Goal: Task Accomplishment & Management: Manage account settings

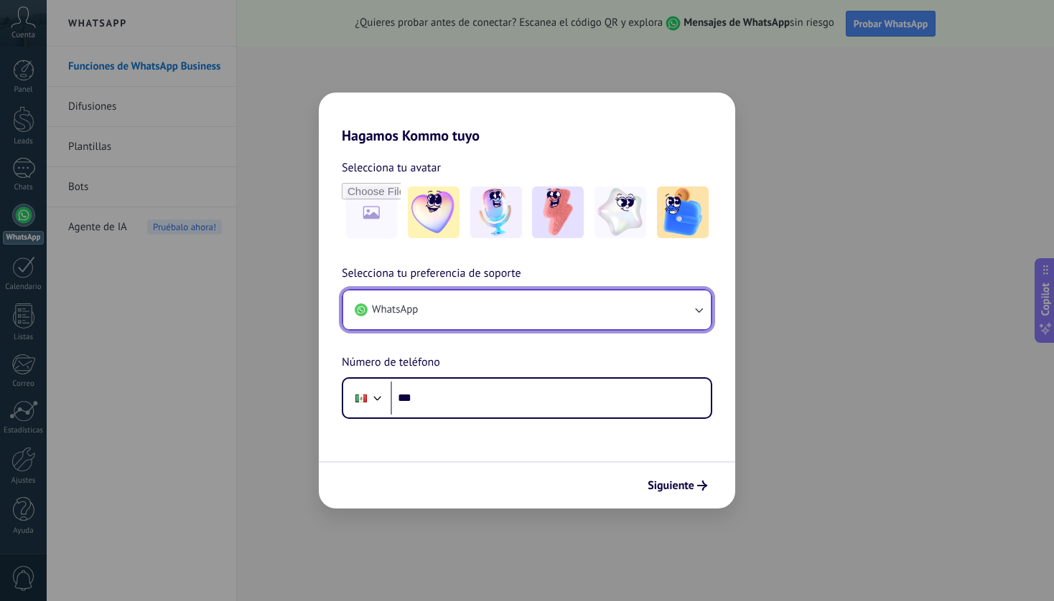
click at [601, 304] on button "WhatsApp" at bounding box center [526, 310] width 367 height 39
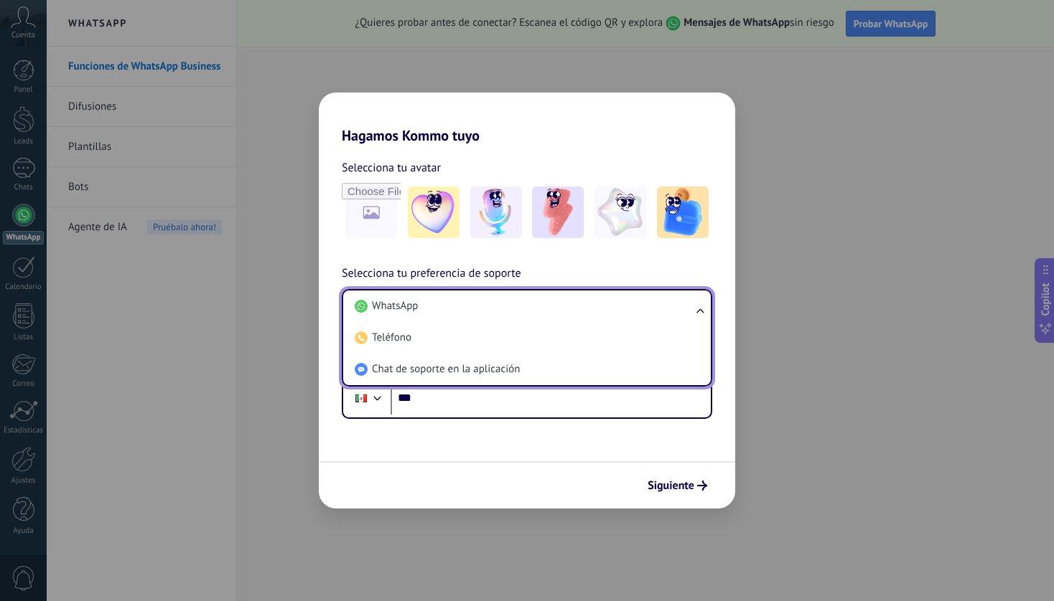
click at [601, 304] on li "WhatsApp" at bounding box center [524, 307] width 350 height 32
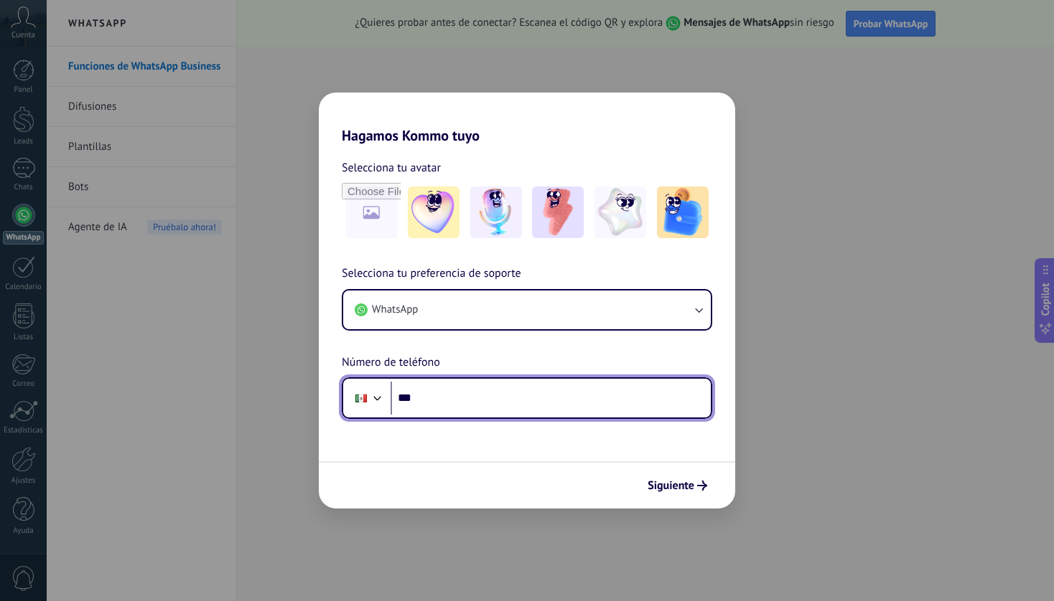
click at [519, 393] on input "***" at bounding box center [550, 398] width 320 height 33
type input "**********"
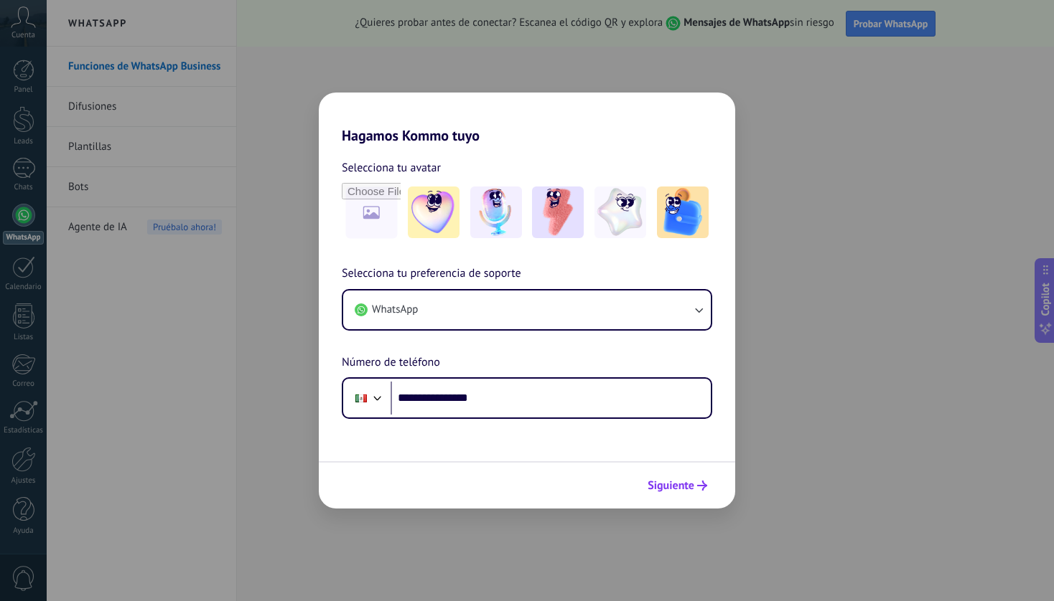
click at [678, 484] on span "Siguiente" at bounding box center [670, 486] width 47 height 10
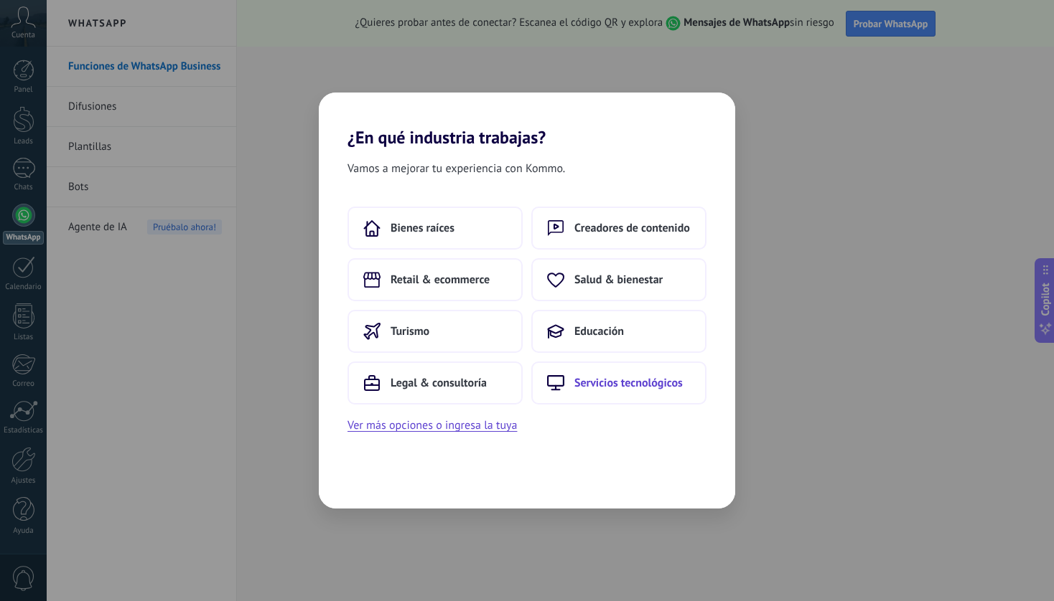
click at [667, 378] on span "Servicios tecnológicos" at bounding box center [628, 383] width 108 height 14
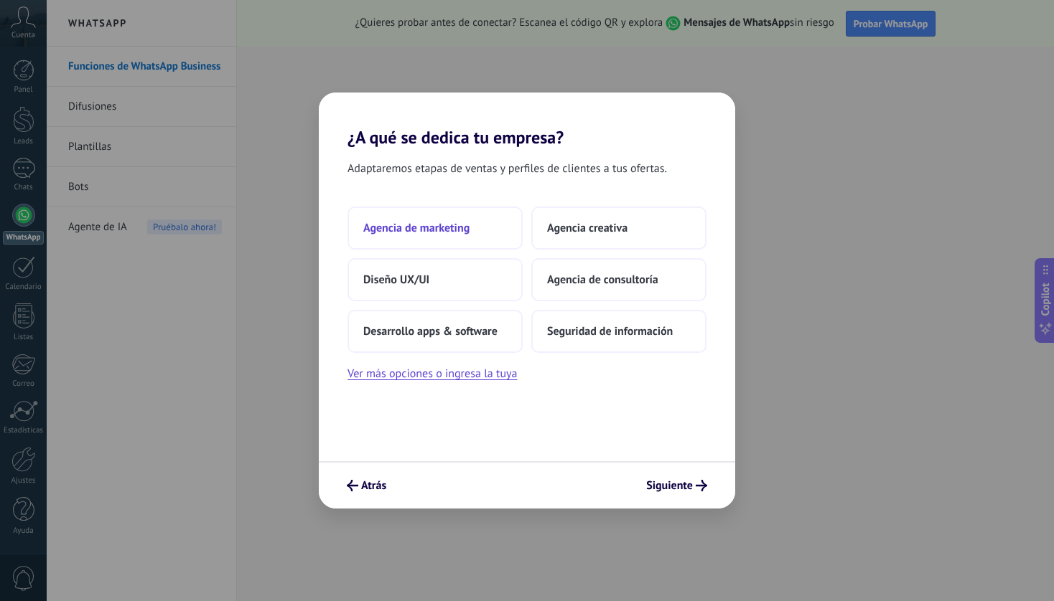
click at [481, 240] on button "Agencia de marketing" at bounding box center [434, 228] width 175 height 43
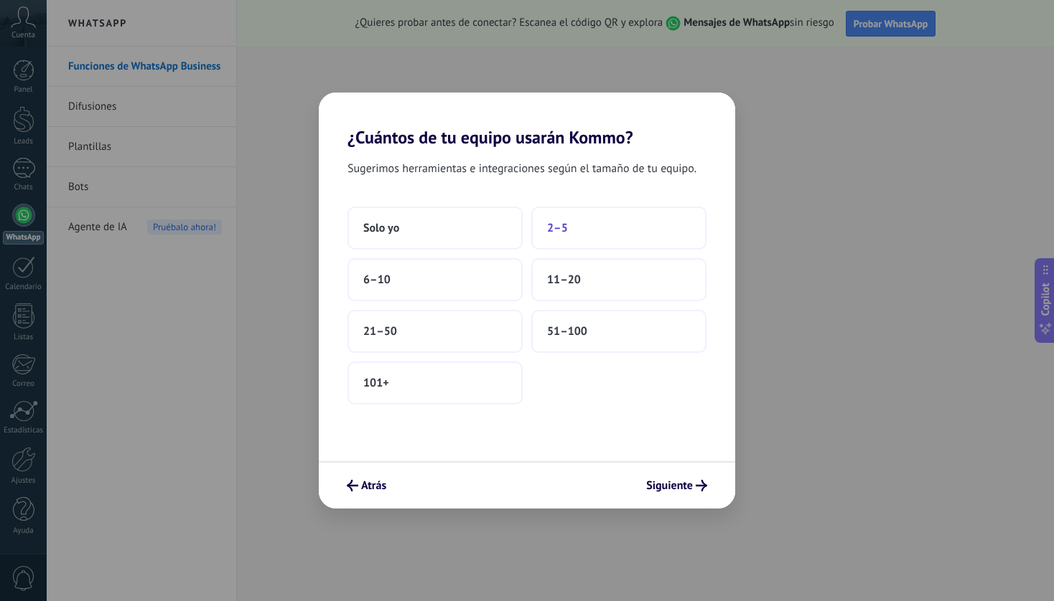
click at [574, 240] on button "2–5" at bounding box center [618, 228] width 175 height 43
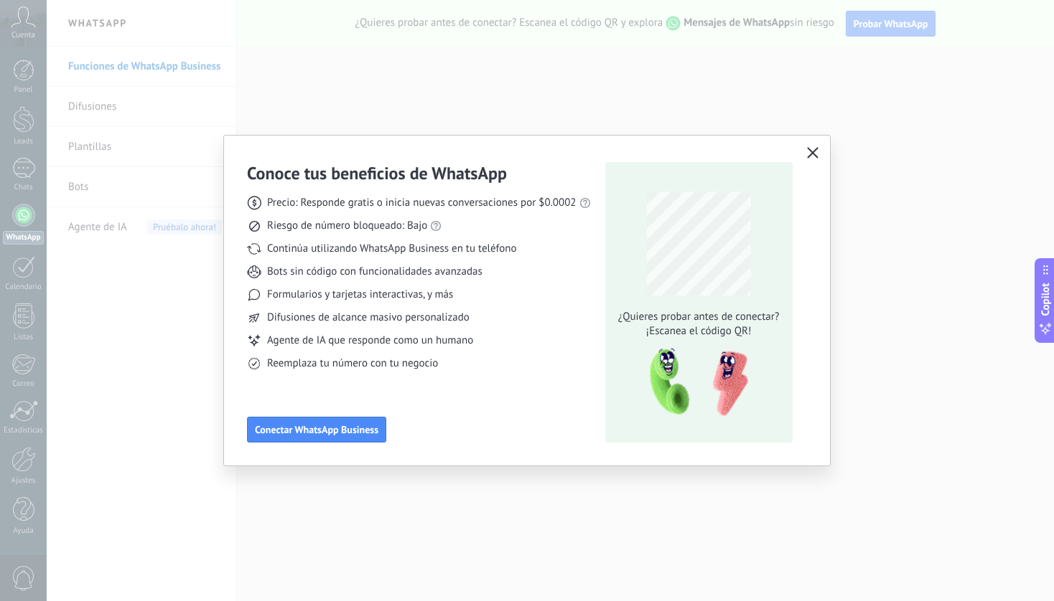
click at [814, 152] on icon "button" at bounding box center [812, 152] width 11 height 11
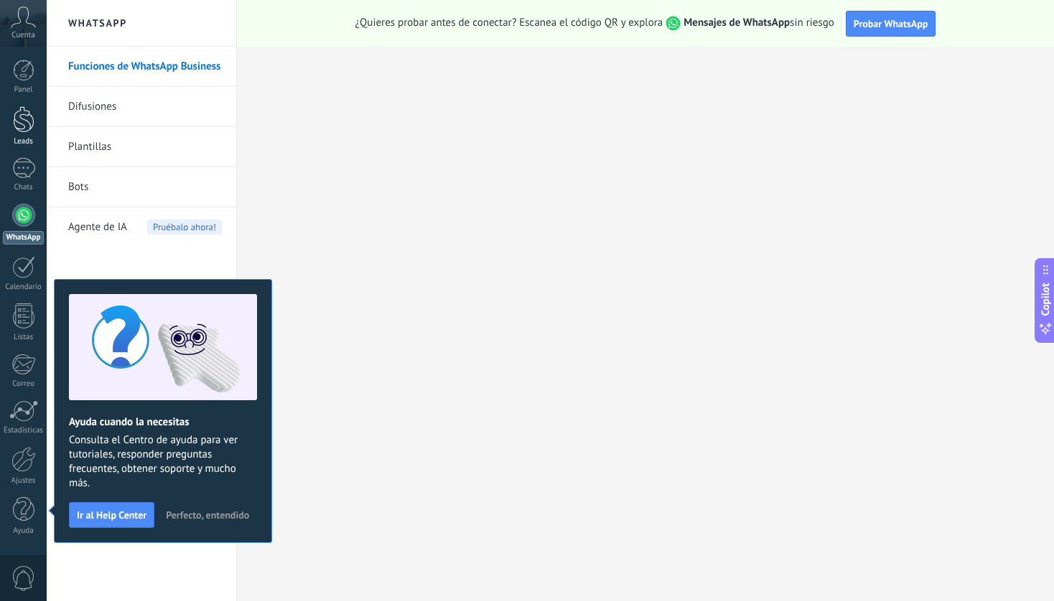
click at [30, 118] on div at bounding box center [24, 119] width 22 height 27
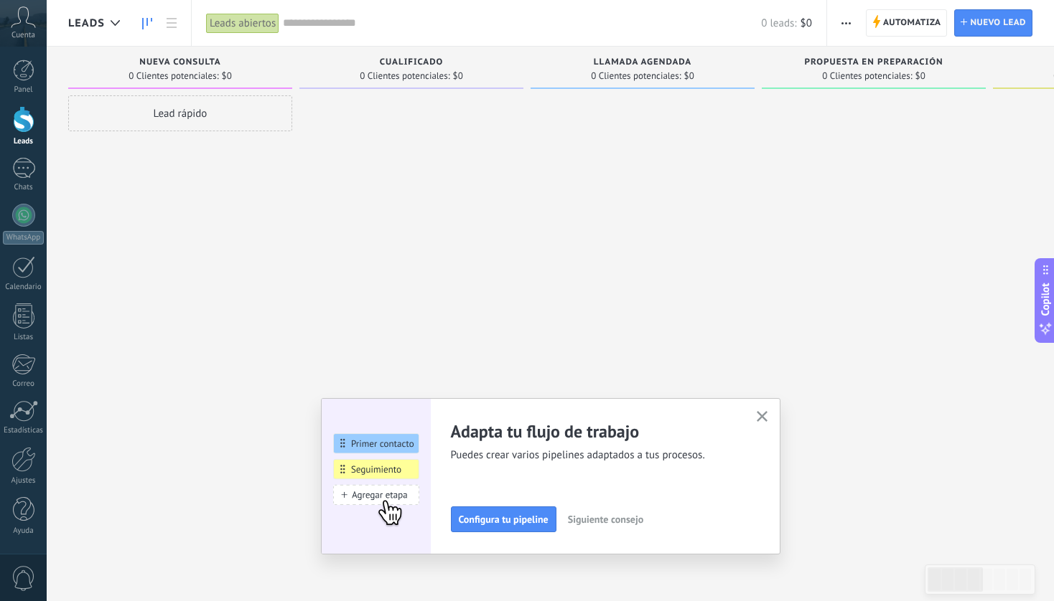
click at [766, 418] on icon "button" at bounding box center [761, 416] width 11 height 11
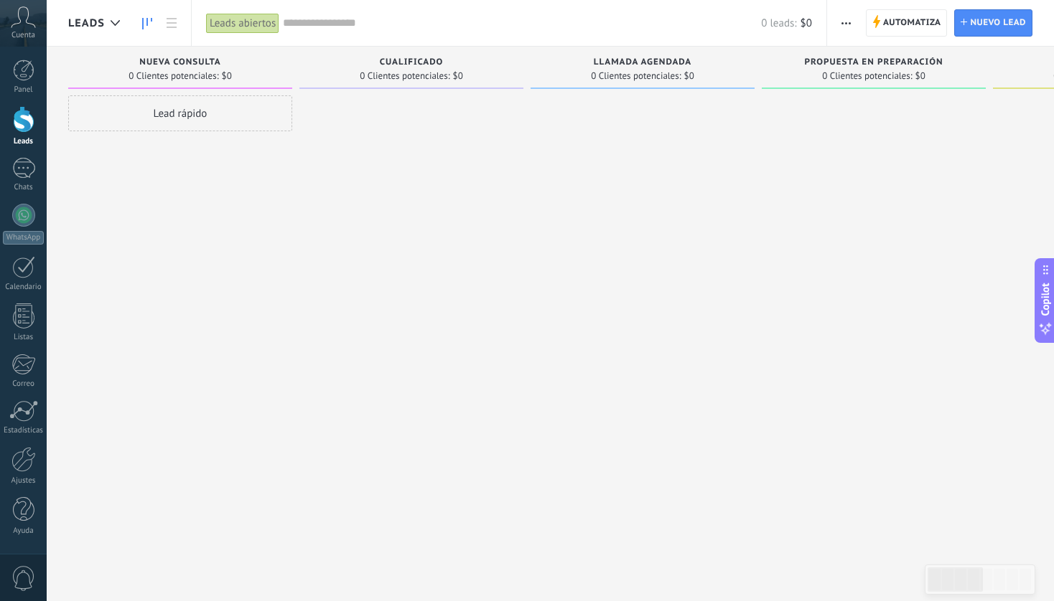
click at [28, 20] on icon at bounding box center [23, 17] width 25 height 22
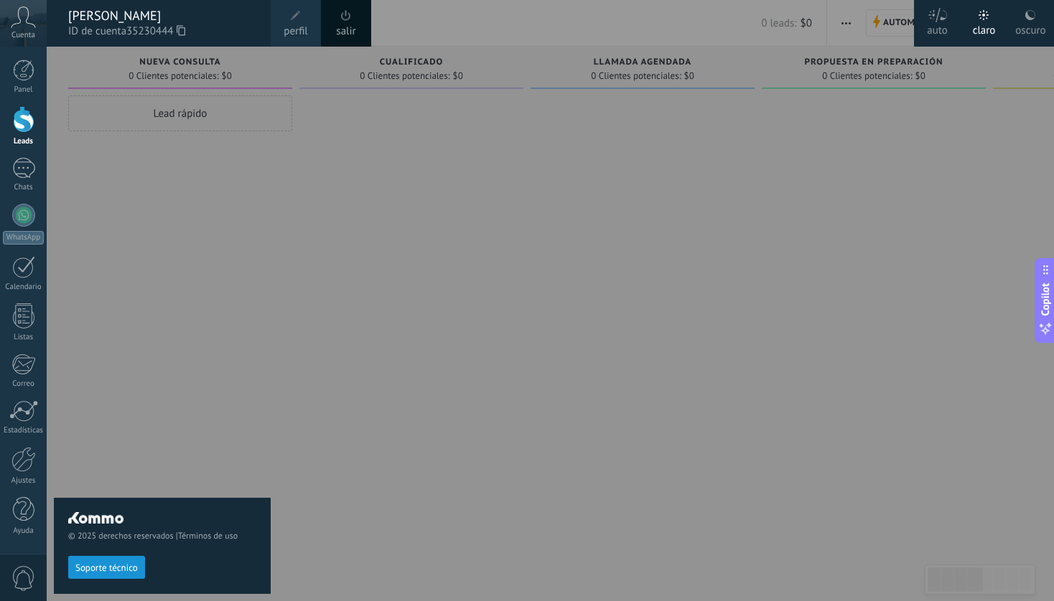
click at [945, 26] on div "auto" at bounding box center [937, 27] width 21 height 37
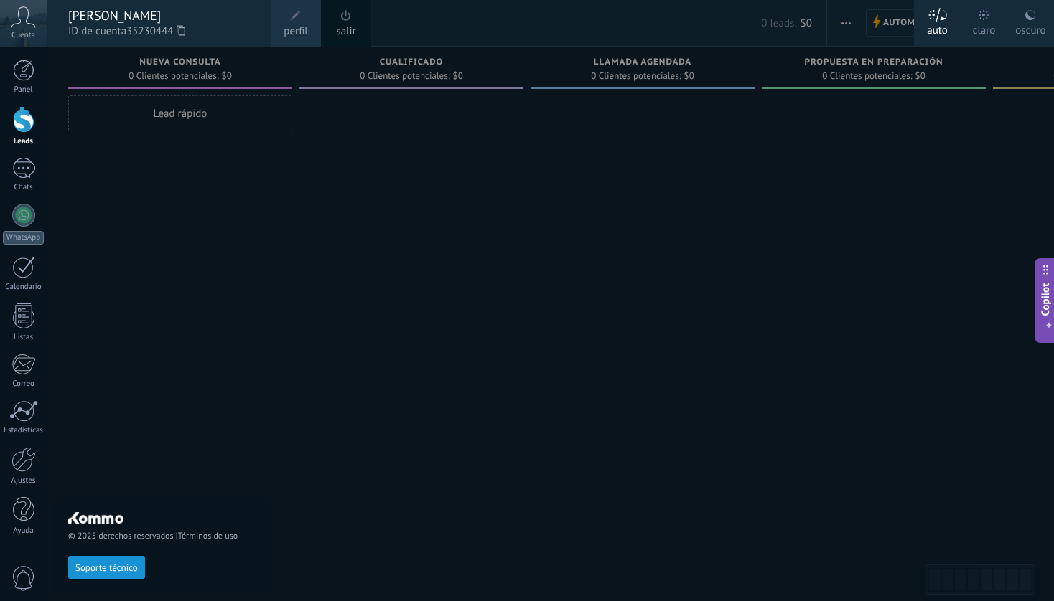
click at [891, 217] on div at bounding box center [574, 300] width 1054 height 601
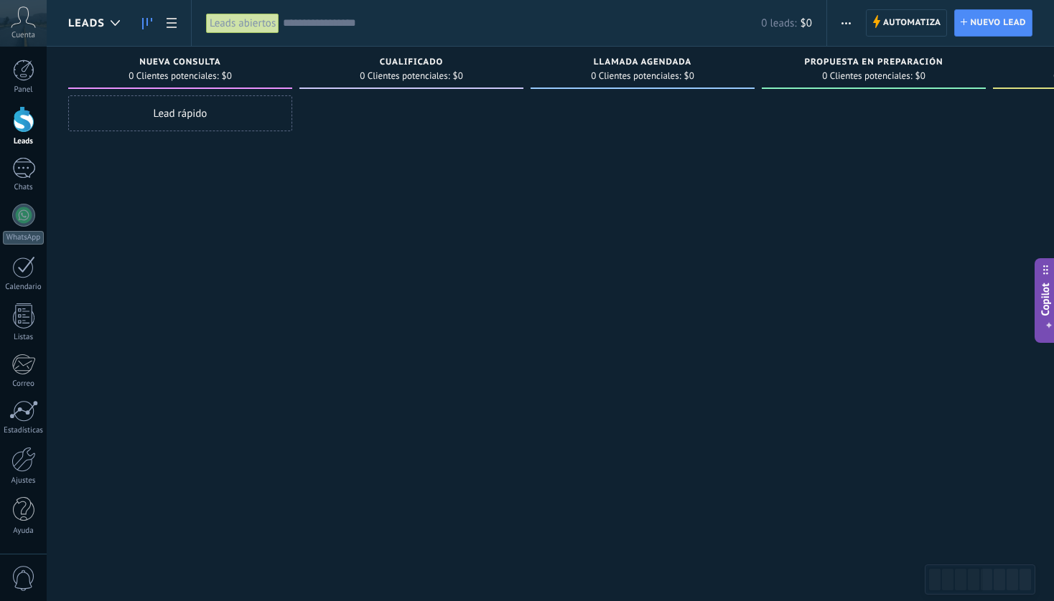
click at [448, 72] on span "0 Clientes potenciales:" at bounding box center [405, 76] width 90 height 9
click at [912, 25] on span "Automatiza" at bounding box center [912, 23] width 58 height 26
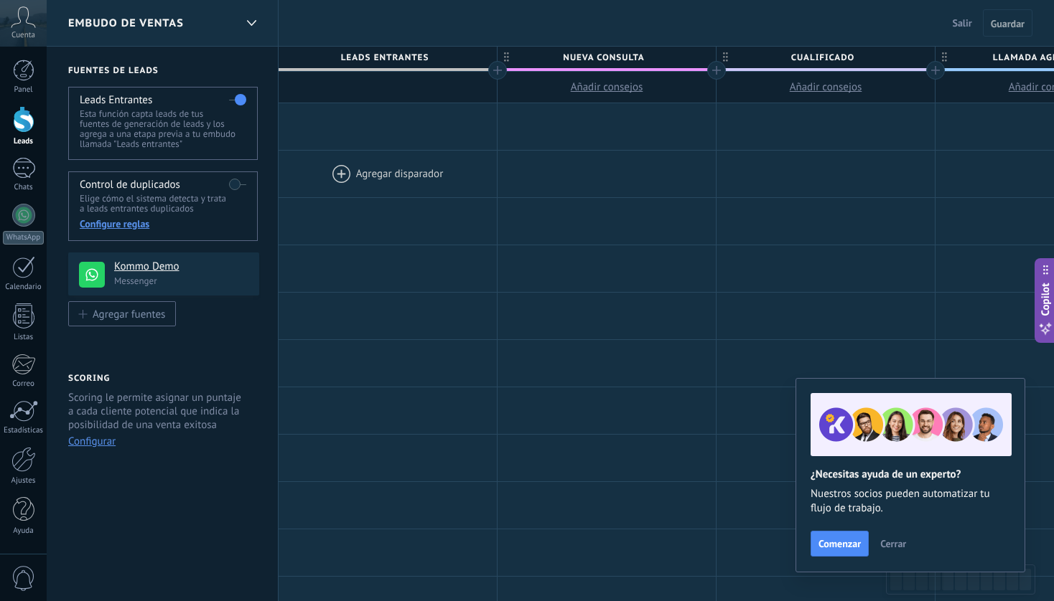
click at [378, 173] on div at bounding box center [387, 174] width 218 height 47
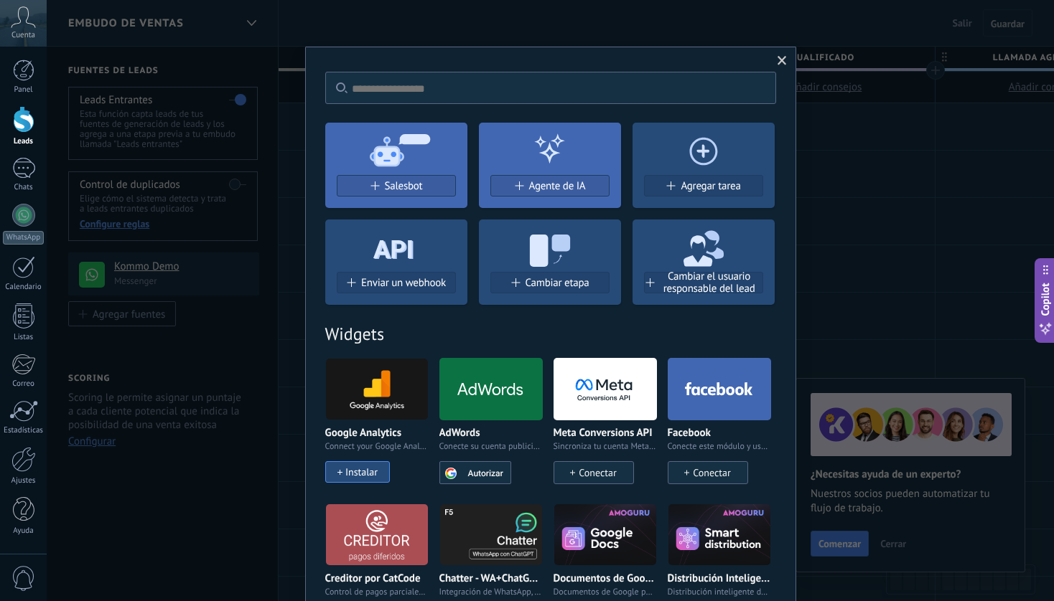
click at [782, 58] on span at bounding box center [781, 61] width 9 height 10
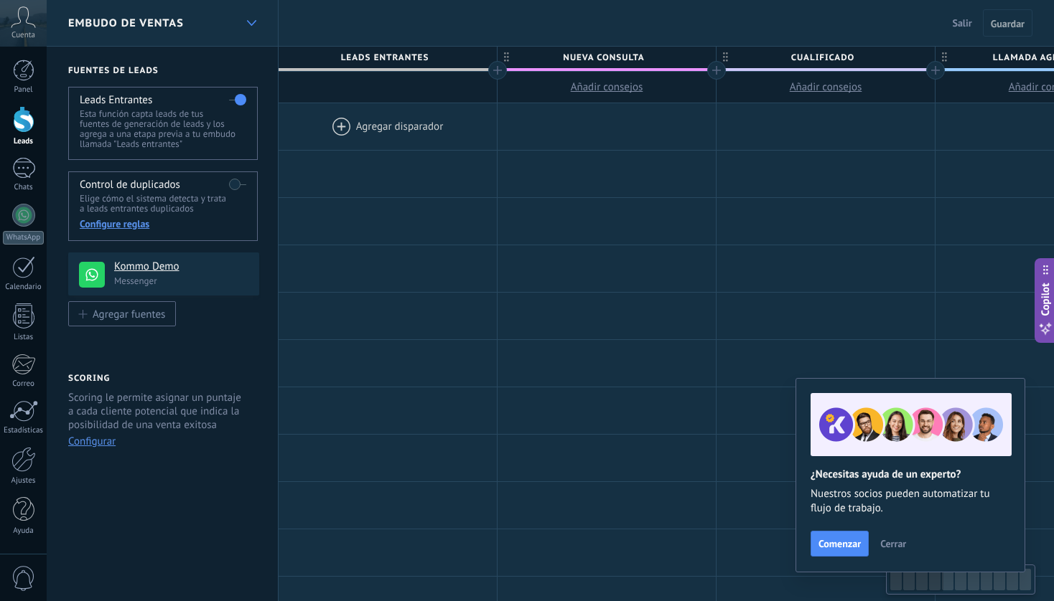
click at [252, 20] on icon at bounding box center [251, 23] width 9 height 6
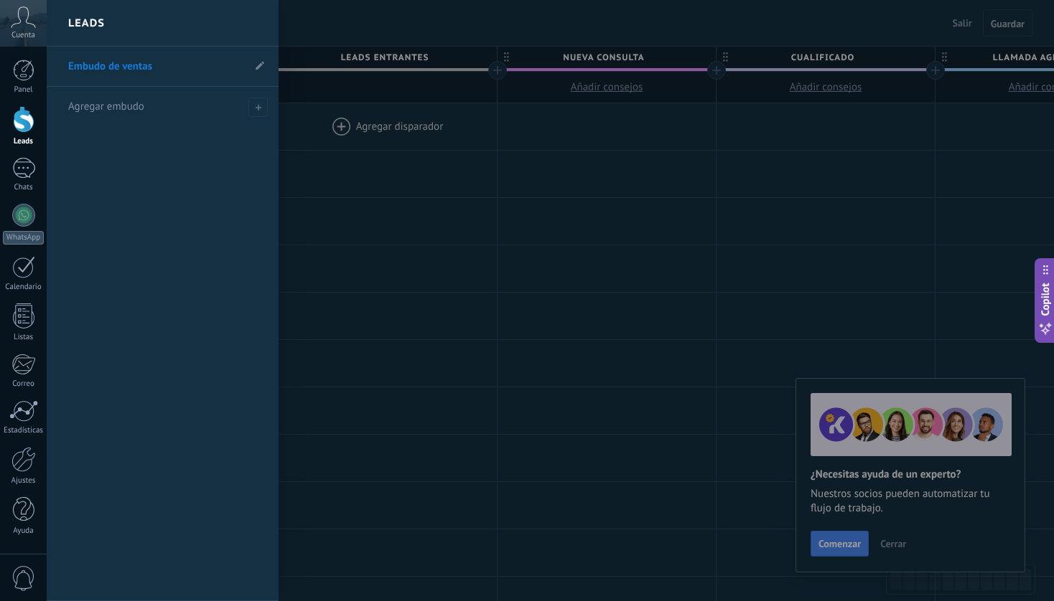
click at [384, 48] on div at bounding box center [574, 300] width 1054 height 601
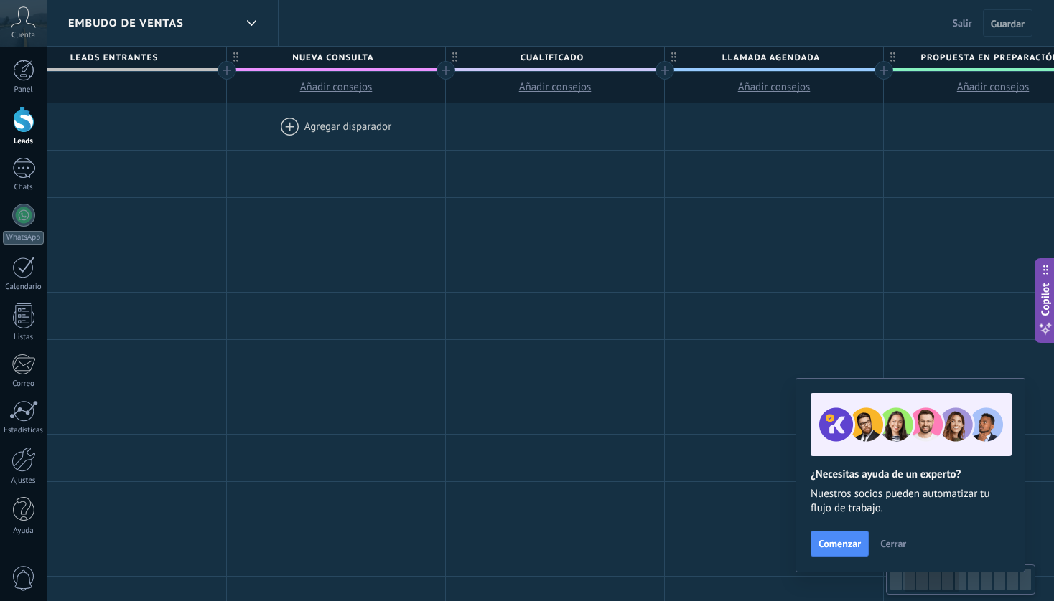
scroll to position [0, 291]
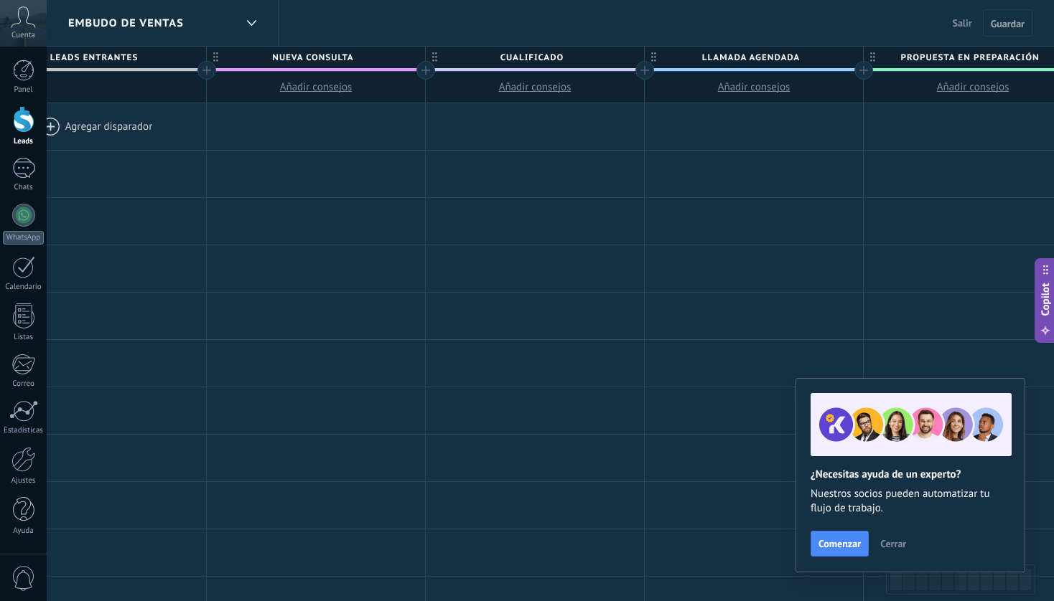
click at [566, 56] on span "Cualificado" at bounding box center [531, 58] width 211 height 22
type input "*"
type input "**********"
click at [604, 60] on span "atención personalizada" at bounding box center [531, 58] width 211 height 22
click at [630, 57] on span at bounding box center [631, 58] width 10 height 10
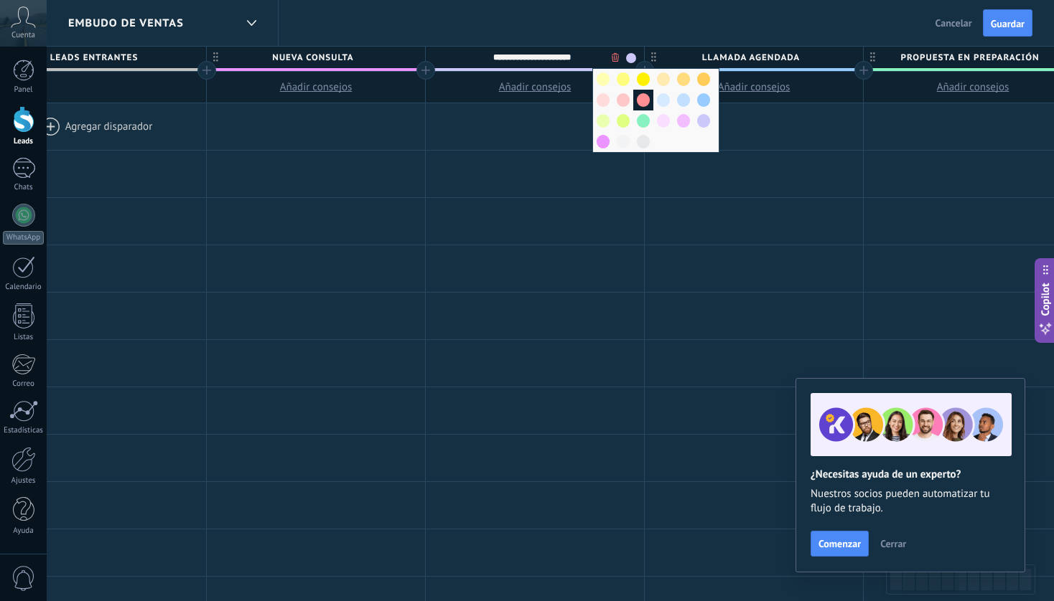
click at [639, 101] on span at bounding box center [643, 100] width 13 height 14
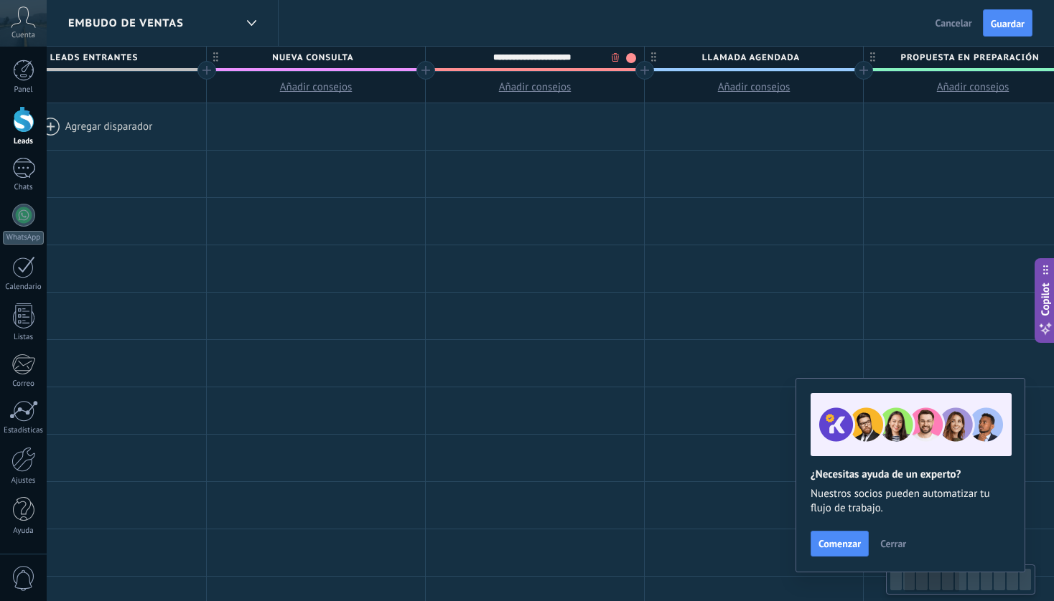
click at [772, 48] on span "Llamada agendada" at bounding box center [750, 58] width 211 height 22
type input "*"
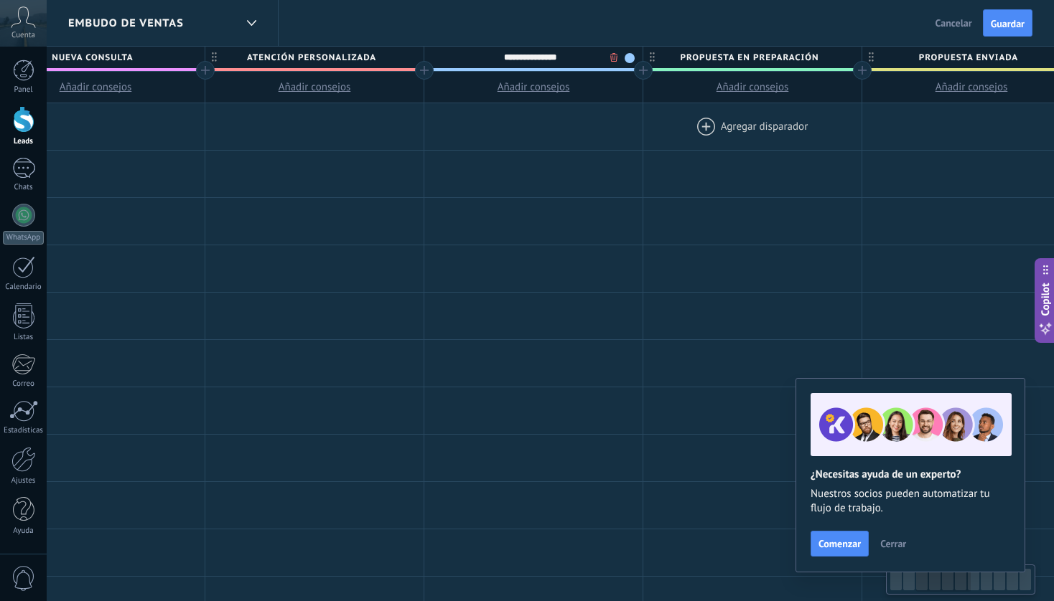
scroll to position [0, 514]
type input "**********"
click at [751, 57] on span "Propuesta en preparación" at bounding box center [745, 58] width 211 height 22
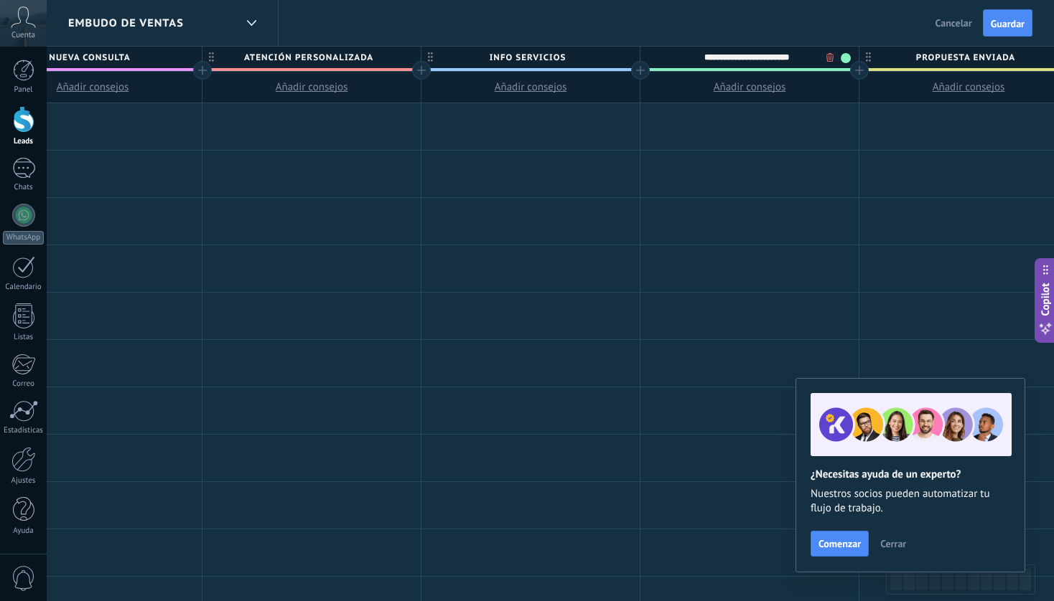
click at [751, 57] on input "**********" at bounding box center [746, 58] width 190 height 22
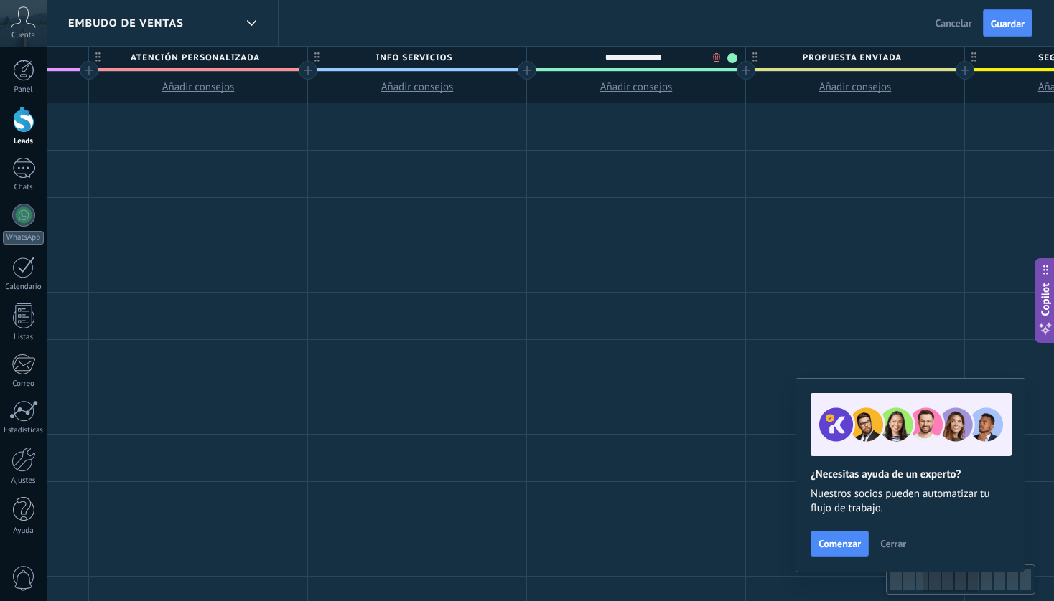
scroll to position [0, 641]
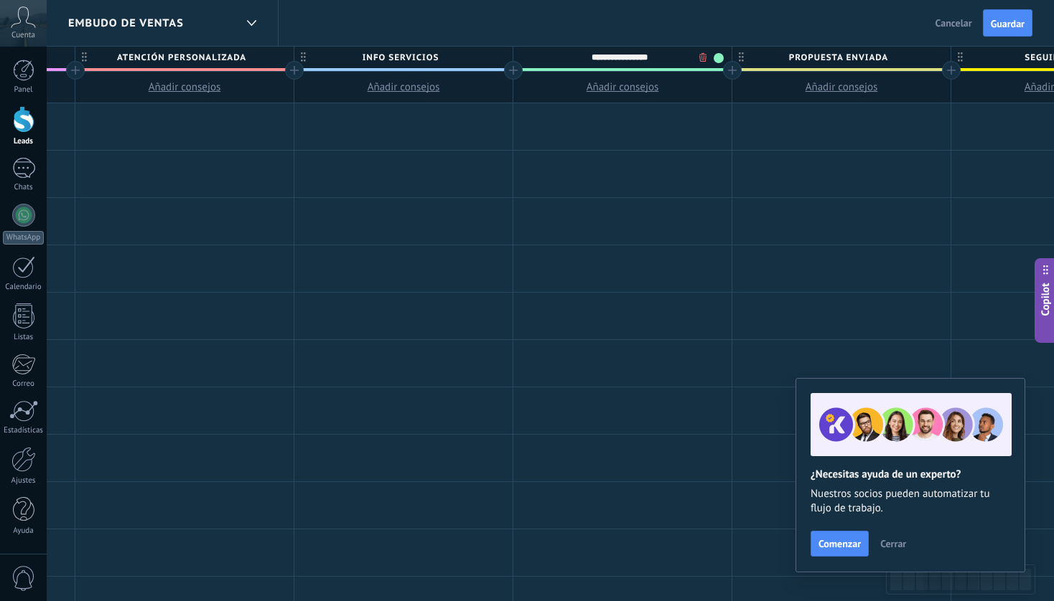
type input "**********"
click at [734, 71] on div at bounding box center [732, 70] width 19 height 19
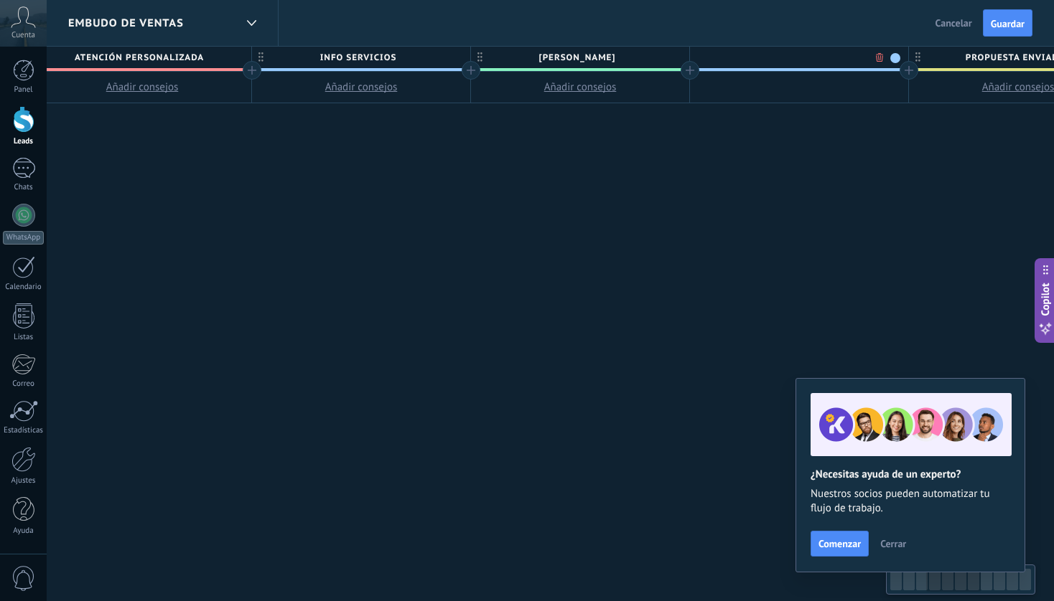
scroll to position [0, 747]
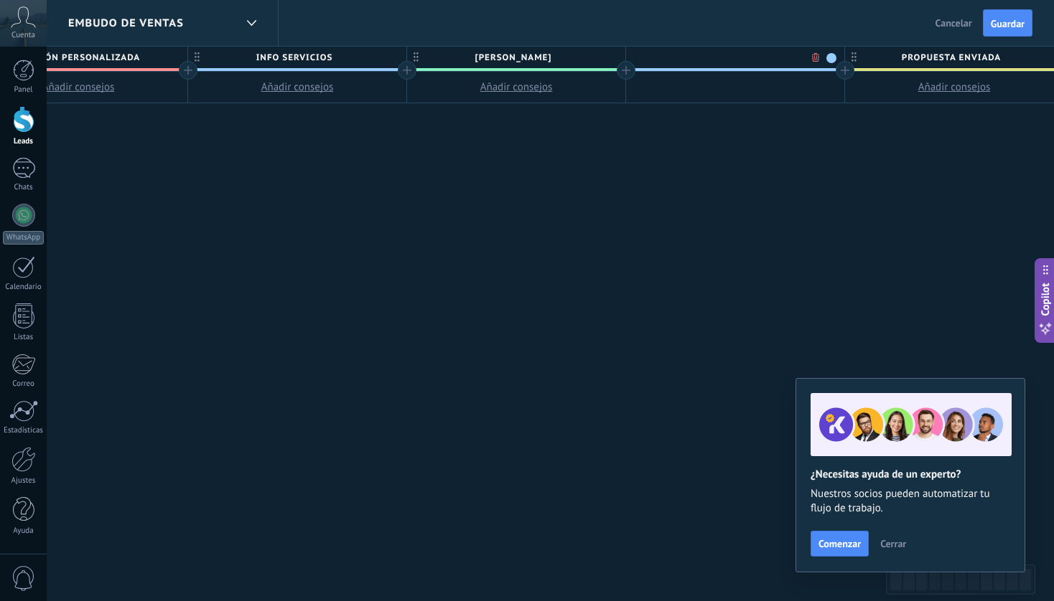
click at [832, 53] on span at bounding box center [831, 58] width 10 height 10
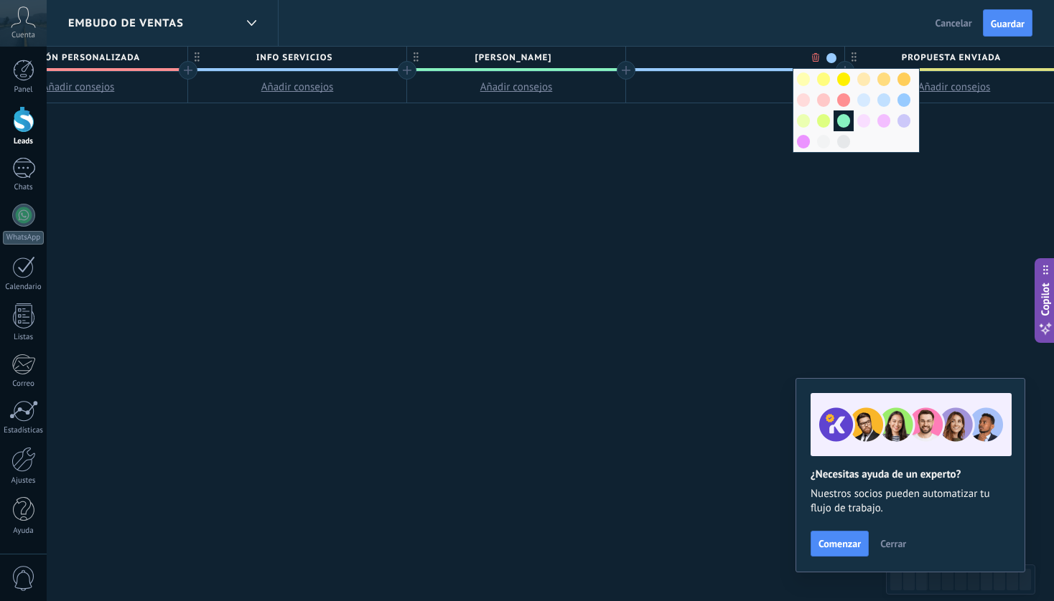
click at [842, 119] on span at bounding box center [843, 121] width 13 height 14
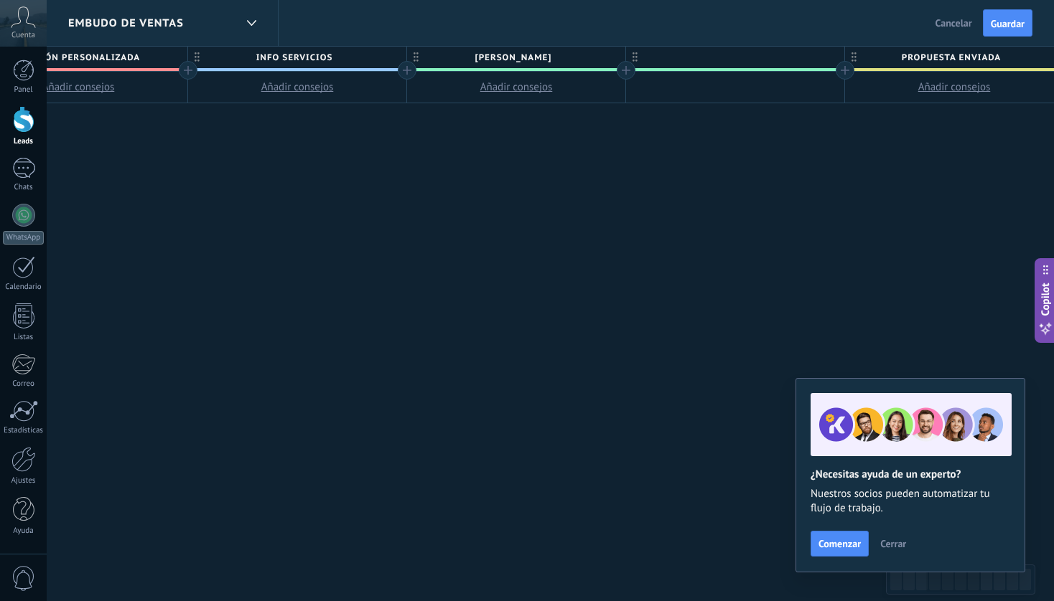
click at [698, 57] on div at bounding box center [735, 58] width 218 height 22
type input "**********"
click at [876, 143] on div "**********" at bounding box center [844, 325] width 2627 height 556
click at [919, 55] on span "Propuesta enviada" at bounding box center [950, 58] width 211 height 22
click at [847, 67] on div "**********" at bounding box center [950, 58] width 211 height 22
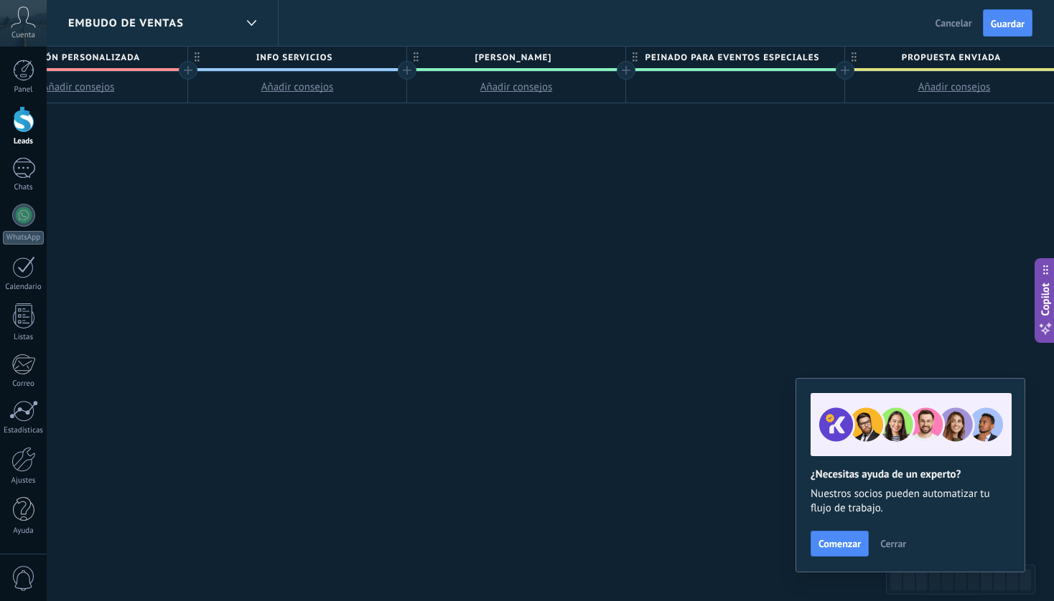
click at [843, 65] on div at bounding box center [844, 70] width 19 height 19
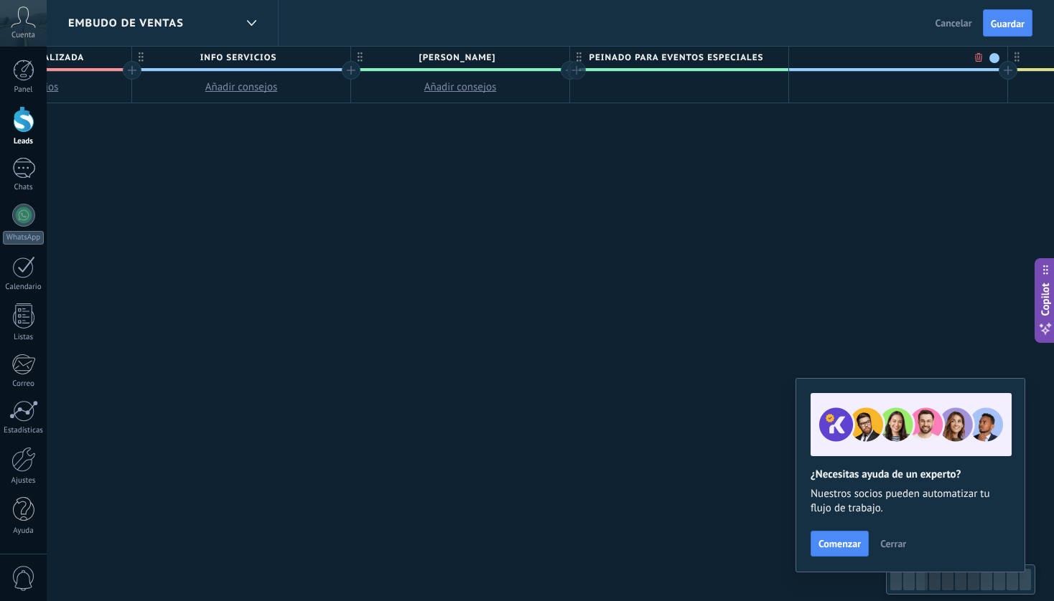
scroll to position [0, 853]
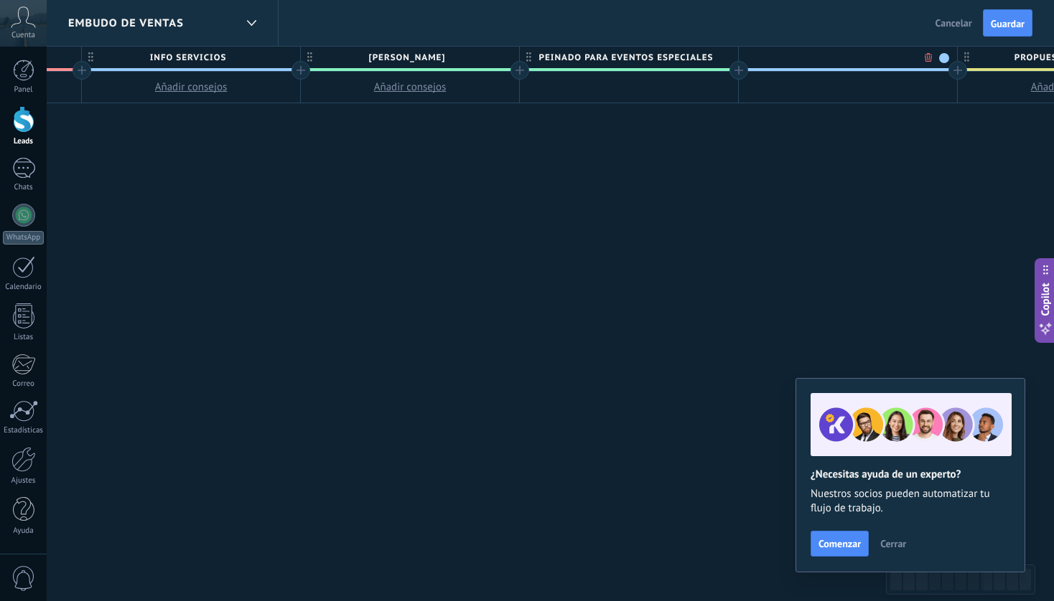
click at [945, 55] on span at bounding box center [944, 58] width 10 height 10
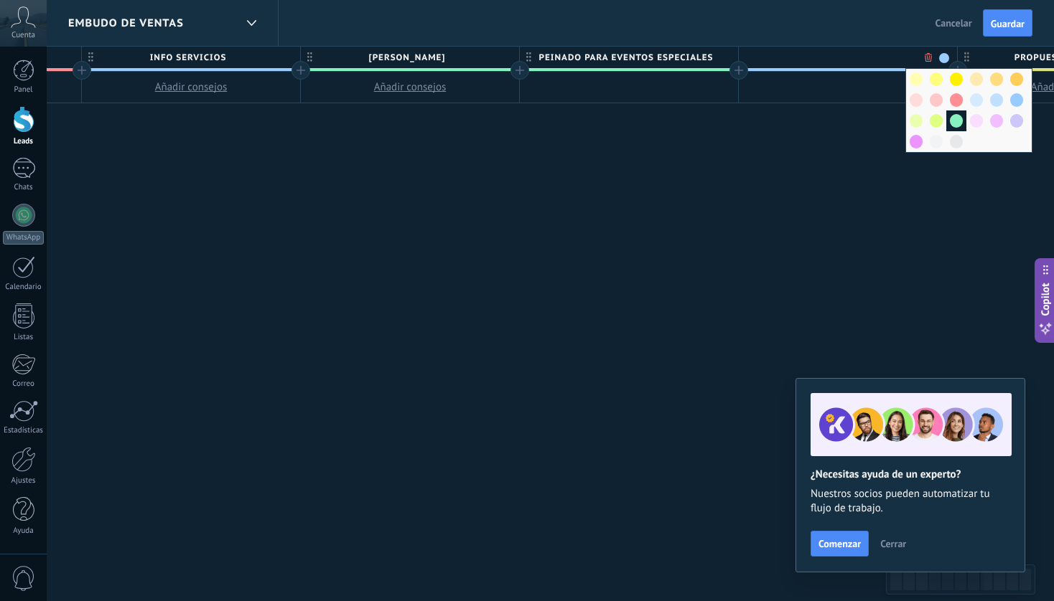
click at [957, 127] on span at bounding box center [956, 121] width 13 height 14
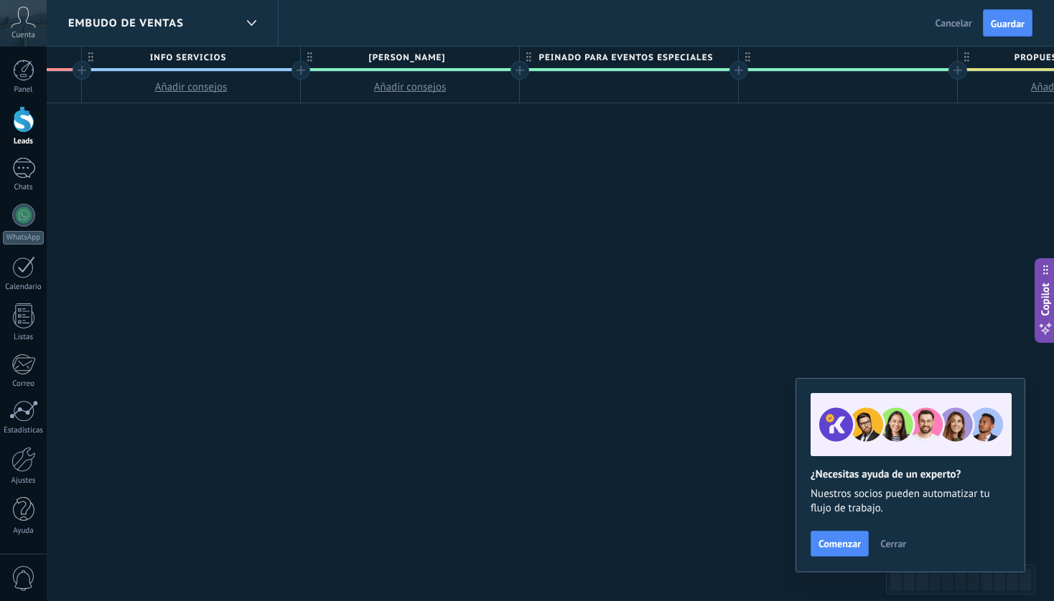
click at [784, 58] on div at bounding box center [848, 58] width 218 height 22
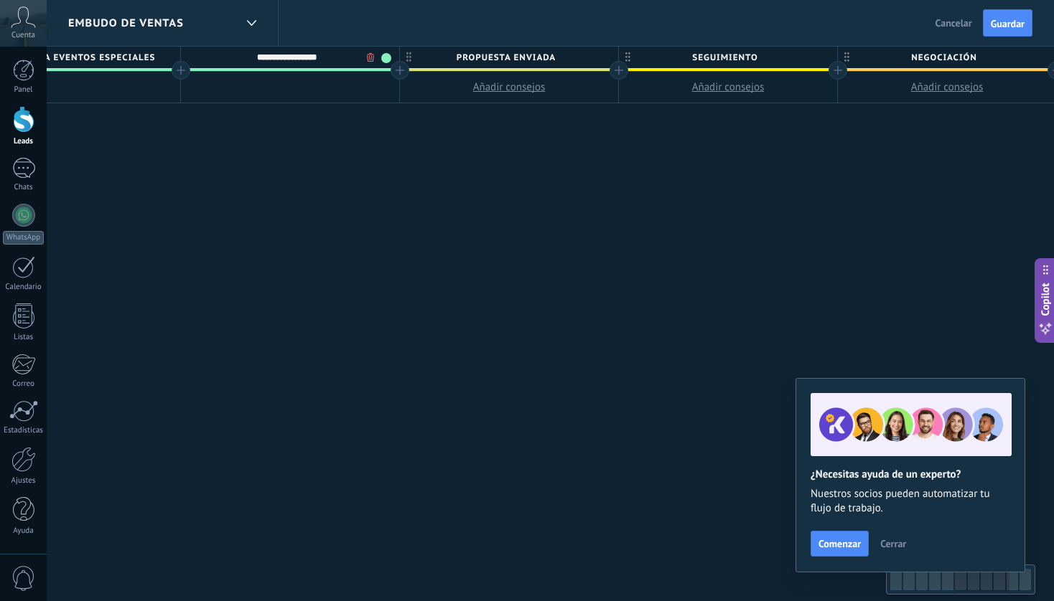
scroll to position [0, 1391]
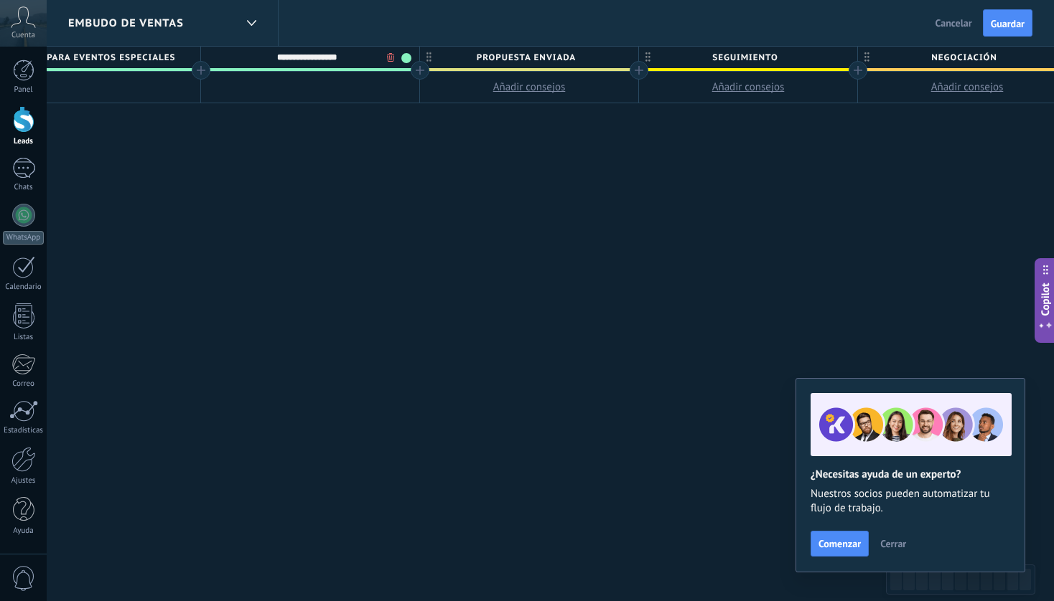
type input "**********"
click at [417, 68] on div at bounding box center [420, 70] width 19 height 19
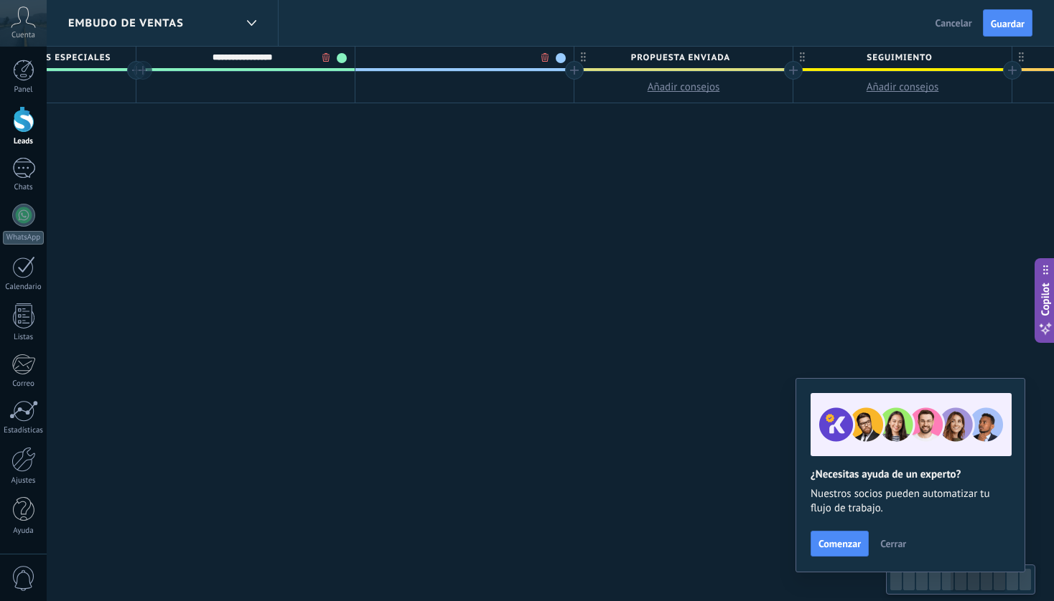
scroll to position [0, 1497]
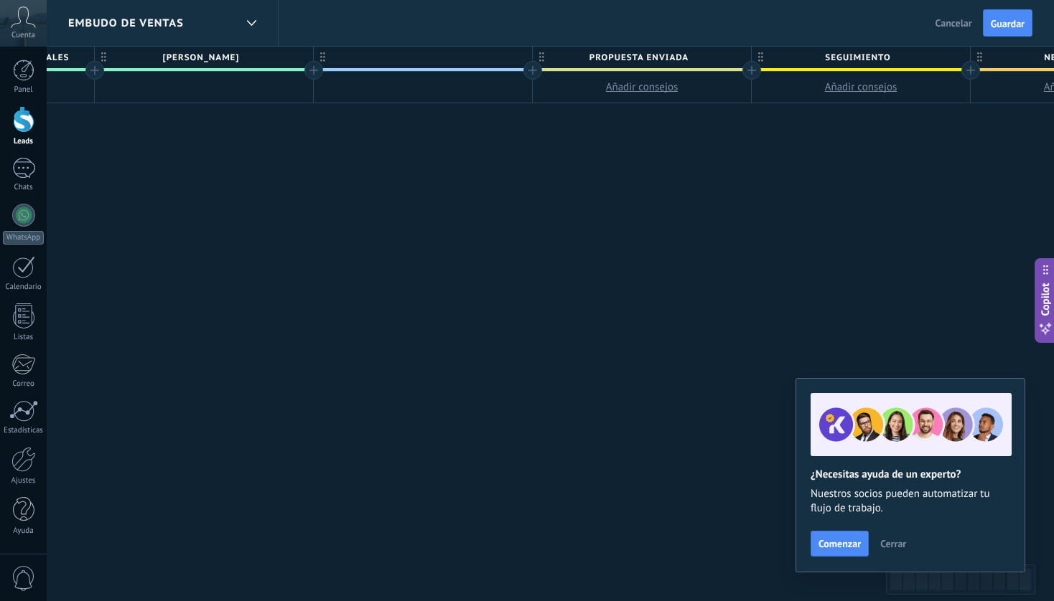
click at [444, 65] on div at bounding box center [423, 58] width 218 height 22
click at [517, 56] on span at bounding box center [519, 58] width 10 height 10
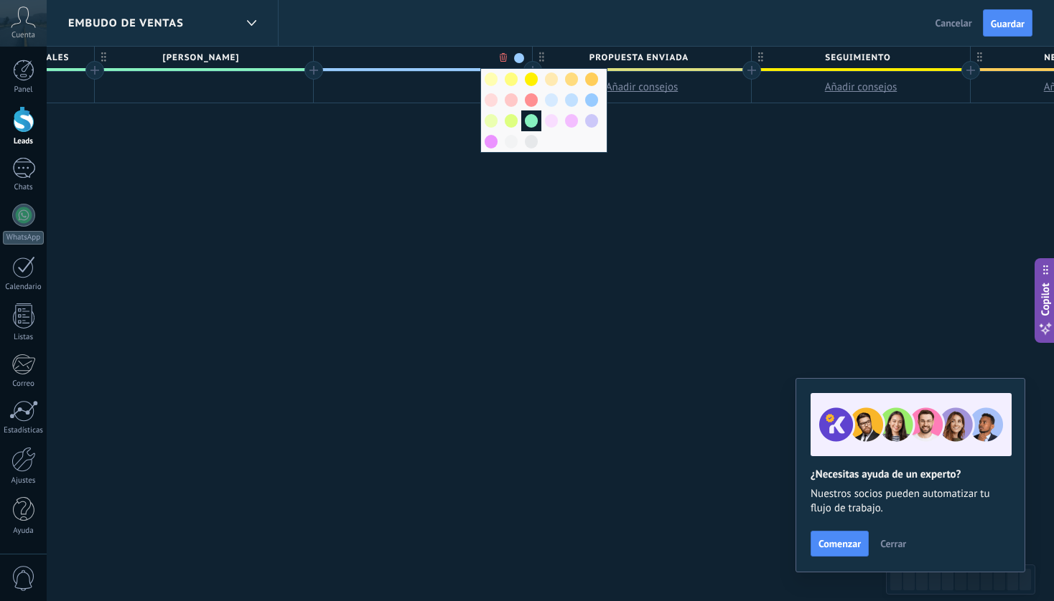
click at [528, 120] on span at bounding box center [531, 121] width 13 height 14
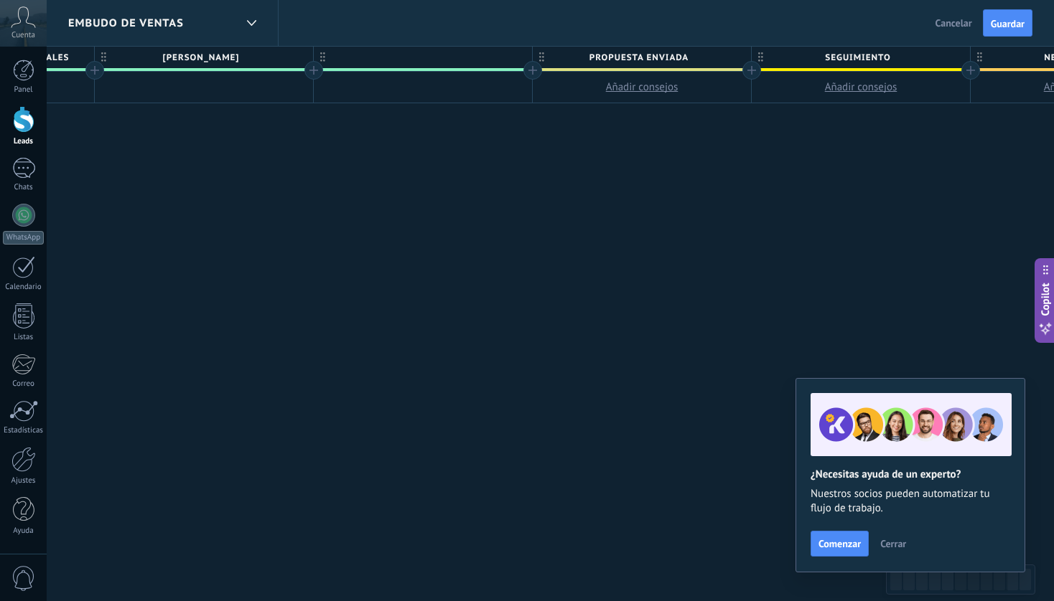
click at [395, 52] on div at bounding box center [423, 58] width 218 height 22
type input "**********"
click at [529, 68] on div at bounding box center [532, 70] width 19 height 19
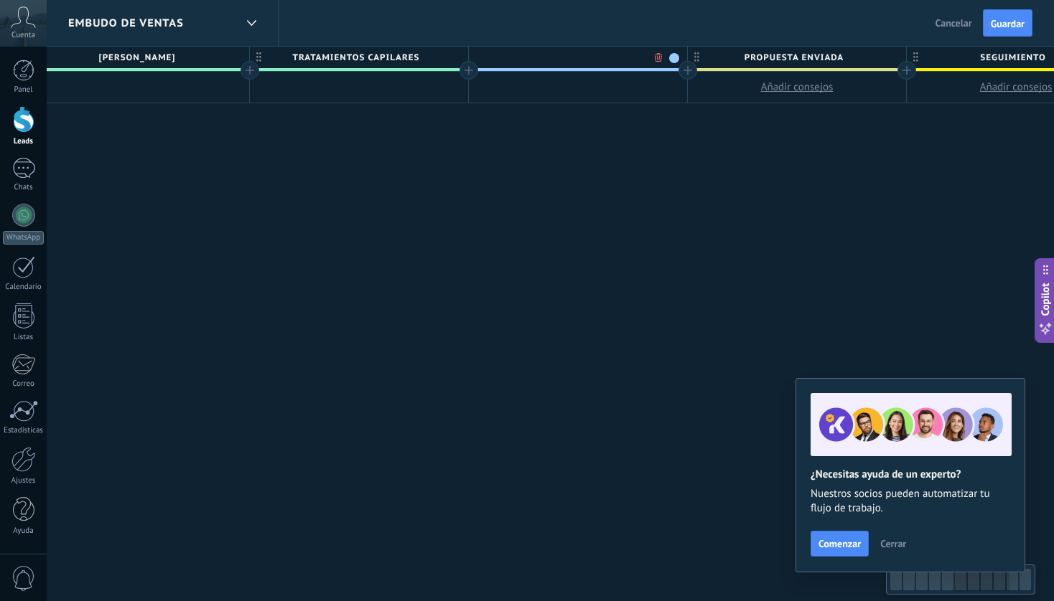
scroll to position [0, 1603]
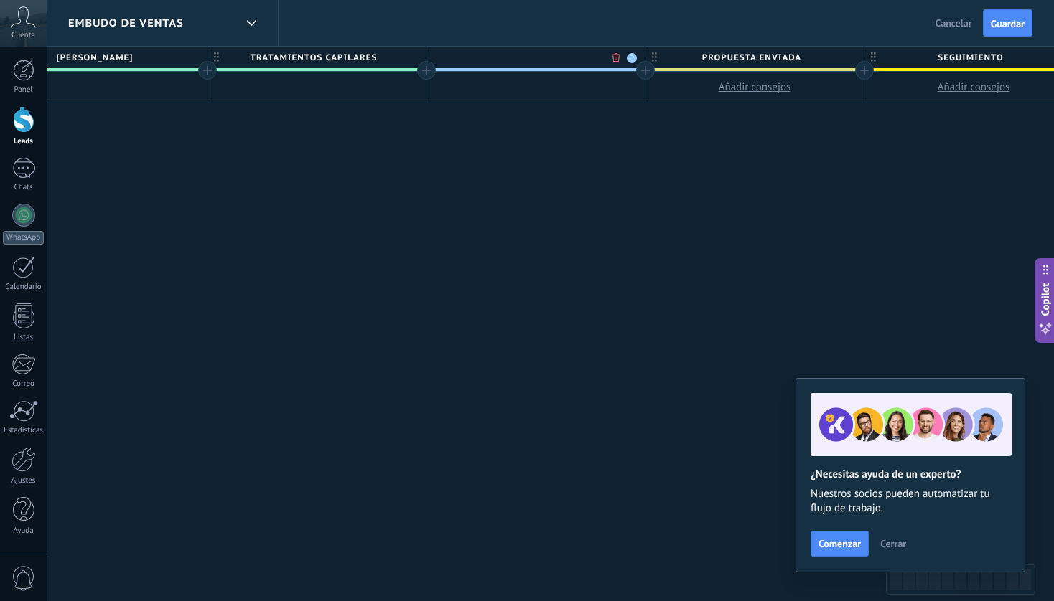
click at [633, 58] on span at bounding box center [632, 58] width 10 height 10
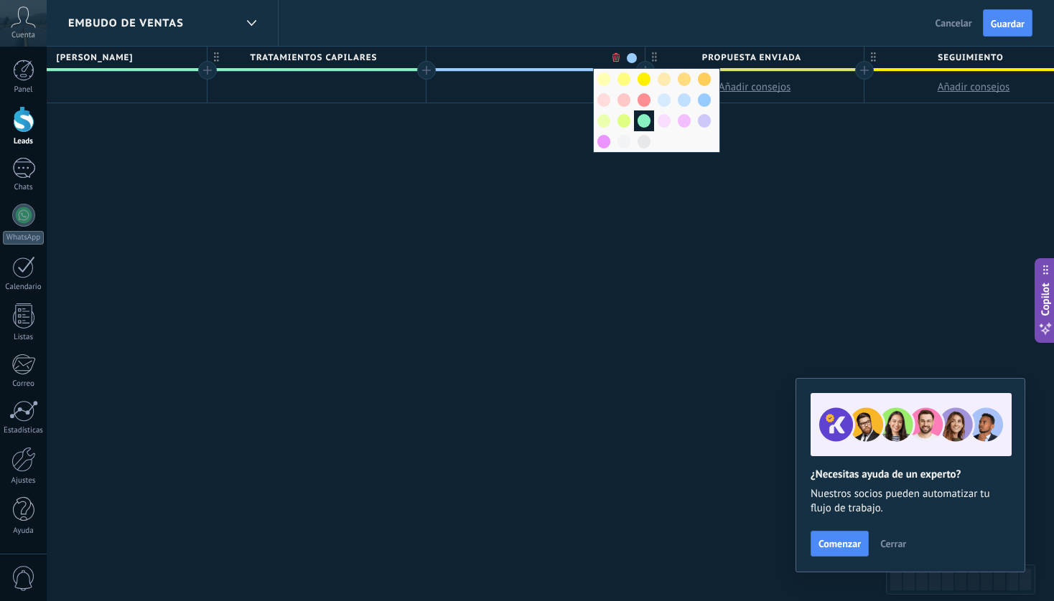
click at [644, 123] on span at bounding box center [643, 121] width 13 height 14
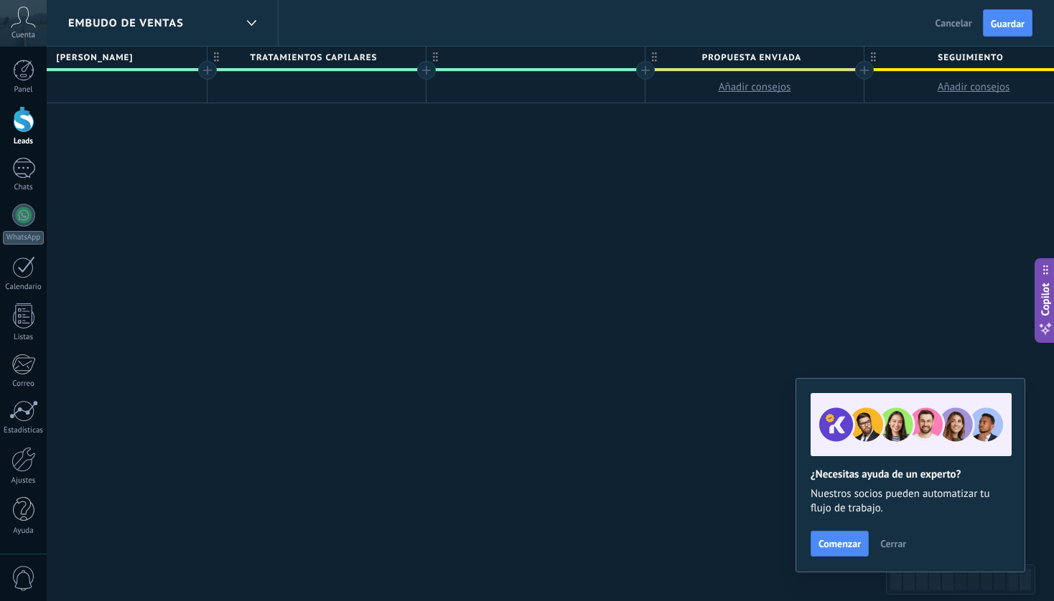
click at [530, 56] on div at bounding box center [535, 58] width 218 height 22
type input "**********"
click at [650, 72] on div at bounding box center [645, 70] width 19 height 19
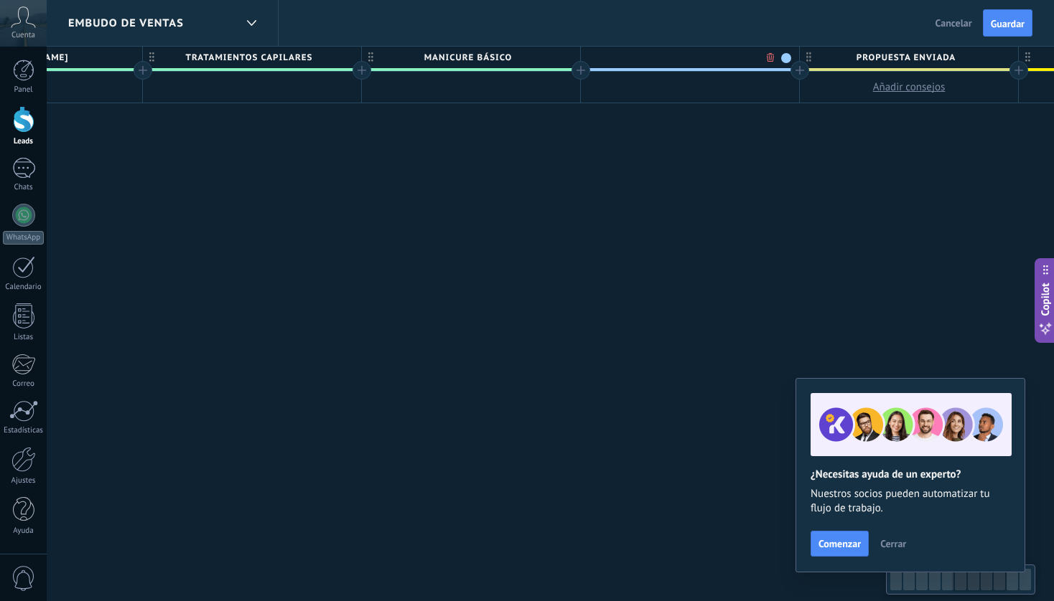
scroll to position [0, 1710]
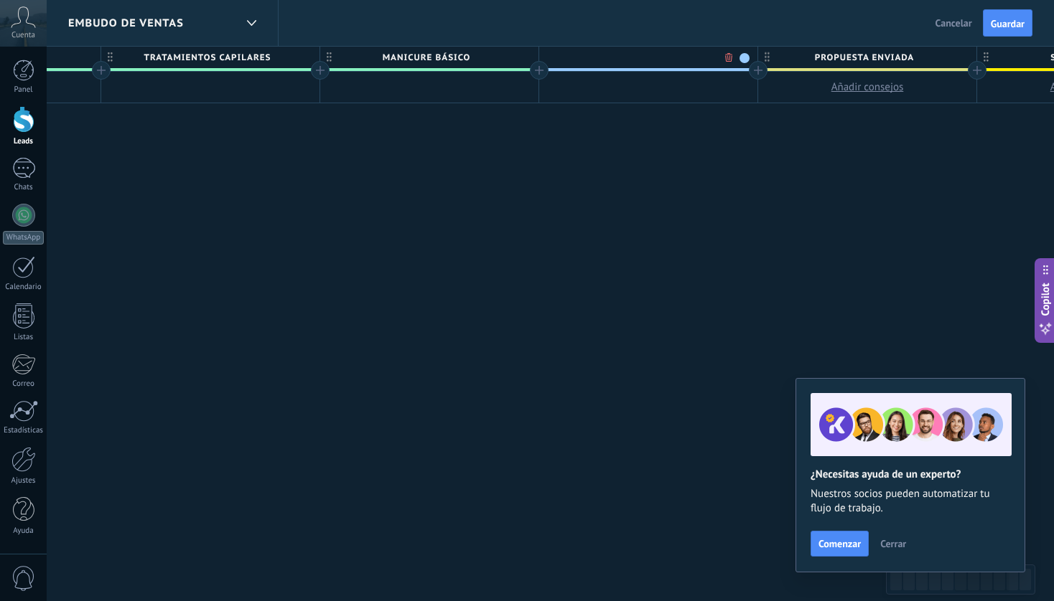
click at [744, 57] on span at bounding box center [744, 58] width 10 height 10
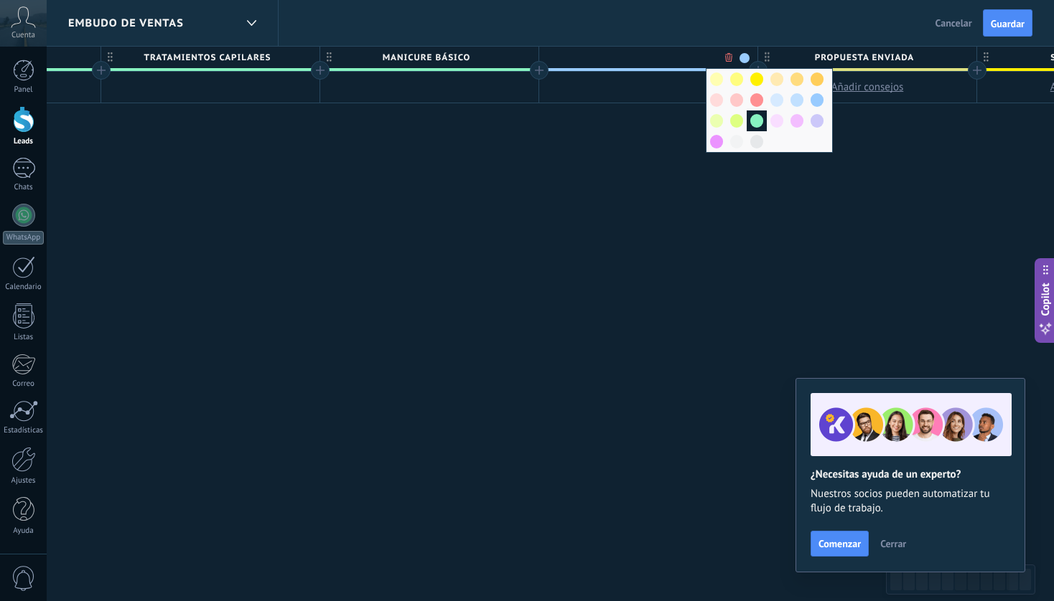
click at [759, 124] on span at bounding box center [756, 121] width 13 height 14
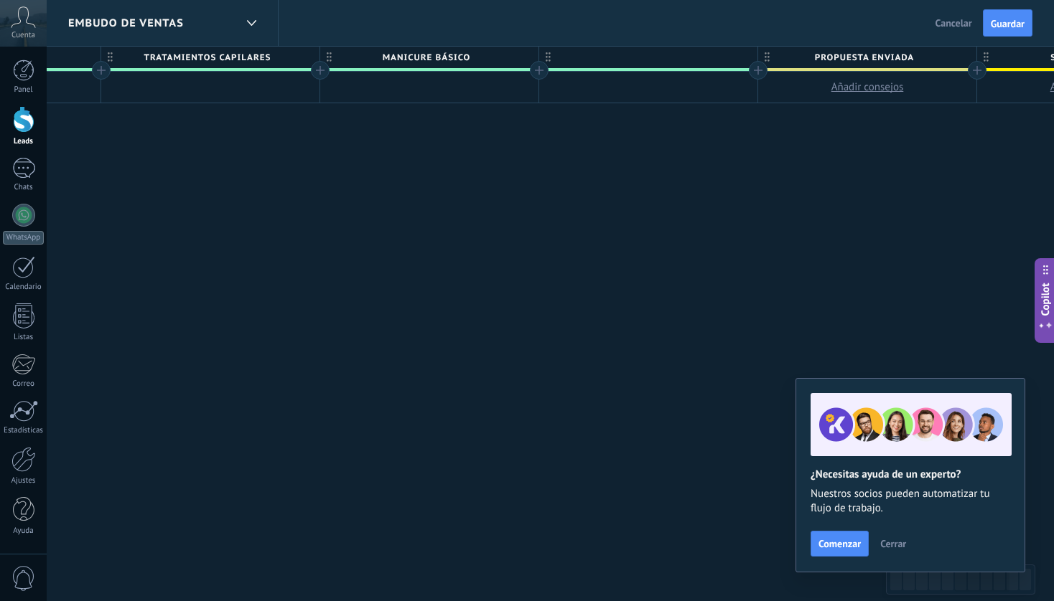
click at [605, 52] on div at bounding box center [648, 58] width 218 height 22
type input "**********"
click at [762, 66] on span "Propuesta enviada" at bounding box center [863, 58] width 211 height 22
click at [763, 69] on div at bounding box center [758, 70] width 19 height 19
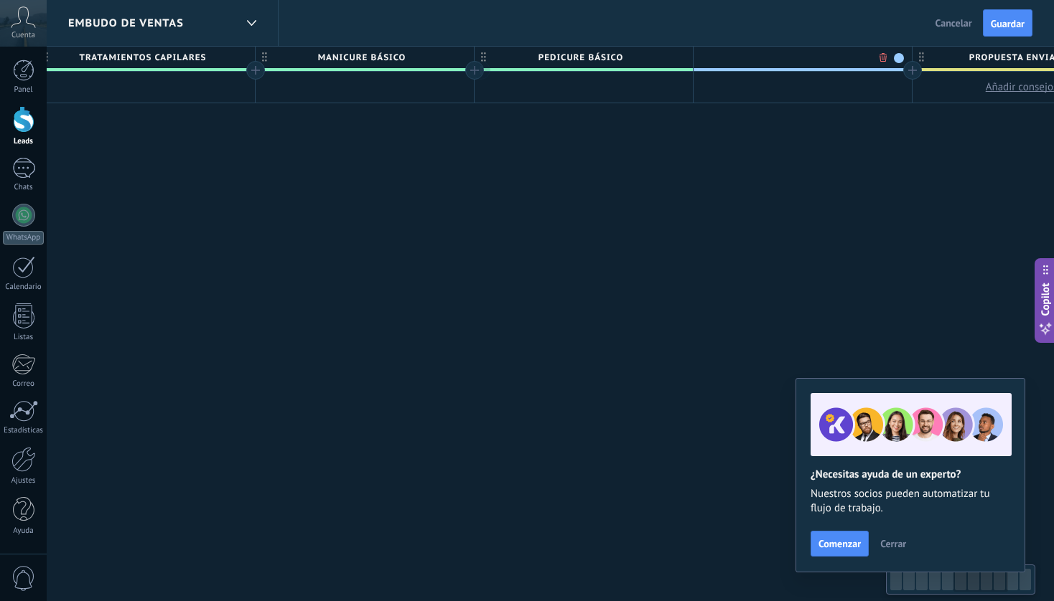
scroll to position [0, 1816]
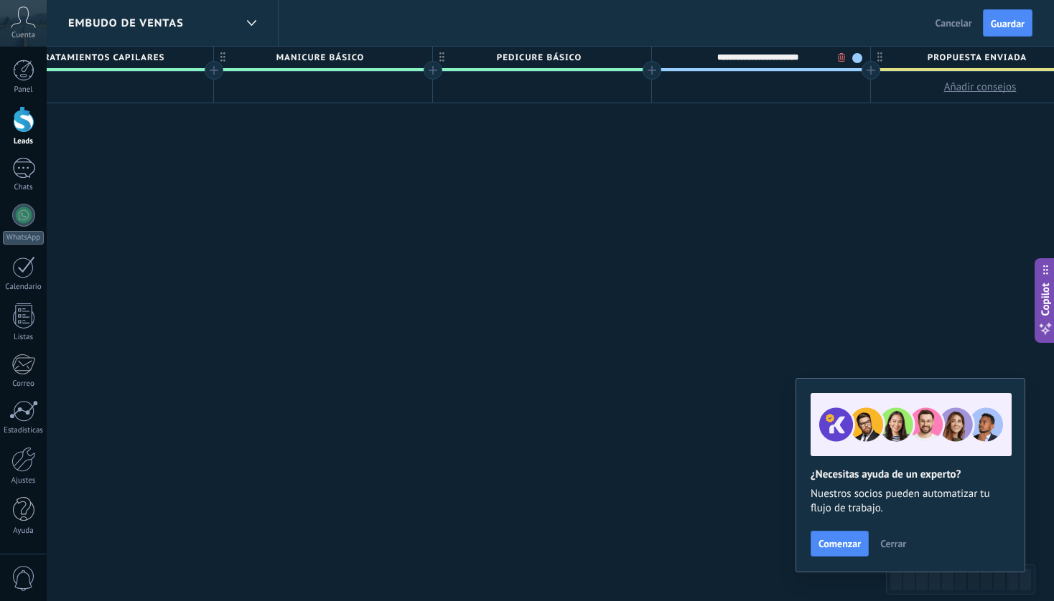
type input "**********"
click at [859, 57] on span at bounding box center [857, 58] width 10 height 10
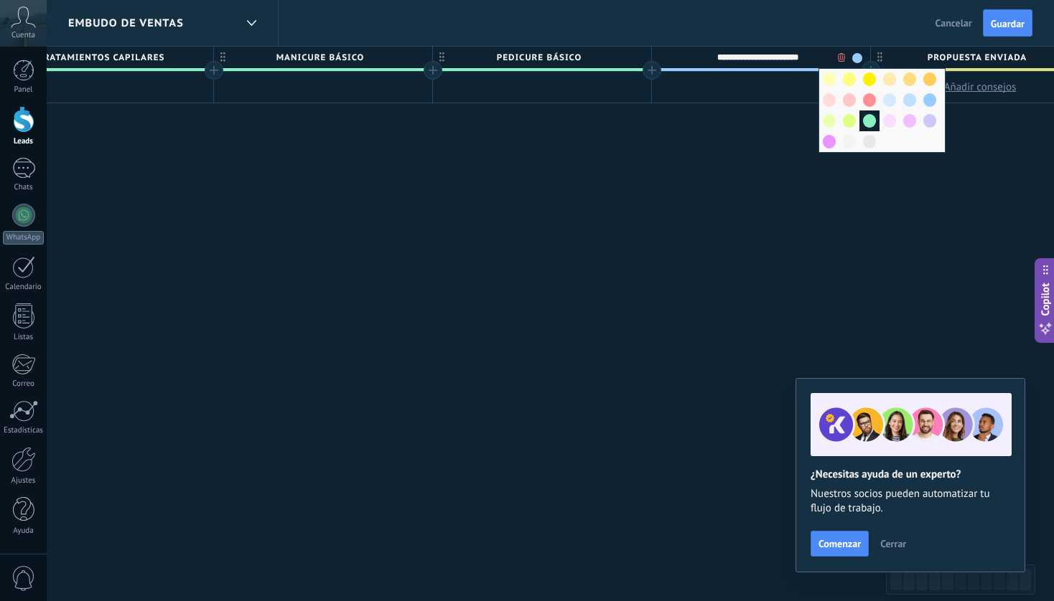
click at [866, 123] on span at bounding box center [869, 121] width 13 height 14
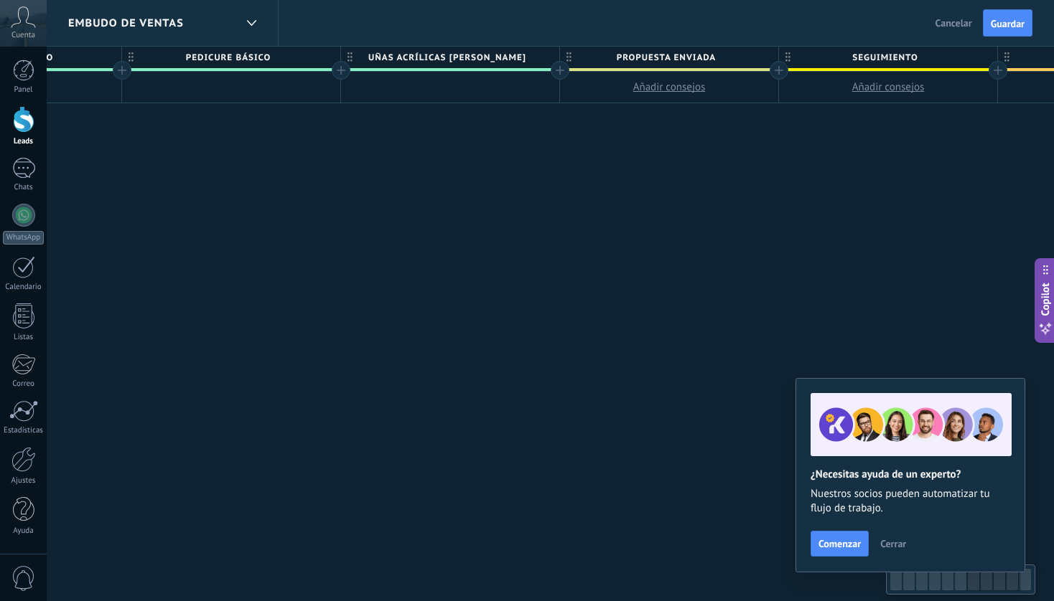
scroll to position [0, 2117]
click at [570, 68] on span "Propuesta enviada" at bounding box center [675, 58] width 211 height 22
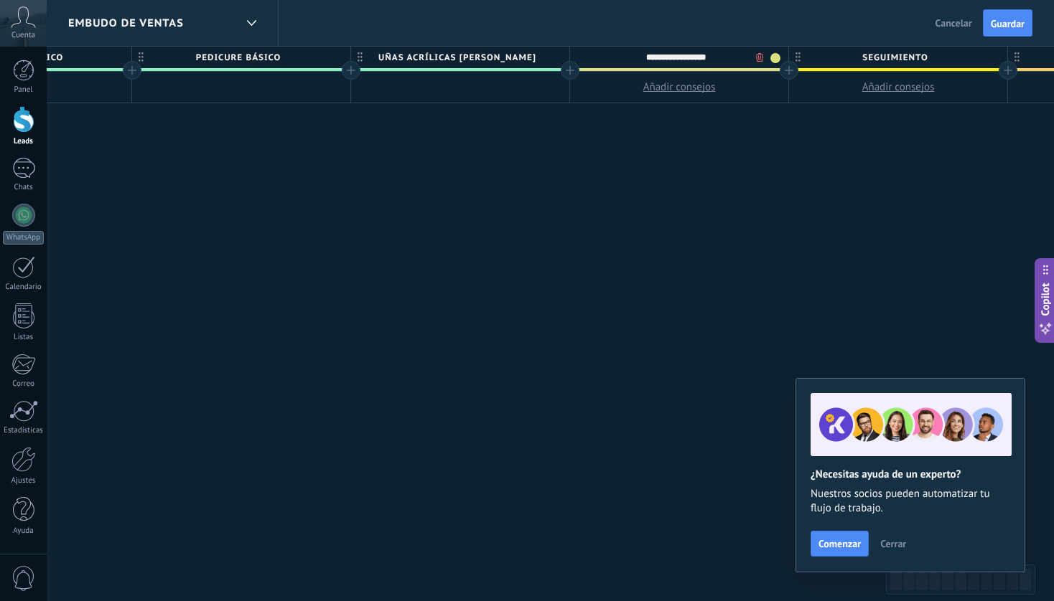
click at [573, 72] on div at bounding box center [570, 70] width 19 height 19
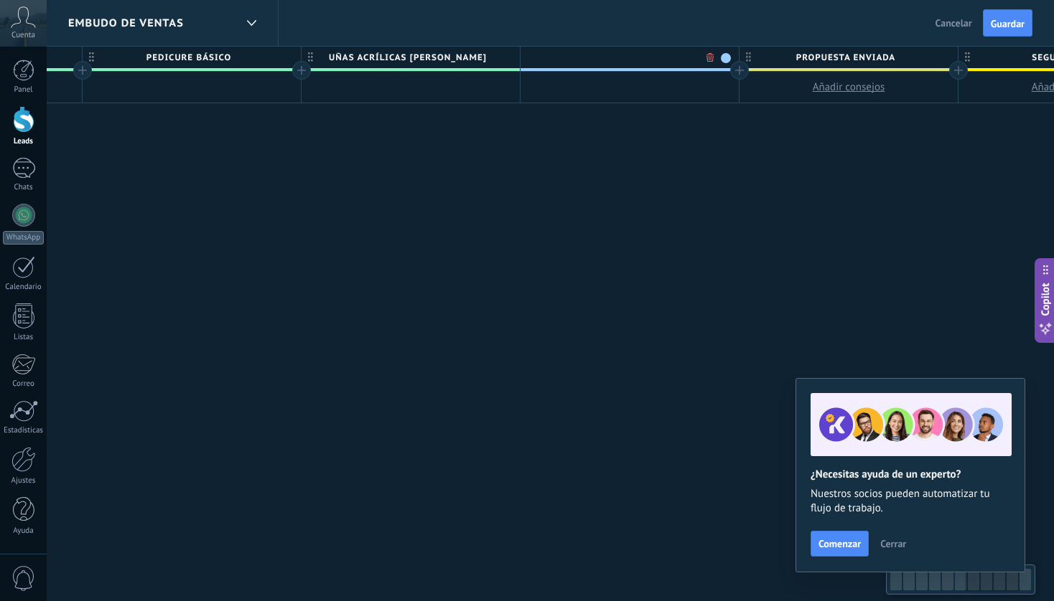
scroll to position [0, 2223]
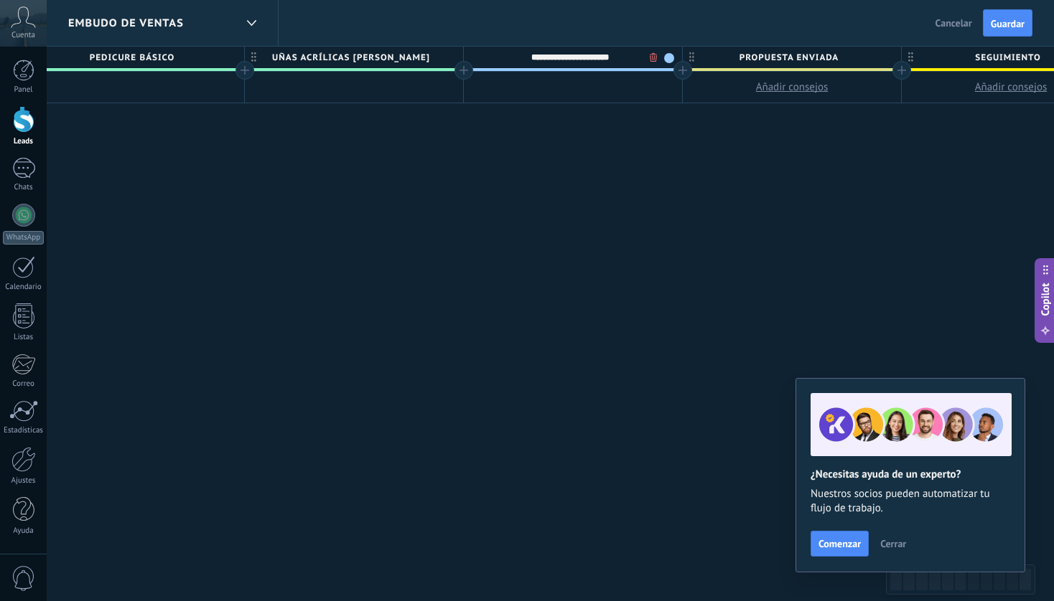
type input "**********"
click at [674, 61] on div at bounding box center [682, 70] width 19 height 19
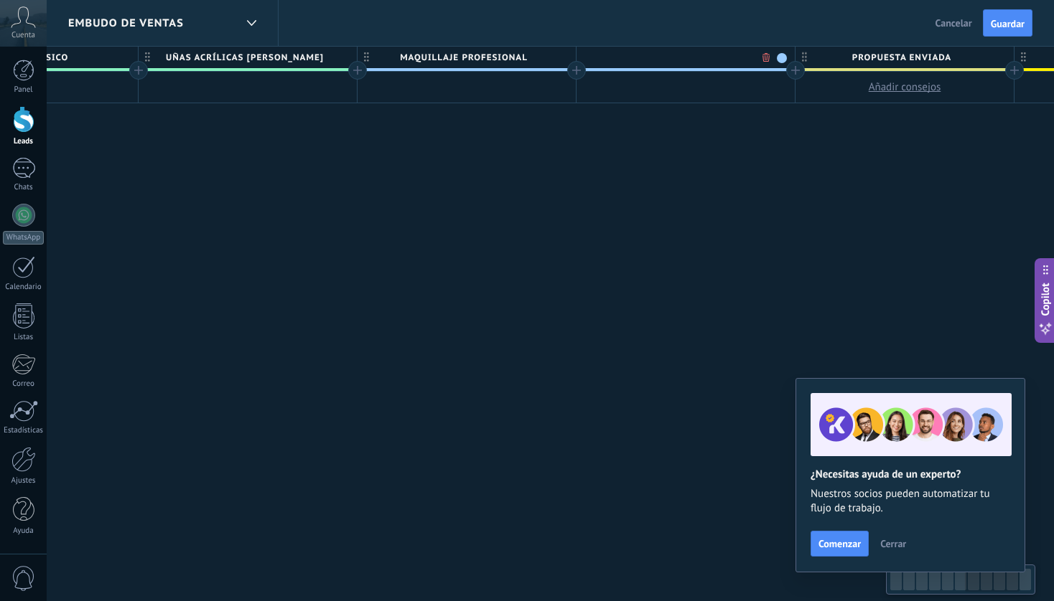
scroll to position [0, 2329]
click at [529, 55] on span "Maquillaje profesional" at bounding box center [462, 58] width 211 height 22
click at [564, 56] on span at bounding box center [563, 58] width 10 height 10
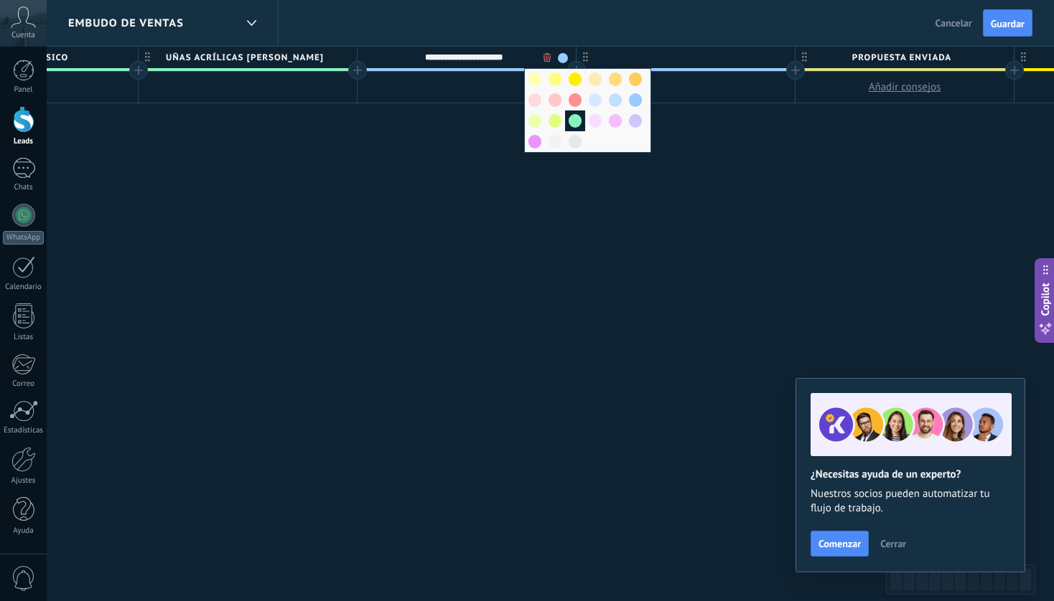
click at [577, 121] on span at bounding box center [574, 121] width 13 height 14
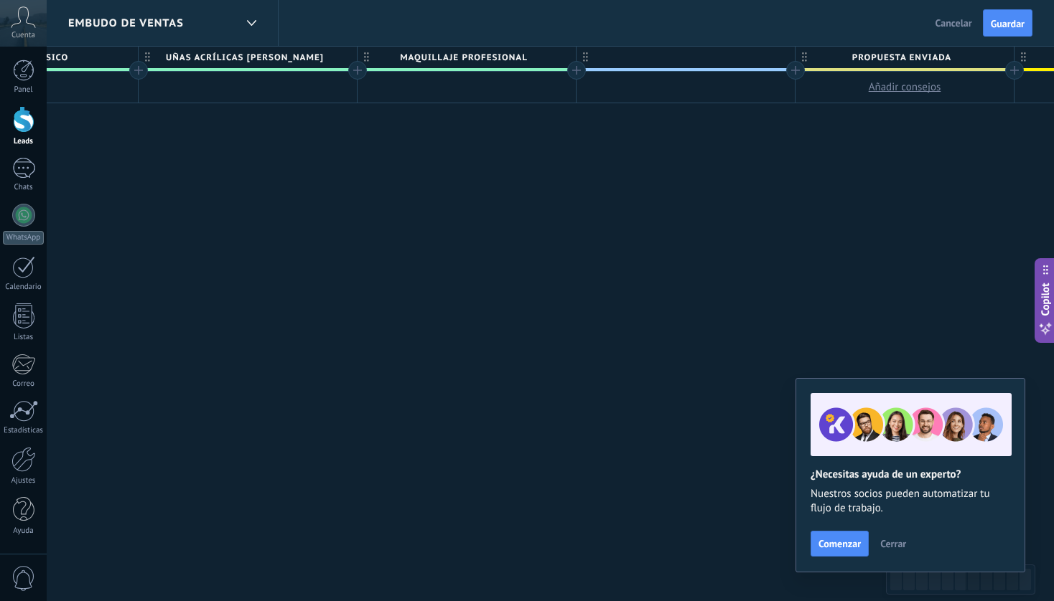
click at [642, 58] on div at bounding box center [685, 58] width 218 height 22
type input "**********"
click at [782, 57] on span at bounding box center [782, 58] width 10 height 10
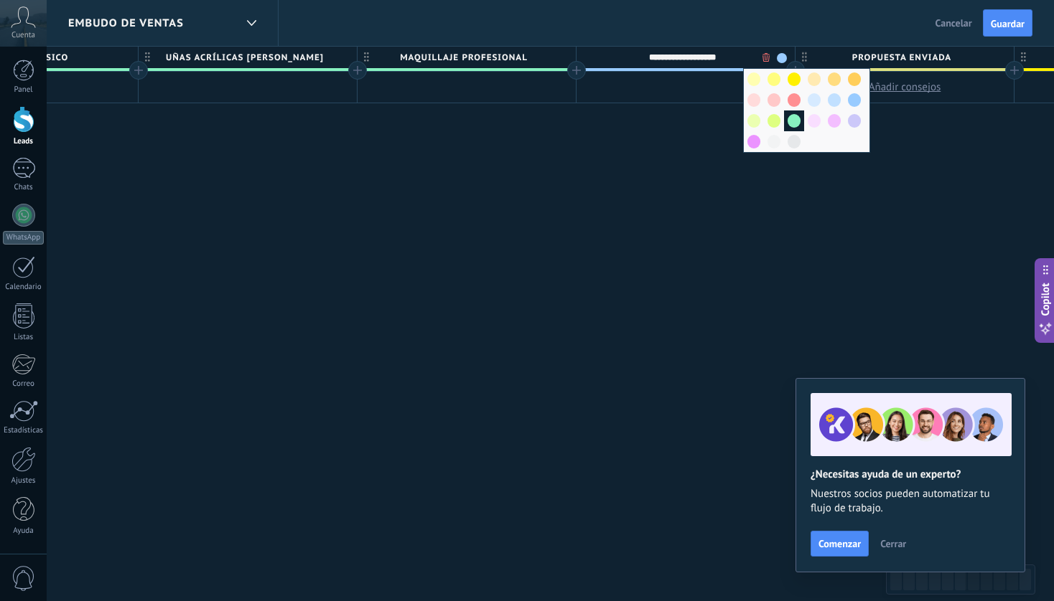
click at [801, 127] on div at bounding box center [794, 121] width 20 height 21
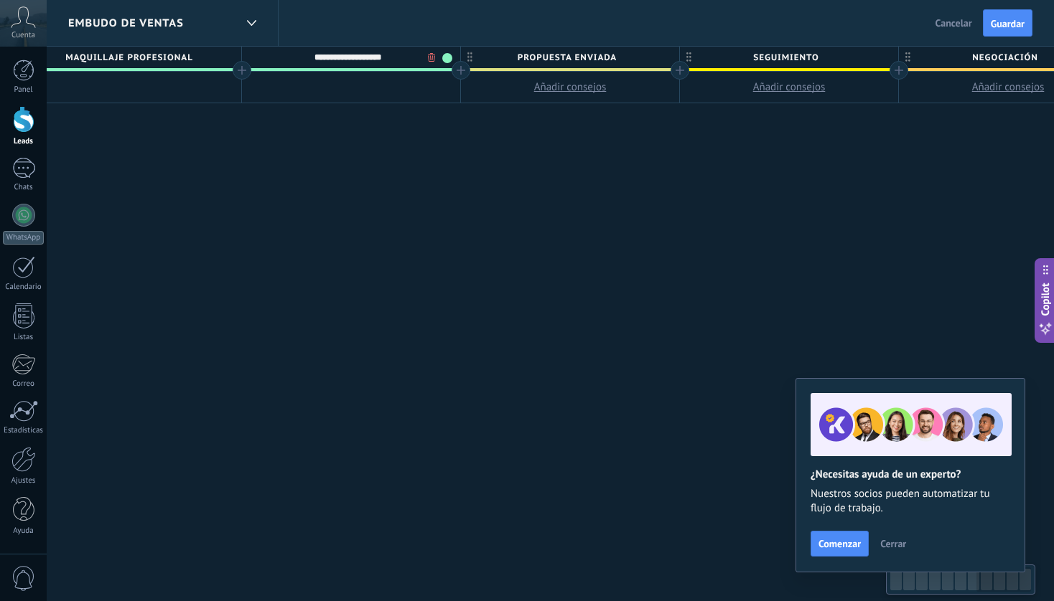
scroll to position [0, 2666]
click at [821, 58] on span "Seguimiento" at bounding box center [783, 58] width 211 height 22
type input "**********"
click at [900, 72] on div at bounding box center [896, 70] width 19 height 19
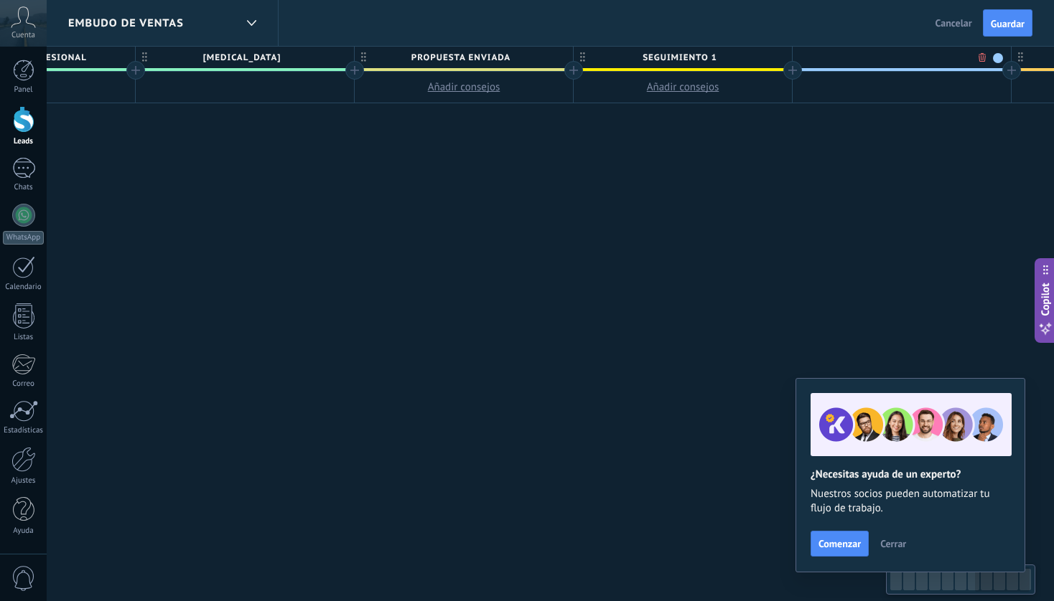
scroll to position [0, 2772]
click at [997, 58] on span at bounding box center [995, 58] width 10 height 10
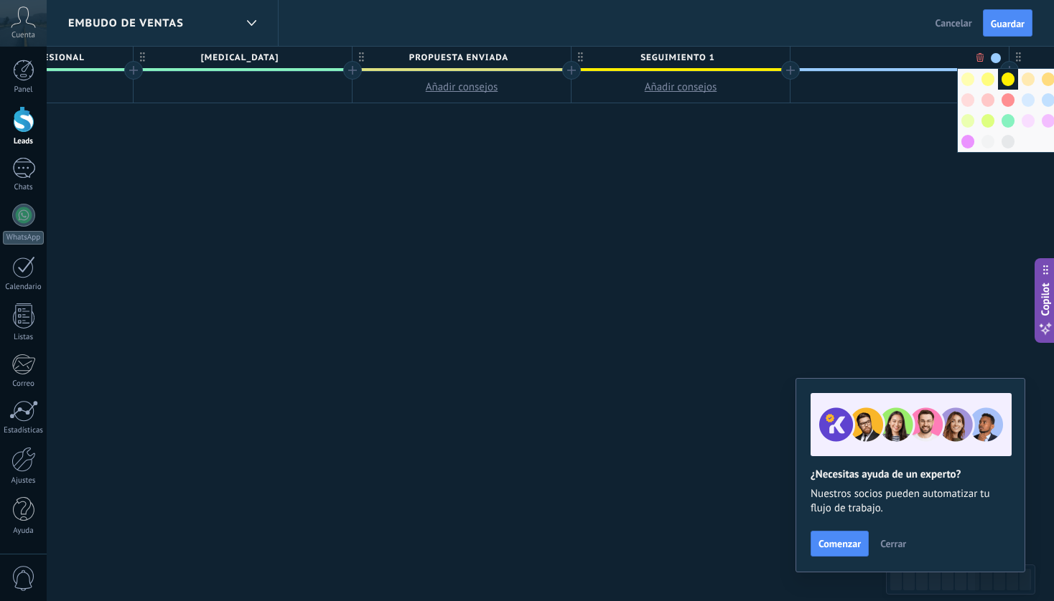
click at [1011, 81] on span at bounding box center [1007, 79] width 13 height 14
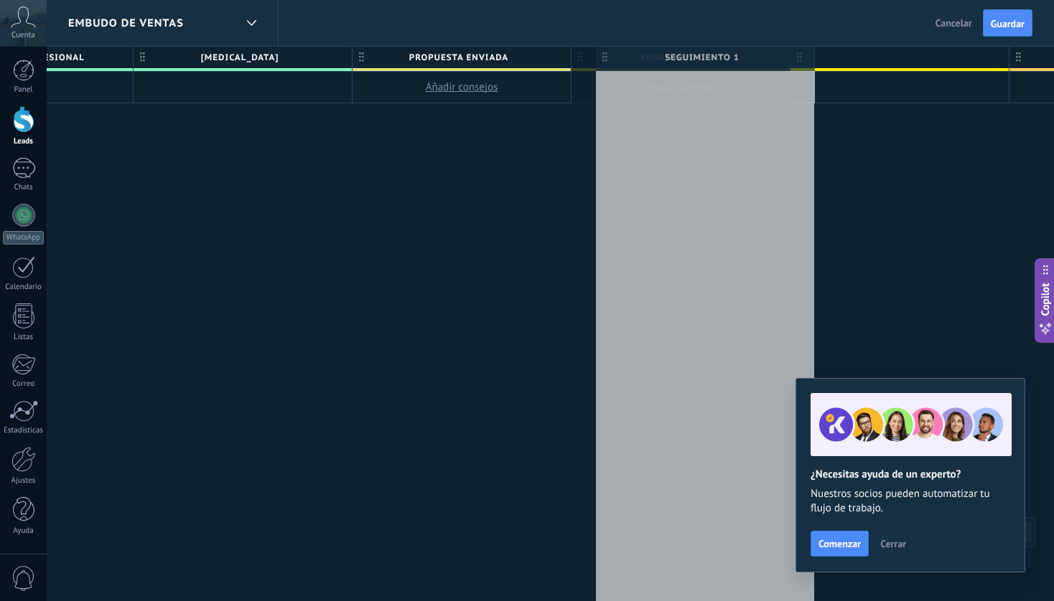
scroll to position [0, 2770]
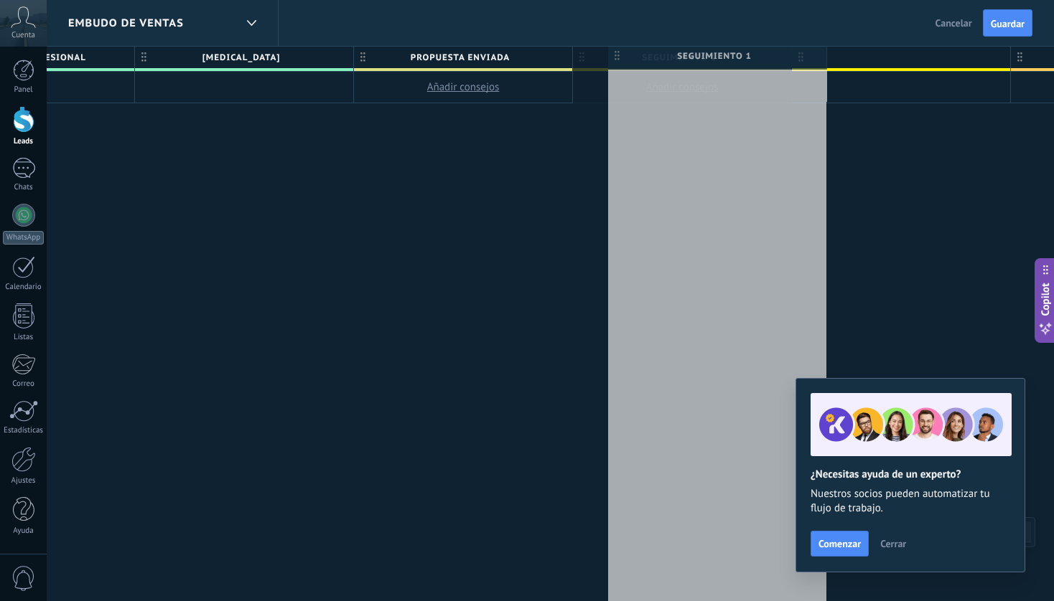
drag, startPoint x: 640, startPoint y: 56, endPoint x: 649, endPoint y: 57, distance: 8.7
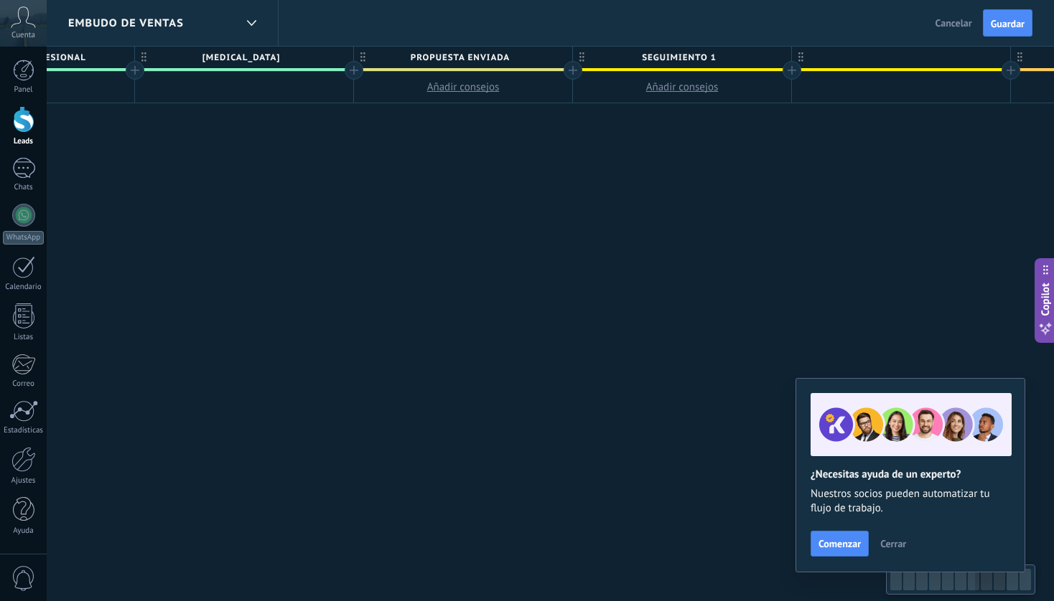
click at [648, 58] on span "Seguimiento 1" at bounding box center [678, 58] width 211 height 22
click at [648, 58] on input "**********" at bounding box center [679, 58] width 190 height 22
click at [860, 57] on div at bounding box center [901, 58] width 218 height 22
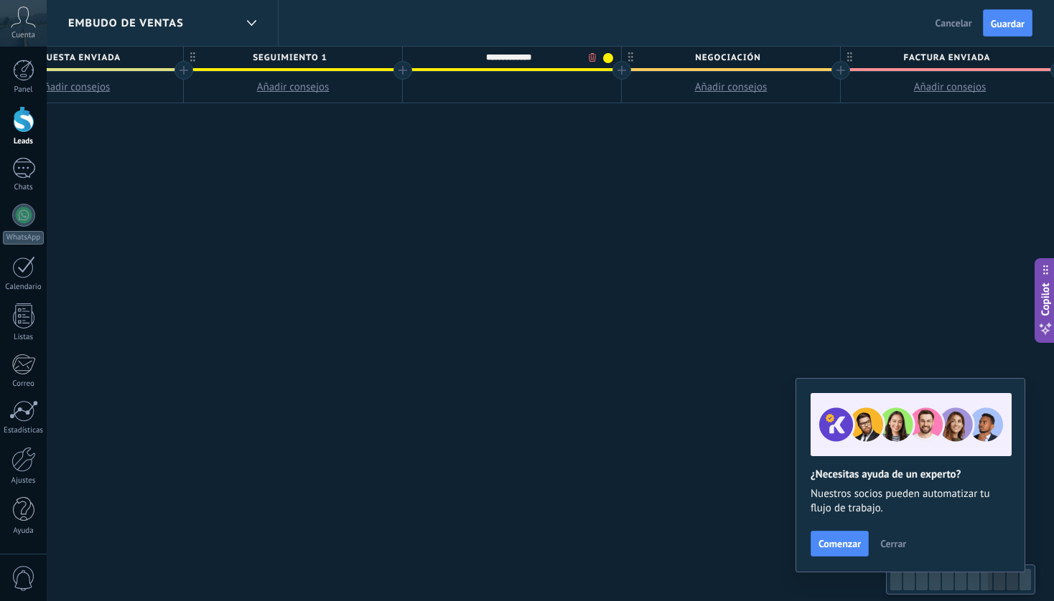
scroll to position [0, 3167]
type input "**********"
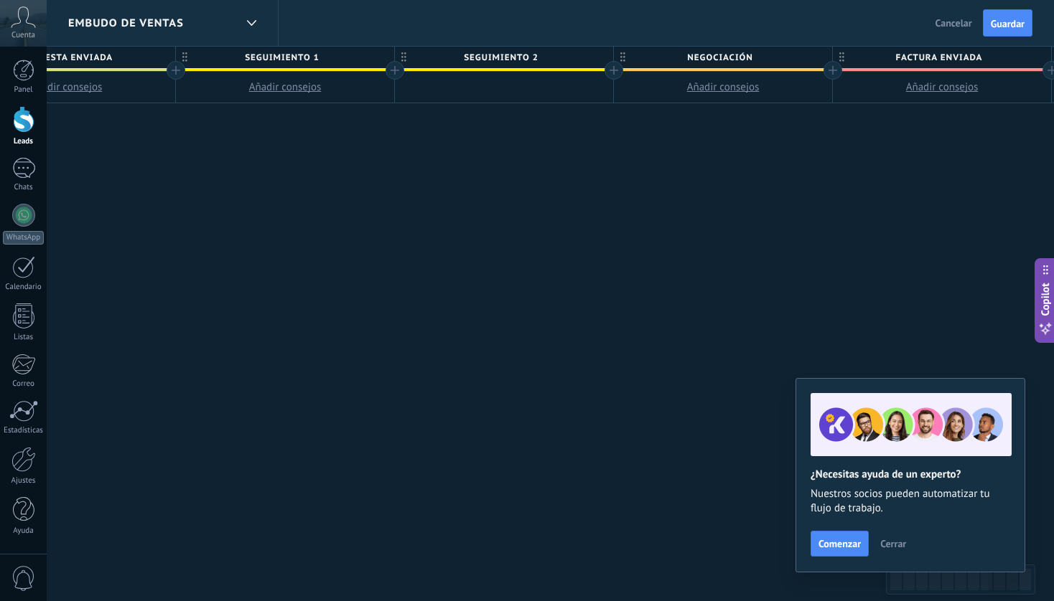
click at [753, 60] on span "Negociación" at bounding box center [719, 58] width 211 height 22
click at [753, 60] on input "**********" at bounding box center [719, 58] width 190 height 22
type input "**********"
click at [820, 59] on span at bounding box center [819, 58] width 10 height 10
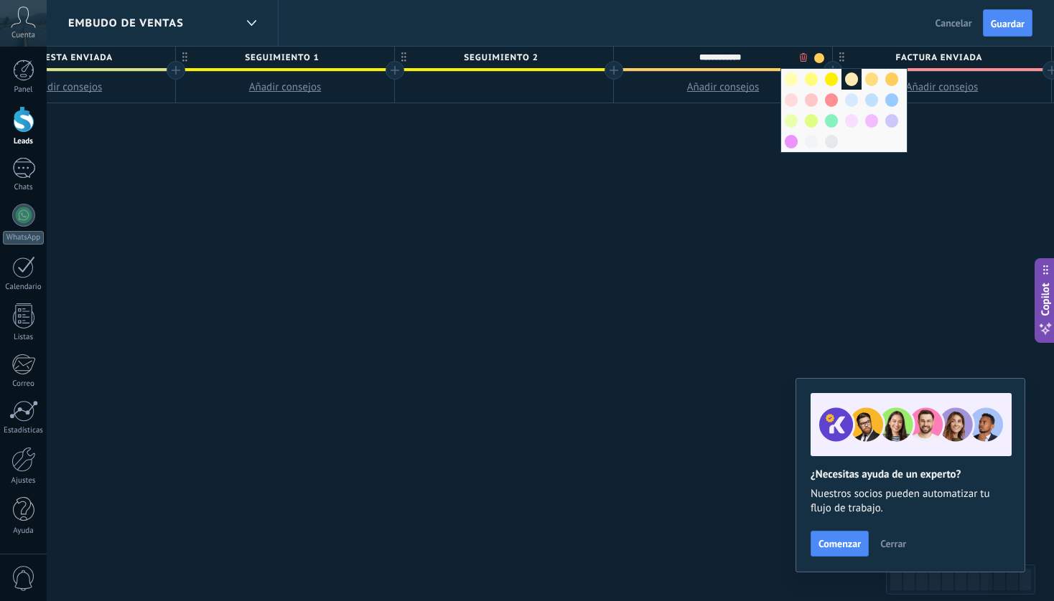
click at [851, 84] on span at bounding box center [851, 79] width 13 height 14
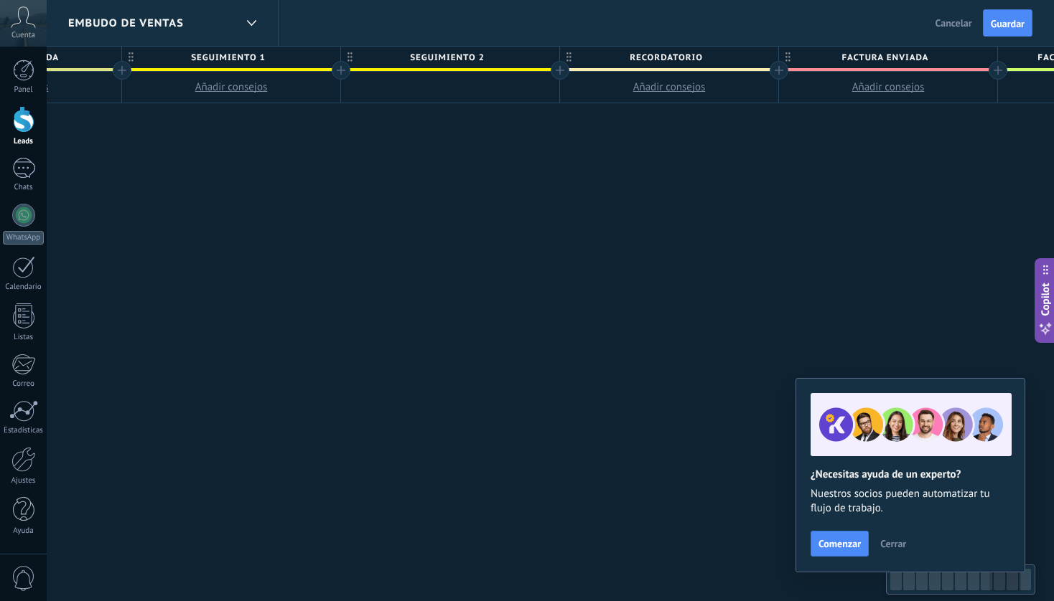
scroll to position [0, 3228]
click at [919, 58] on span "Factura enviada" at bounding box center [877, 58] width 211 height 22
click at [934, 56] on input "**********" at bounding box center [878, 58] width 190 height 22
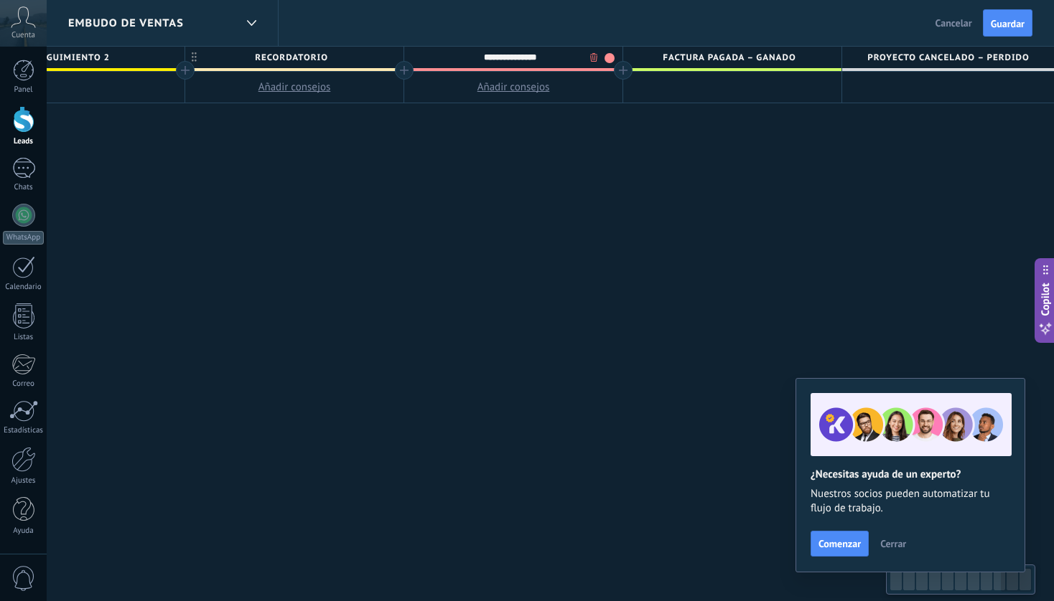
scroll to position [0, 3603]
type input "**********"
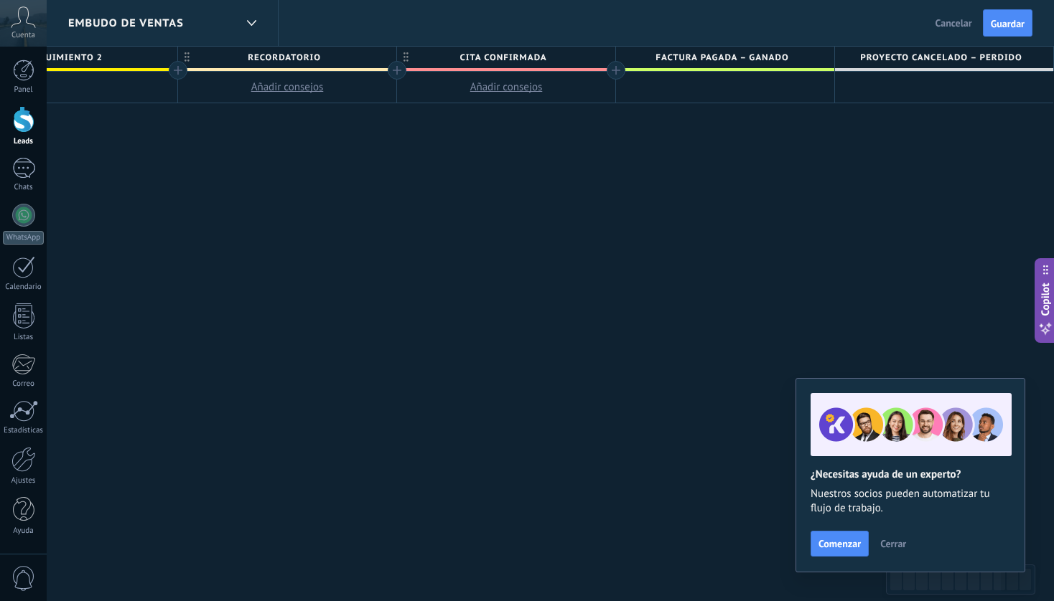
click at [810, 52] on span "Factura pagada – ganado" at bounding box center [721, 58] width 211 height 22
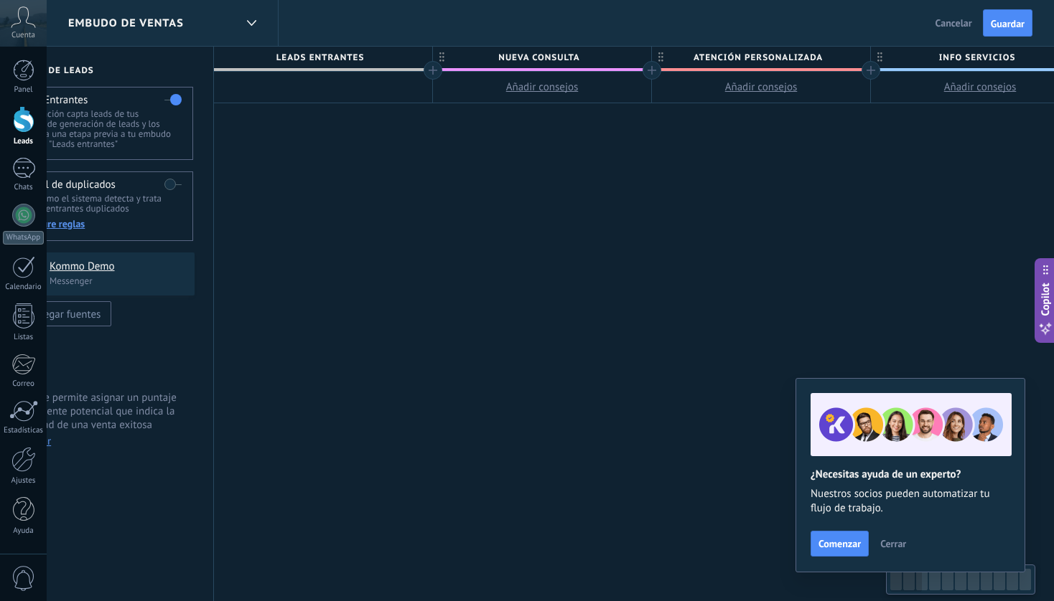
scroll to position [0, 62]
click at [1012, 22] on span "Guardar" at bounding box center [1007, 24] width 34 height 10
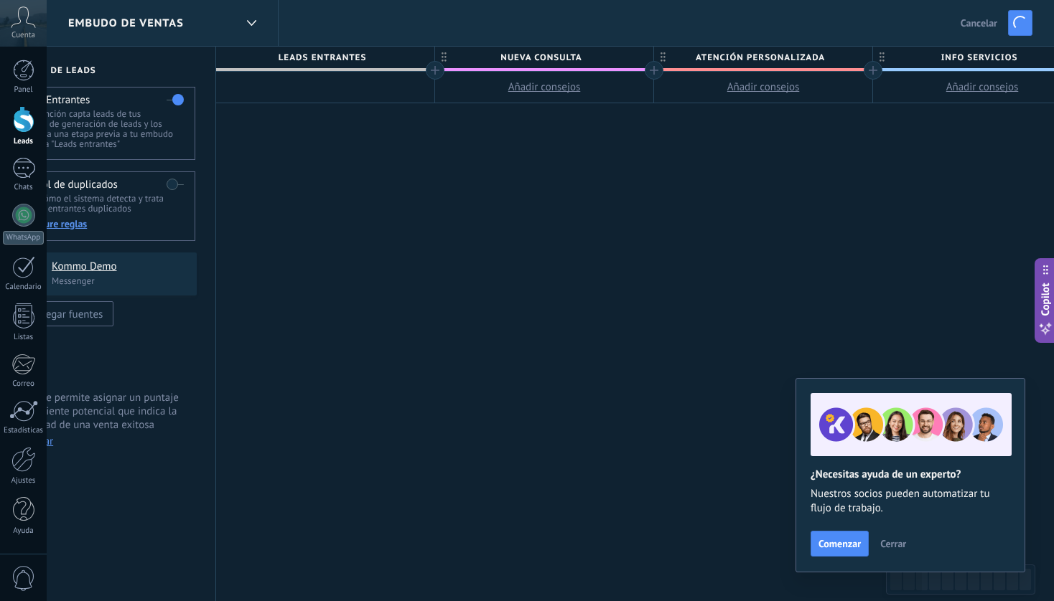
click at [985, 21] on span "Cancelar" at bounding box center [978, 23] width 37 height 13
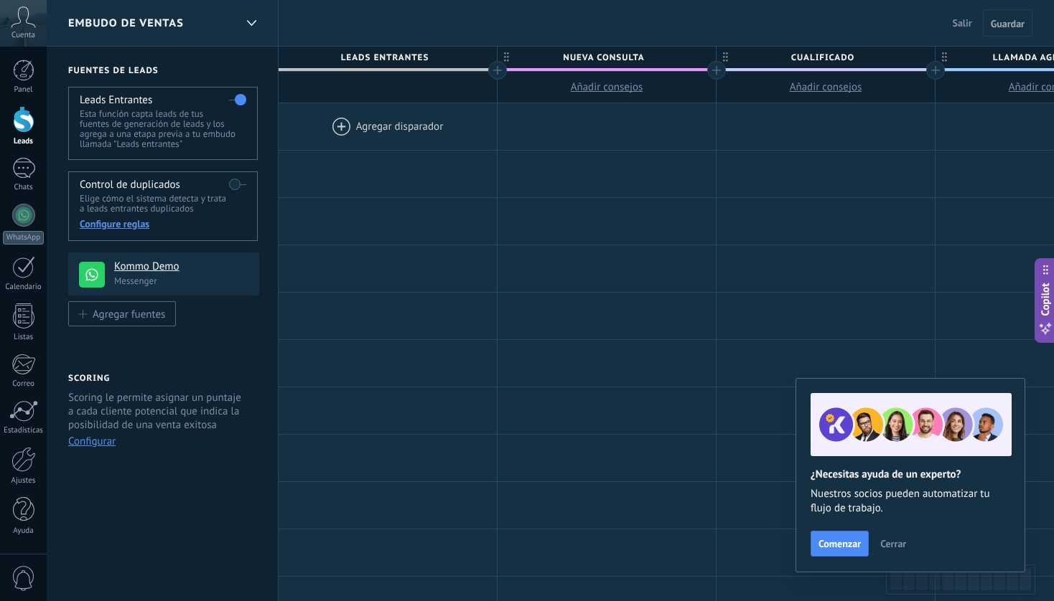
click at [718, 70] on div at bounding box center [716, 70] width 19 height 19
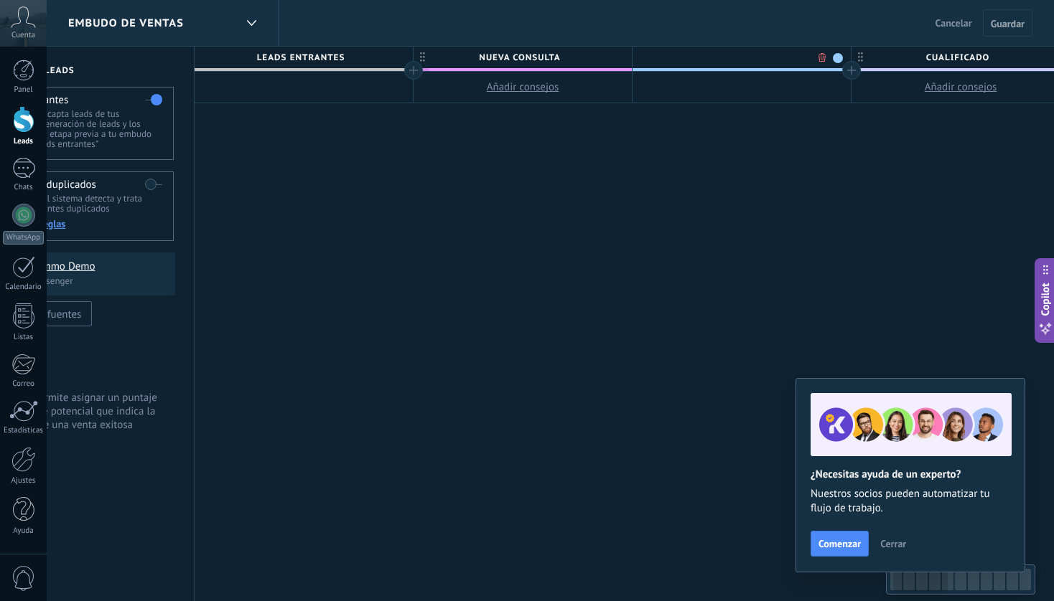
scroll to position [0, 106]
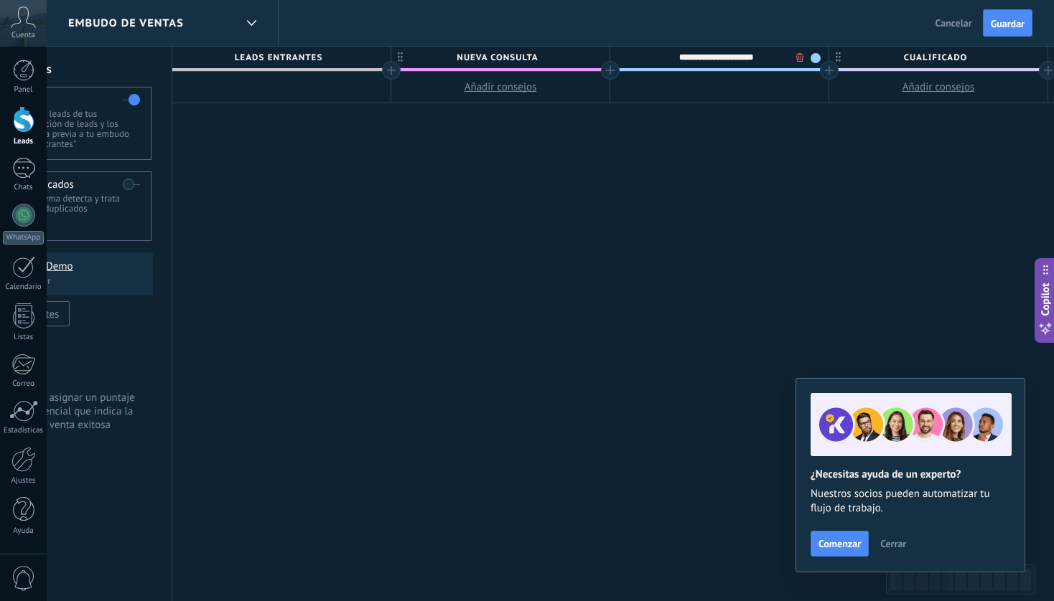
type input "**********"
click at [817, 53] on div "**********" at bounding box center [715, 58] width 211 height 22
click at [760, 55] on span "ATENCIÓN PERSONALIZADA" at bounding box center [715, 58] width 211 height 22
click at [813, 60] on span at bounding box center [815, 58] width 10 height 10
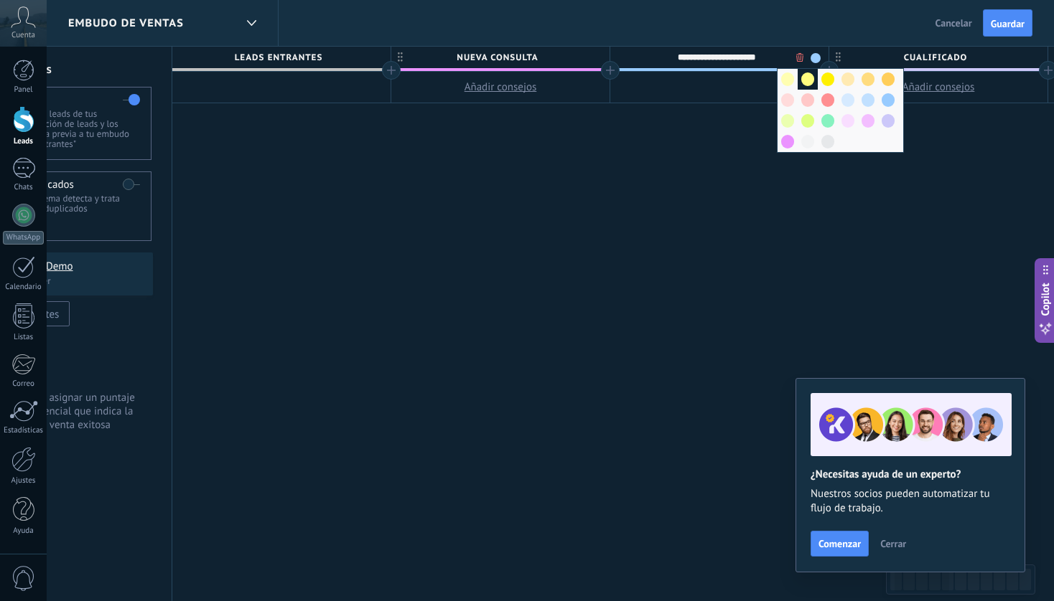
click at [809, 80] on span at bounding box center [807, 79] width 13 height 14
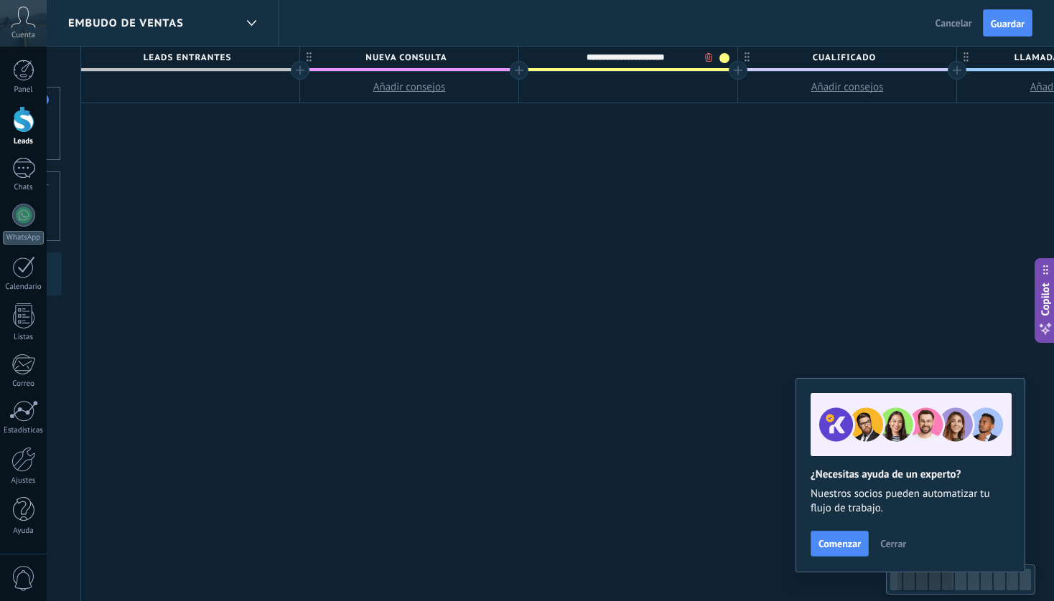
scroll to position [0, 212]
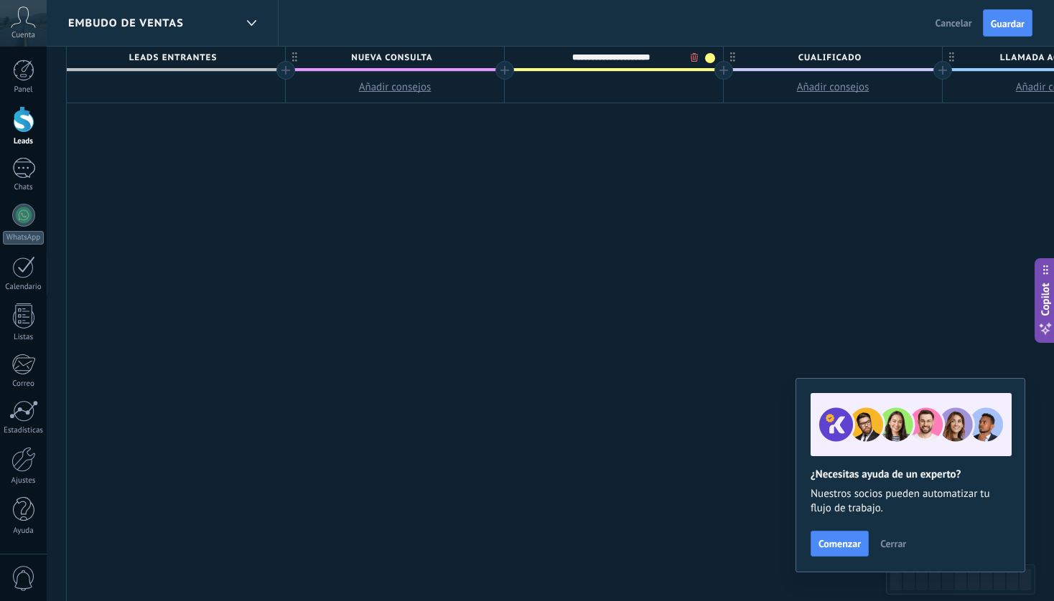
click at [708, 57] on span at bounding box center [710, 58] width 10 height 10
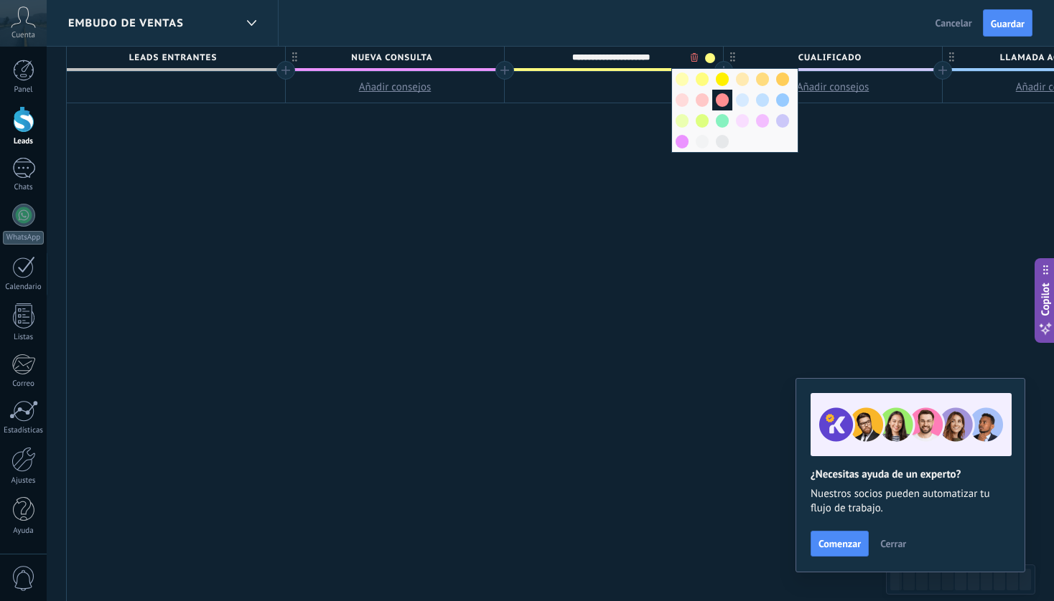
click at [726, 97] on span at bounding box center [722, 100] width 13 height 14
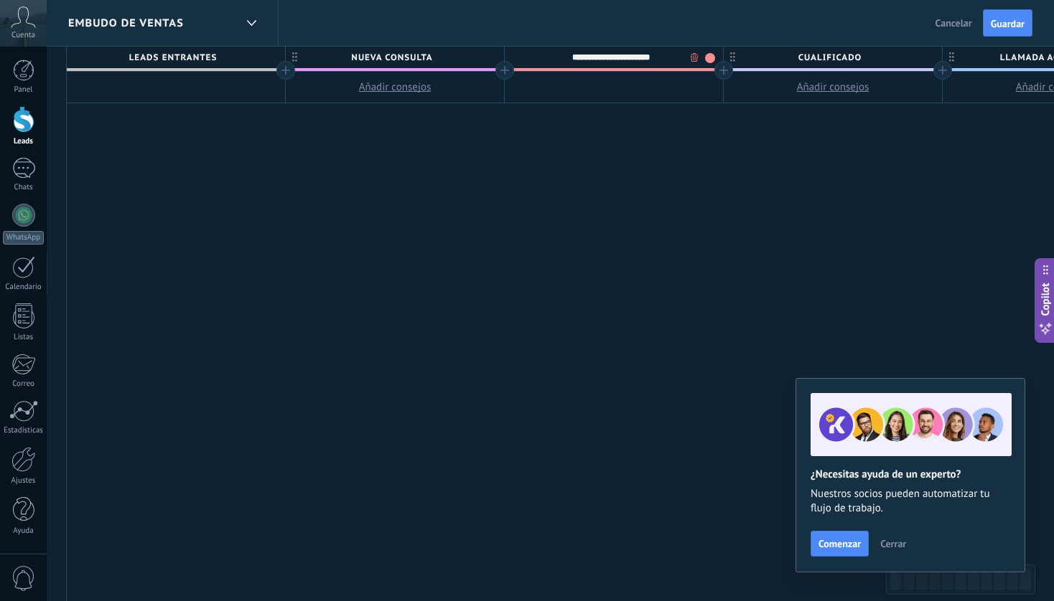
click at [874, 57] on span "Cualificado" at bounding box center [828, 58] width 211 height 22
click at [874, 57] on input "**********" at bounding box center [829, 58] width 190 height 22
type input "**********"
click at [929, 53] on span at bounding box center [929, 58] width 10 height 10
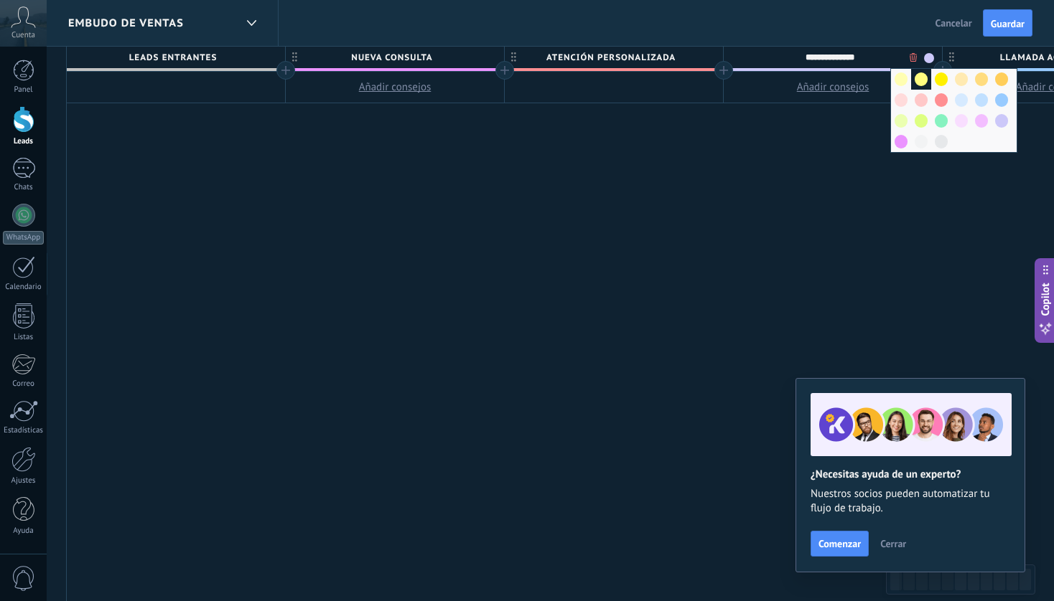
click at [925, 78] on span at bounding box center [920, 79] width 13 height 14
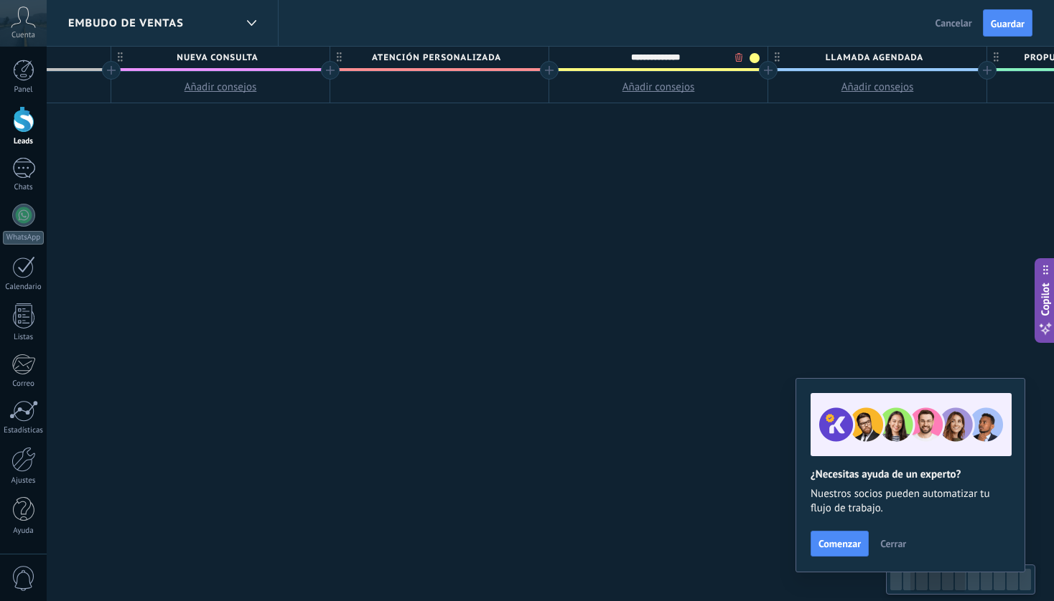
scroll to position [0, 460]
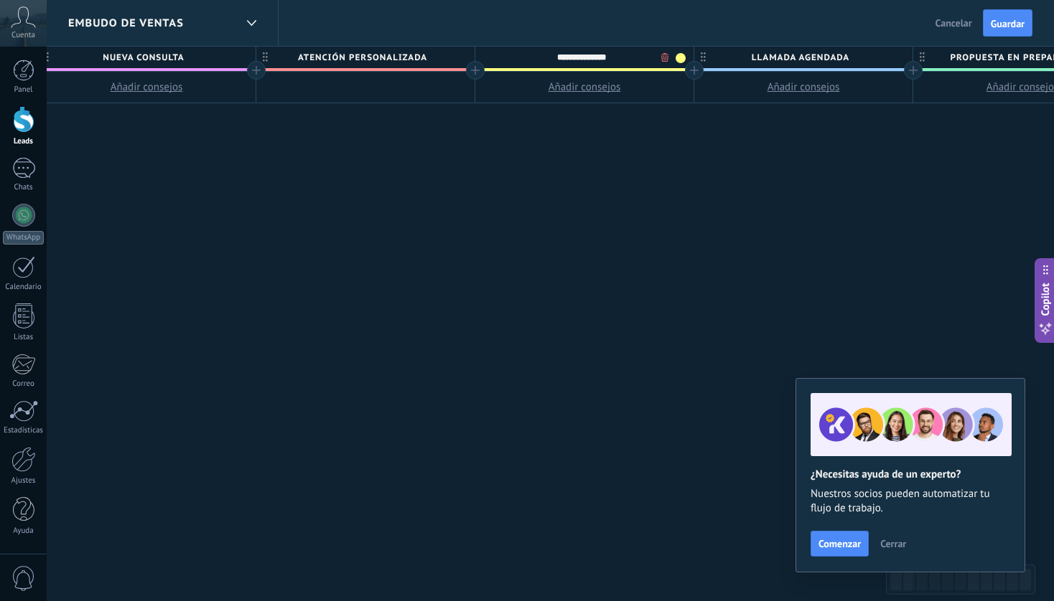
click at [829, 56] on span "Llamada agendada" at bounding box center [799, 58] width 211 height 22
click at [829, 56] on input "**********" at bounding box center [800, 58] width 190 height 22
click at [749, 61] on div at bounding box center [803, 58] width 218 height 22
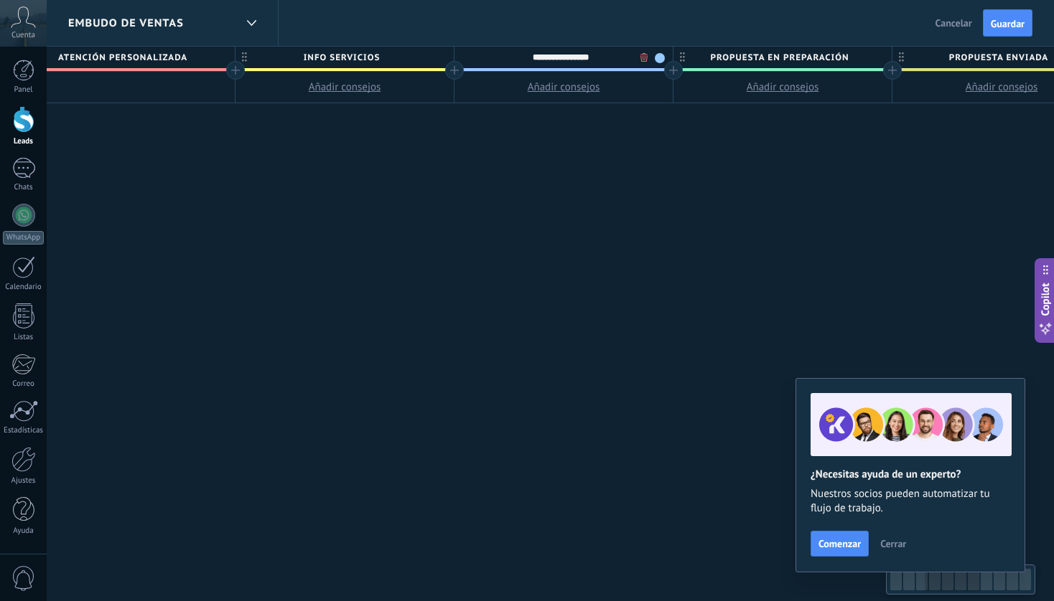
scroll to position [0, 702]
type input "**********"
click at [672, 70] on div at bounding box center [671, 70] width 19 height 19
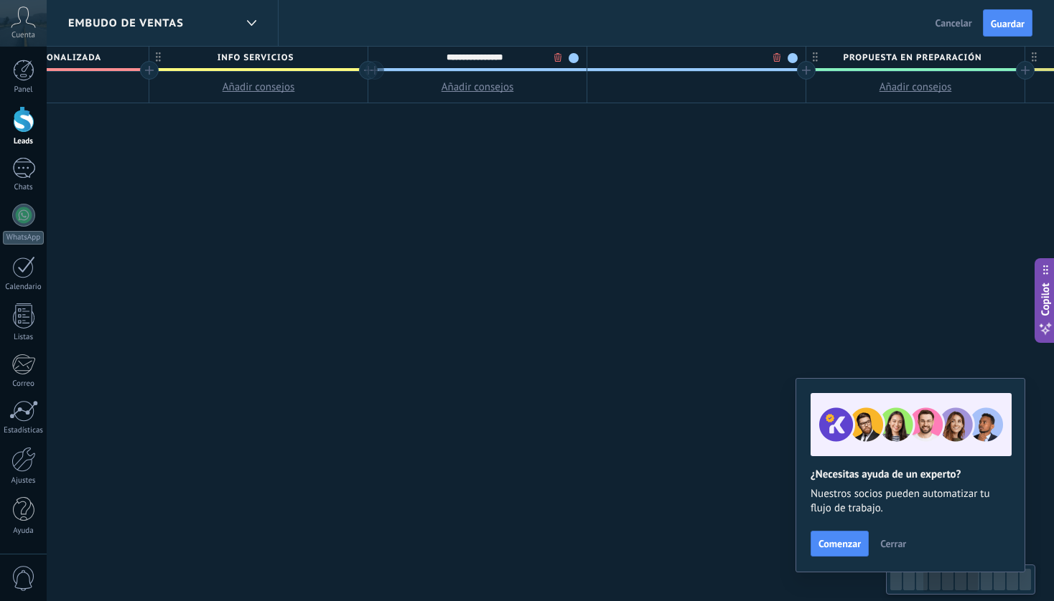
scroll to position [0, 808]
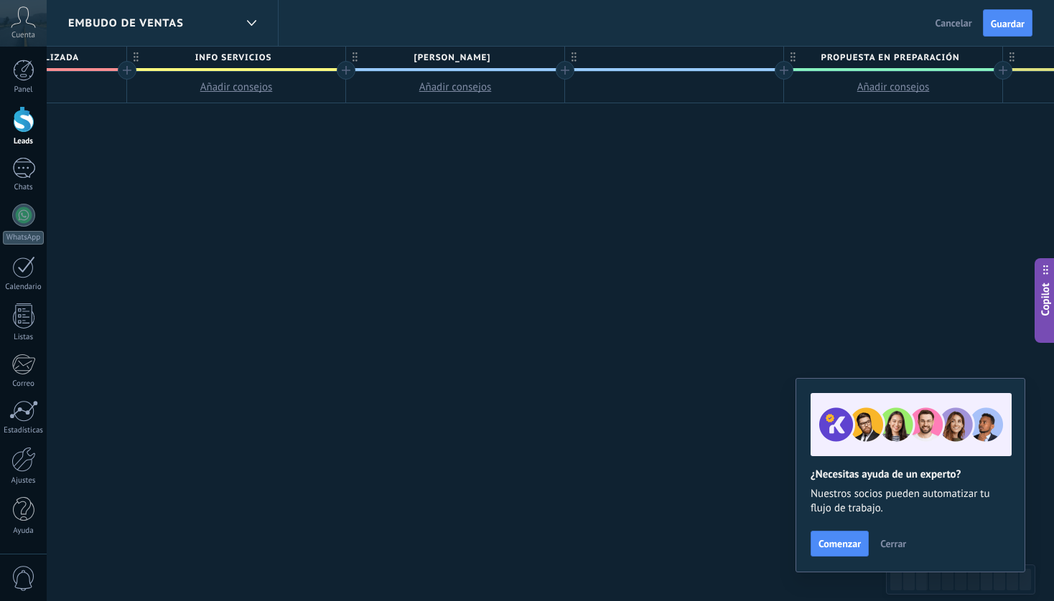
click at [626, 59] on div at bounding box center [674, 58] width 218 height 22
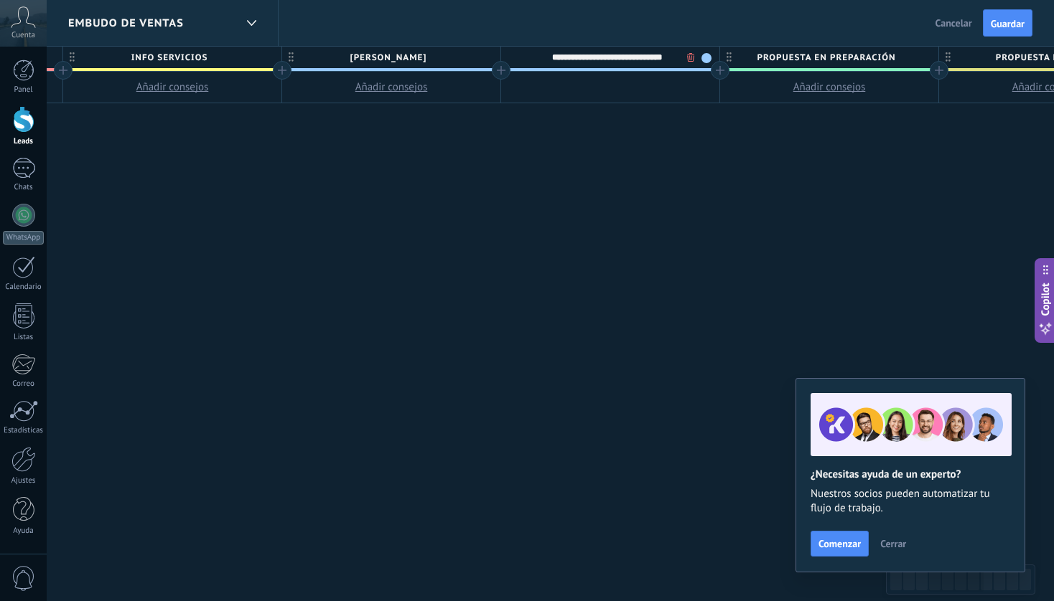
type input "**********"
click at [722, 69] on div at bounding box center [720, 70] width 19 height 19
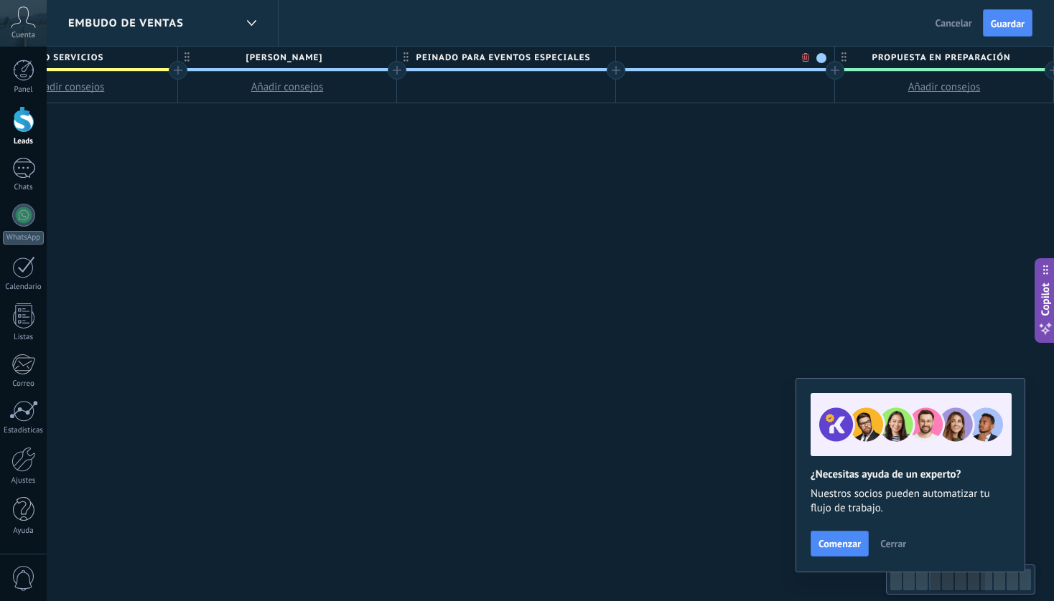
scroll to position [0, 978]
click at [689, 56] on div at bounding box center [723, 58] width 218 height 22
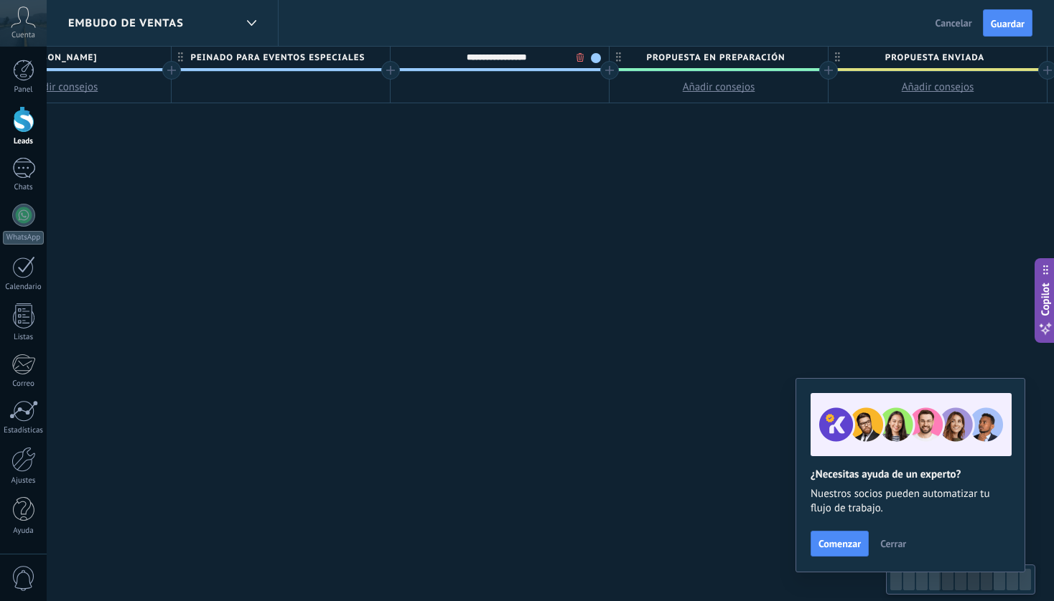
scroll to position [0, 1210]
type input "**********"
click at [599, 70] on div at bounding box center [600, 70] width 19 height 19
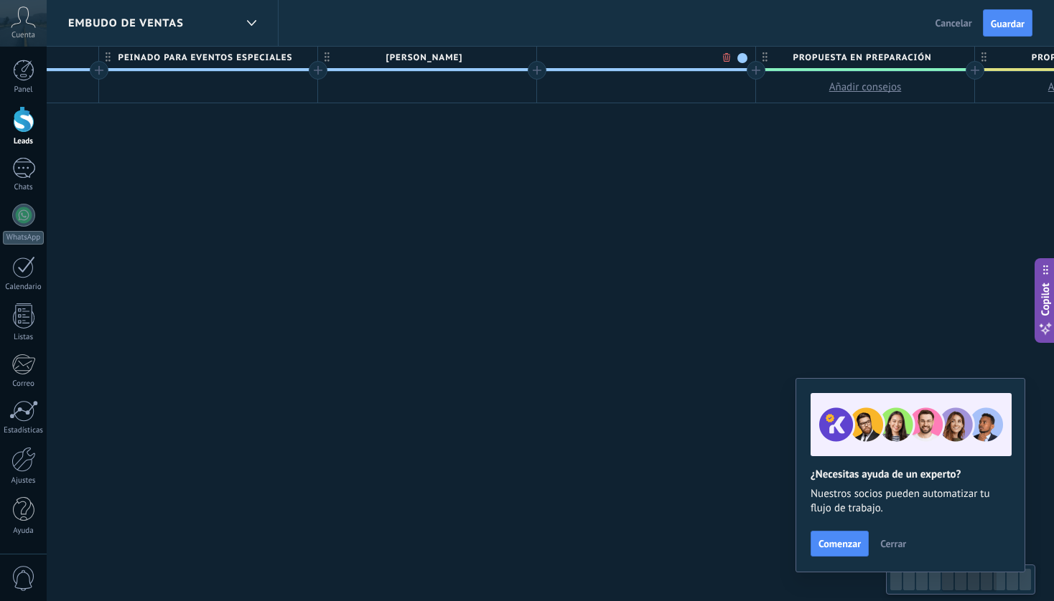
scroll to position [0, 1316]
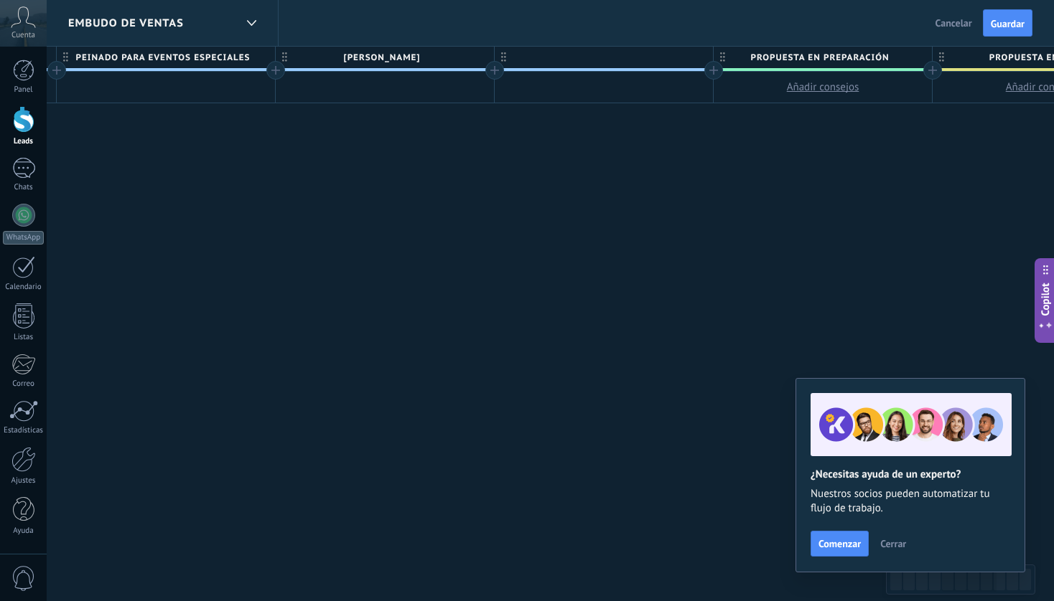
click at [556, 56] on div at bounding box center [604, 58] width 218 height 22
type input "**********"
click at [718, 71] on div at bounding box center [713, 70] width 19 height 19
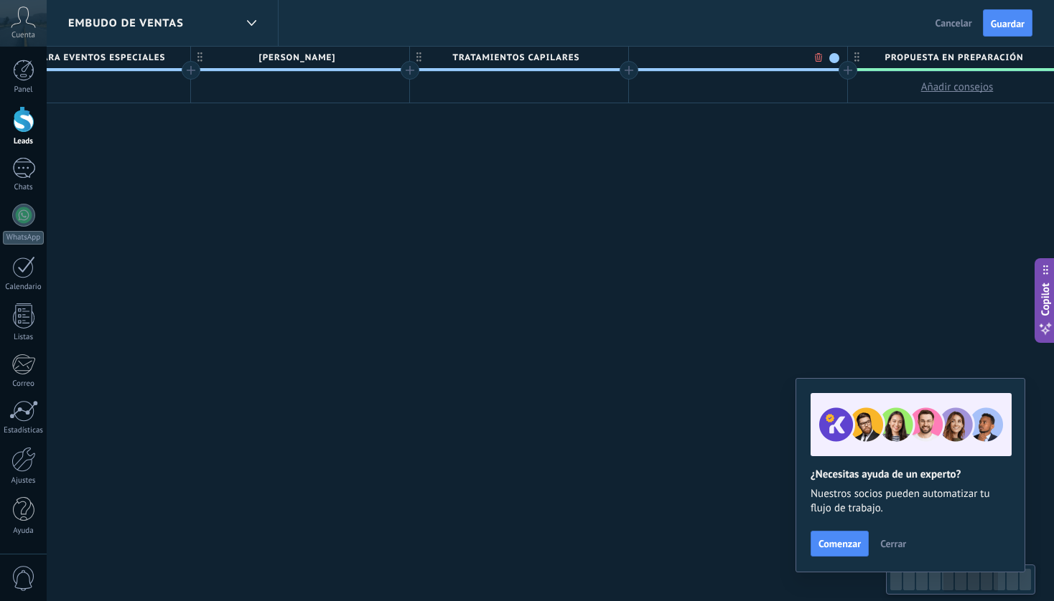
scroll to position [0, 1423]
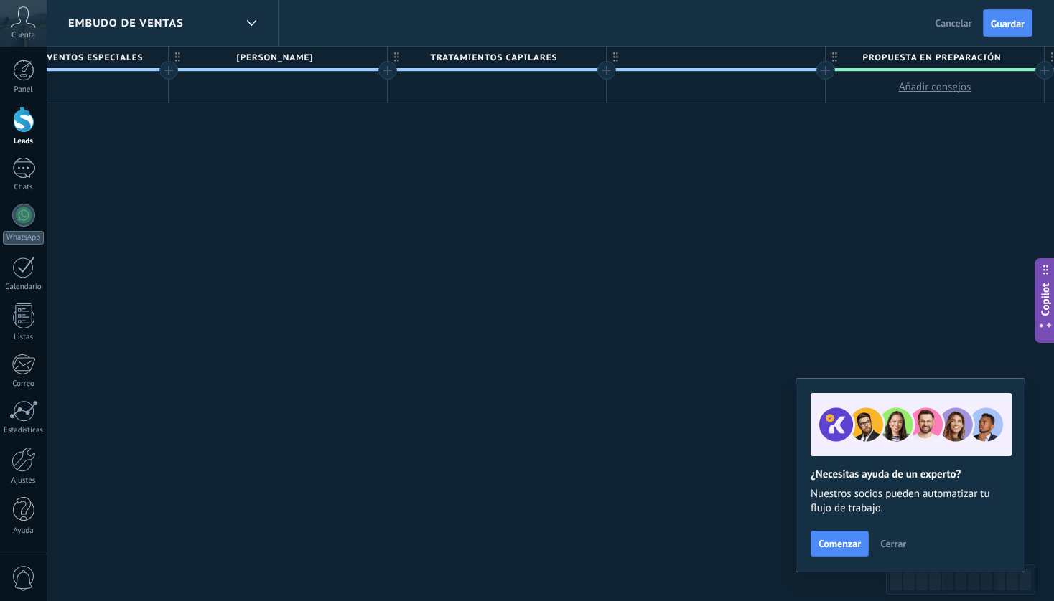
click at [681, 55] on div at bounding box center [715, 58] width 218 height 22
type input "**********"
click at [828, 72] on div at bounding box center [825, 70] width 19 height 19
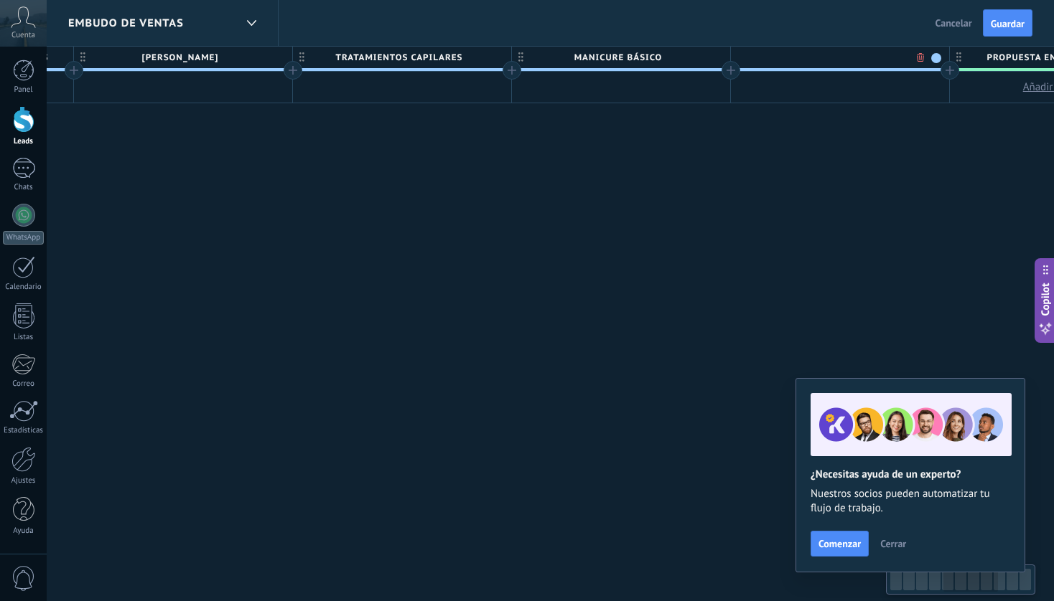
scroll to position [0, 1529]
click at [785, 58] on div at bounding box center [828, 58] width 218 height 22
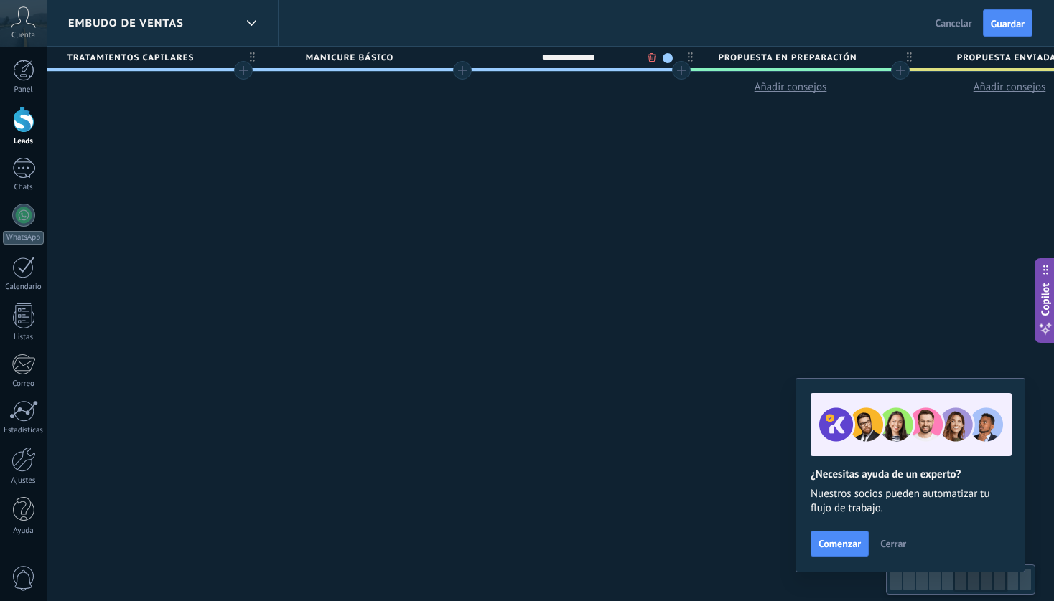
scroll to position [0, 1792]
type input "**********"
click at [670, 68] on div at bounding box center [675, 70] width 19 height 19
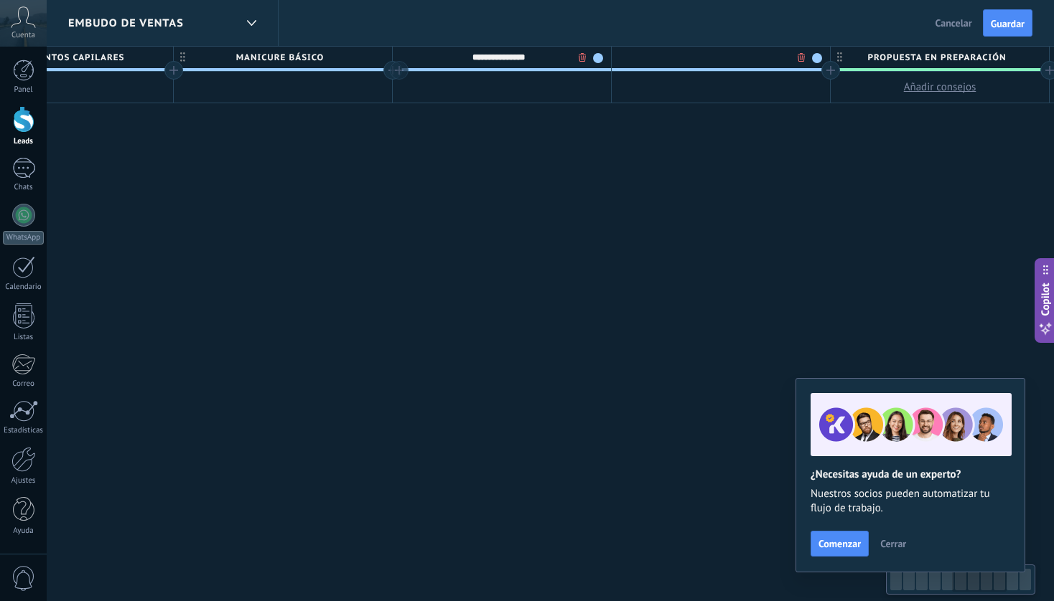
scroll to position [0, 1898]
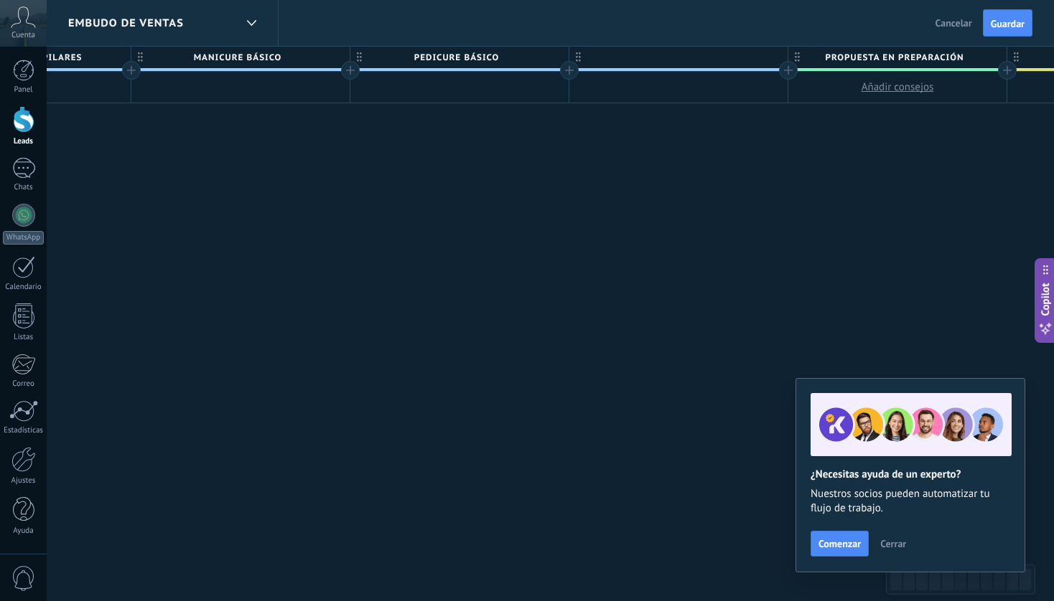
click at [650, 60] on div at bounding box center [678, 58] width 218 height 22
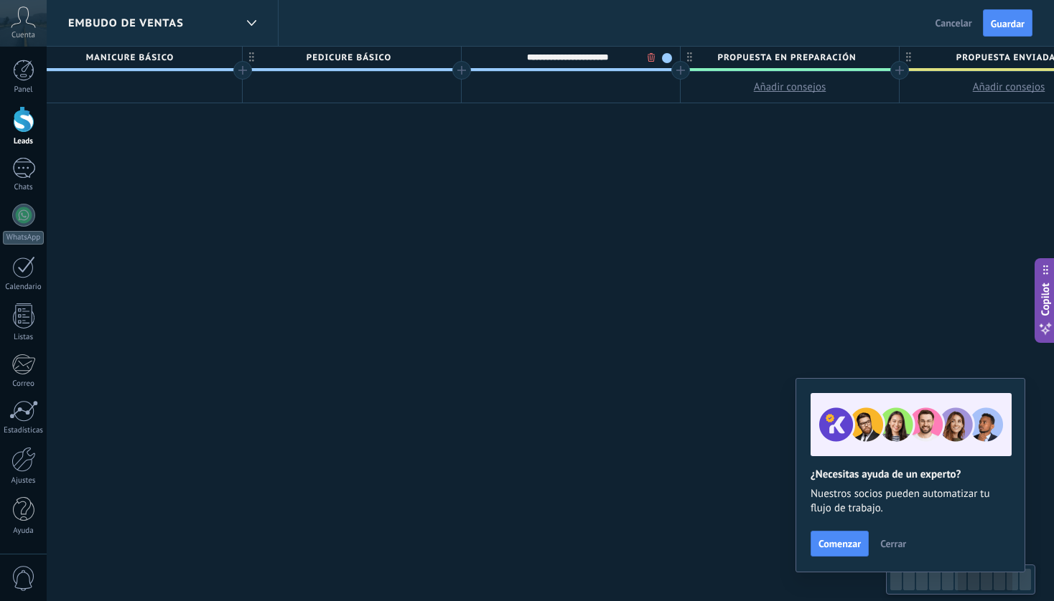
scroll to position [0, 2018]
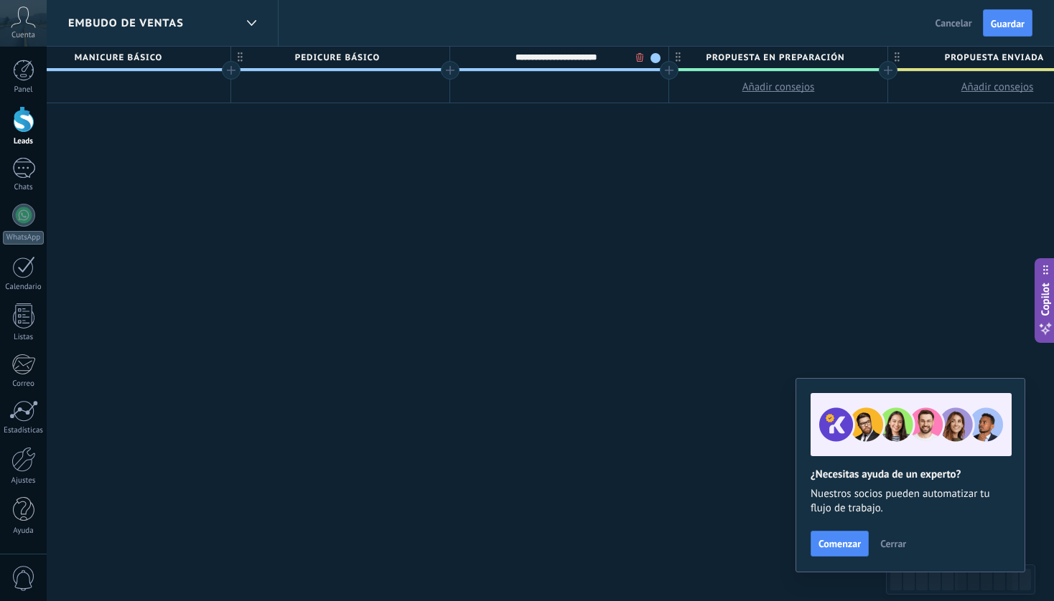
type input "**********"
click at [675, 71] on div at bounding box center [669, 70] width 19 height 19
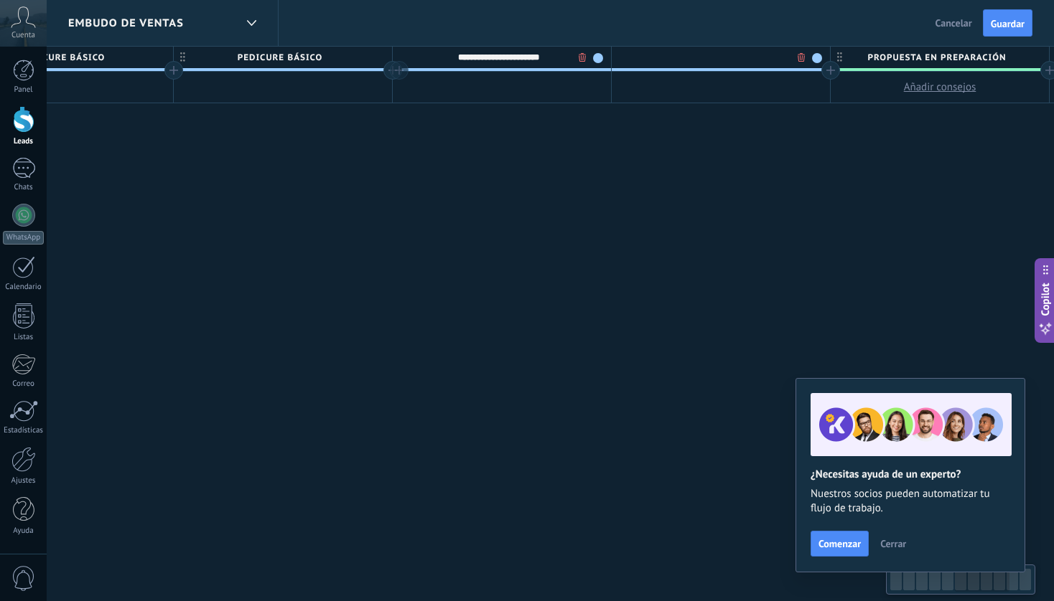
scroll to position [0, 2124]
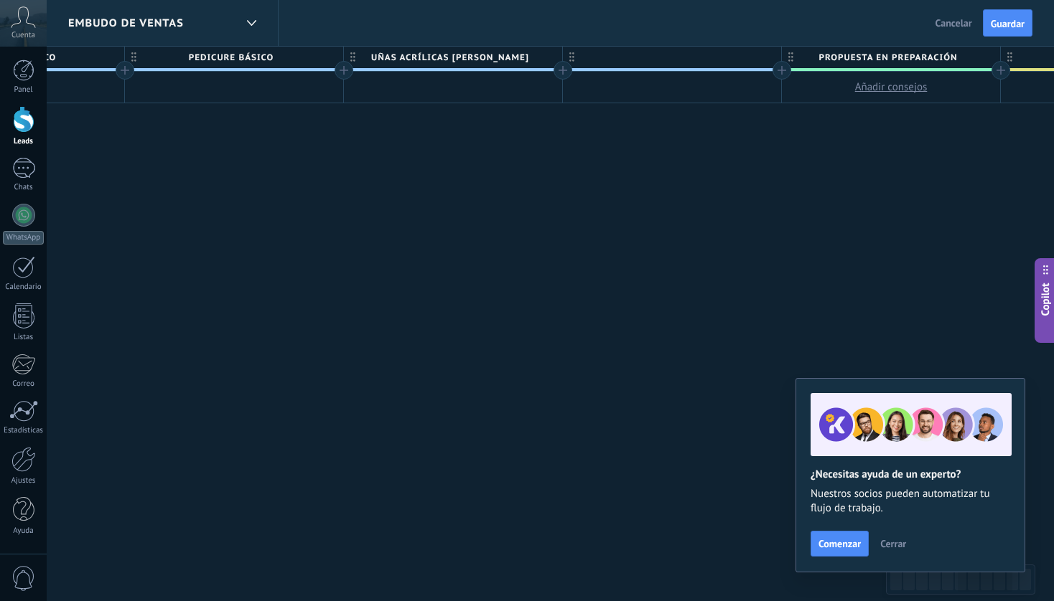
click at [650, 59] on div at bounding box center [672, 58] width 218 height 22
type input "**********"
click at [783, 71] on div at bounding box center [781, 70] width 19 height 19
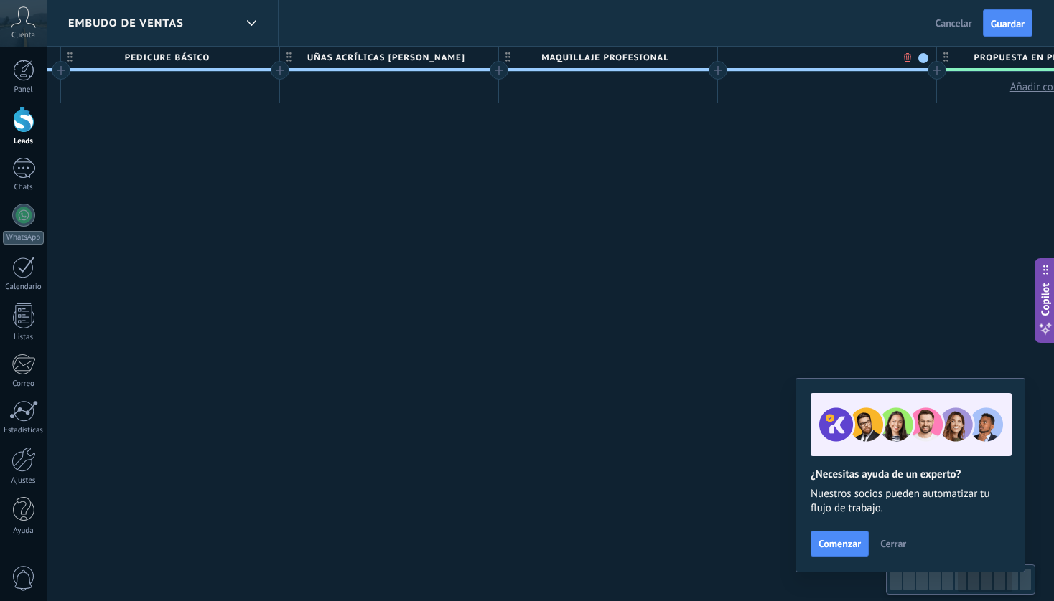
scroll to position [0, 2230]
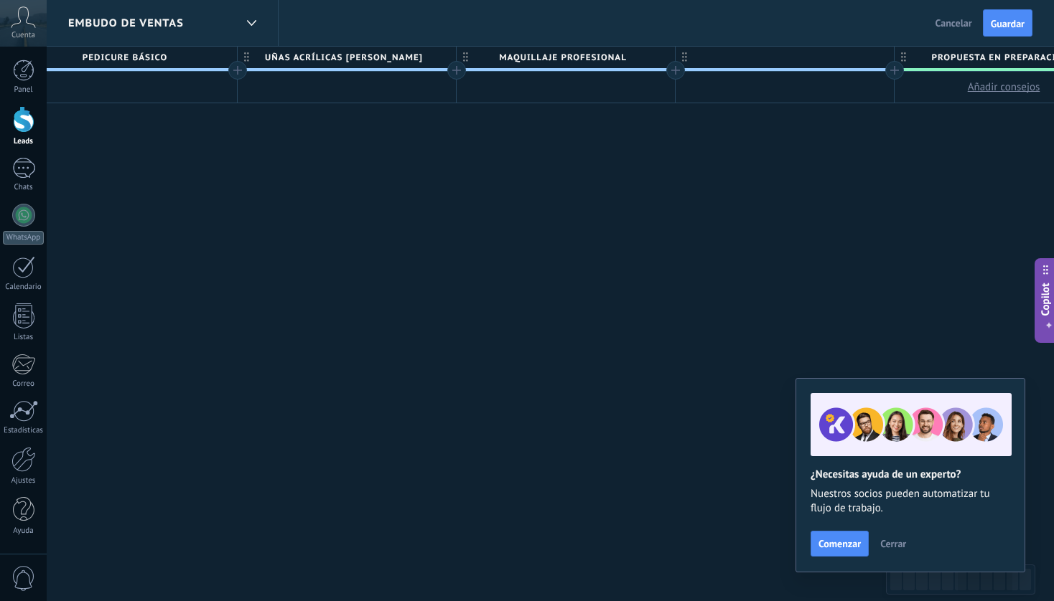
click at [764, 56] on div at bounding box center [784, 58] width 218 height 22
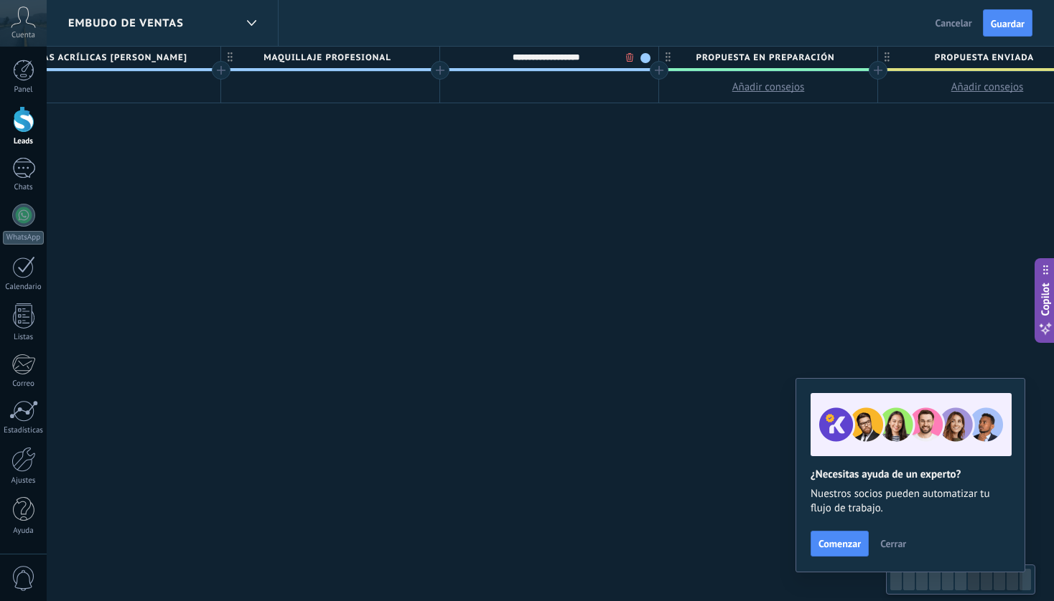
scroll to position [0, 2526]
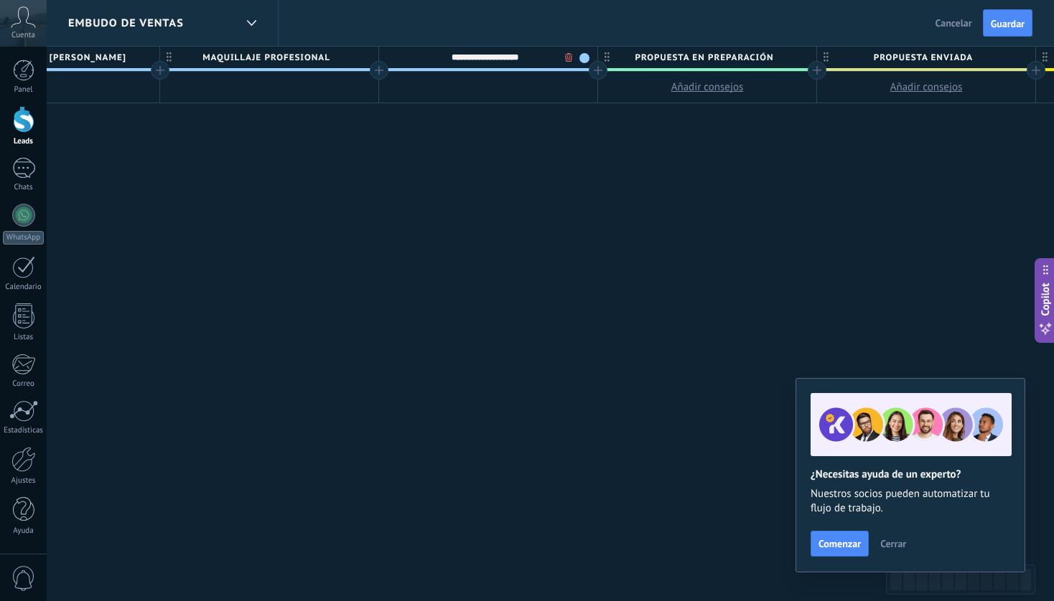
type input "**********"
click at [600, 70] on div at bounding box center [598, 70] width 19 height 19
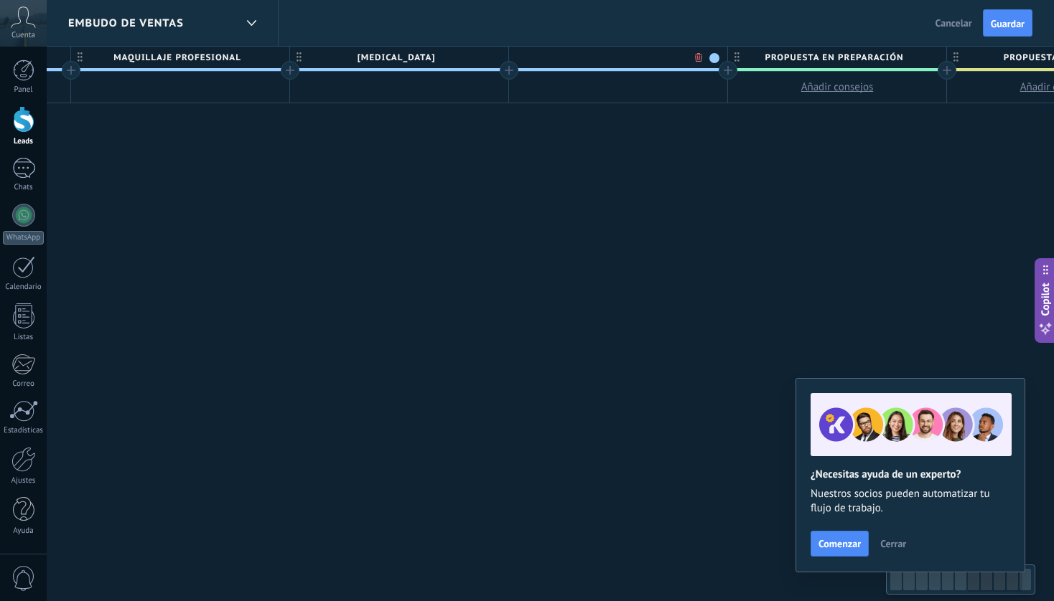
scroll to position [0, 2633]
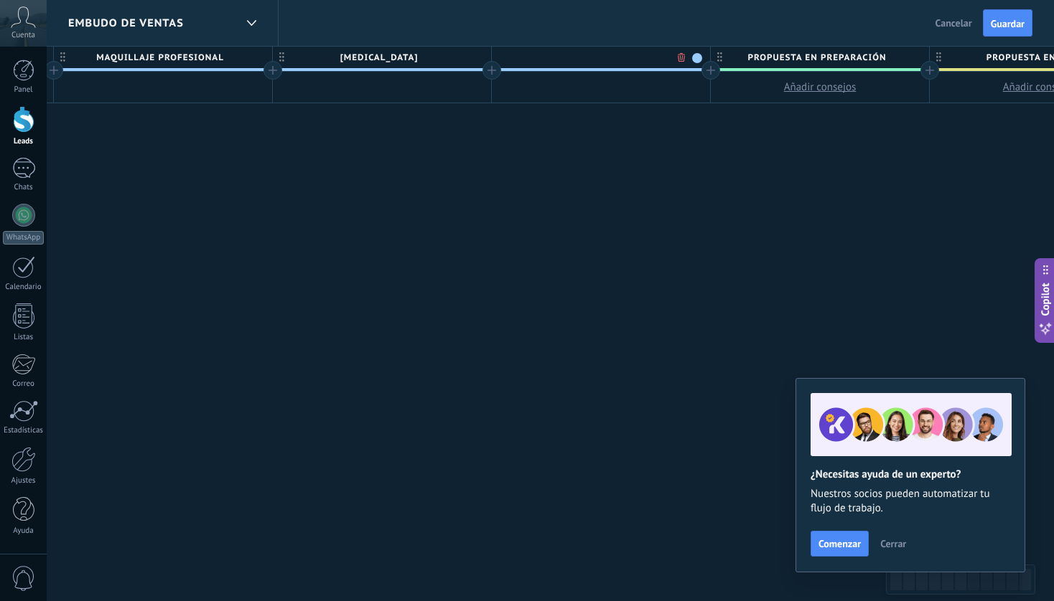
click at [696, 57] on span at bounding box center [697, 58] width 10 height 10
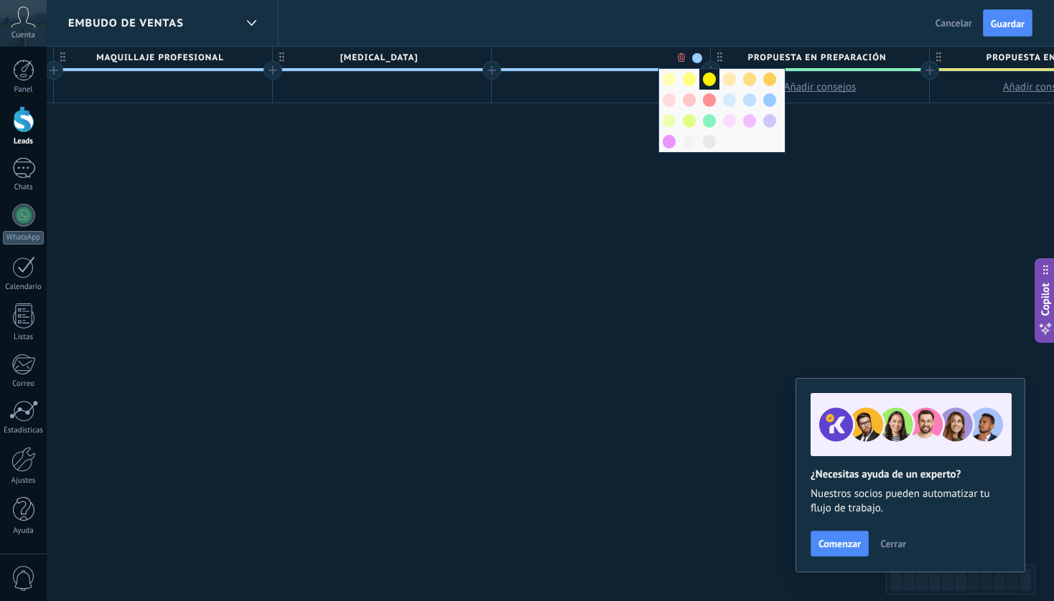
click at [713, 85] on div at bounding box center [709, 79] width 20 height 21
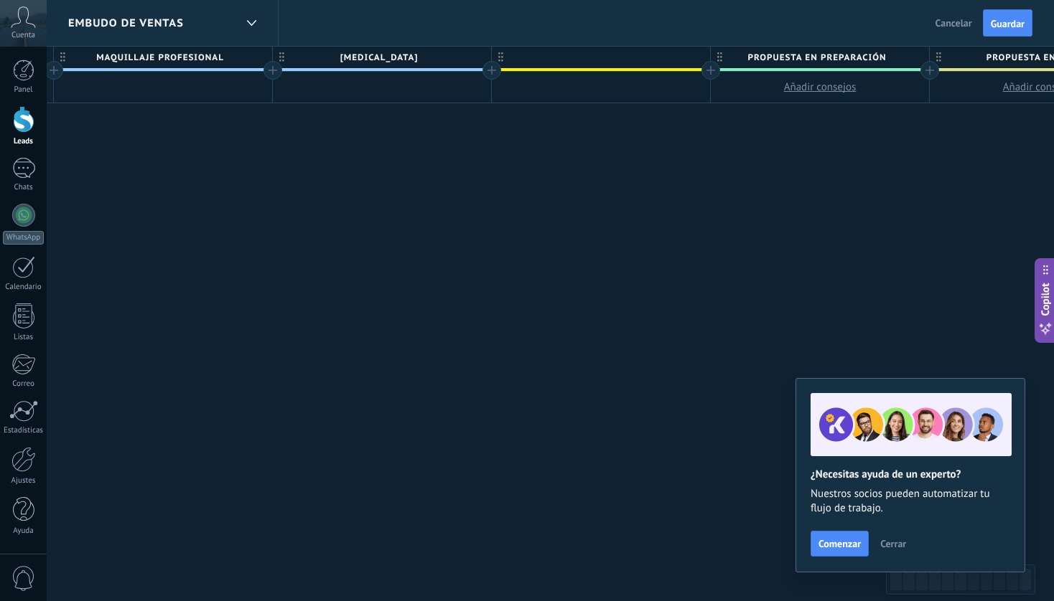
click at [601, 55] on div at bounding box center [601, 58] width 218 height 22
drag, startPoint x: 649, startPoint y: 53, endPoint x: 558, endPoint y: 55, distance: 91.2
click at [558, 54] on input "**********" at bounding box center [597, 58] width 190 height 22
type input "**********"
click at [712, 70] on div at bounding box center [710, 70] width 19 height 19
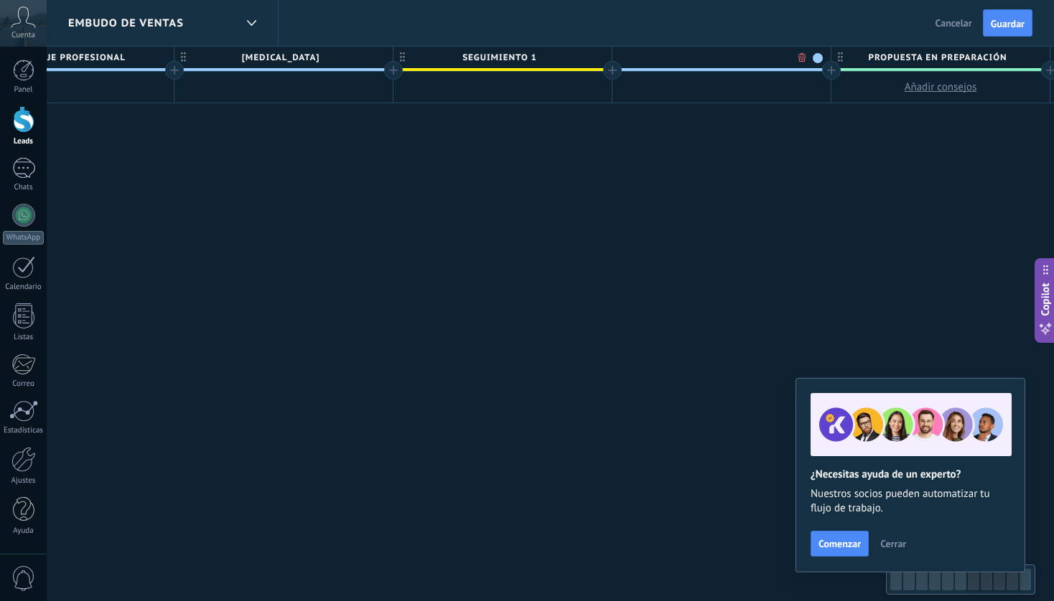
scroll to position [0, 2739]
type input "**********"
click at [812, 54] on span at bounding box center [810, 58] width 10 height 10
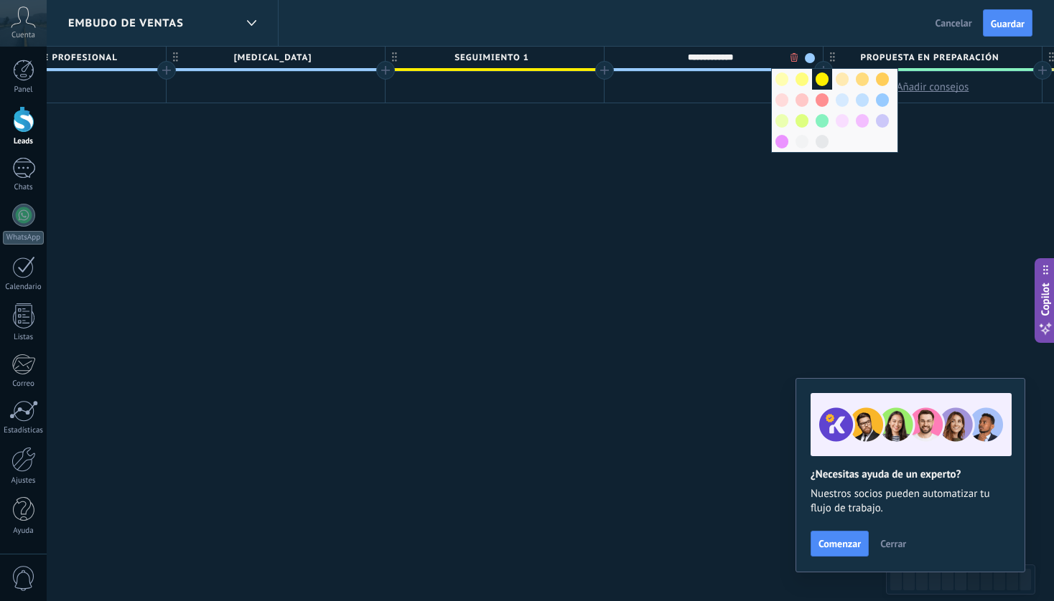
click at [823, 72] on span at bounding box center [821, 79] width 13 height 14
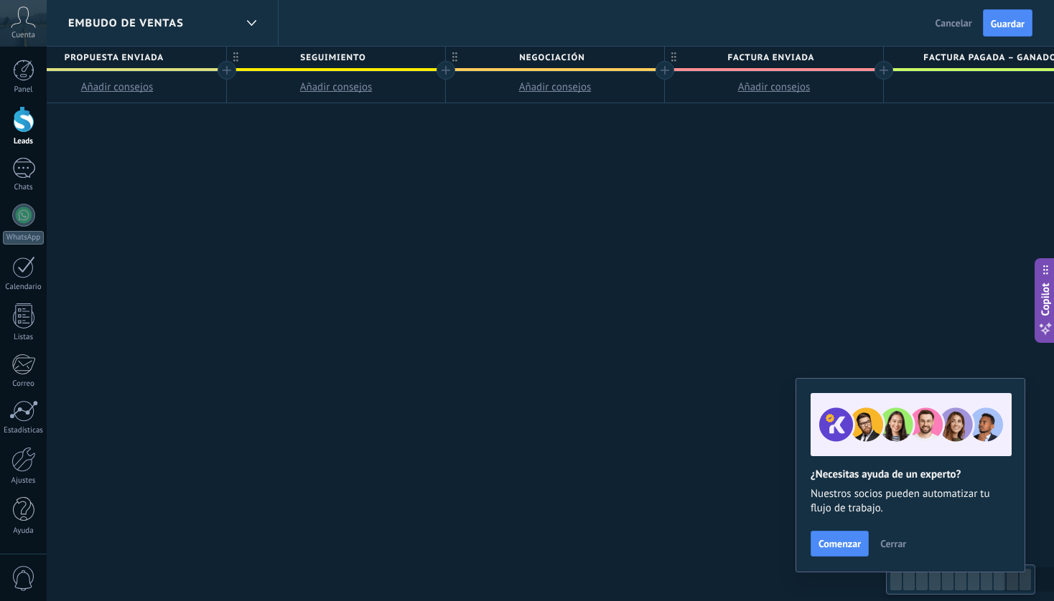
scroll to position [0, 4041]
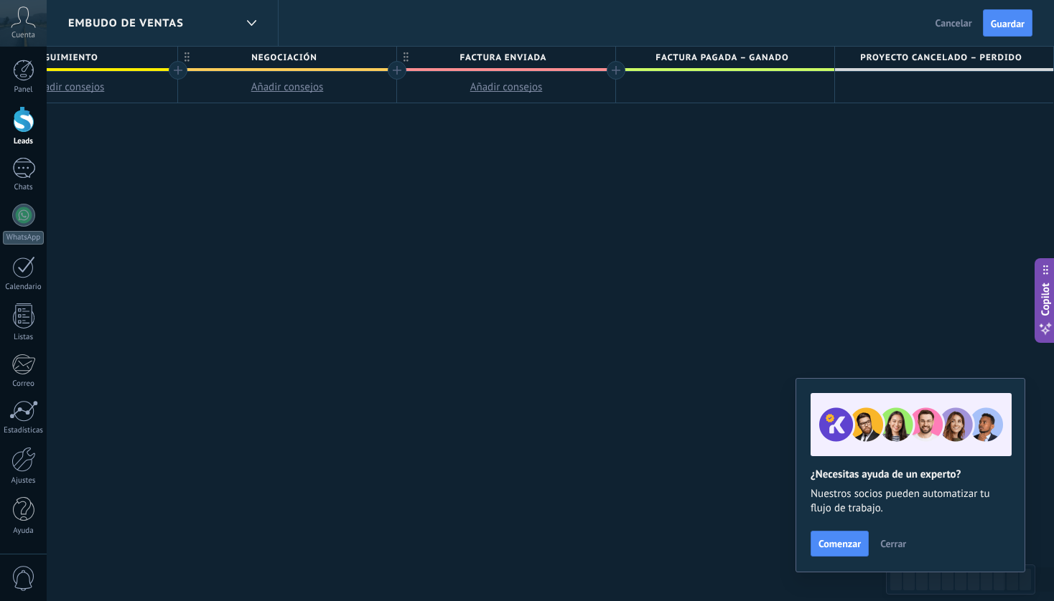
click at [557, 57] on span "Factura enviada" at bounding box center [502, 58] width 211 height 22
click at [584, 59] on body ".abccls-1,.abccls-2{fill-rule:evenodd}.abccls-2{fill:#fff} .abfcls-1{fill:none}…" at bounding box center [527, 300] width 1054 height 601
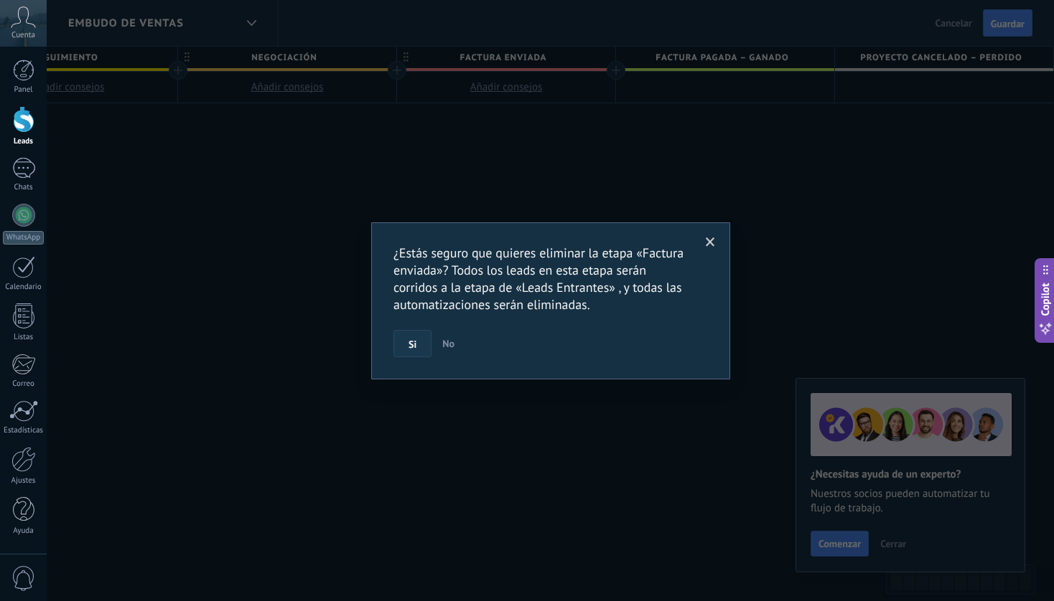
click at [419, 339] on button "Si" at bounding box center [412, 343] width 38 height 27
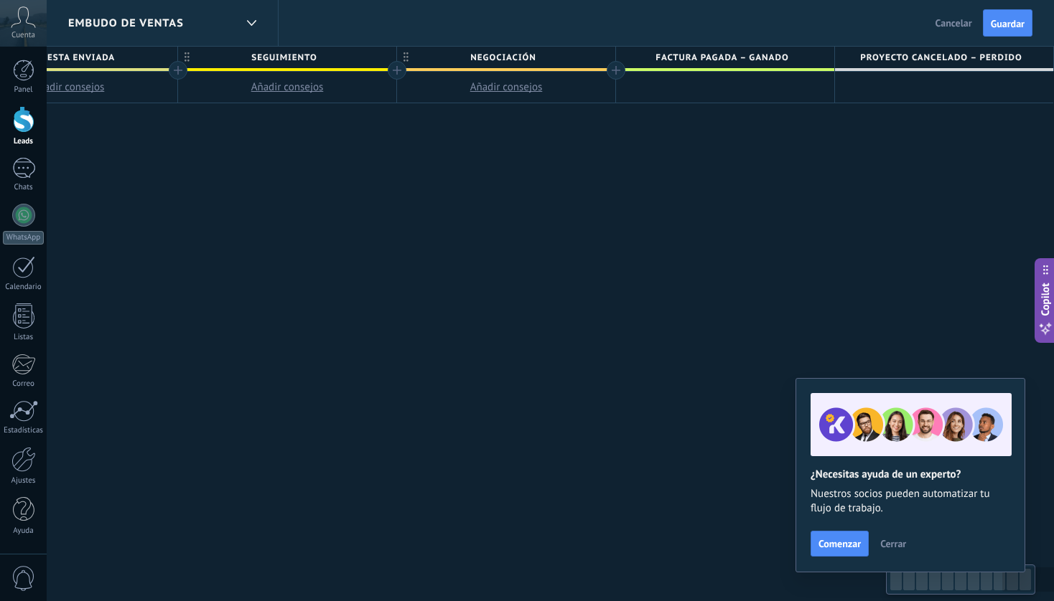
scroll to position [0, 3822]
click at [562, 52] on span "Negociación" at bounding box center [502, 58] width 211 height 22
click at [589, 58] on body ".abccls-1,.abccls-2{fill-rule:evenodd}.abccls-2{fill:#fff} .abfcls-1{fill:none}…" at bounding box center [527, 300] width 1054 height 601
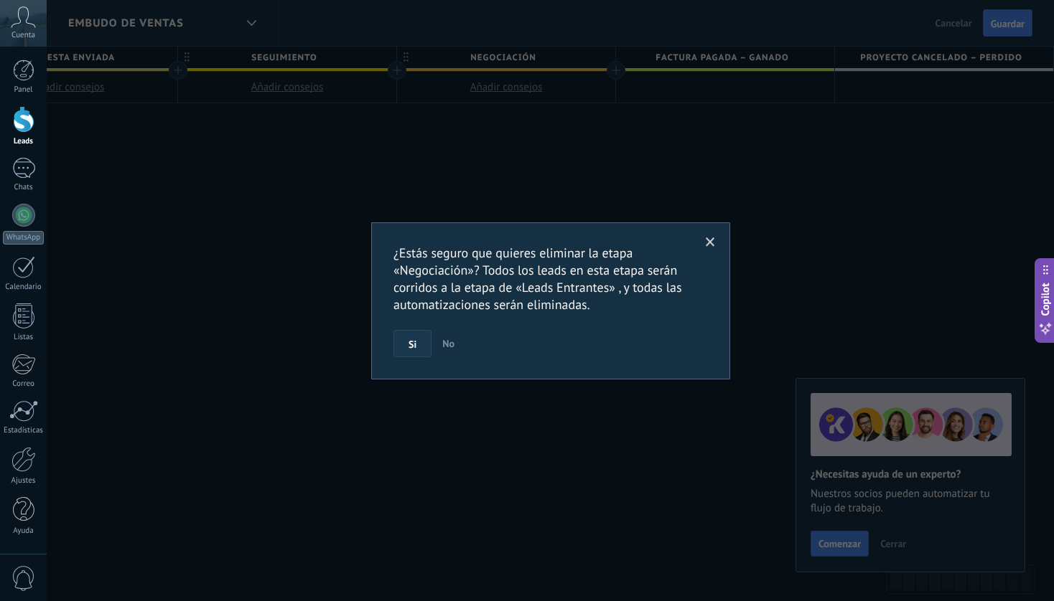
click at [409, 344] on span "Si" at bounding box center [412, 344] width 8 height 10
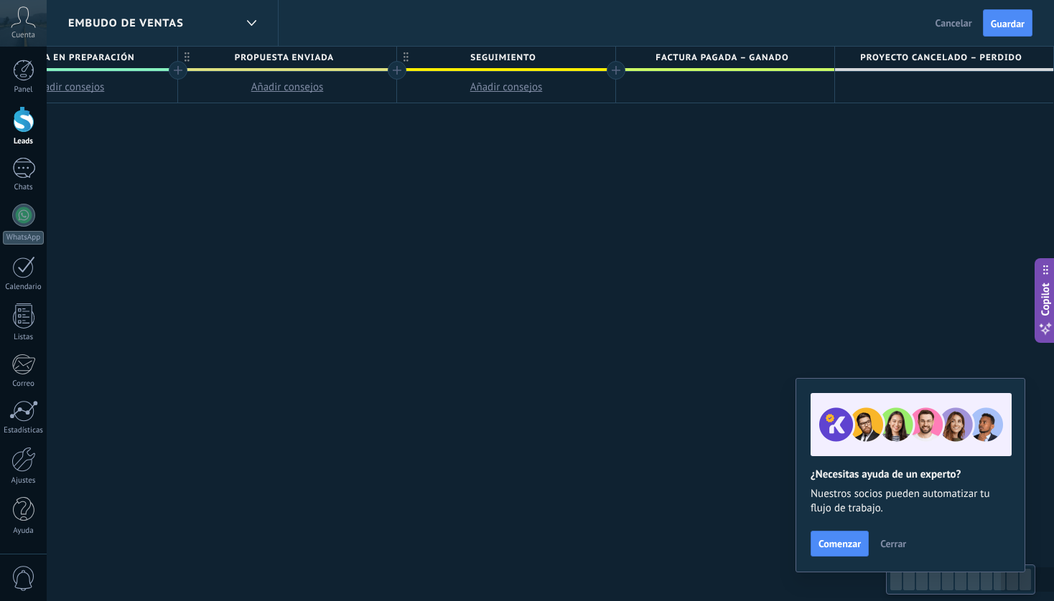
scroll to position [0, 3603]
click at [580, 57] on span "Seguimiento" at bounding box center [502, 58] width 211 height 22
click at [587, 57] on body ".abccls-1,.abccls-2{fill-rule:evenodd}.abccls-2{fill:#fff} .abfcls-1{fill:none}…" at bounding box center [527, 300] width 1054 height 601
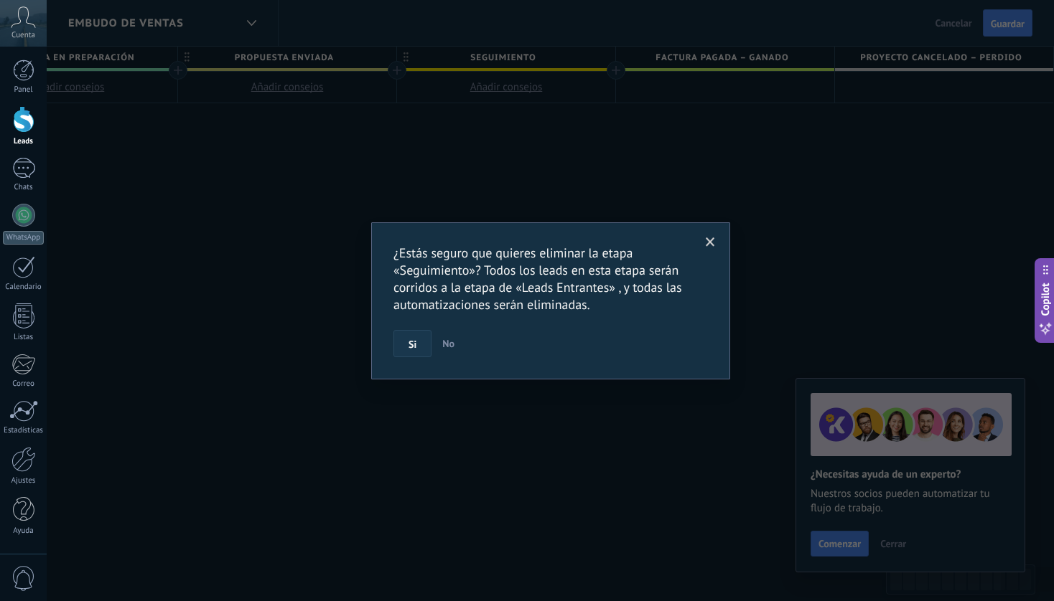
click at [414, 345] on span "Si" at bounding box center [412, 344] width 8 height 10
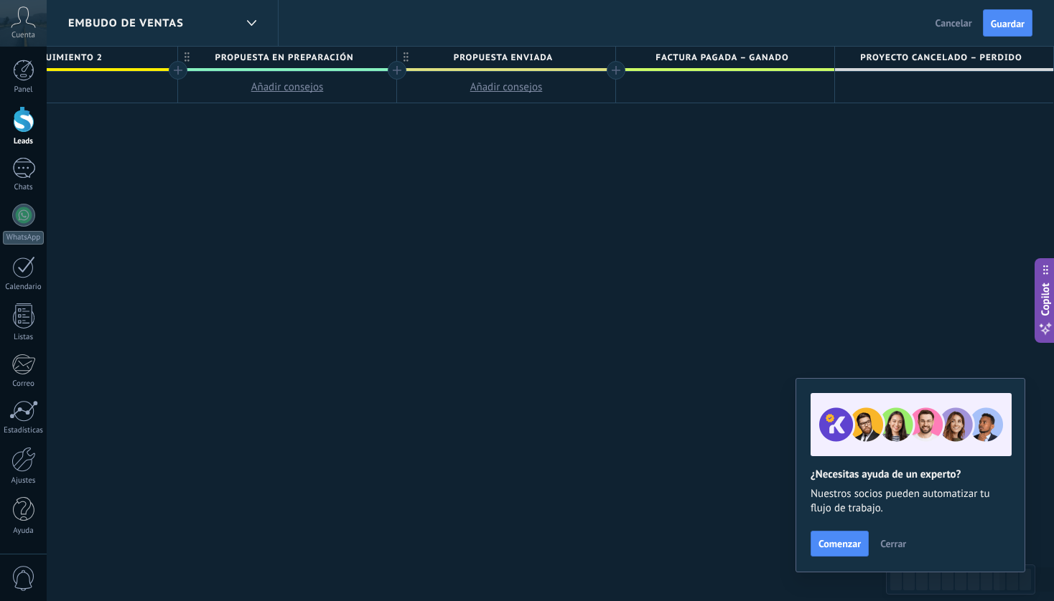
click at [802, 55] on span "Factura pagada – ganado" at bounding box center [721, 58] width 211 height 22
click at [574, 57] on span "Propuesta enviada" at bounding box center [502, 58] width 211 height 22
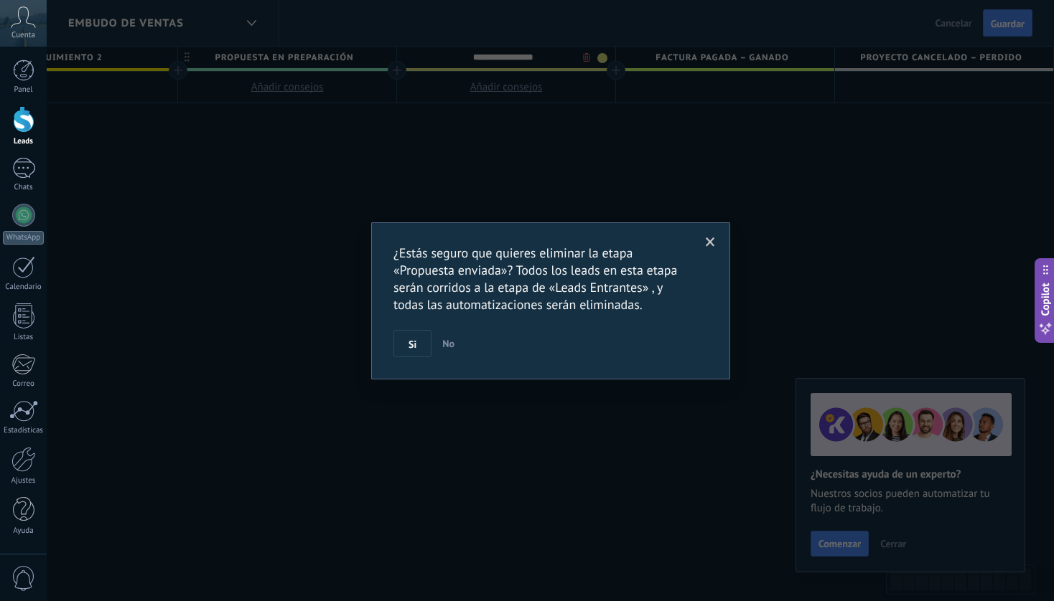
click at [588, 58] on body ".abccls-1,.abccls-2{fill-rule:evenodd}.abccls-2{fill:#fff} .abfcls-1{fill:none}…" at bounding box center [527, 300] width 1054 height 601
click at [421, 341] on button "Si" at bounding box center [412, 343] width 38 height 27
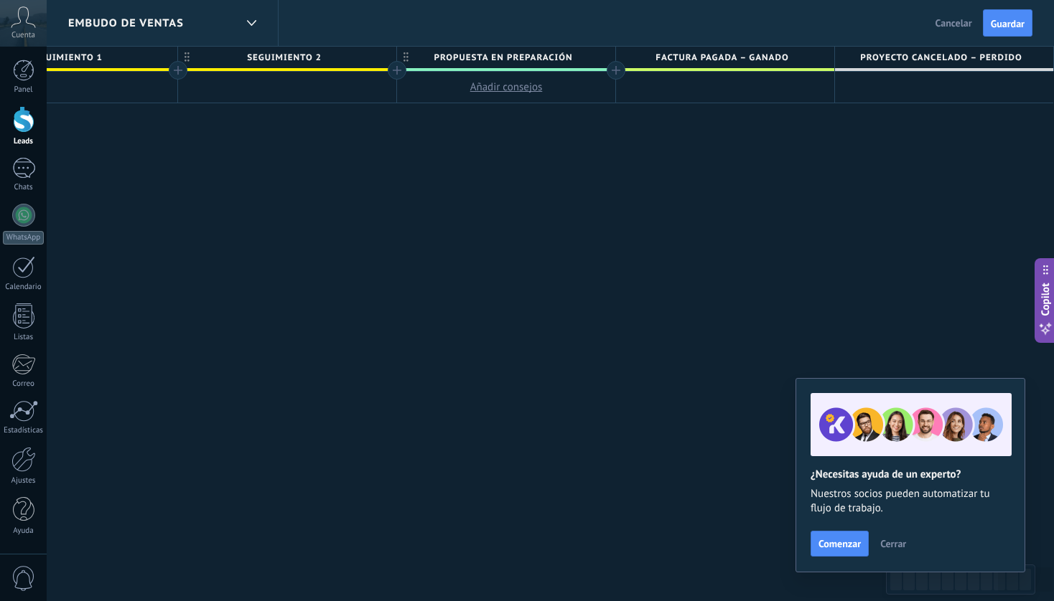
click at [578, 56] on span "Propuesta en preparación" at bounding box center [502, 58] width 211 height 22
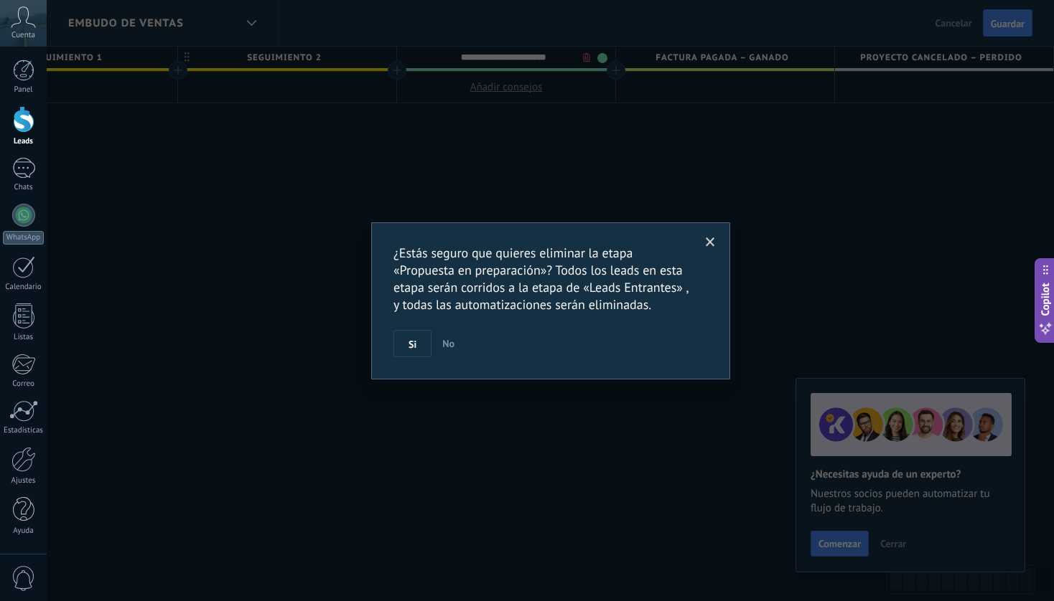
click at [578, 56] on div "¿Estás seguro que quieres eliminar la etapa «Propuesta en preparación»? Todos l…" at bounding box center [550, 300] width 1007 height 601
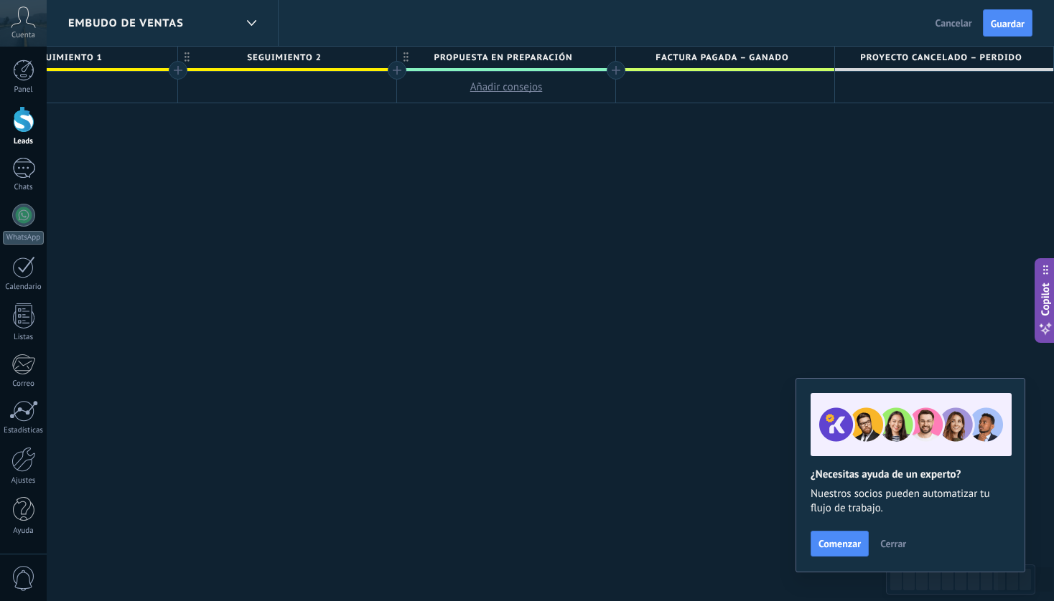
click at [574, 55] on span "Propuesta en preparación" at bounding box center [502, 58] width 211 height 22
click at [574, 55] on input "**********" at bounding box center [503, 58] width 190 height 22
type input "**********"
click at [806, 59] on span "Factura pagada – ganado" at bounding box center [721, 58] width 211 height 22
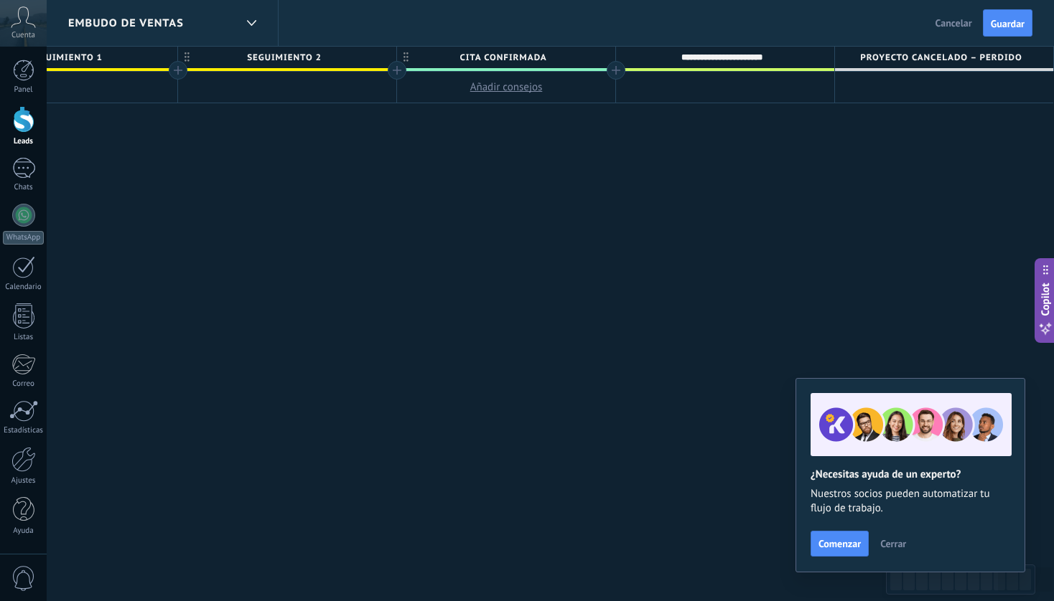
click at [575, 51] on span "CITA CONFIRMADA" at bounding box center [502, 58] width 211 height 22
click at [1006, 24] on span "Guardar" at bounding box center [1007, 24] width 34 height 10
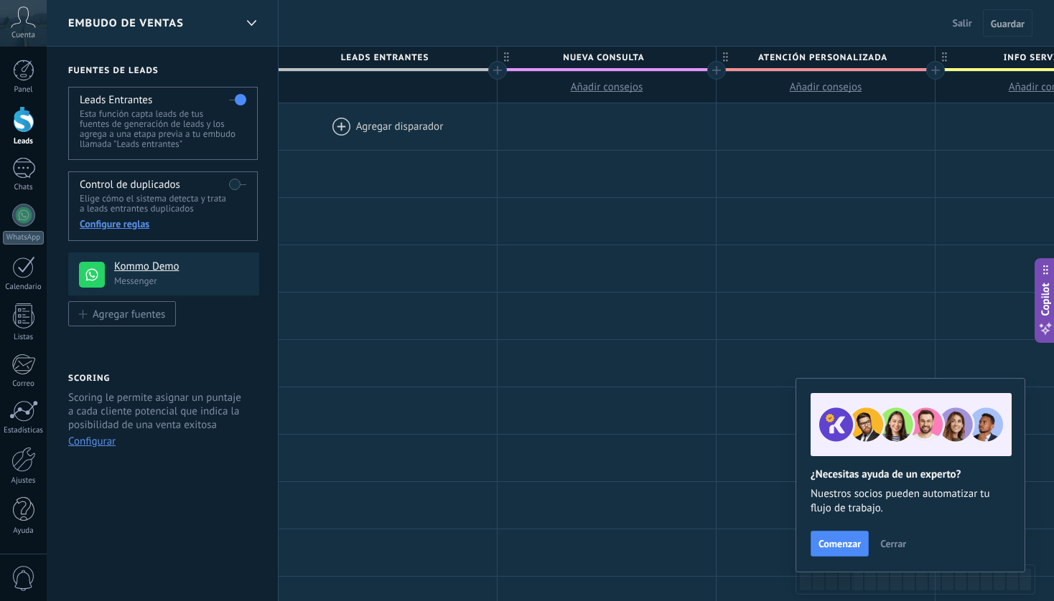
click at [382, 121] on div at bounding box center [387, 126] width 218 height 47
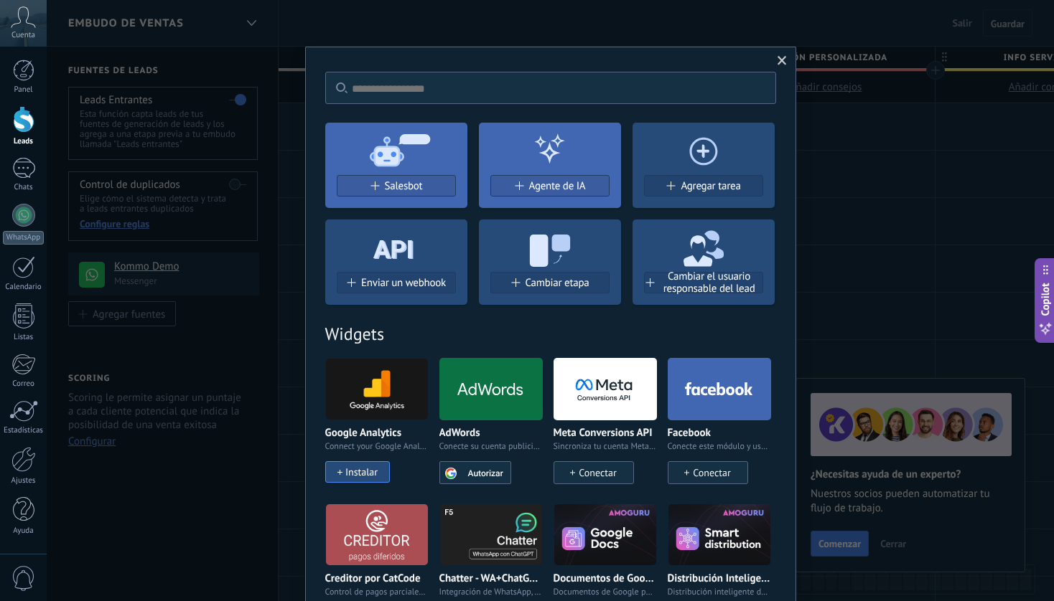
click at [558, 250] on use at bounding box center [549, 251] width 40 height 32
click at [545, 257] on icon at bounding box center [550, 246] width 142 height 52
click at [545, 283] on span "Cambiar etapa" at bounding box center [557, 283] width 64 height 12
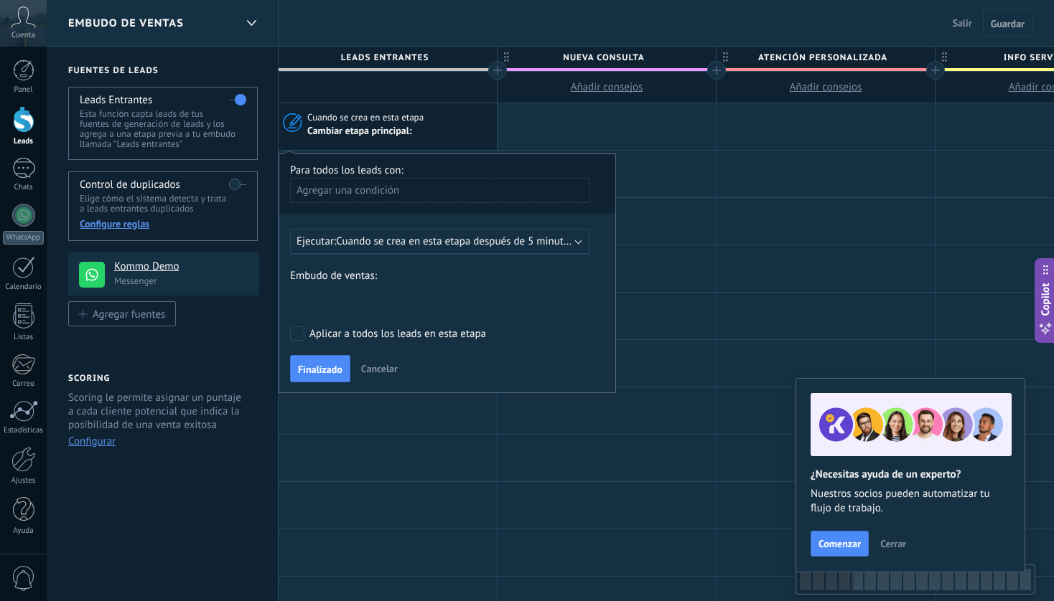
click at [517, 238] on span "Cuando se crea en esta etapa después de 5 minutos" at bounding box center [455, 242] width 238 height 14
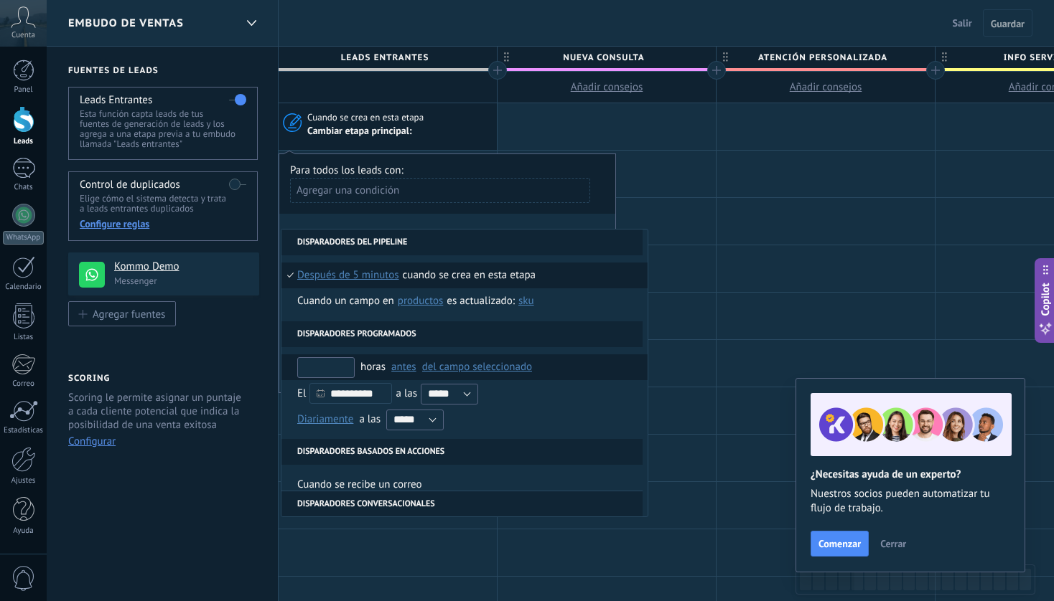
click at [328, 368] on input "text" at bounding box center [325, 367] width 57 height 21
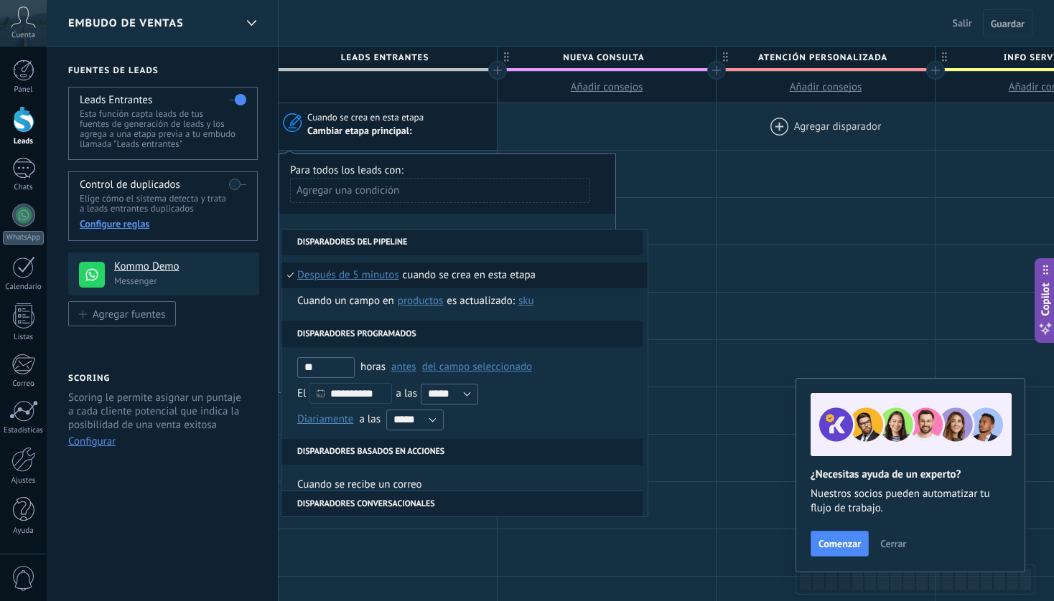
type input "**"
click at [723, 139] on div at bounding box center [825, 126] width 218 height 47
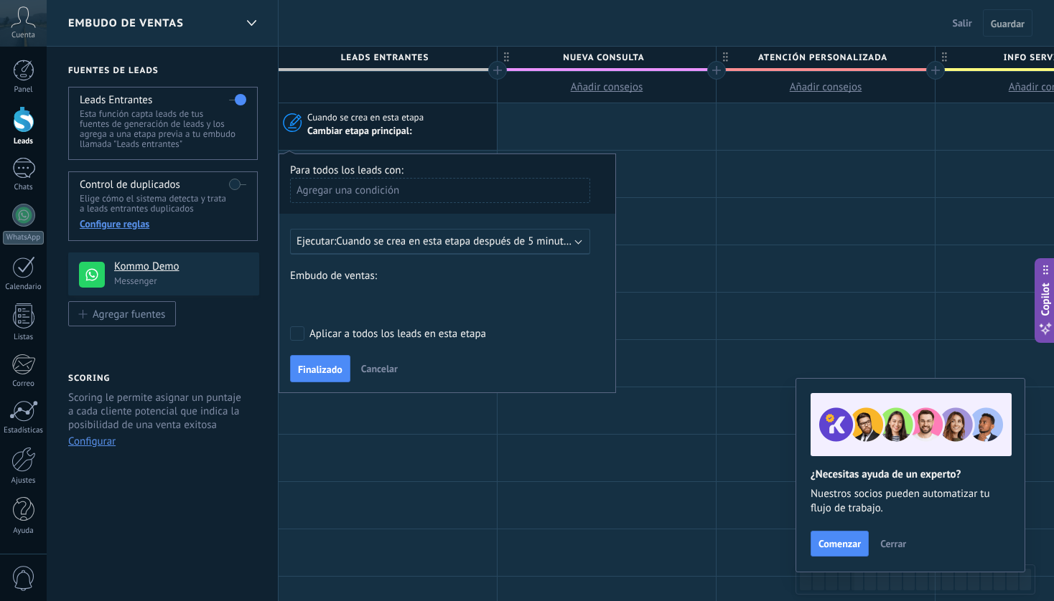
click at [0, 0] on div "Nueva consulta ATENCIÓN PERSONALIZADA INFO SERVICIOS Corte de cabello Peinado p…" at bounding box center [0, 0] width 0 height 0
click at [0, 0] on label "SEGUIMIENTO 1" at bounding box center [0, 0] width 0 height 0
click at [456, 250] on div "Ejecutar: Cuando se crea en esta etapa después de 5 minutos" at bounding box center [440, 242] width 300 height 26
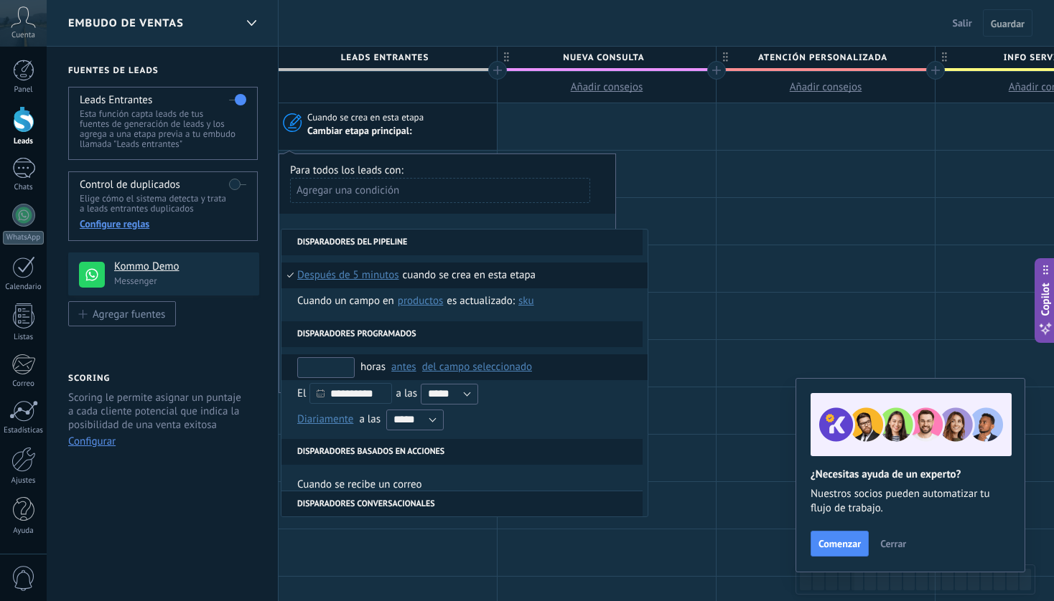
click at [327, 370] on input "text" at bounding box center [325, 367] width 57 height 21
click at [332, 365] on input "**" at bounding box center [325, 367] width 57 height 21
type input "**"
click at [562, 367] on li "** horas antes después antes del campo seleccionado Lead: Fecha de contrato del…" at bounding box center [464, 368] width 366 height 26
click at [505, 368] on span "del campo seleccionado" at bounding box center [477, 367] width 110 height 14
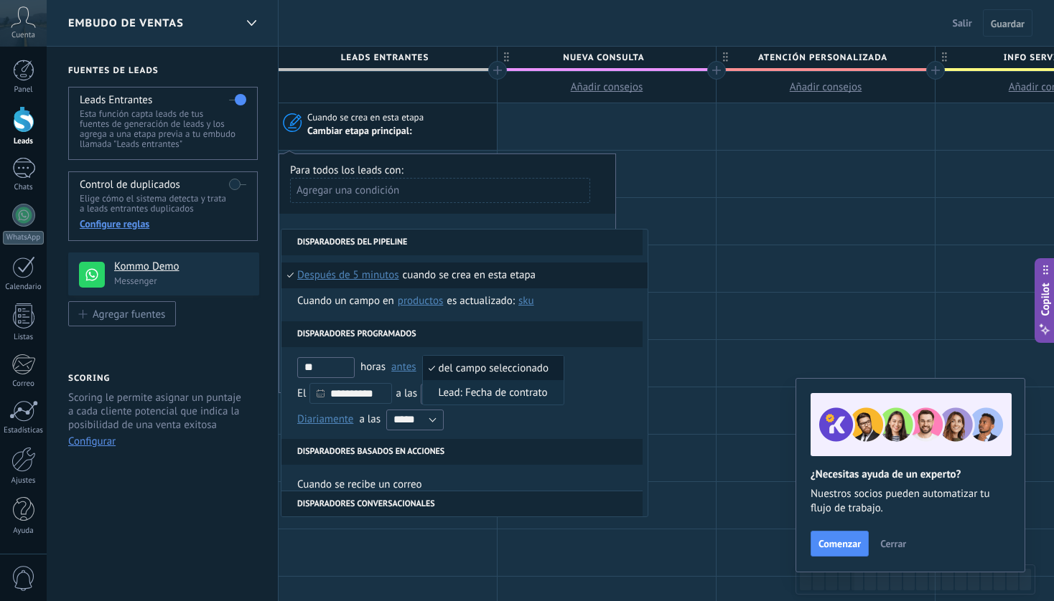
click at [520, 371] on span "del campo seleccionado" at bounding box center [486, 369] width 126 height 14
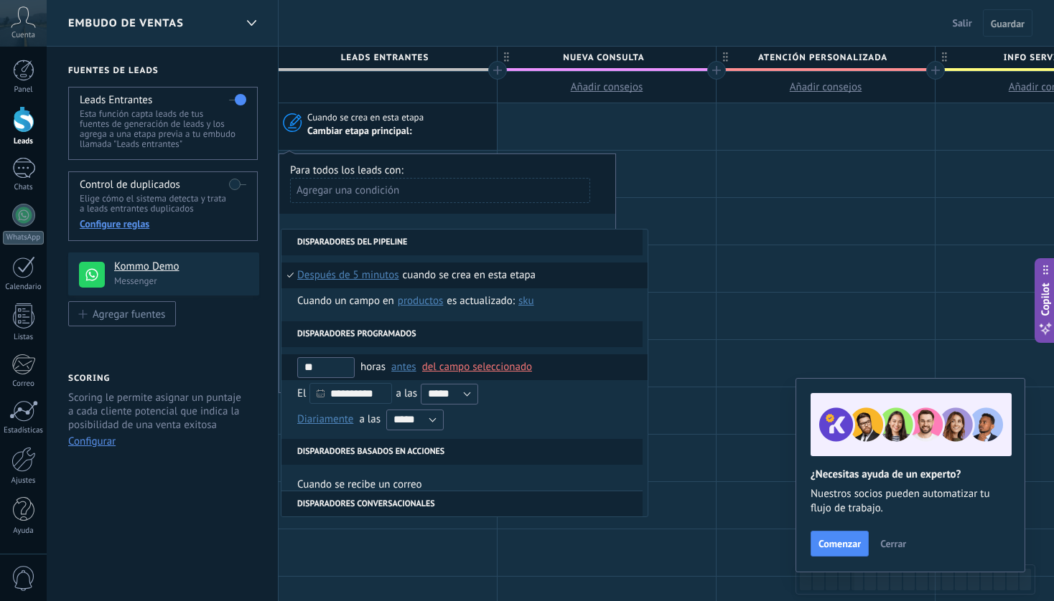
click at [405, 369] on span "antes" at bounding box center [403, 367] width 25 height 14
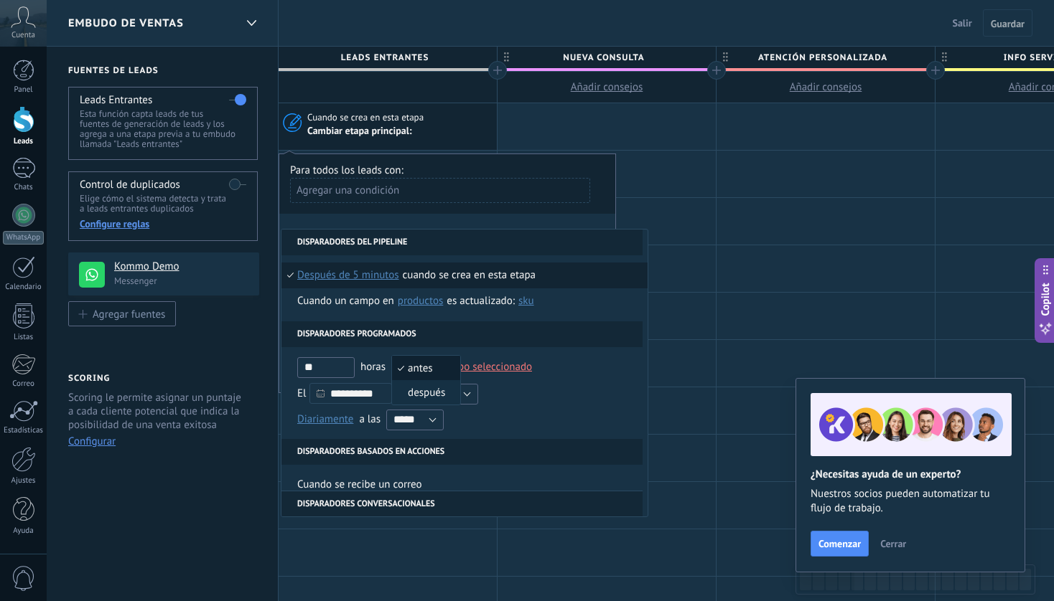
click at [412, 367] on span "antes" at bounding box center [418, 369] width 53 height 14
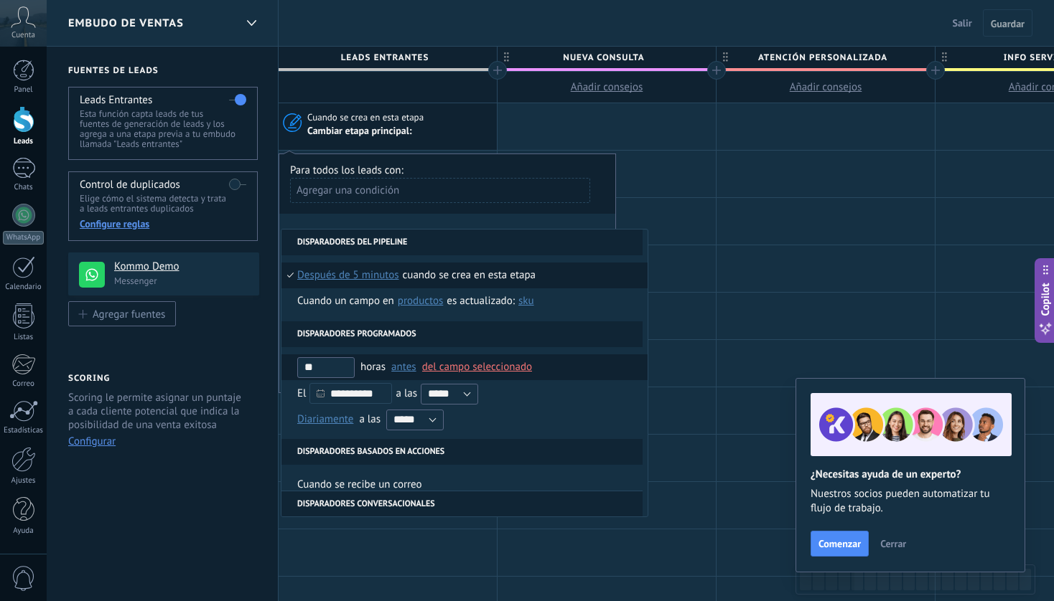
click at [408, 370] on span "antes" at bounding box center [403, 367] width 25 height 14
click at [512, 367] on span "del campo seleccionado" at bounding box center [477, 367] width 110 height 14
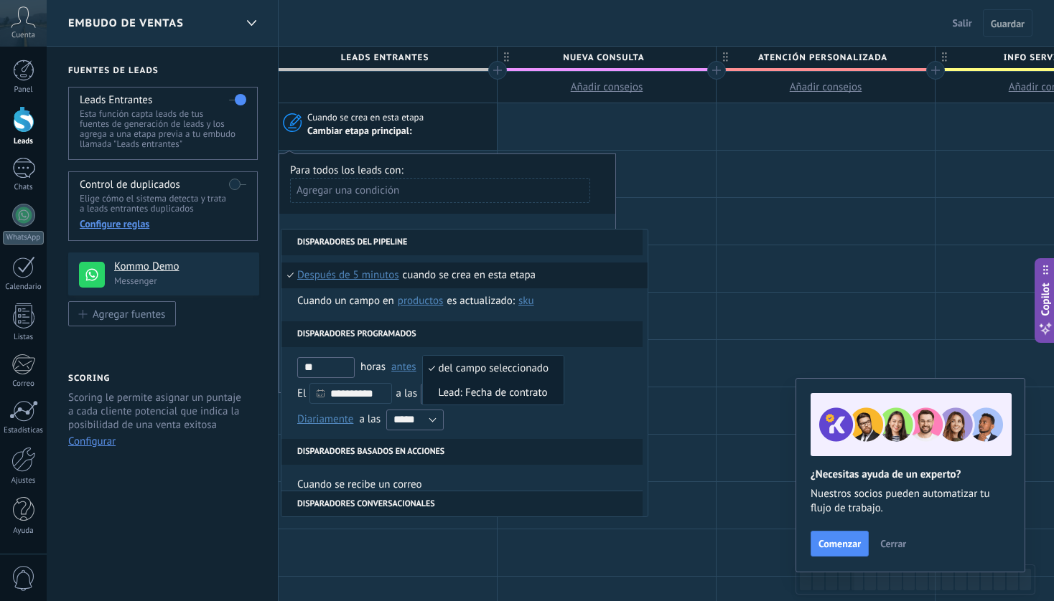
click at [511, 392] on span "Lead: Fecha de contrato" at bounding box center [486, 393] width 126 height 14
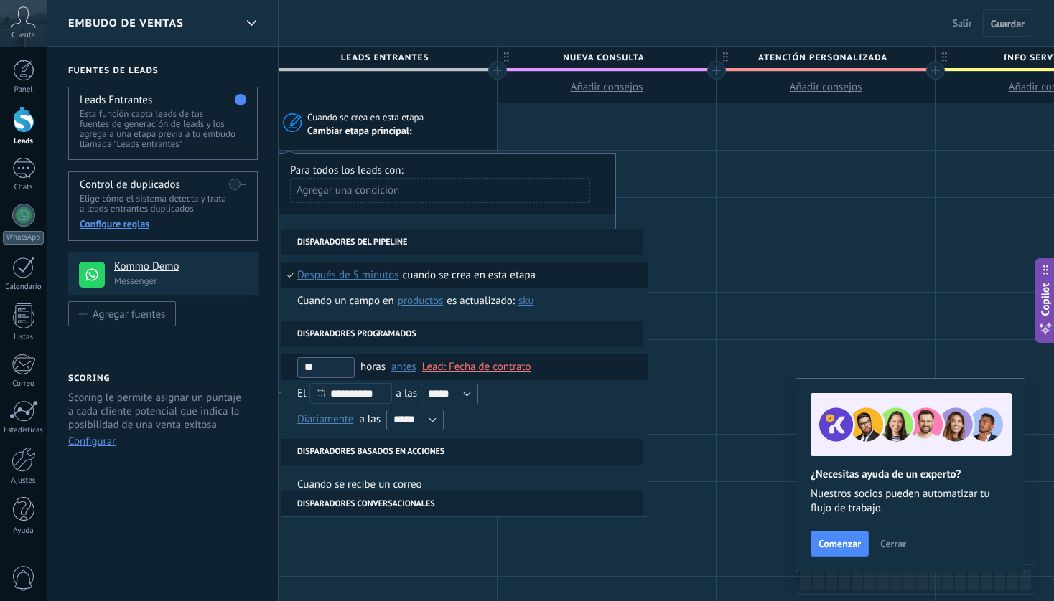
click at [508, 364] on span "Lead: Fecha de contrato" at bounding box center [476, 367] width 109 height 14
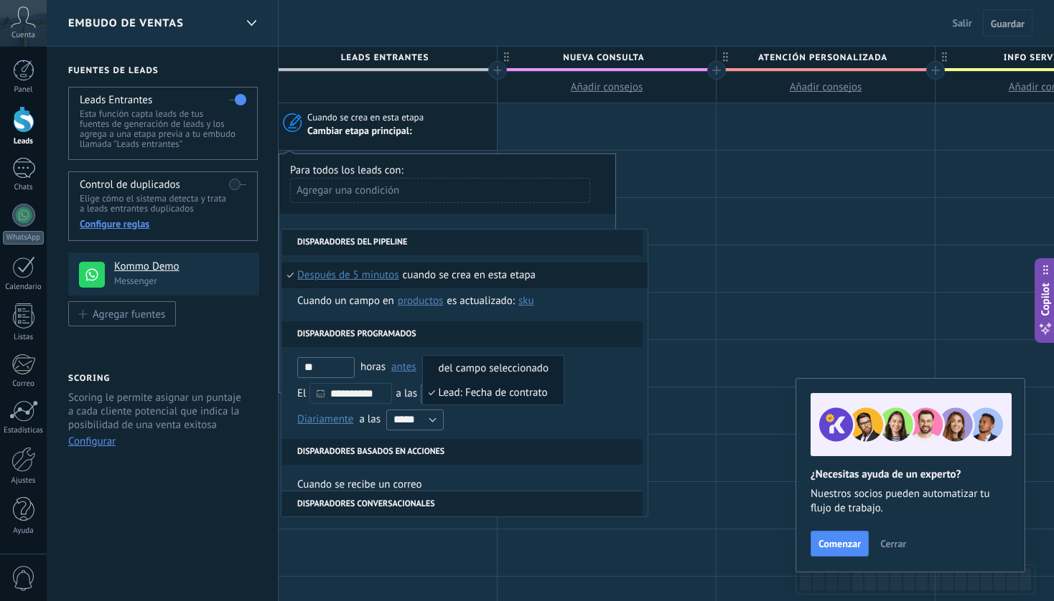
click at [510, 367] on span "del campo seleccionado" at bounding box center [486, 369] width 126 height 14
click at [370, 276] on span "después de 5 minutos" at bounding box center [348, 276] width 102 height 26
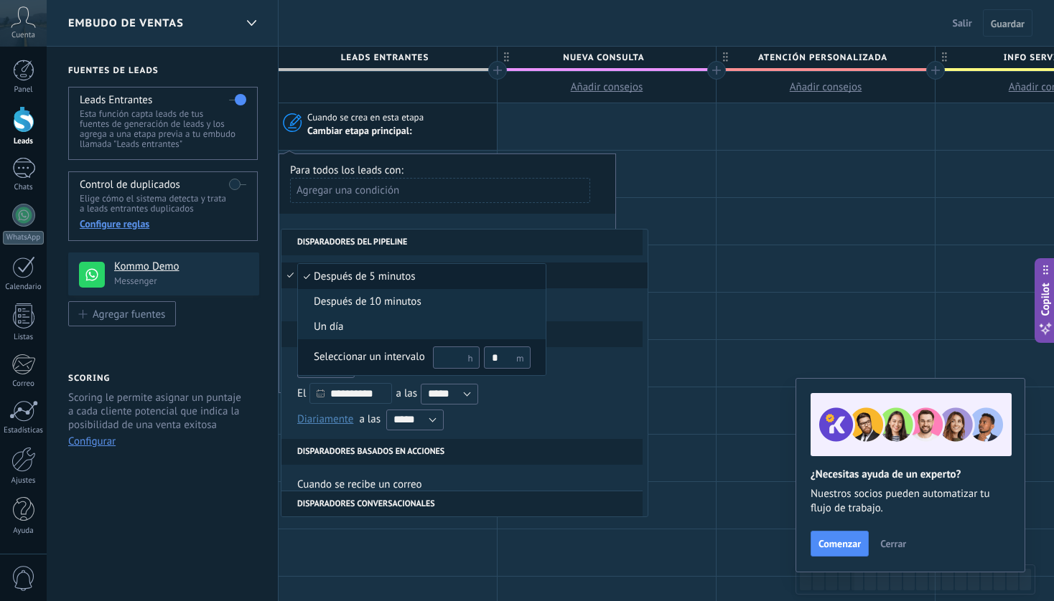
click at [458, 355] on input "text" at bounding box center [456, 358] width 47 height 22
type input "**"
click at [503, 361] on input "*" at bounding box center [507, 358] width 47 height 22
click at [734, 215] on div at bounding box center [527, 300] width 1054 height 601
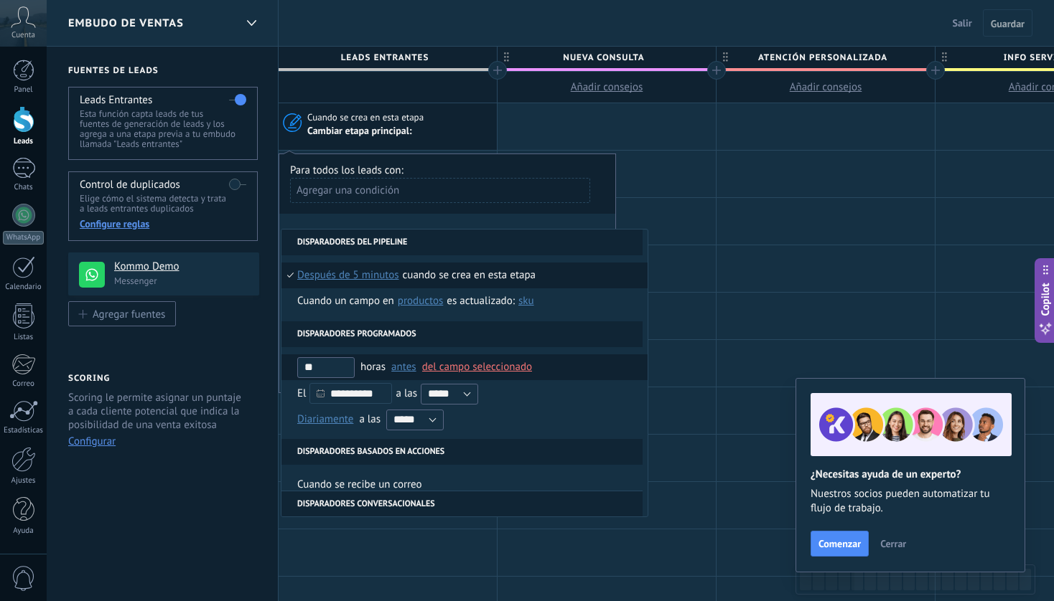
click at [334, 368] on input "**" at bounding box center [325, 367] width 57 height 21
type input "*"
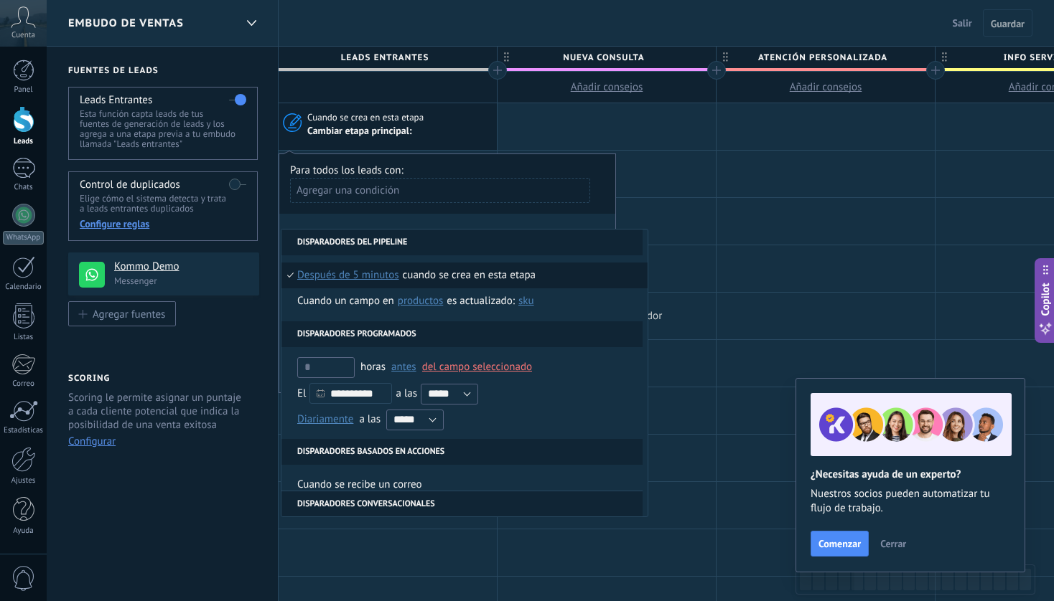
click at [703, 293] on div at bounding box center [606, 316] width 218 height 47
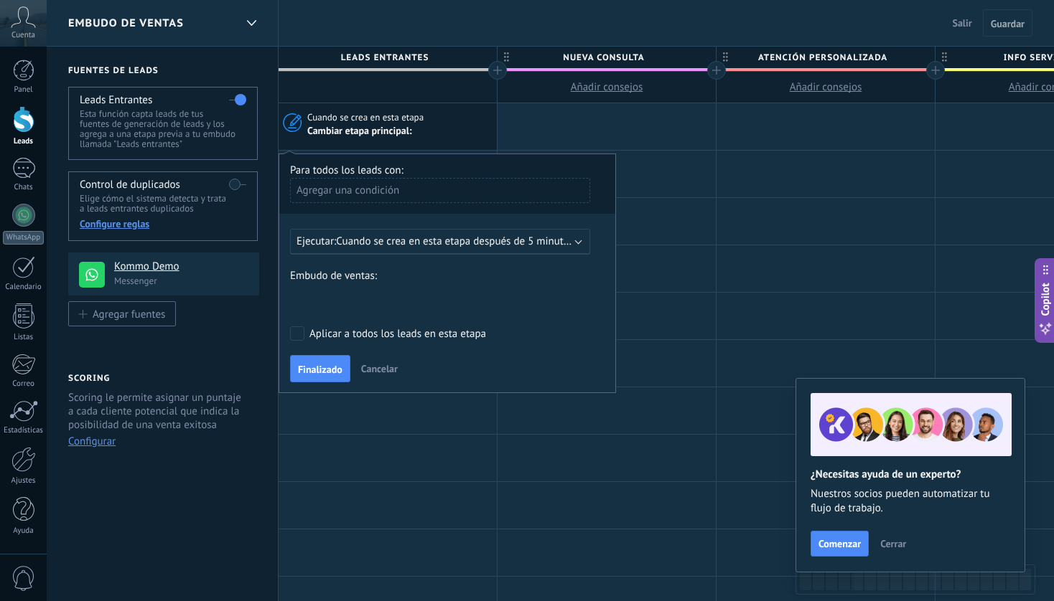
click at [550, 240] on span "Cuando se crea en esta etapa después de 5 minutos" at bounding box center [455, 242] width 238 height 14
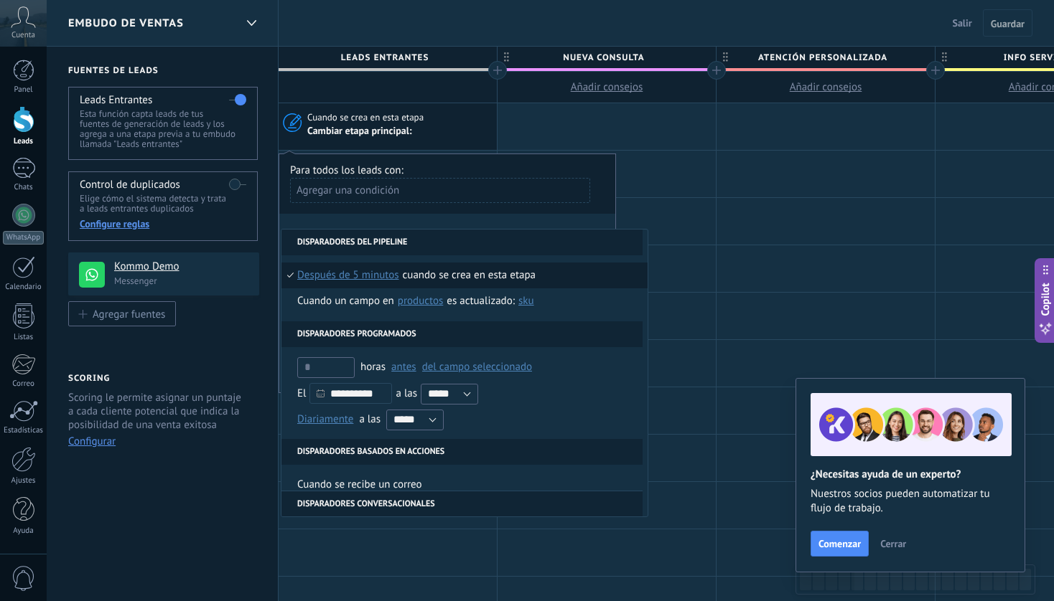
click at [362, 280] on span "después de 5 minutos" at bounding box center [348, 276] width 102 height 26
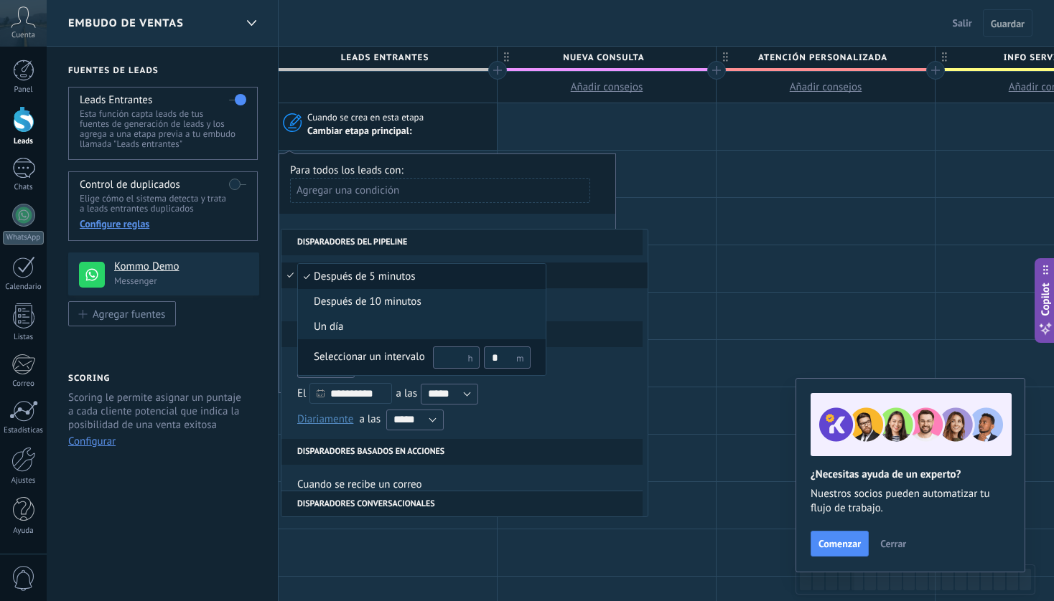
click at [451, 358] on input "text" at bounding box center [456, 358] width 47 height 22
type input "**"
click at [370, 357] on div "Seleccionar un intervalo" at bounding box center [369, 357] width 111 height 14
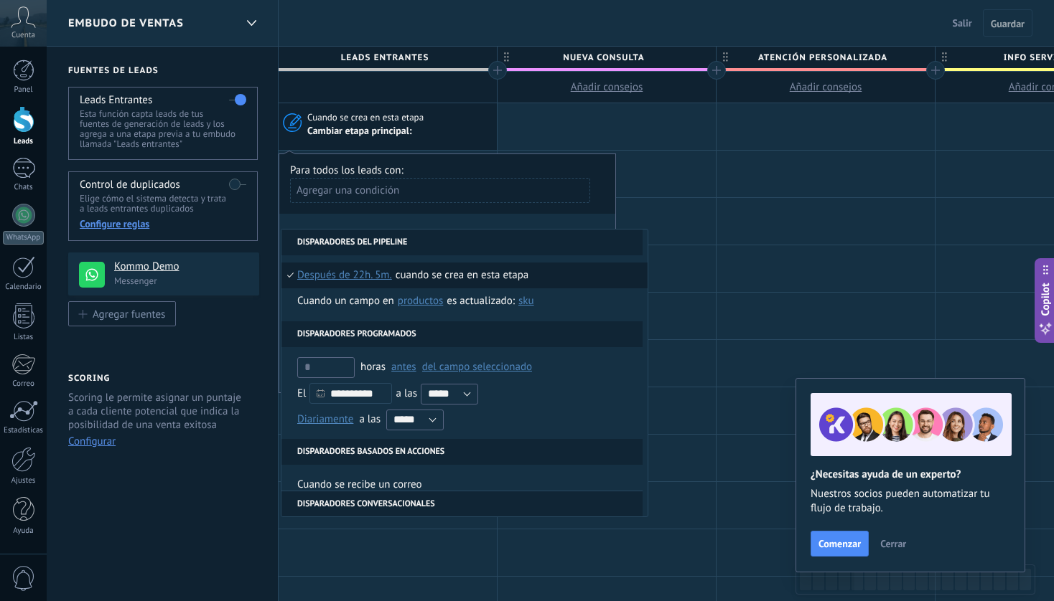
click at [375, 273] on span "Después de 22h. 5m." at bounding box center [344, 276] width 95 height 26
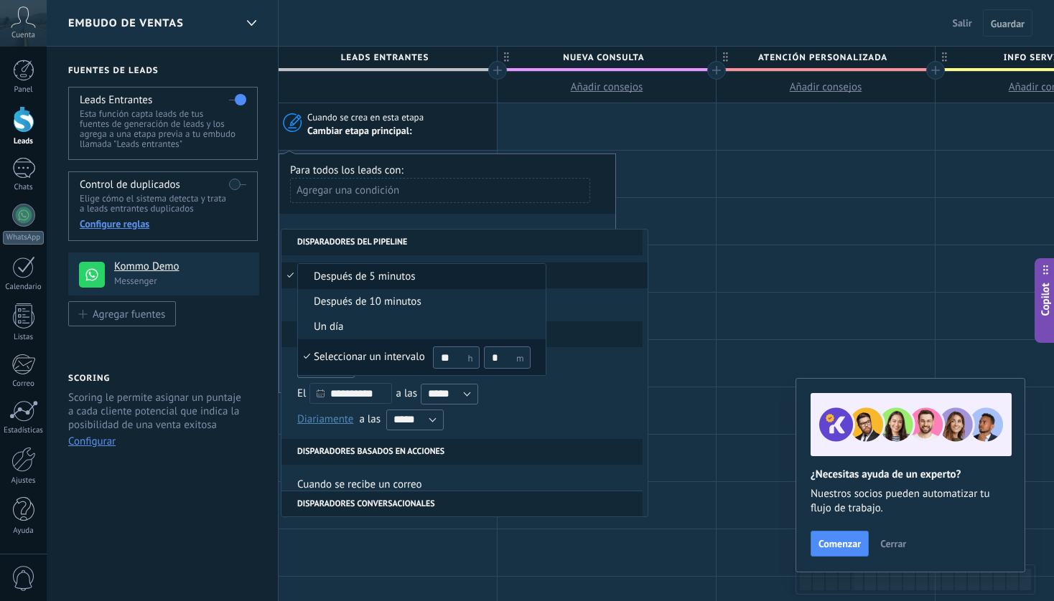
click at [505, 355] on input "*" at bounding box center [507, 358] width 47 height 22
type input "*"
click at [558, 117] on div at bounding box center [527, 300] width 1054 height 601
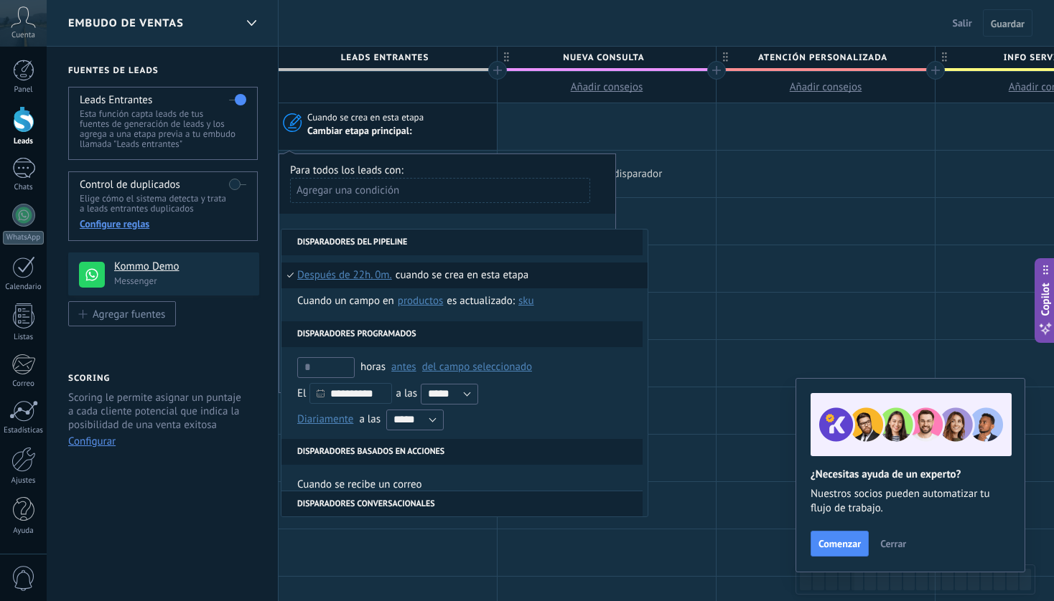
click at [711, 154] on div at bounding box center [606, 174] width 218 height 47
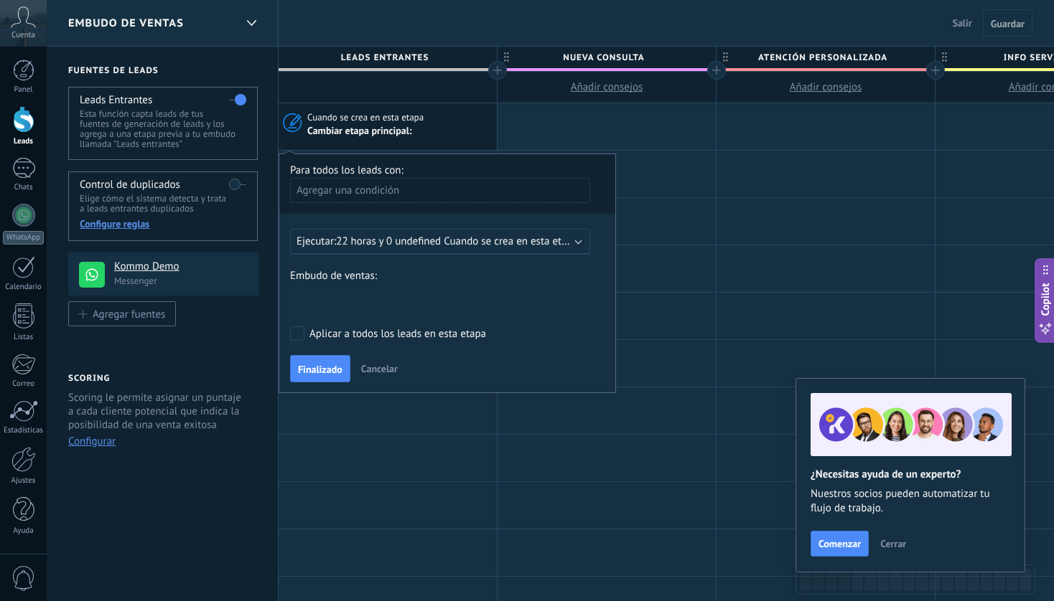
click at [501, 238] on span "22 horas y 0 undefined Cuando se crea en esta etapa" at bounding box center [457, 242] width 242 height 14
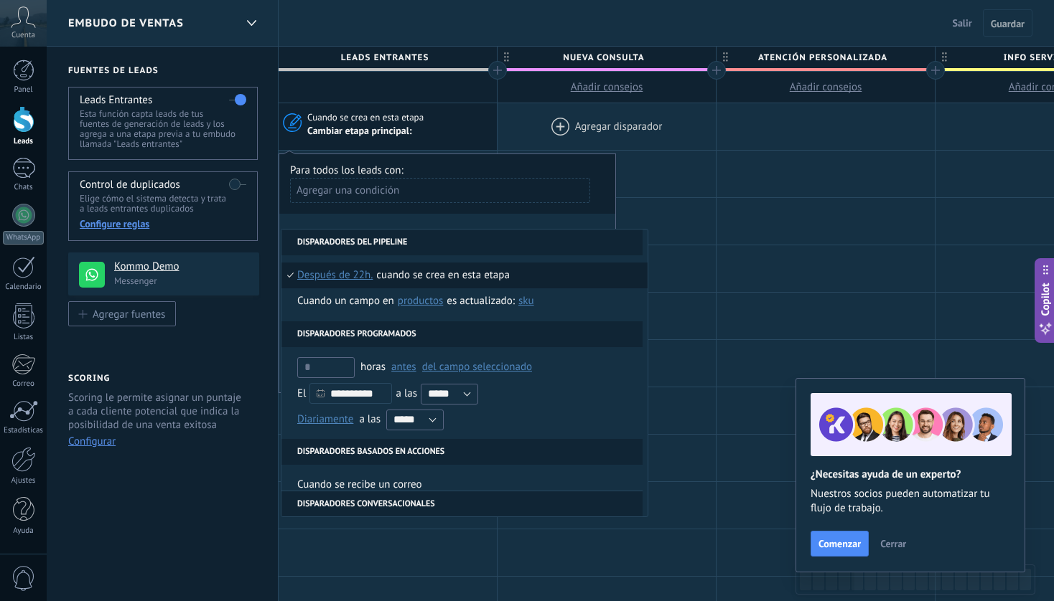
click at [590, 128] on div at bounding box center [606, 126] width 218 height 47
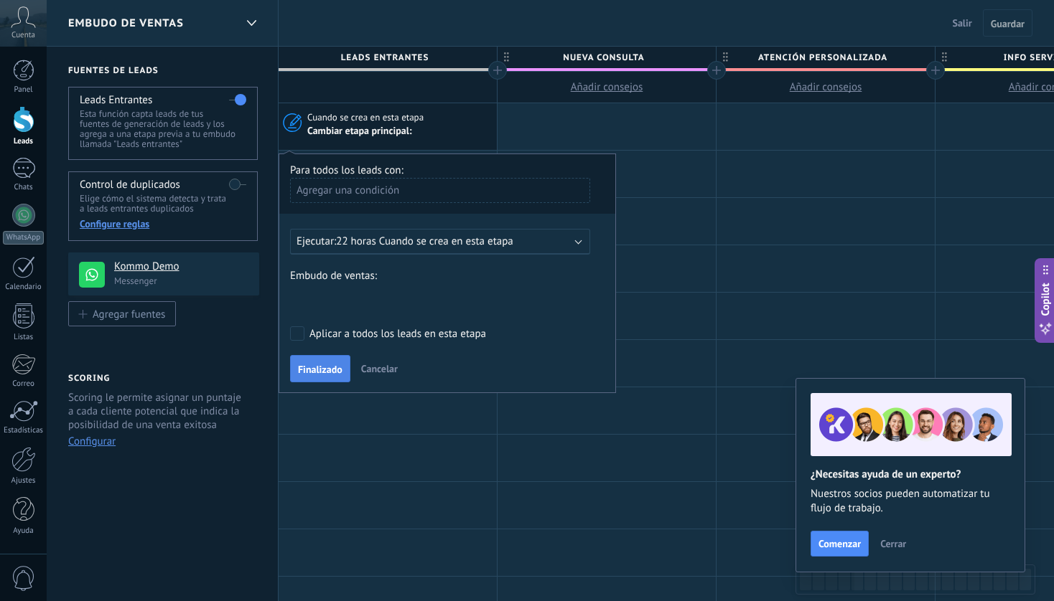
click at [326, 369] on span "Finalizado" at bounding box center [320, 370] width 44 height 10
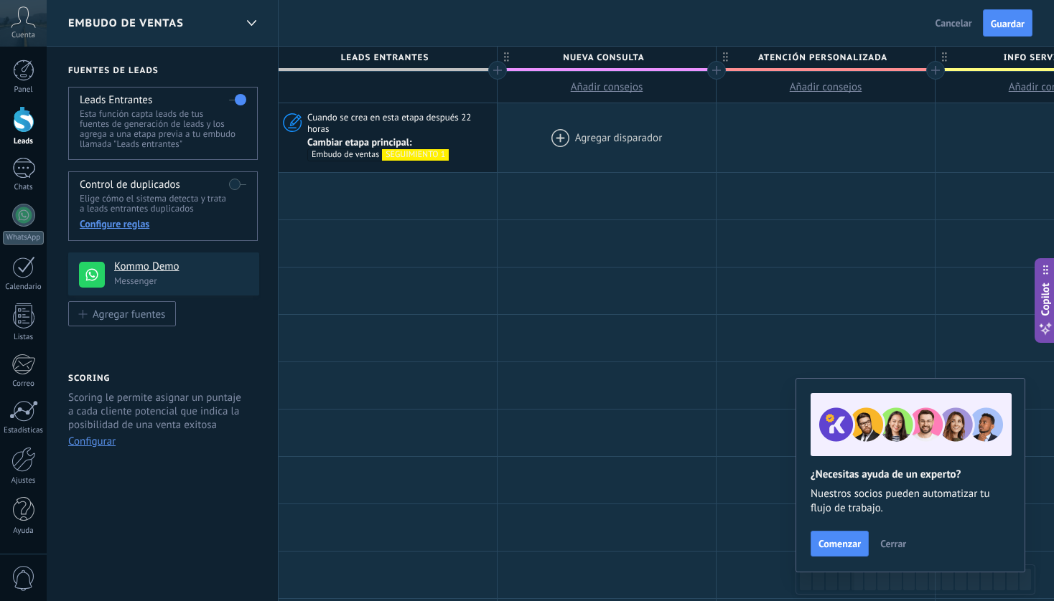
click at [588, 129] on div at bounding box center [606, 137] width 218 height 69
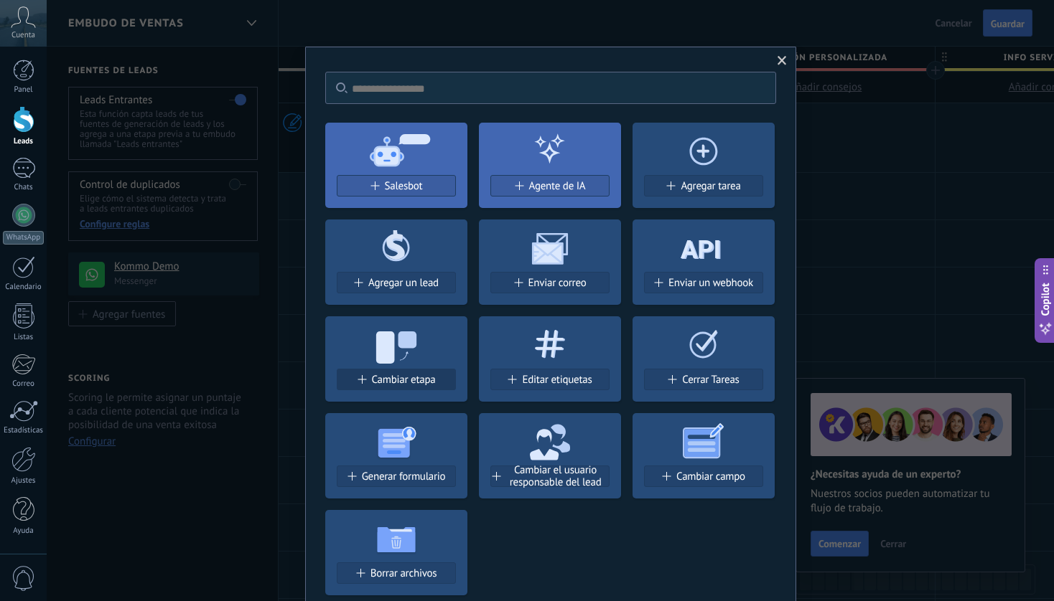
click at [431, 378] on span "Cambiar etapa" at bounding box center [404, 380] width 64 height 12
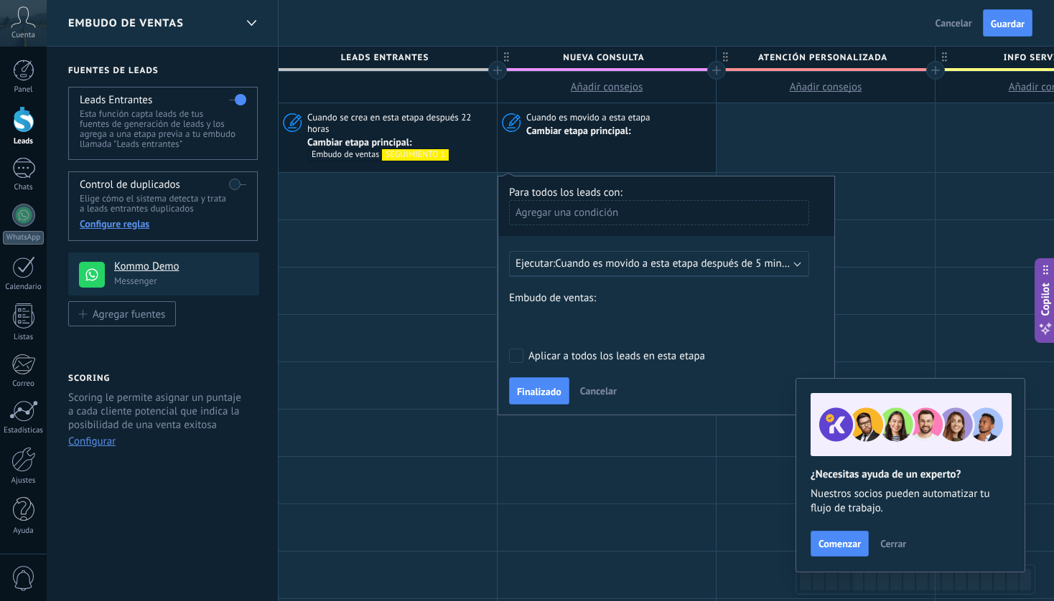
click at [576, 267] on span "Cuando es movido a esta etapa después de 5 minutos" at bounding box center [678, 264] width 246 height 14
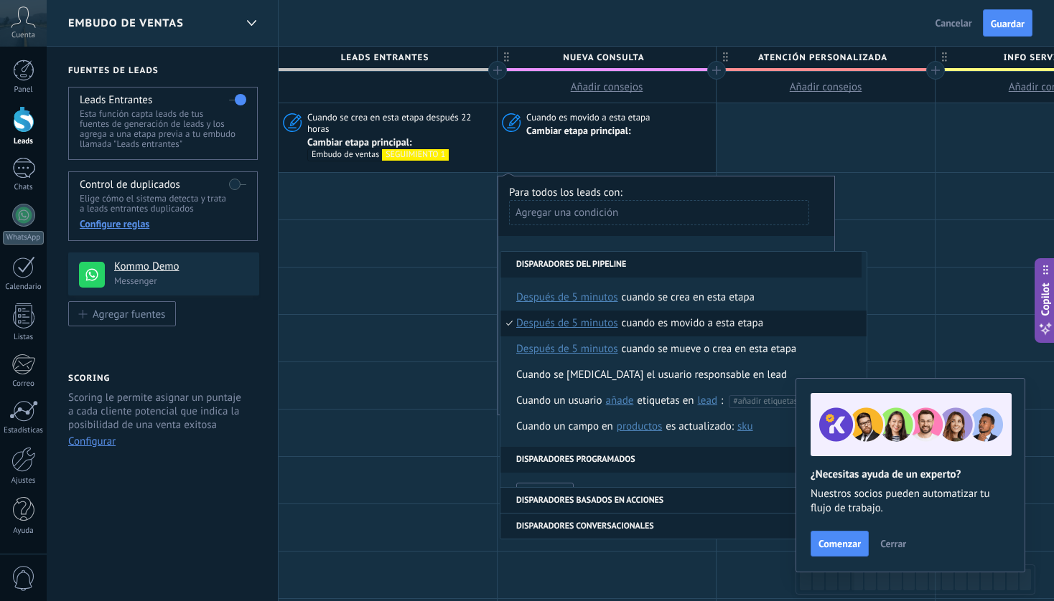
click at [594, 319] on span "después de 5 minutos" at bounding box center [567, 324] width 102 height 26
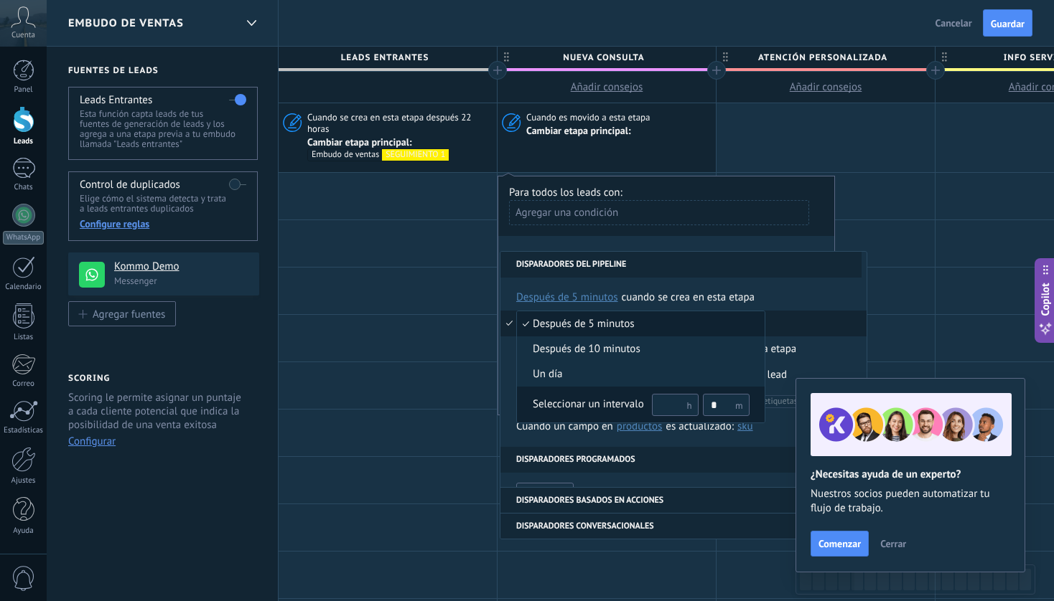
click at [667, 404] on input "text" at bounding box center [675, 405] width 47 height 22
type input "**"
click at [726, 408] on input "*" at bounding box center [726, 405] width 47 height 22
click at [690, 268] on div at bounding box center [527, 300] width 1054 height 601
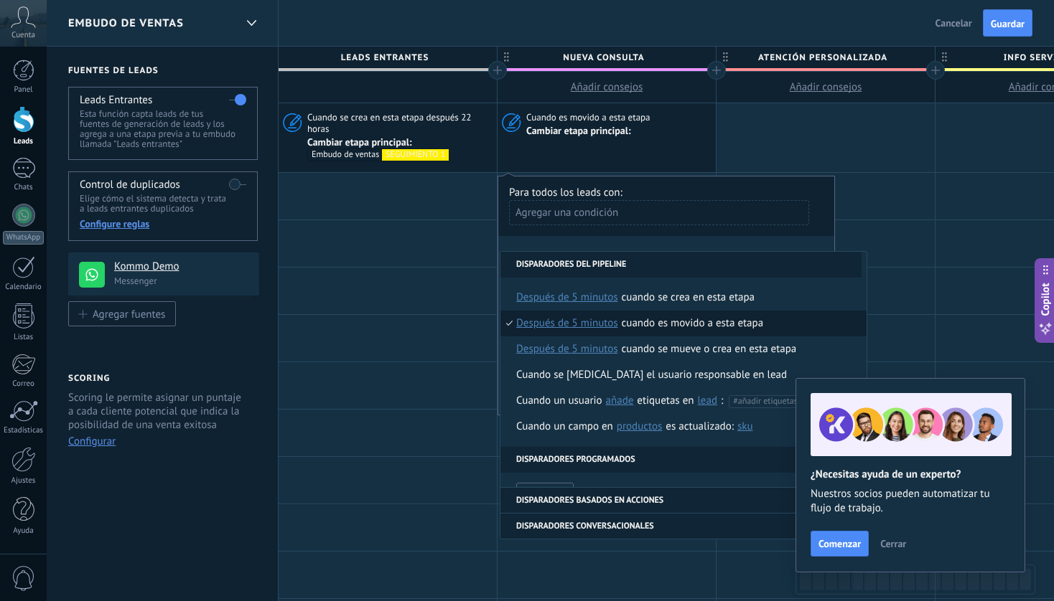
click at [606, 321] on span "después de 5 minutos" at bounding box center [567, 324] width 102 height 26
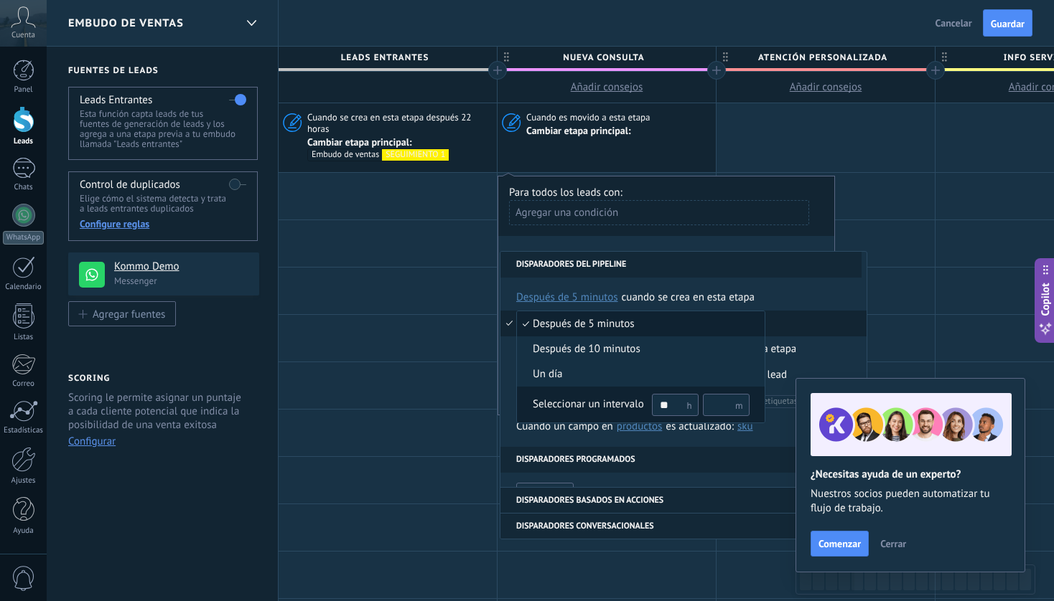
click at [599, 399] on div "Seleccionar un intervalo" at bounding box center [588, 405] width 111 height 14
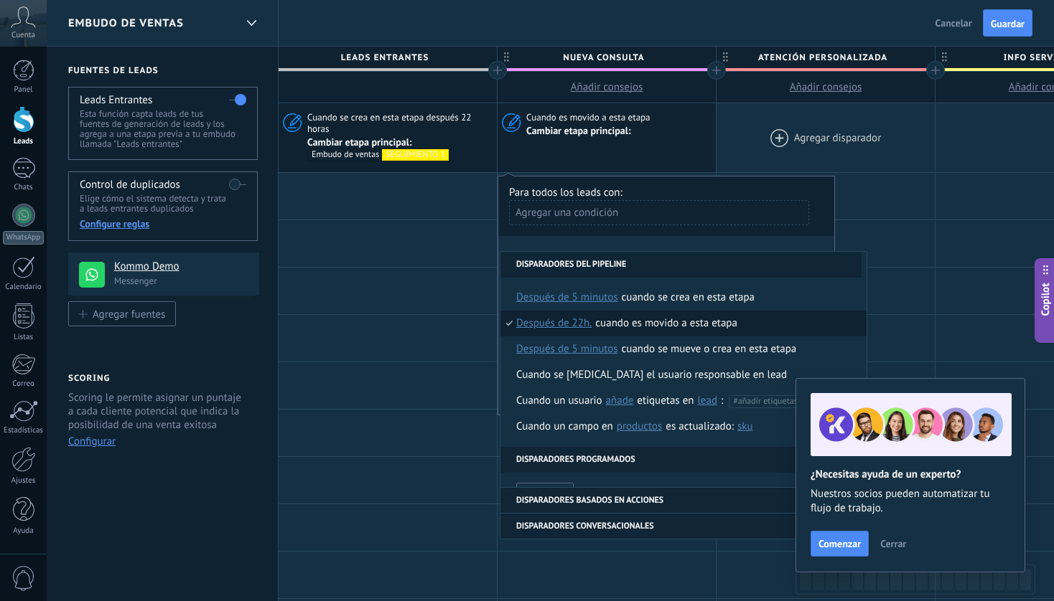
click at [749, 137] on div at bounding box center [825, 137] width 218 height 69
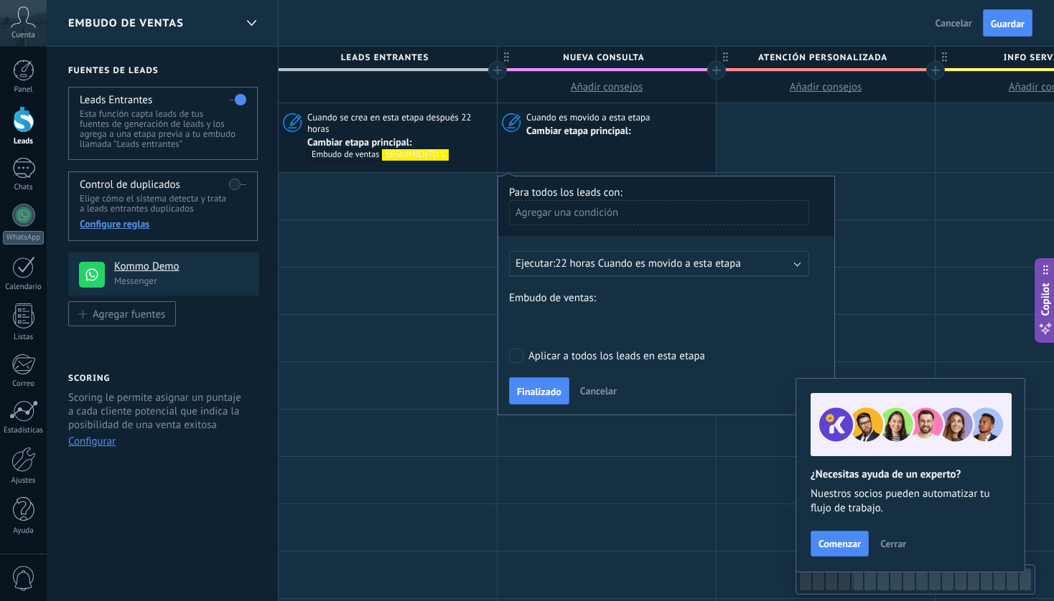
click at [0, 0] on div "Nueva consulta ATENCIÓN PERSONALIZADA INFO SERVICIOS Corte de cabello Peinado p…" at bounding box center [0, 0] width 0 height 0
click at [0, 0] on label "SEGUIMIENTO 1" at bounding box center [0, 0] width 0 height 0
click at [539, 390] on span "Finalizado" at bounding box center [539, 392] width 44 height 10
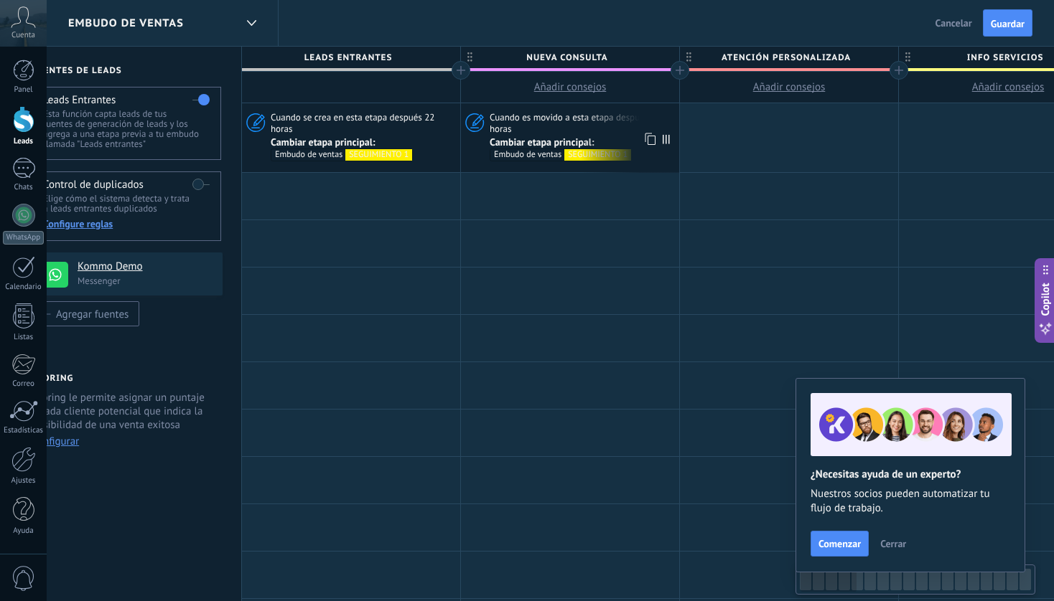
scroll to position [0, 42]
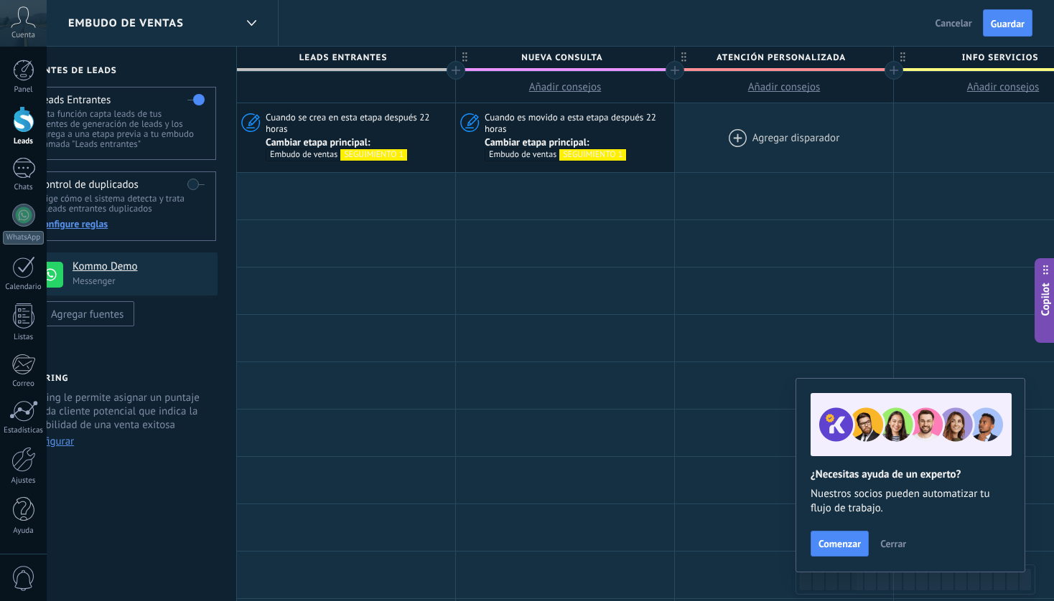
click at [741, 142] on div at bounding box center [784, 137] width 218 height 69
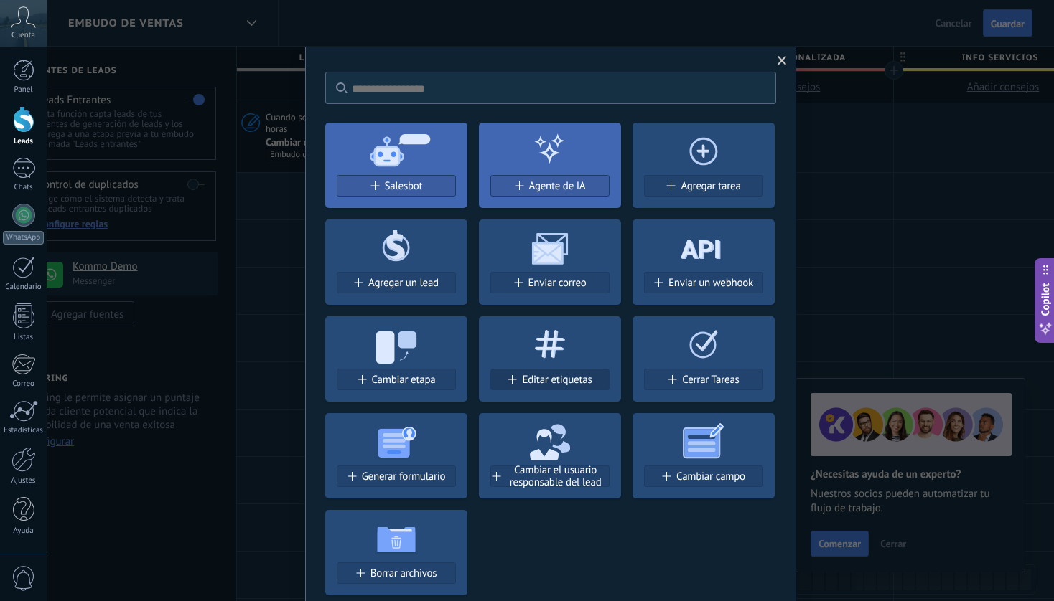
click at [560, 376] on span "Editar etiquetas" at bounding box center [557, 380] width 70 height 12
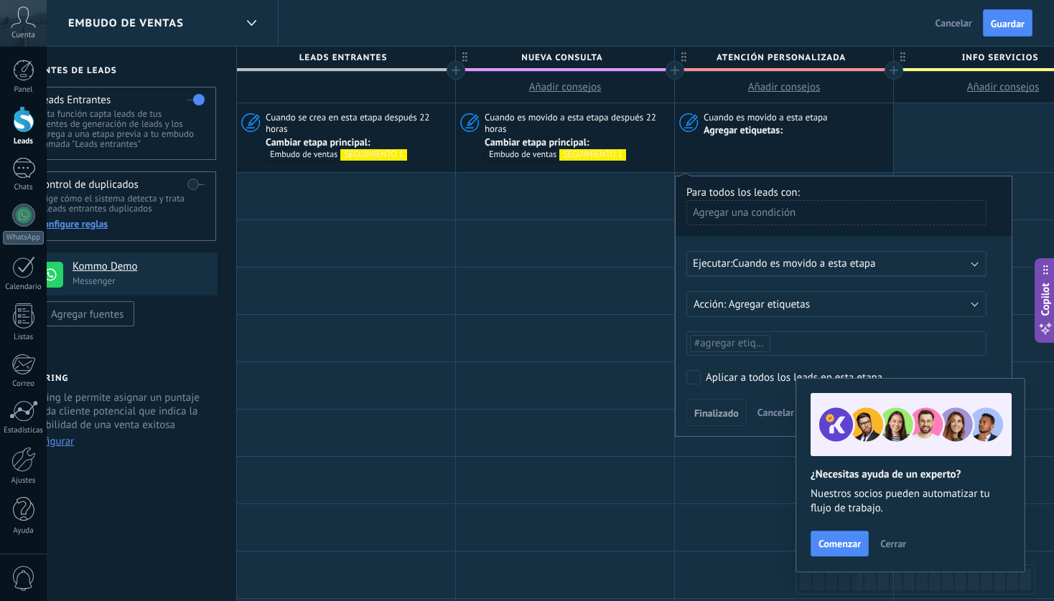
click at [744, 344] on span "#agregar etiquetas" at bounding box center [737, 344] width 86 height 14
type input "*******"
click at [888, 545] on span "Cerrar" at bounding box center [893, 544] width 26 height 10
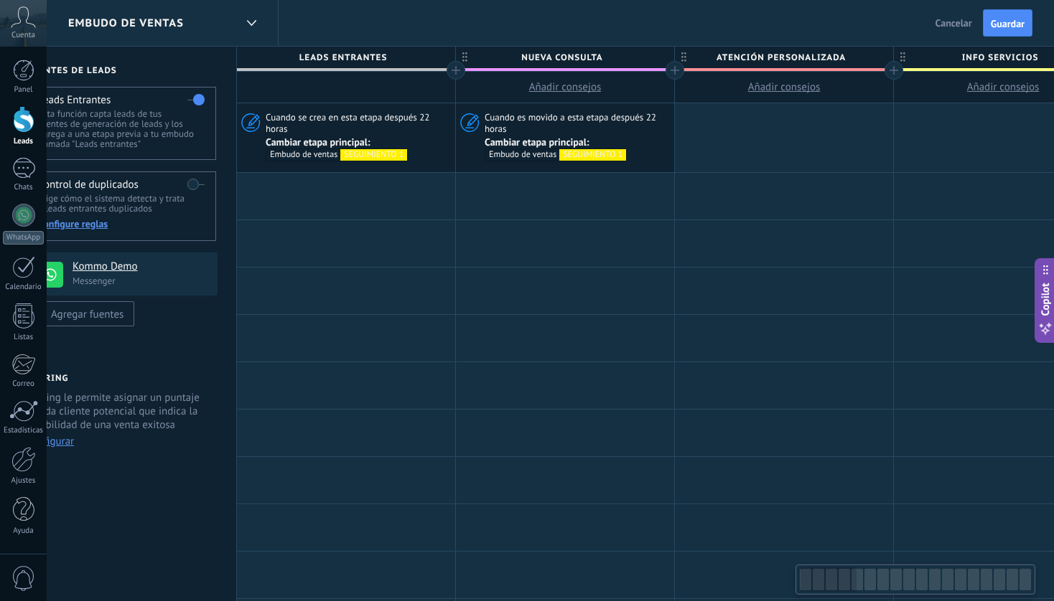
click at [780, 144] on div at bounding box center [784, 137] width 218 height 69
click at [754, 118] on div at bounding box center [784, 137] width 218 height 69
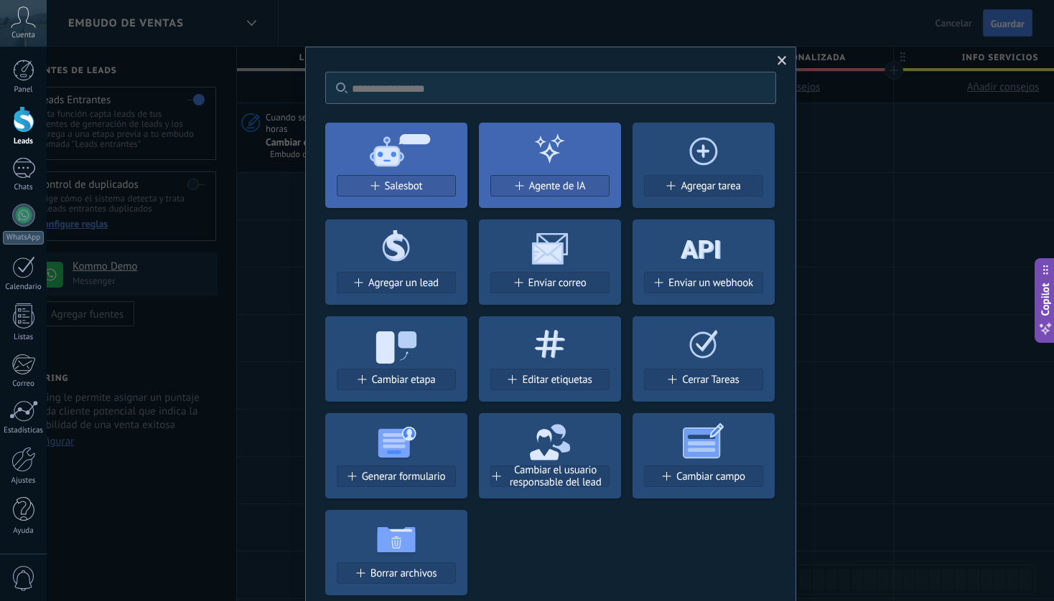
click at [555, 365] on icon at bounding box center [550, 343] width 142 height 52
click at [555, 377] on span "Editar etiquetas" at bounding box center [557, 380] width 70 height 12
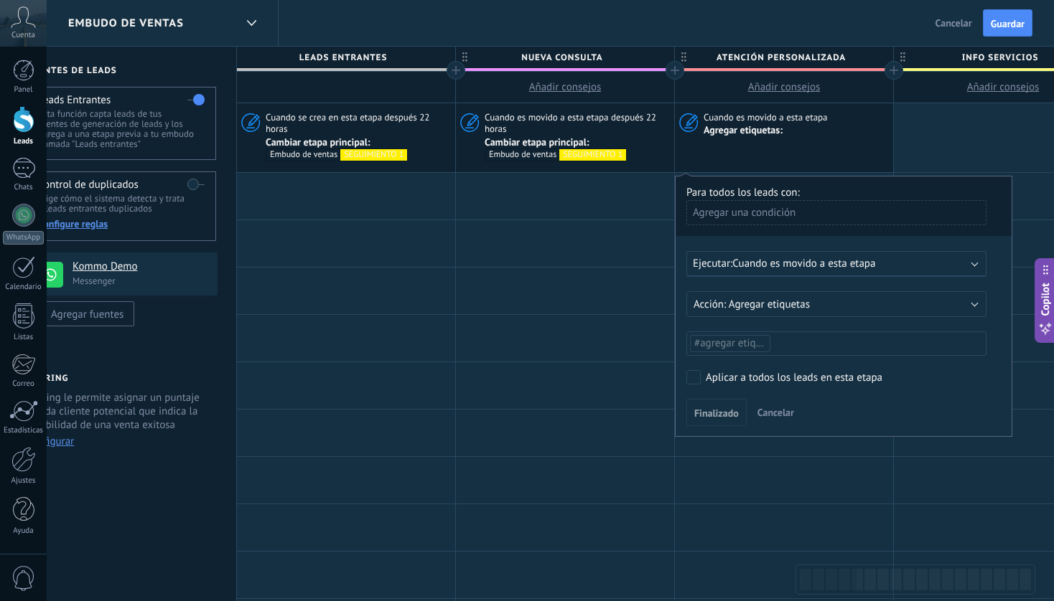
click at [746, 343] on span "#agregar etiquetas" at bounding box center [737, 344] width 86 height 14
type input "****"
click at [723, 377] on span "stop_ai" at bounding box center [712, 374] width 41 height 19
click at [716, 408] on span "Finalizado" at bounding box center [716, 413] width 44 height 10
click at [716, 418] on span "Finalizado" at bounding box center [716, 413] width 44 height 10
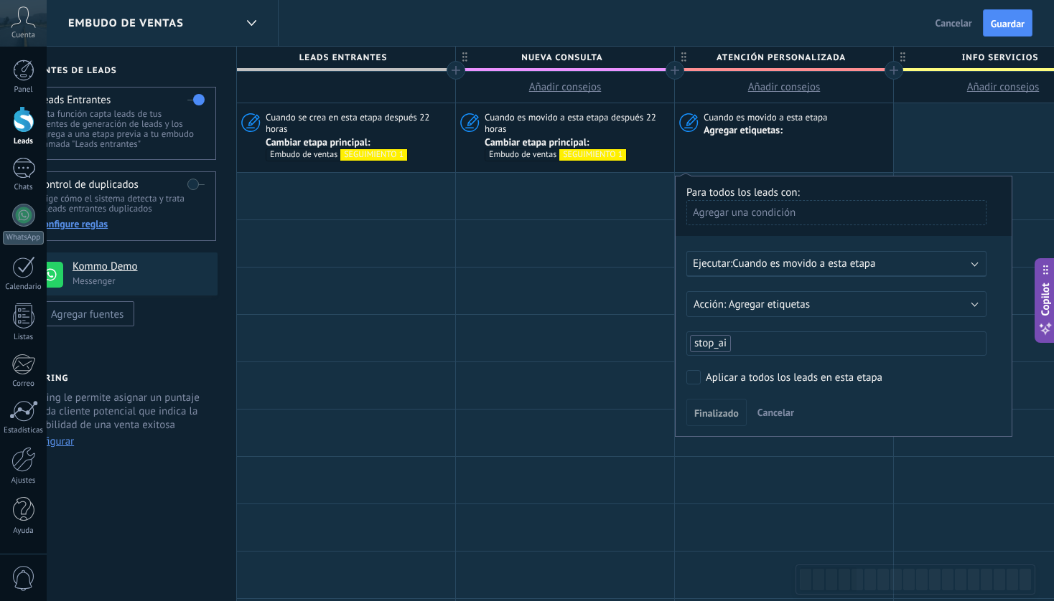
click at [845, 265] on span "Cuando es movido a esta etapa" at bounding box center [803, 264] width 143 height 14
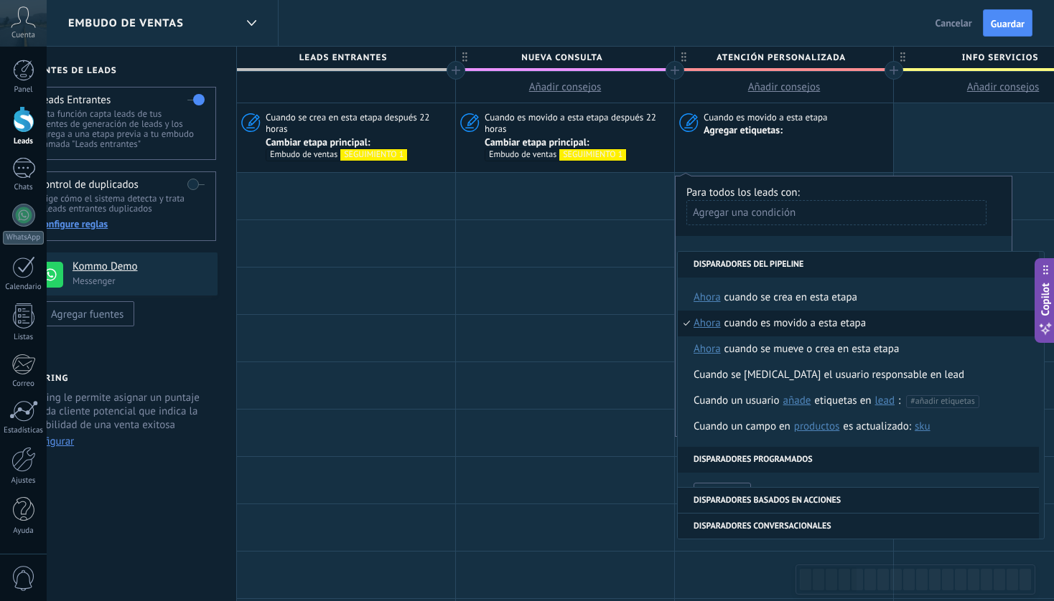
click at [819, 324] on div "Cuando es movido a esta etapa" at bounding box center [795, 324] width 142 height 26
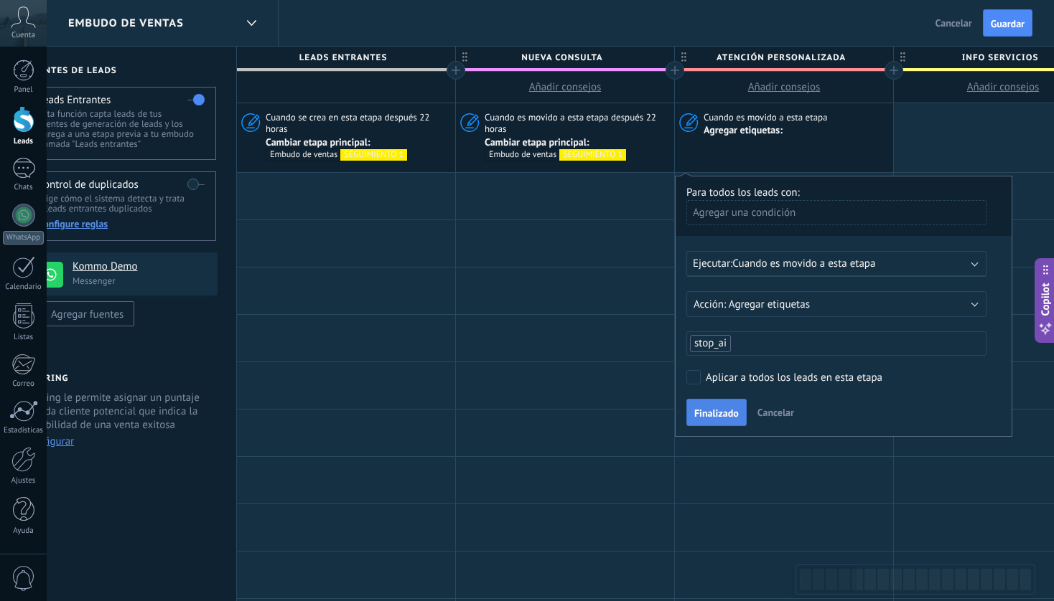
click at [717, 416] on span "Finalizado" at bounding box center [716, 413] width 44 height 10
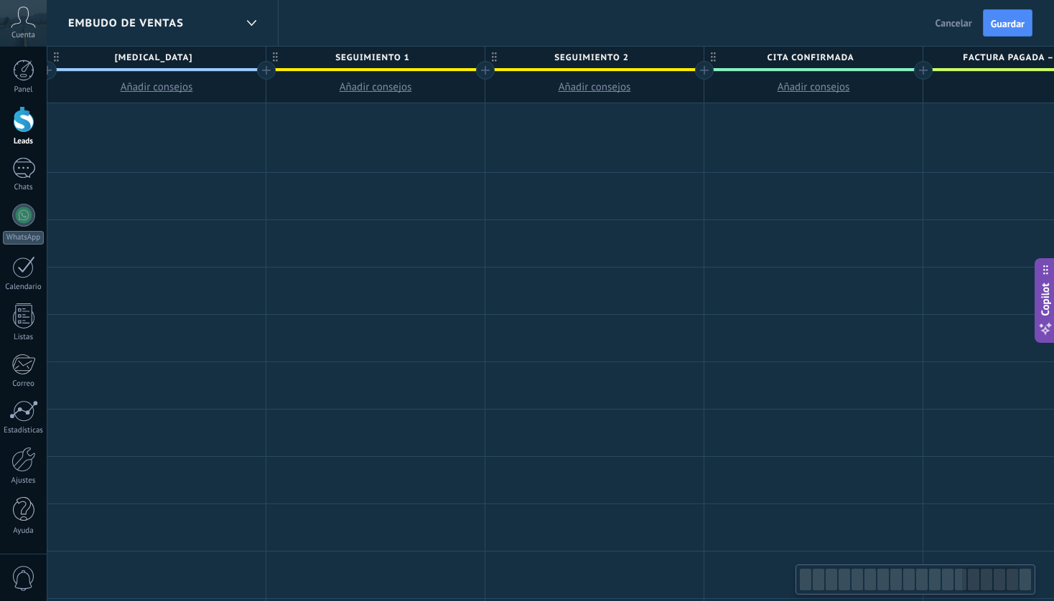
scroll to position [0, 2912]
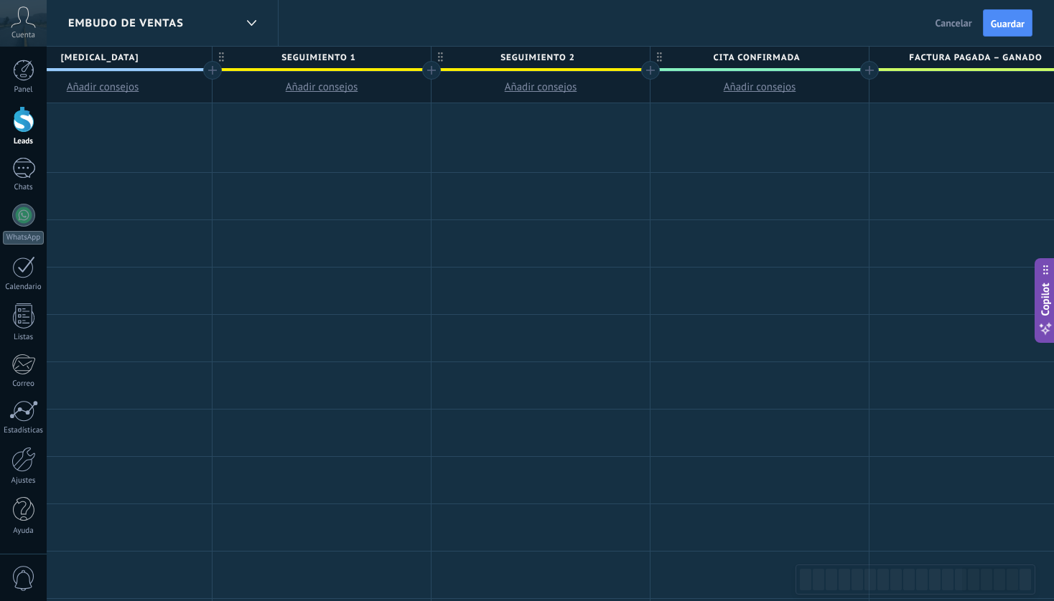
click at [648, 67] on div at bounding box center [650, 70] width 19 height 19
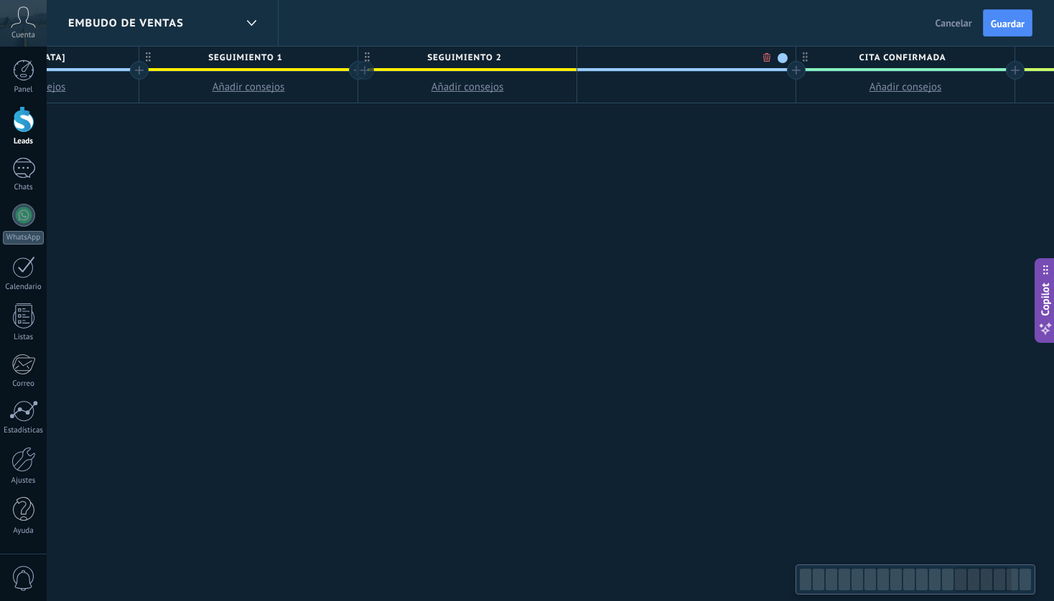
scroll to position [0, 3018]
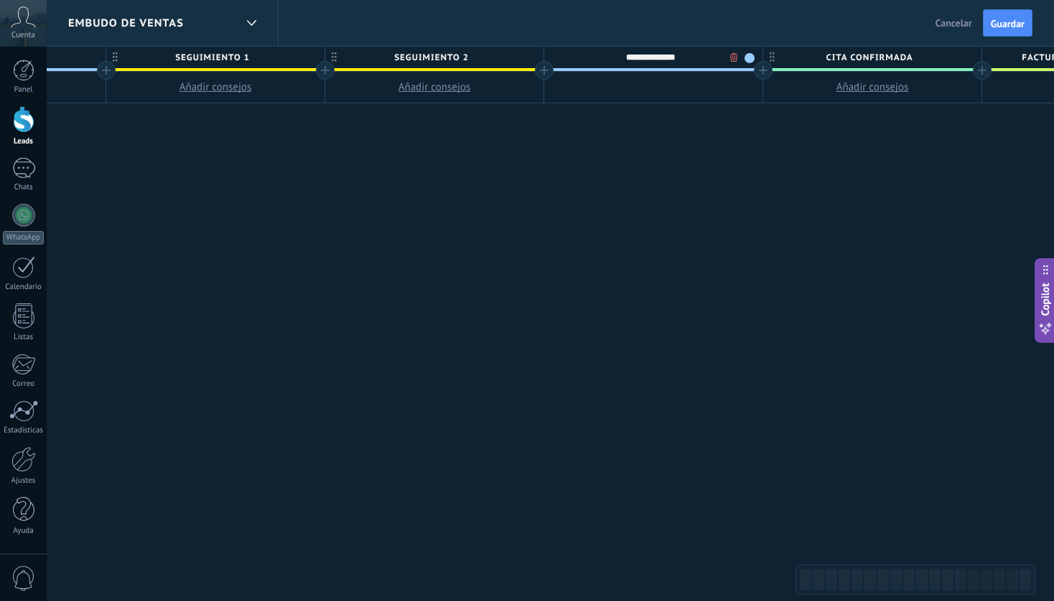
type input "**********"
click at [749, 57] on span at bounding box center [749, 58] width 10 height 10
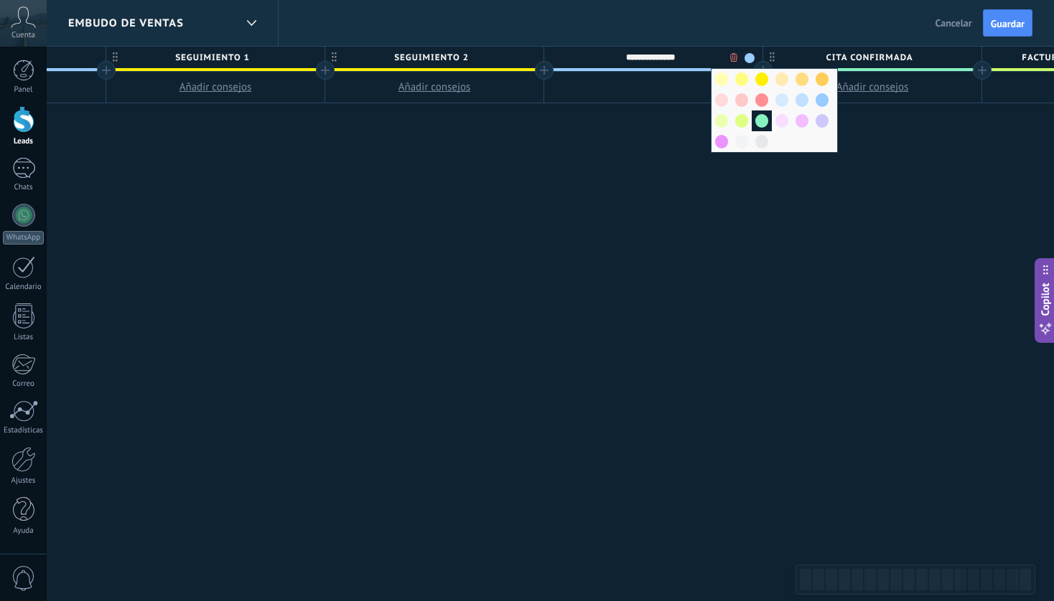
click at [764, 121] on span at bounding box center [761, 121] width 13 height 14
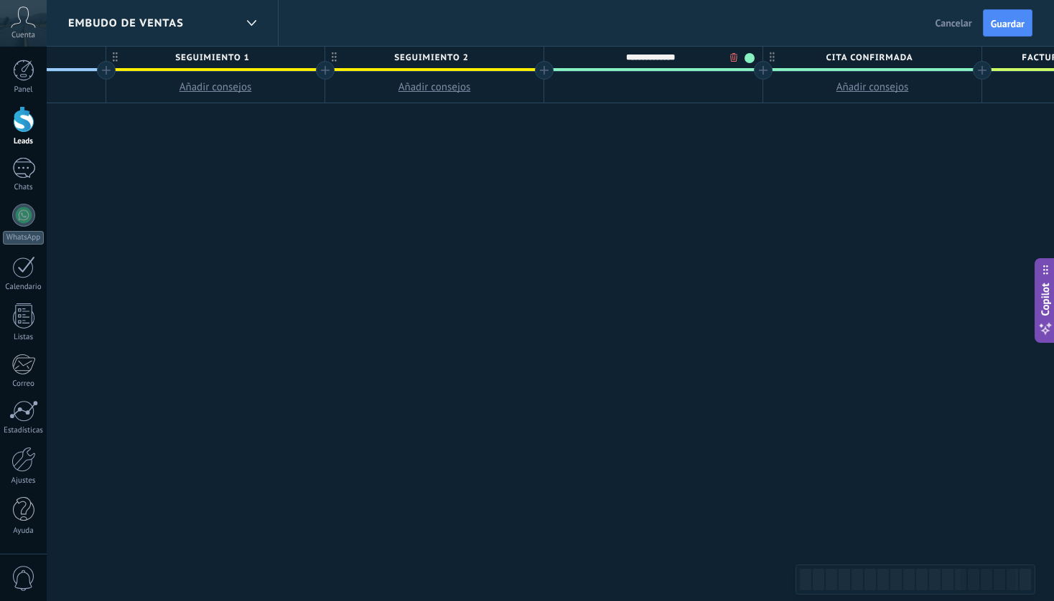
click at [751, 59] on span at bounding box center [749, 58] width 10 height 10
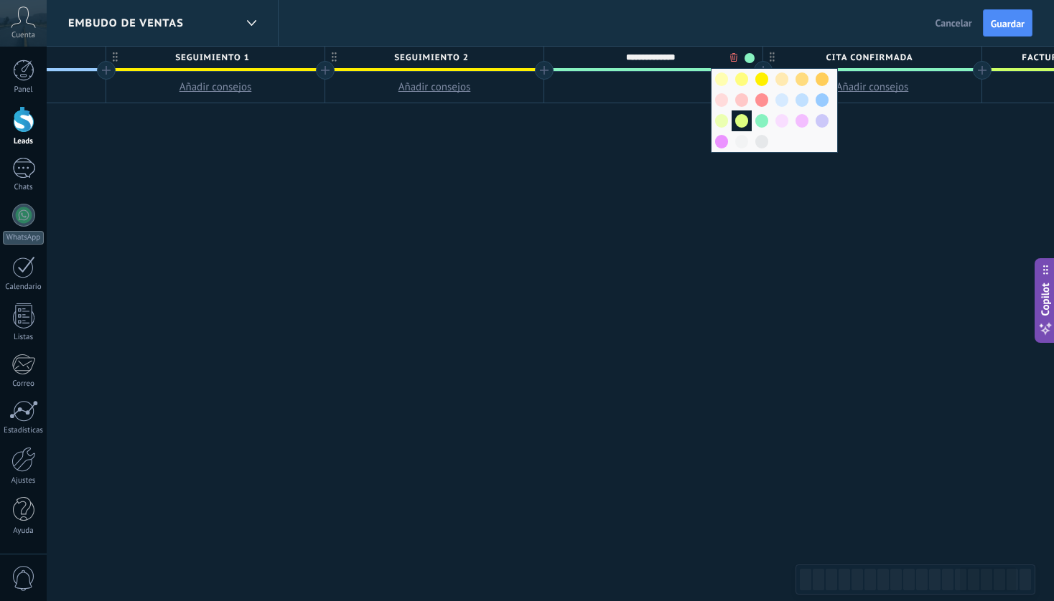
click at [747, 118] on span at bounding box center [741, 121] width 13 height 14
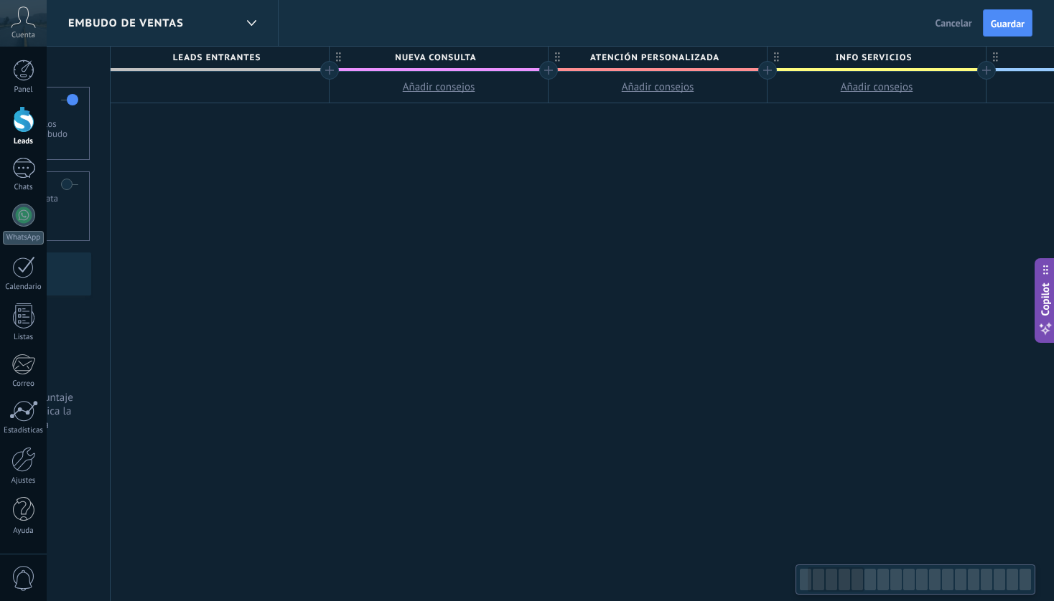
scroll to position [0, 180]
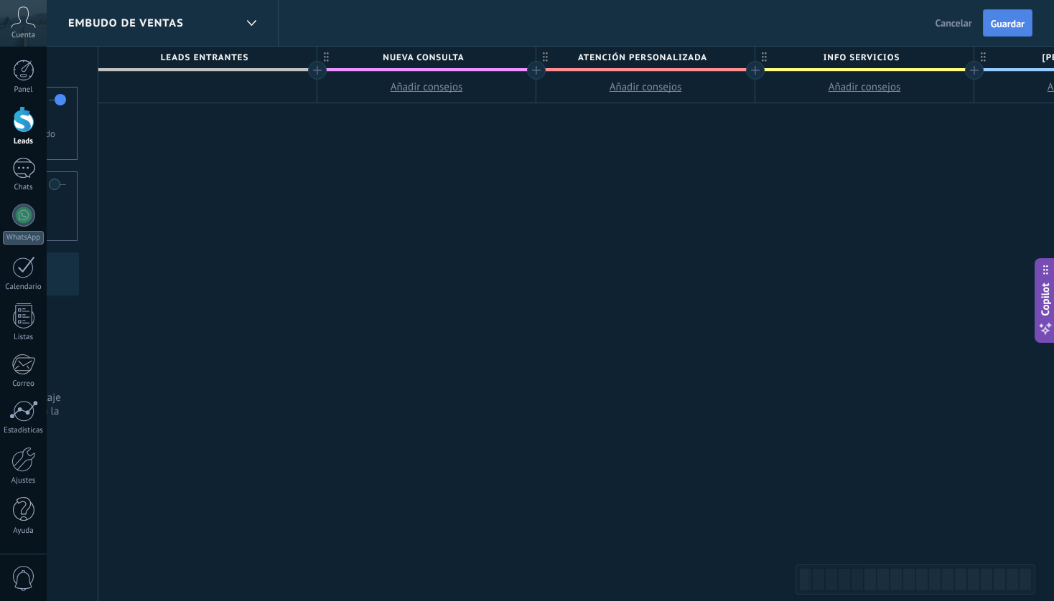
click at [997, 27] on span "Guardar" at bounding box center [1007, 24] width 34 height 10
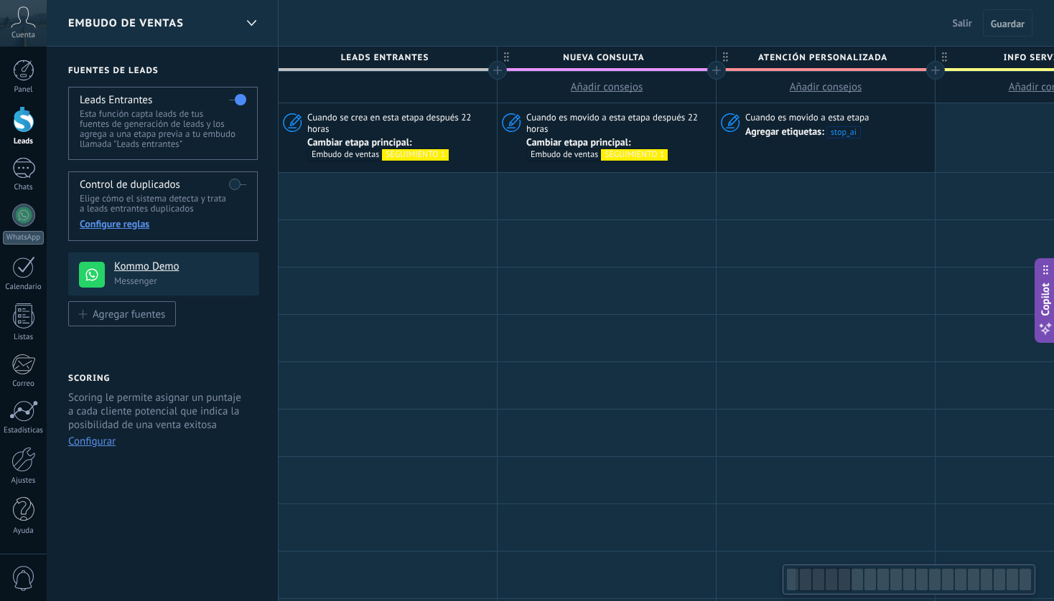
scroll to position [0, 180]
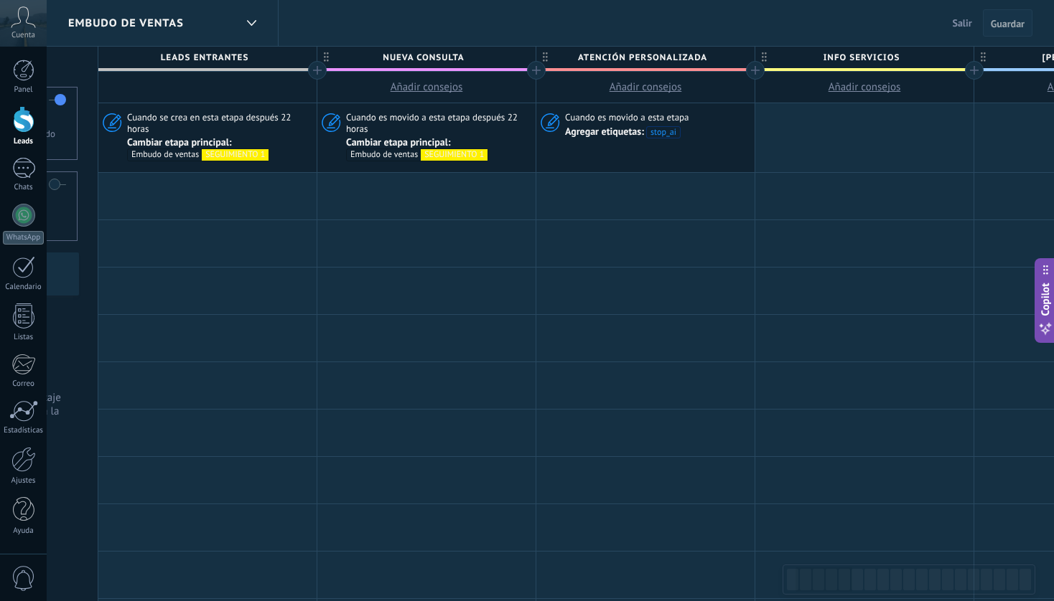
click at [1005, 22] on span "Guardar" at bounding box center [1007, 24] width 34 height 10
click at [867, 133] on div at bounding box center [864, 137] width 218 height 69
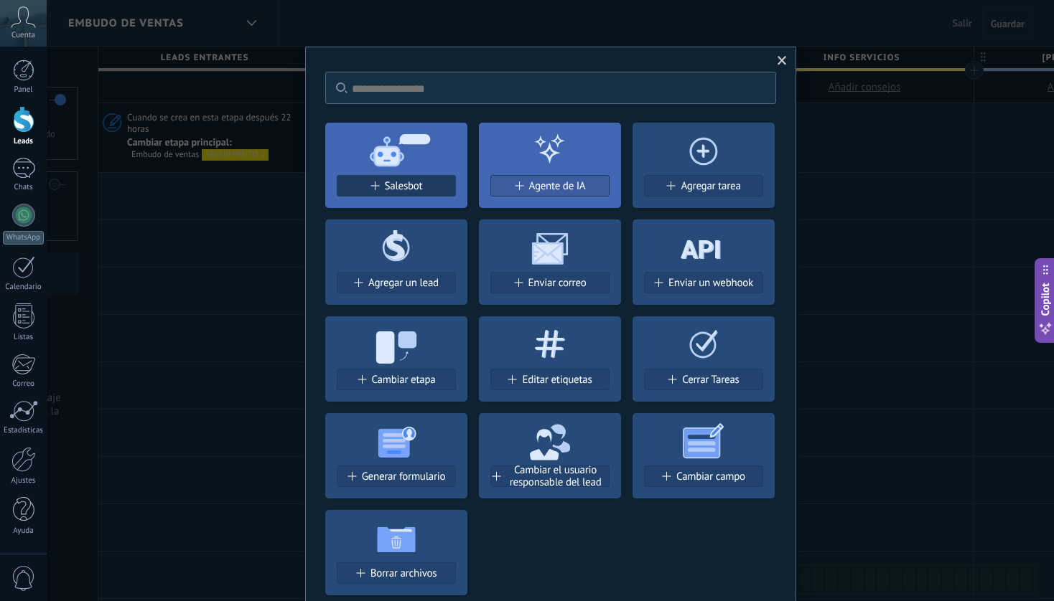
click at [421, 177] on button "Salesbot" at bounding box center [396, 186] width 119 height 22
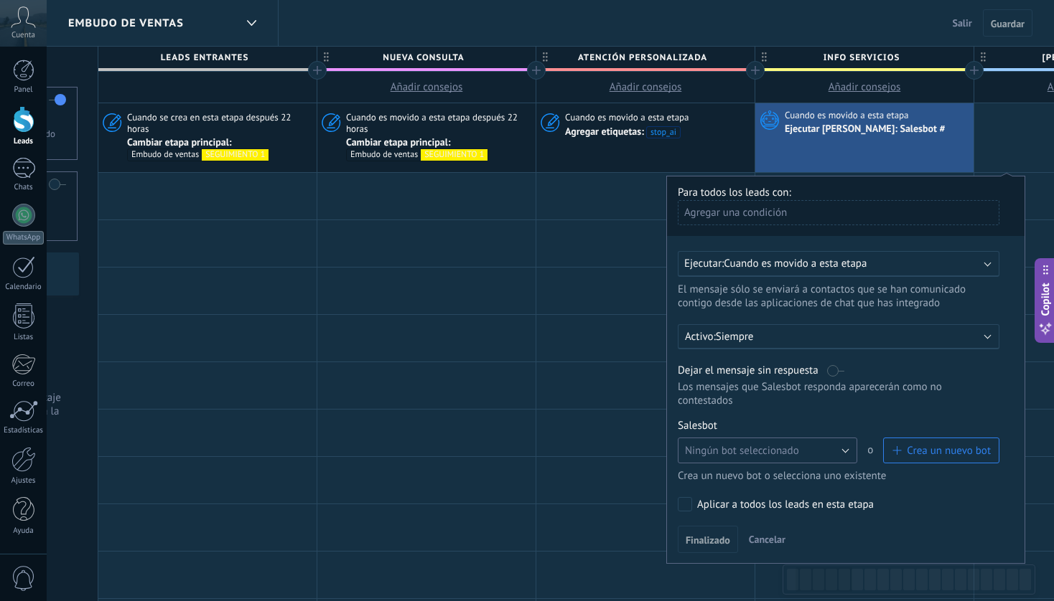
click at [818, 449] on button "Ningún bot seleccionado" at bounding box center [767, 451] width 179 height 26
click at [795, 449] on span "Ningún bot seleccionado" at bounding box center [760, 451] width 183 height 14
click at [18, 467] on div at bounding box center [23, 459] width 24 height 25
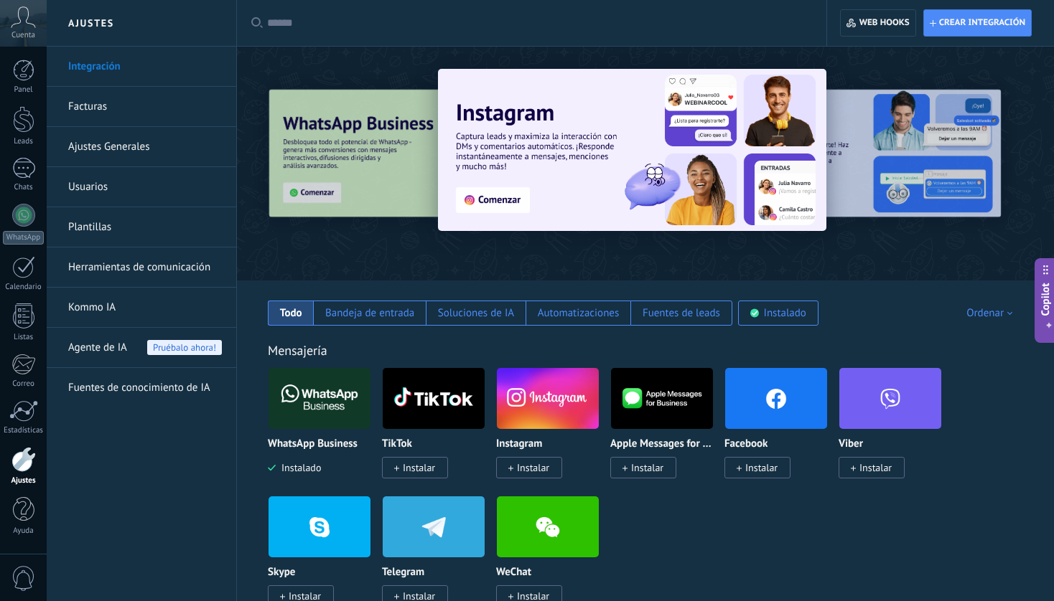
click at [187, 264] on link "Herramientas de comunicación" at bounding box center [145, 268] width 154 height 40
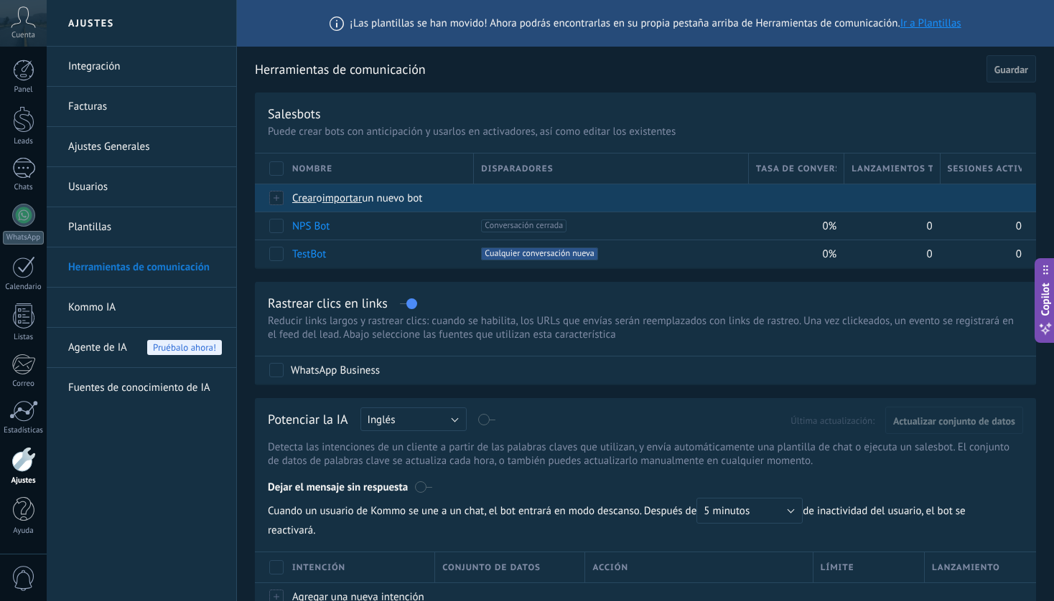
click at [347, 200] on span "importar" at bounding box center [342, 199] width 40 height 14
click at [0, 0] on input "importar un nuevo bot" at bounding box center [0, 0] width 0 height 0
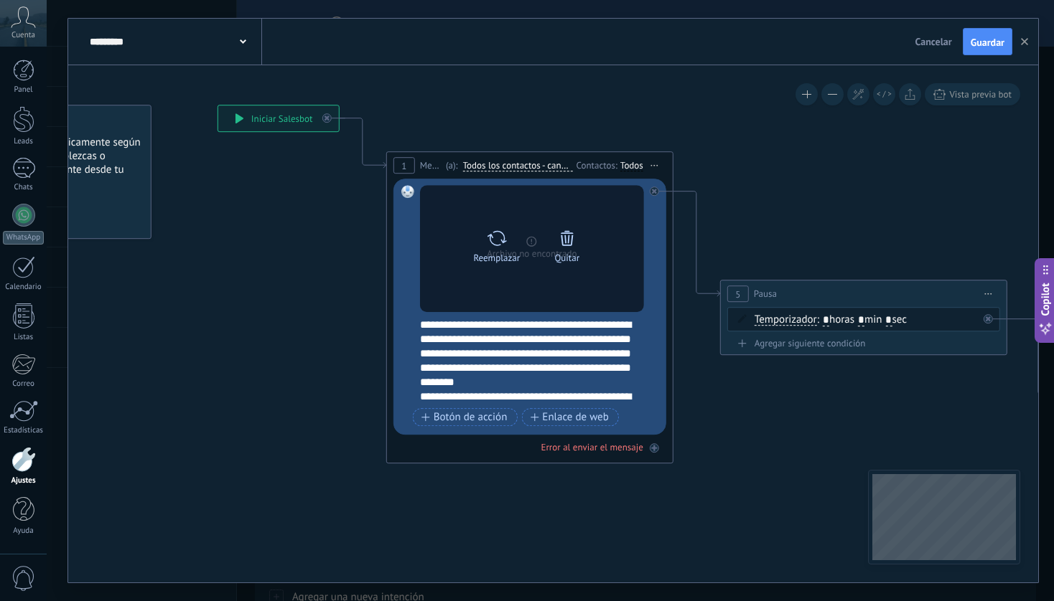
click at [495, 240] on icon at bounding box center [496, 238] width 21 height 20
click input "Subir" at bounding box center [0, 0] width 0 height 0
click at [491, 230] on icon at bounding box center [496, 238] width 21 height 20
click input "Subir" at bounding box center [0, 0] width 0 height 0
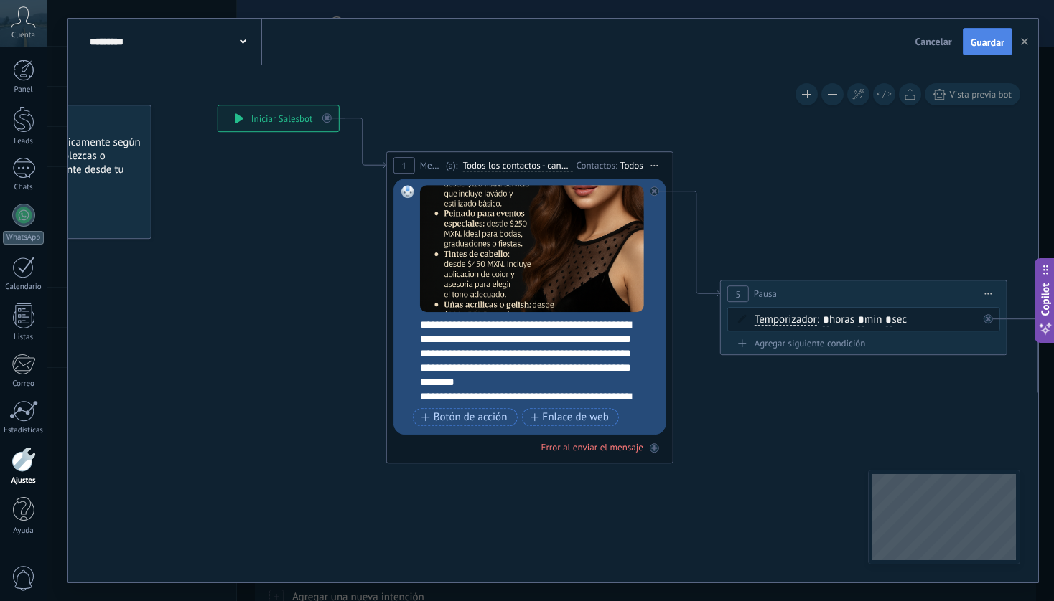
click at [994, 44] on span "Guardar" at bounding box center [987, 42] width 34 height 10
click at [1026, 46] on button "button" at bounding box center [1024, 41] width 22 height 27
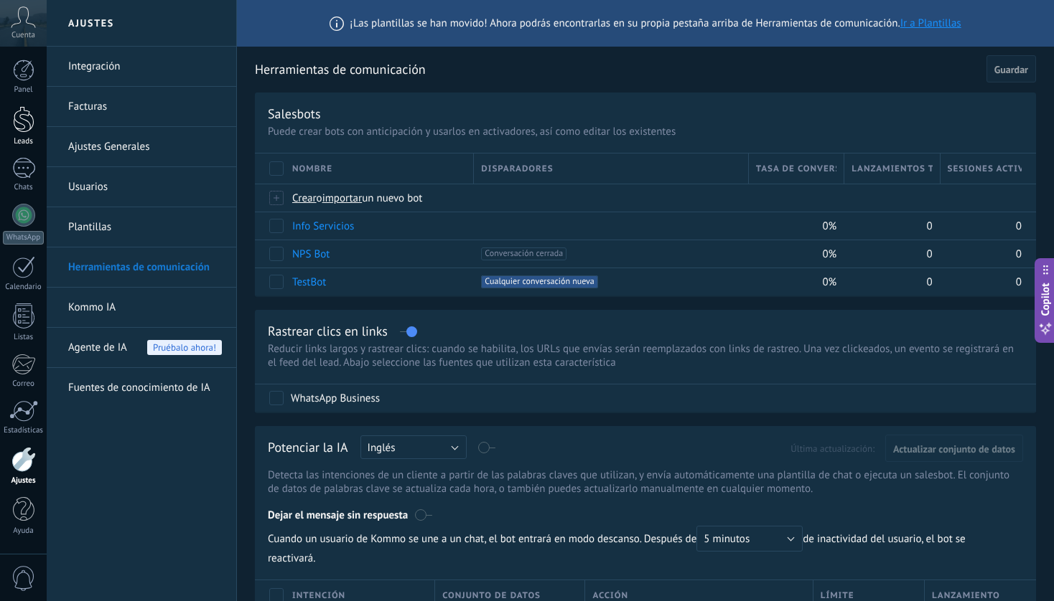
click at [29, 130] on div at bounding box center [24, 119] width 22 height 27
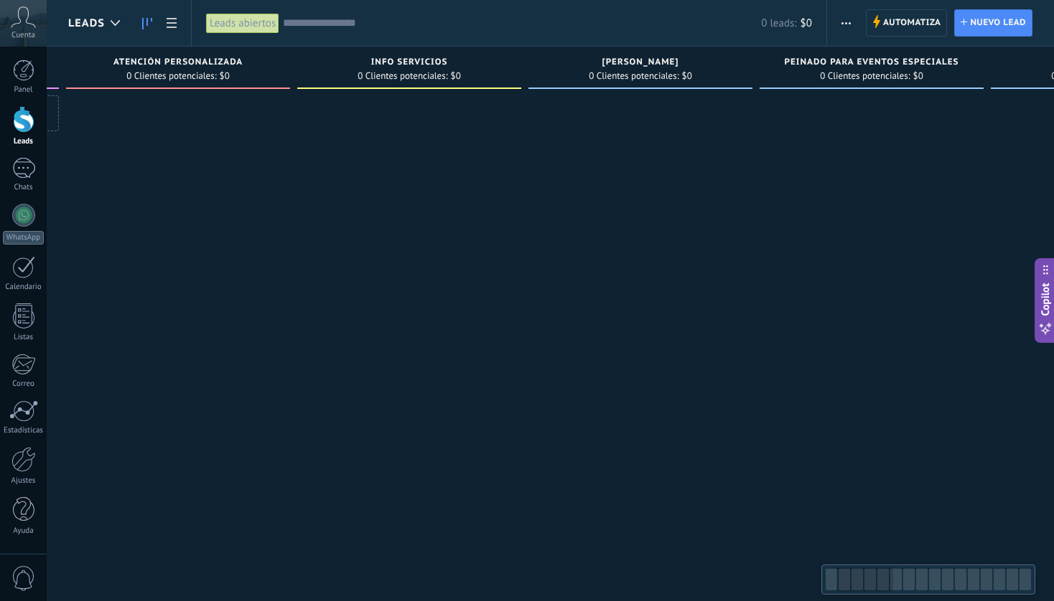
scroll to position [0, 220]
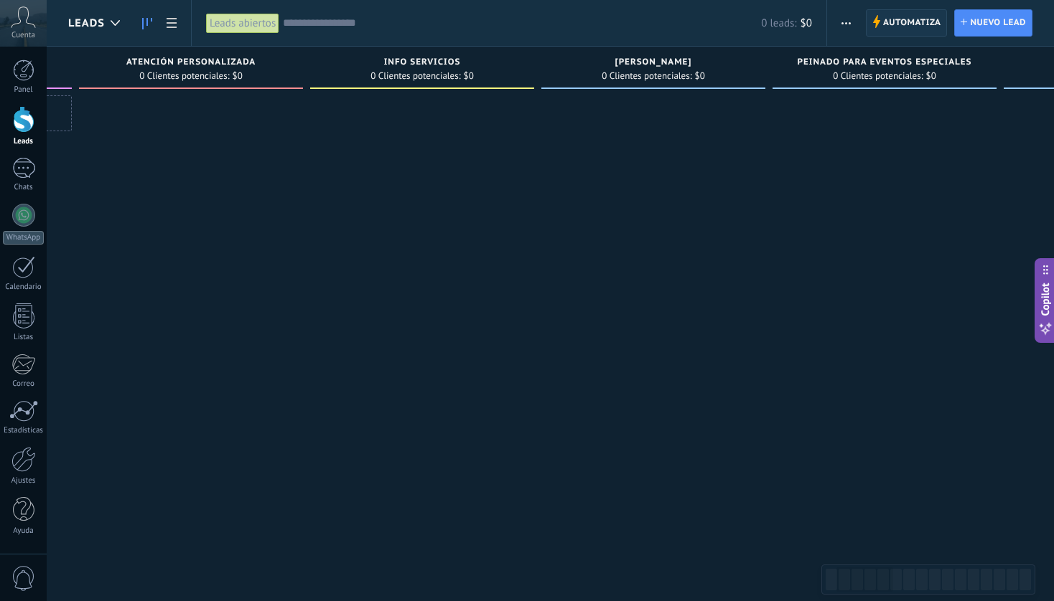
click at [899, 25] on span "Automatiza" at bounding box center [912, 23] width 58 height 26
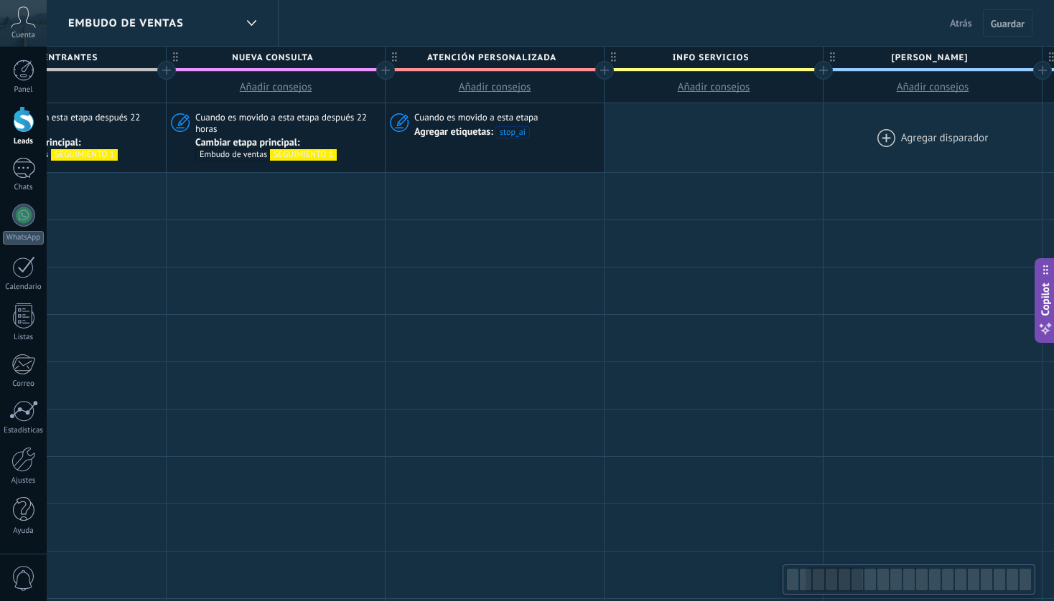
scroll to position [0, 346]
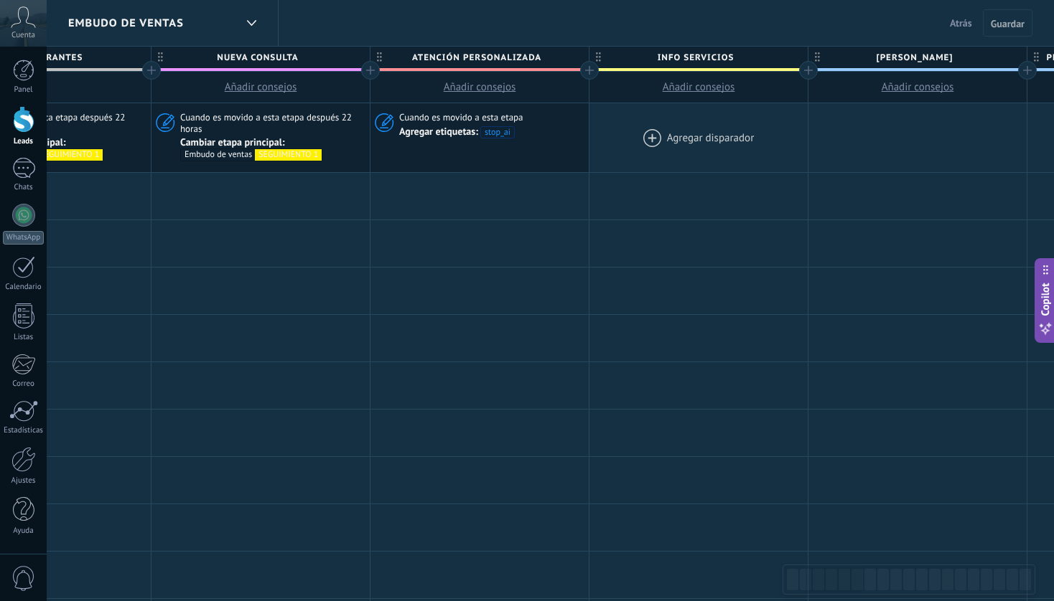
click at [708, 135] on div at bounding box center [698, 137] width 218 height 69
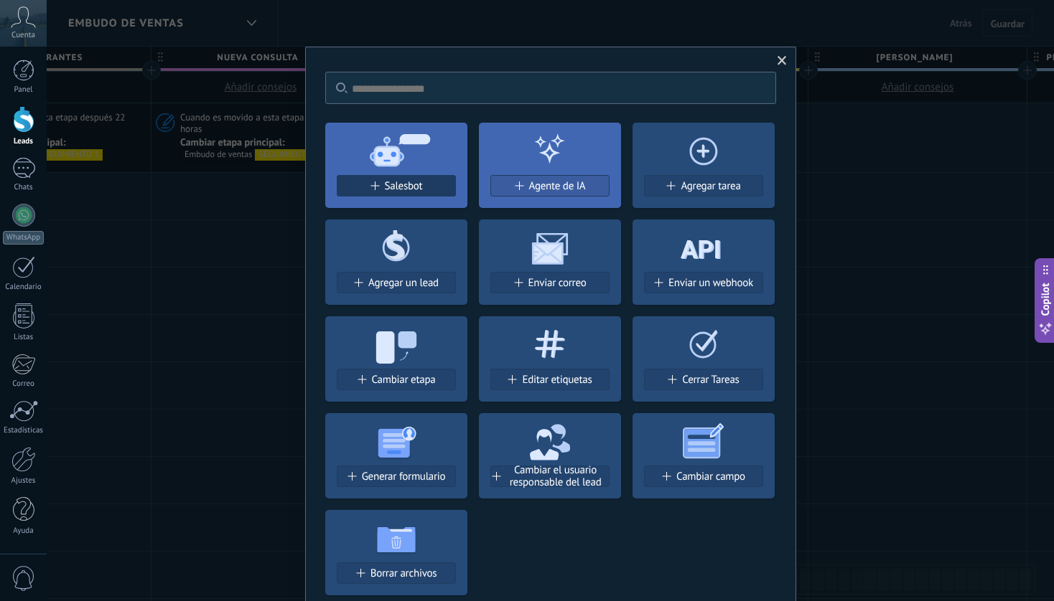
click at [423, 184] on div "Salesbot" at bounding box center [396, 186] width 118 height 12
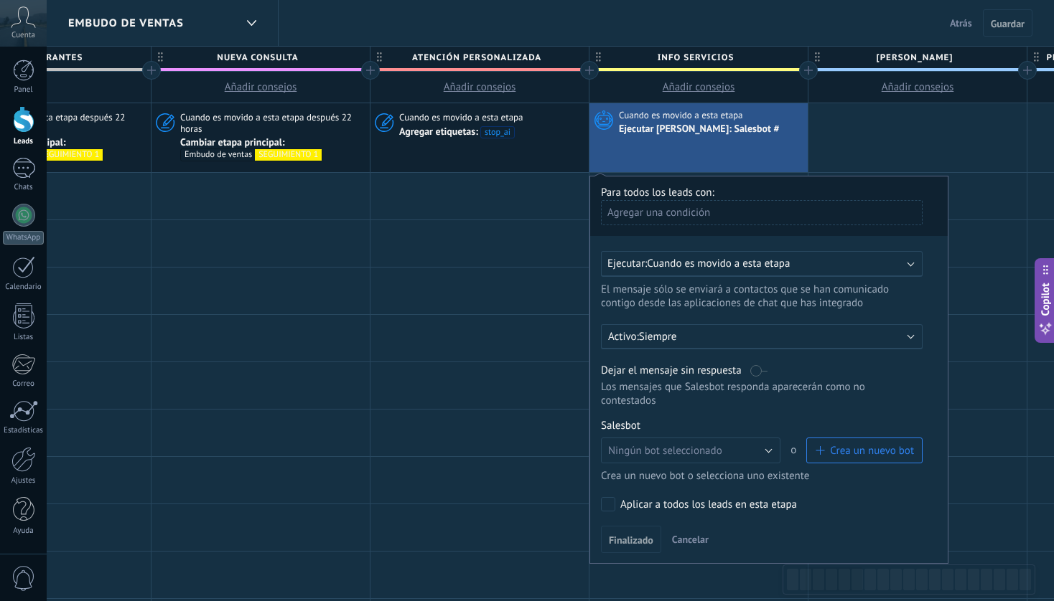
click at [760, 375] on label at bounding box center [758, 371] width 17 height 14
click at [764, 449] on button "Ningún bot seleccionado" at bounding box center [690, 451] width 179 height 26
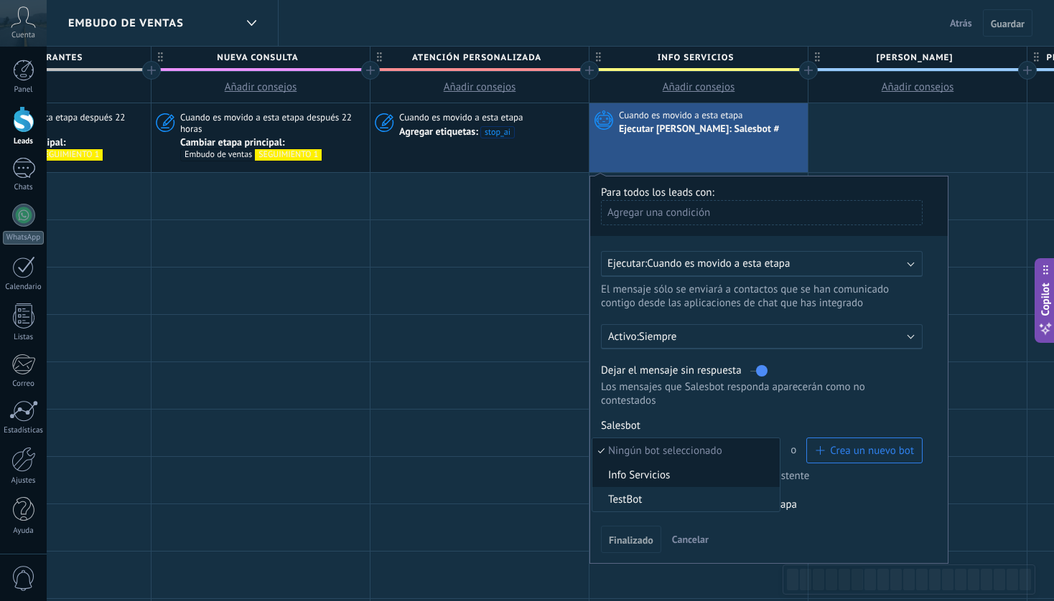
click at [689, 480] on span "Info Servicios" at bounding box center [683, 476] width 183 height 14
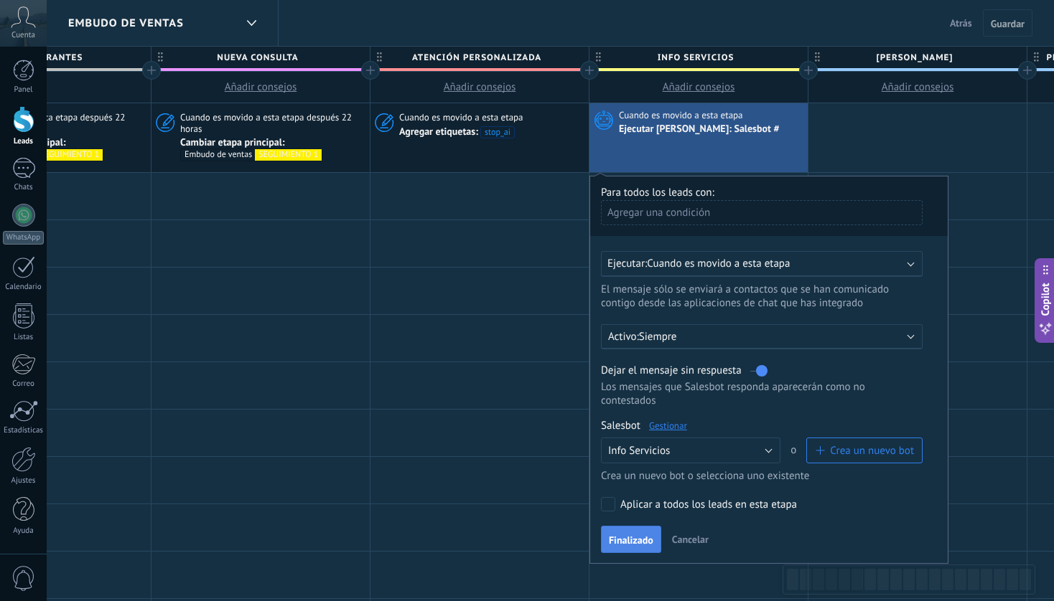
click at [636, 542] on span "Finalizado" at bounding box center [631, 540] width 44 height 10
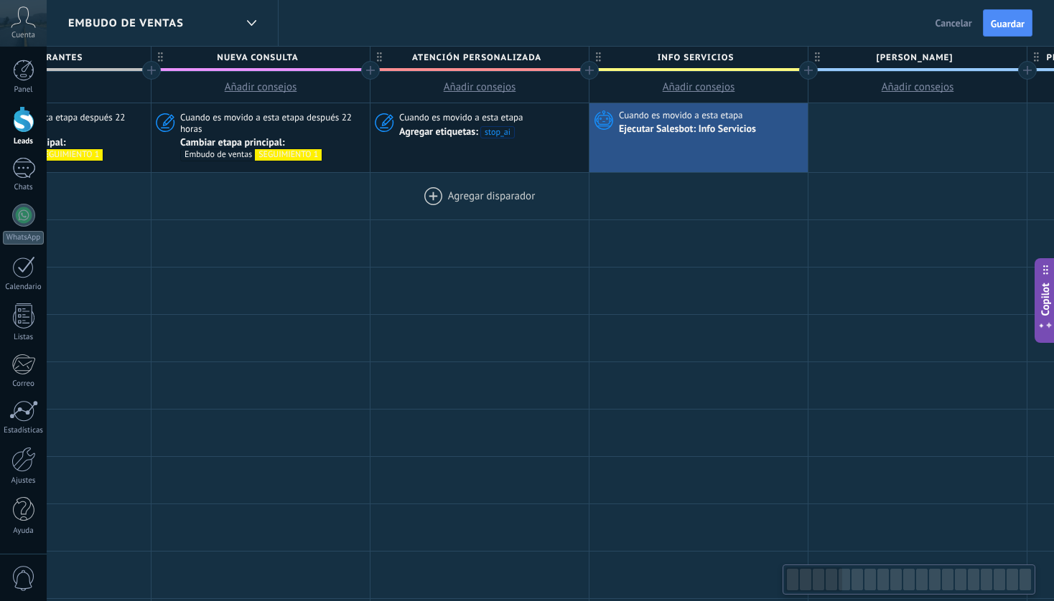
scroll to position [0, 0]
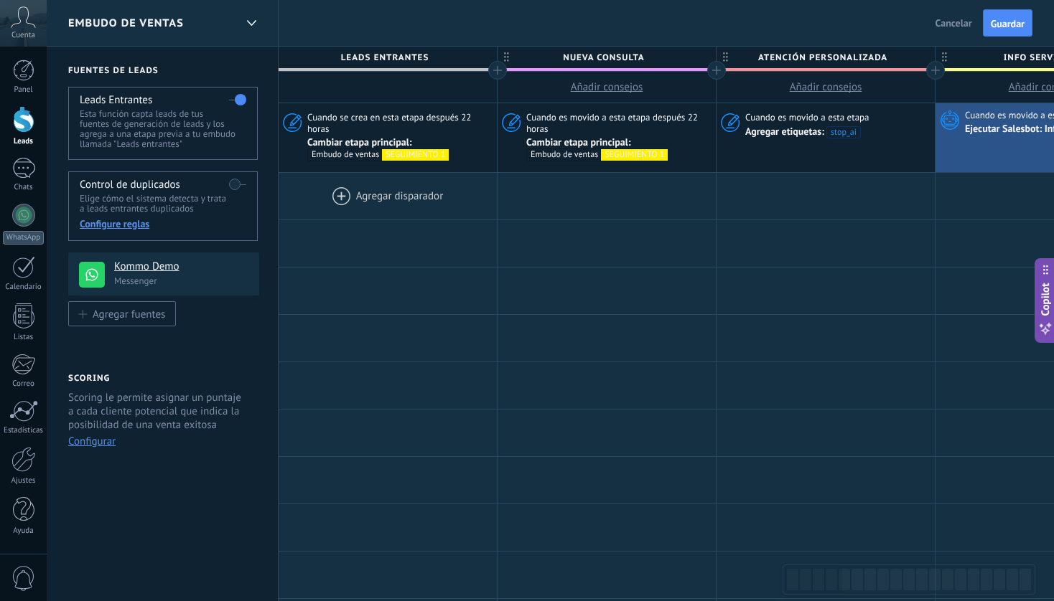
click at [392, 188] on div at bounding box center [387, 196] width 218 height 47
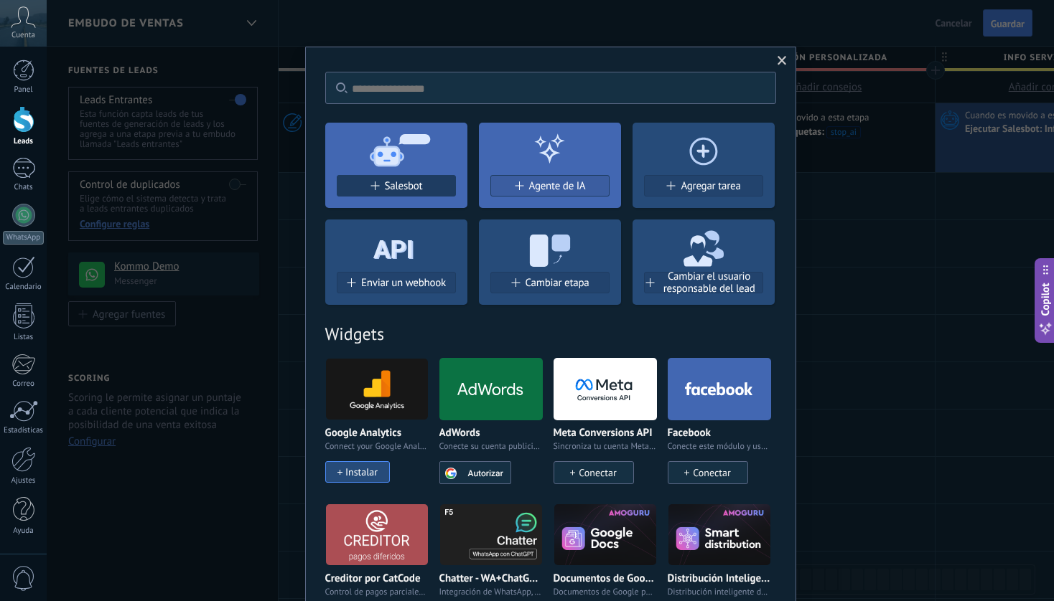
click at [411, 190] on span "Salesbot" at bounding box center [404, 186] width 38 height 12
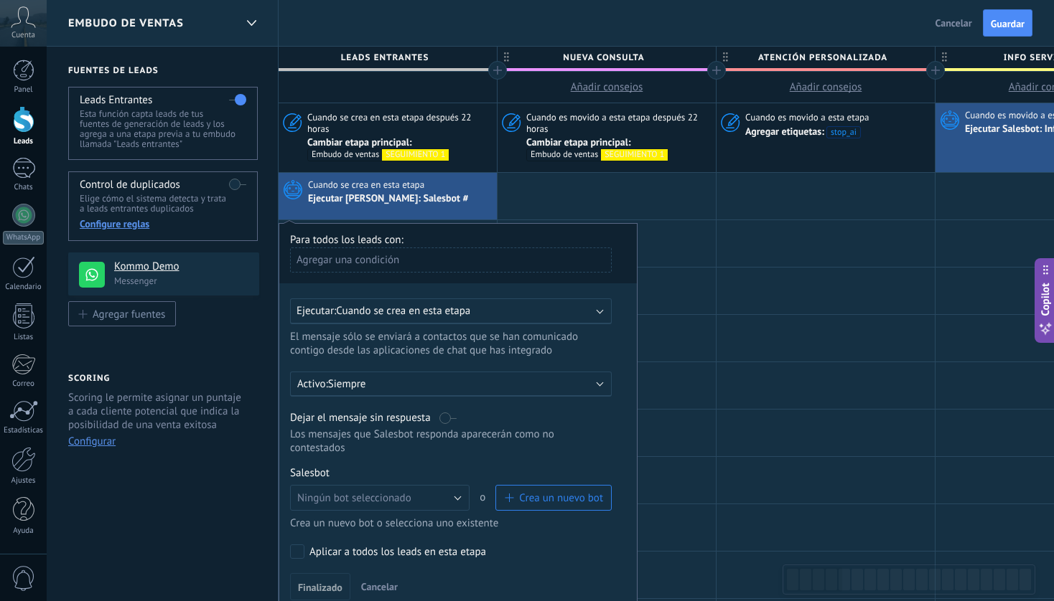
click at [527, 500] on span "Crea un nuevo bot" at bounding box center [561, 499] width 84 height 14
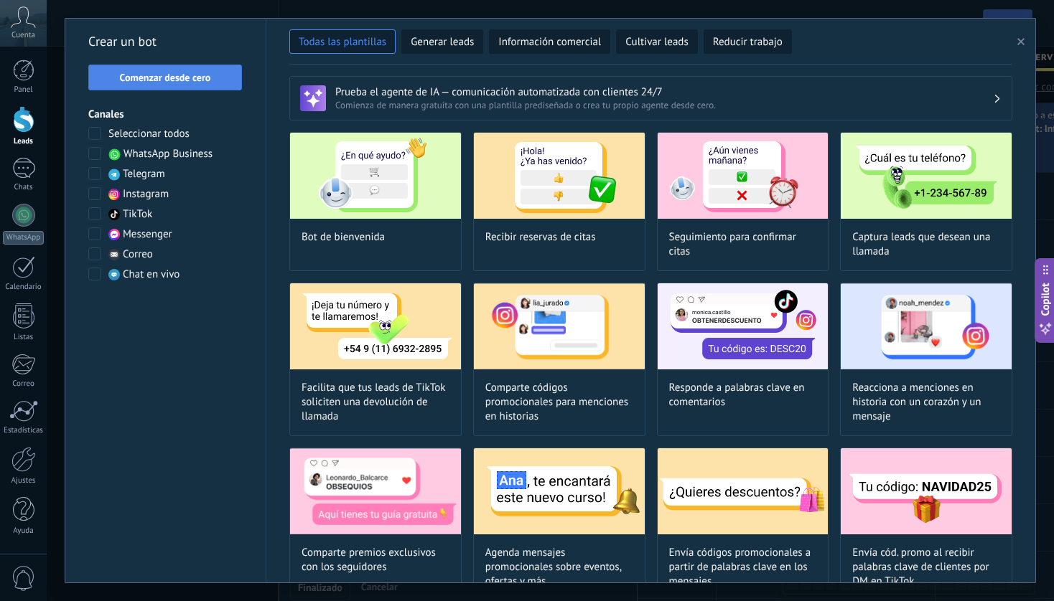
click at [208, 75] on span "Comenzar desde cero" at bounding box center [165, 77] width 91 height 10
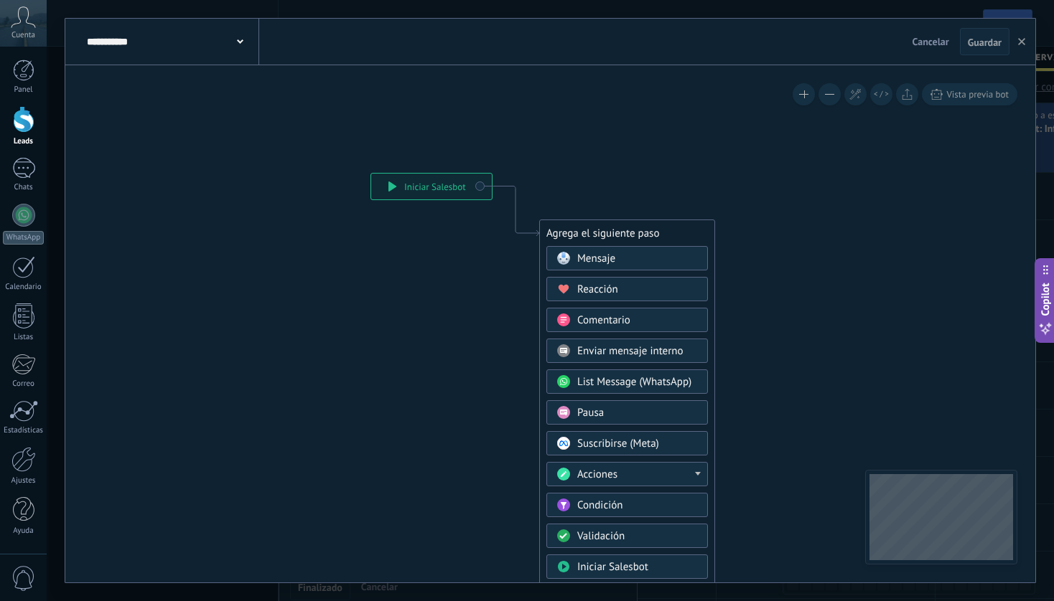
click at [632, 261] on div "Mensaje" at bounding box center [637, 259] width 121 height 14
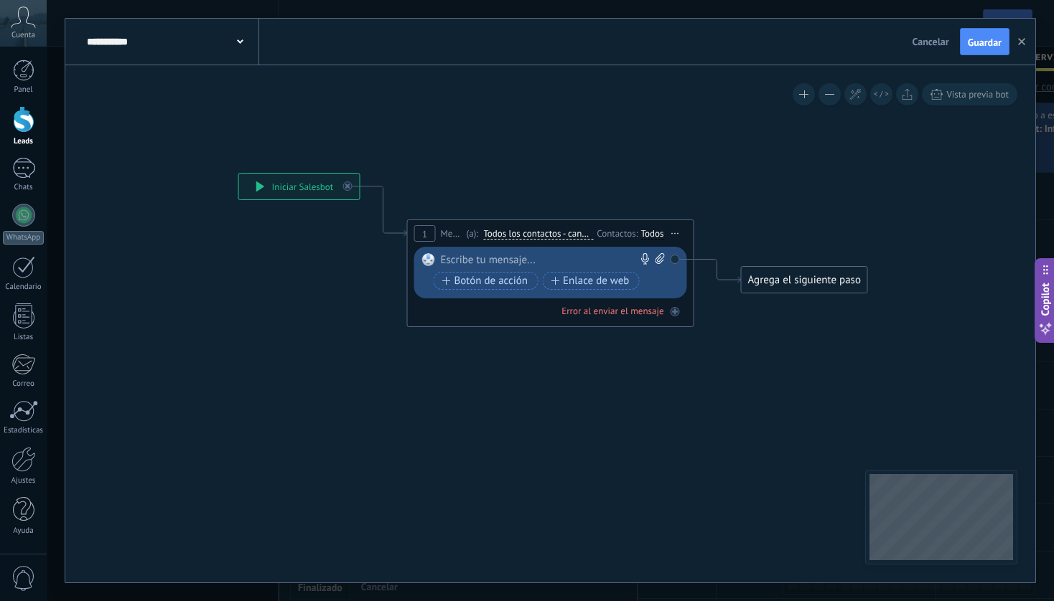
click at [662, 261] on icon at bounding box center [659, 258] width 9 height 11
click input "Subir" at bounding box center [0, 0] width 0 height 0
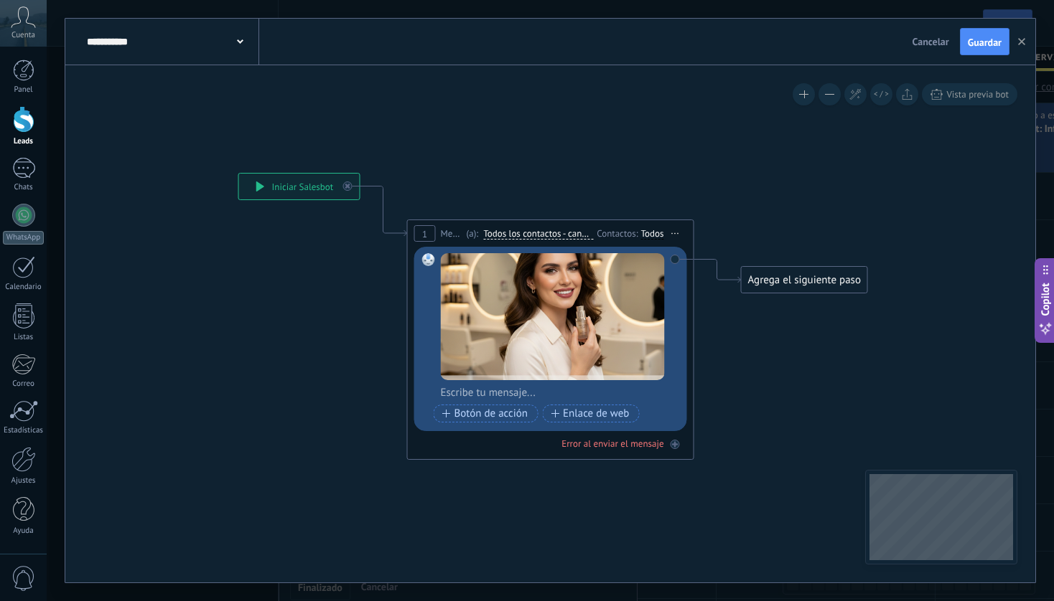
click at [545, 393] on div at bounding box center [560, 393] width 238 height 14
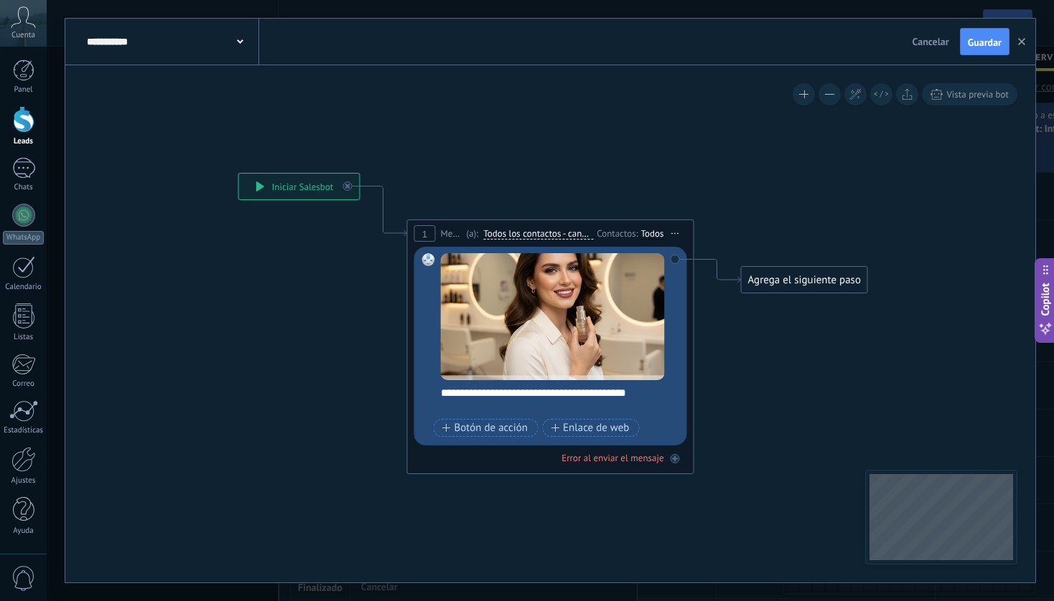
click at [653, 399] on div "**********" at bounding box center [560, 400] width 238 height 29
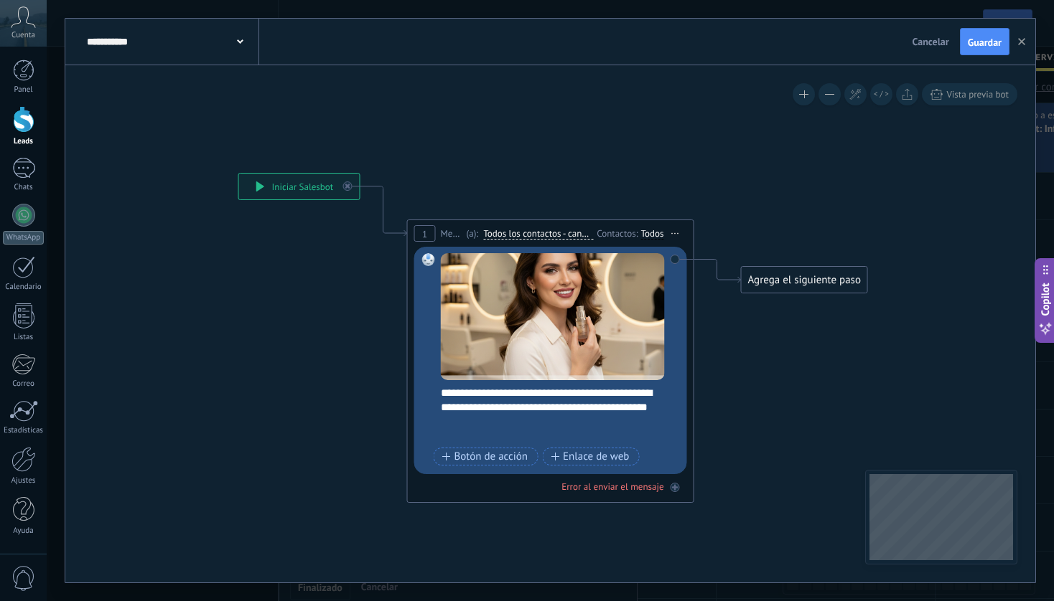
click at [790, 276] on div "Agrega el siguiente paso" at bounding box center [804, 280] width 126 height 24
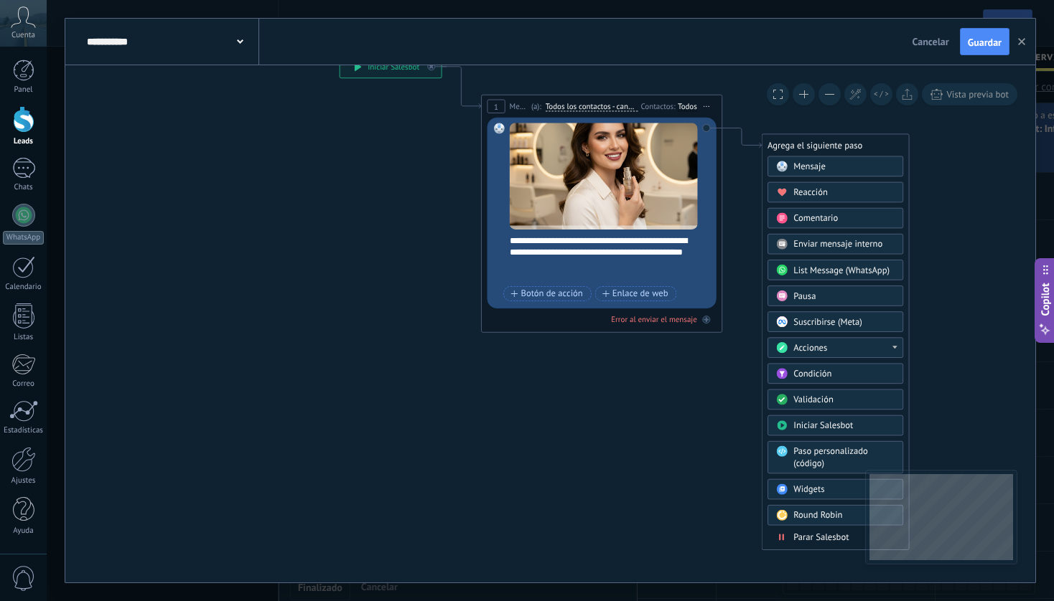
click at [807, 540] on span "Parar Salesbot" at bounding box center [820, 537] width 55 height 11
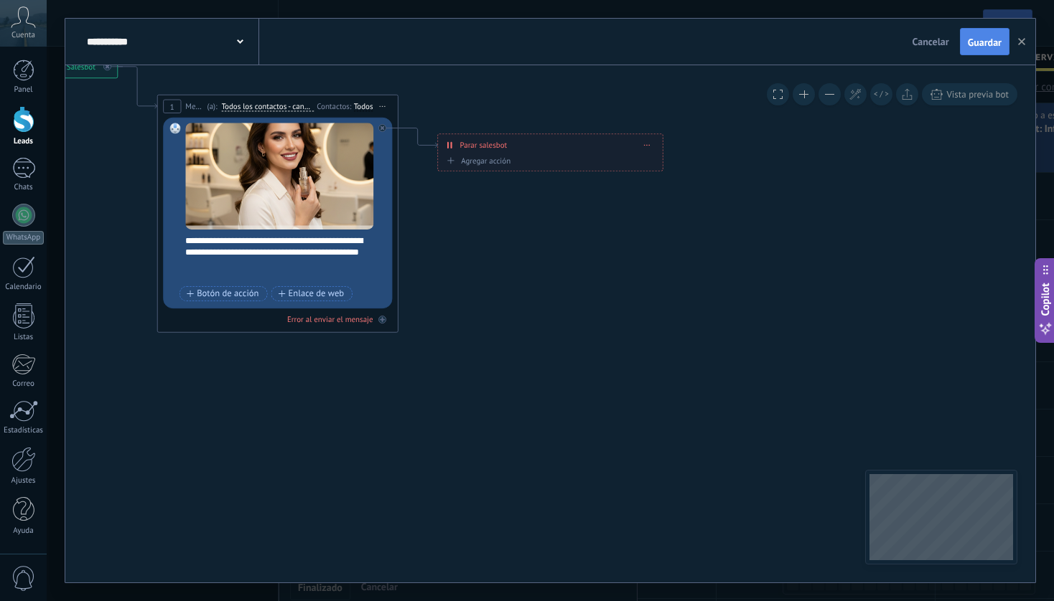
click at [983, 43] on span "Guardar" at bounding box center [984, 42] width 34 height 10
click at [990, 38] on span "Guardar" at bounding box center [984, 42] width 34 height 10
click at [1023, 42] on icon "button" at bounding box center [1021, 41] width 7 height 7
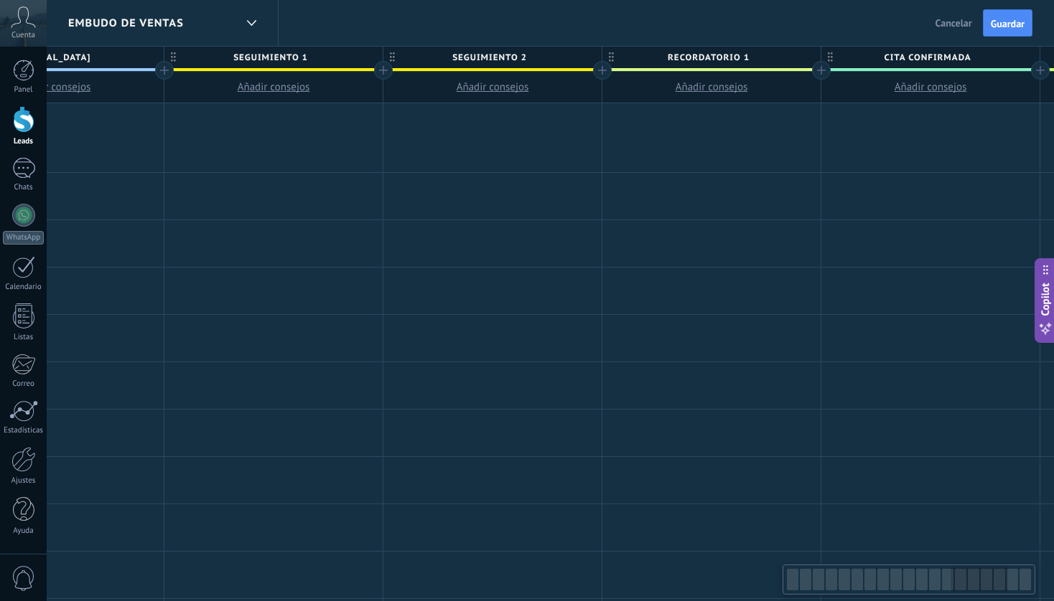
scroll to position [0, 2963]
click at [294, 133] on div at bounding box center [270, 137] width 218 height 69
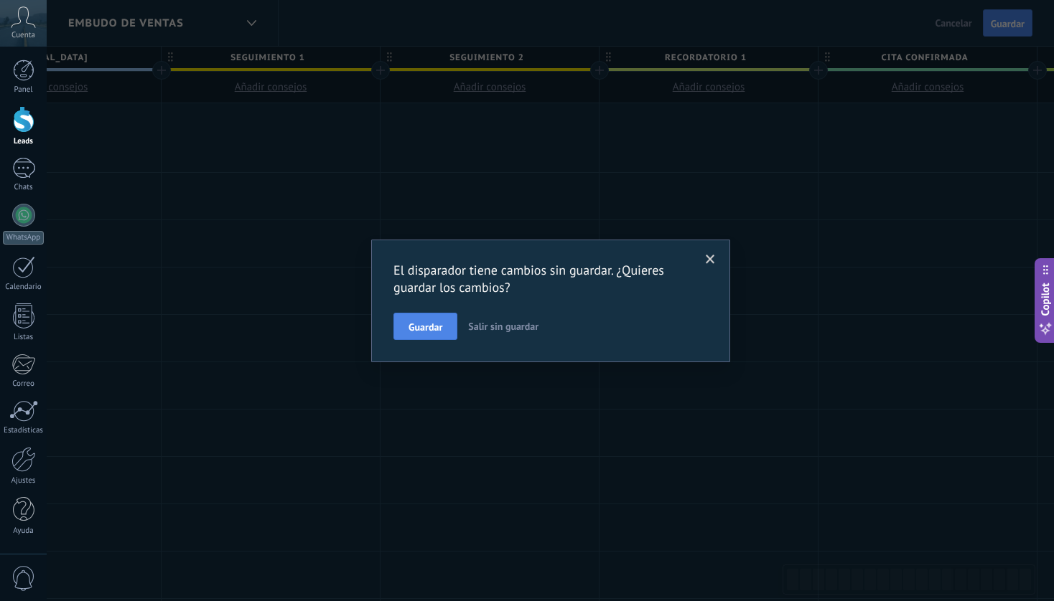
click at [438, 322] on span "Guardar" at bounding box center [425, 327] width 34 height 10
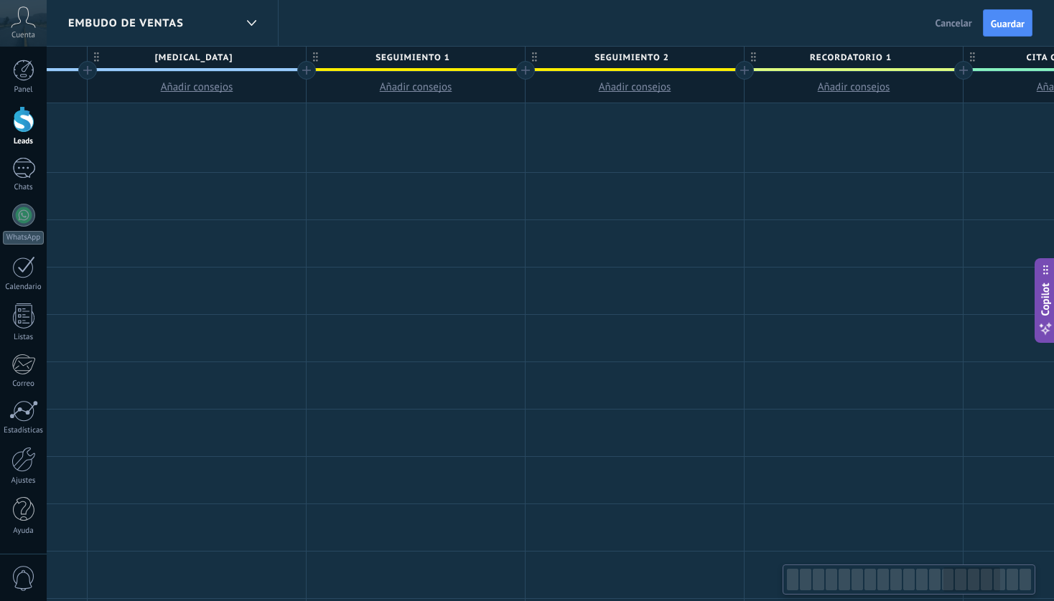
scroll to position [0, 2816]
click at [426, 131] on div at bounding box center [418, 137] width 218 height 69
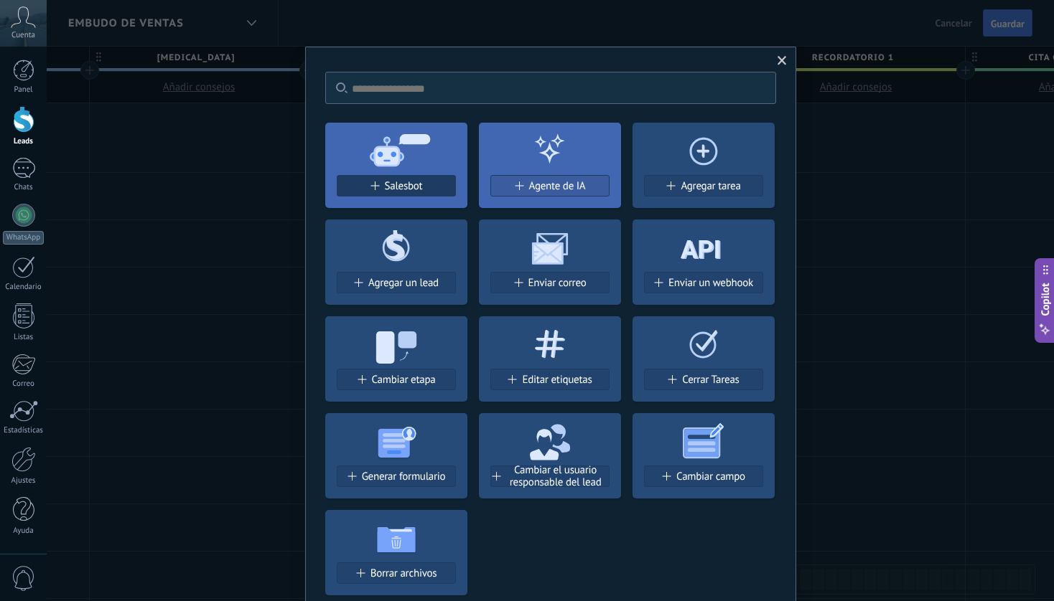
click at [413, 190] on span "Salesbot" at bounding box center [404, 186] width 38 height 12
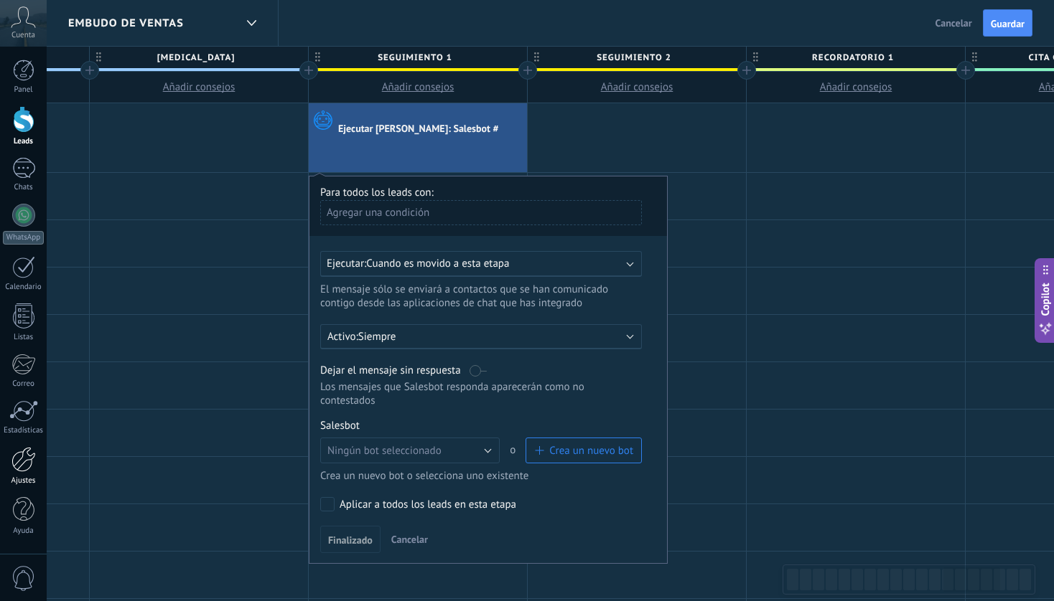
click at [28, 453] on div at bounding box center [23, 459] width 24 height 25
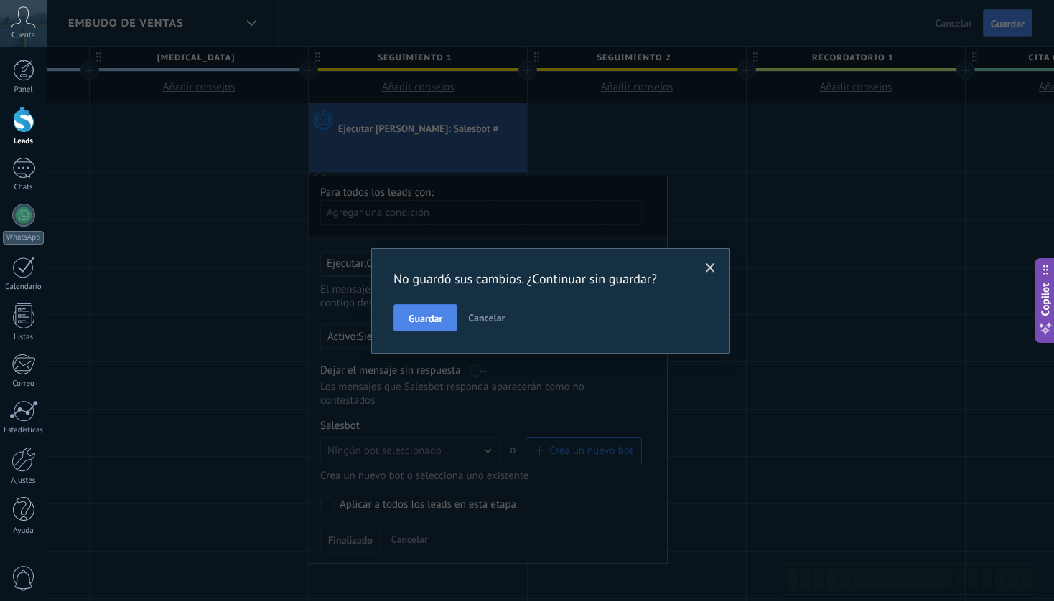
click at [439, 326] on button "Guardar" at bounding box center [425, 317] width 64 height 27
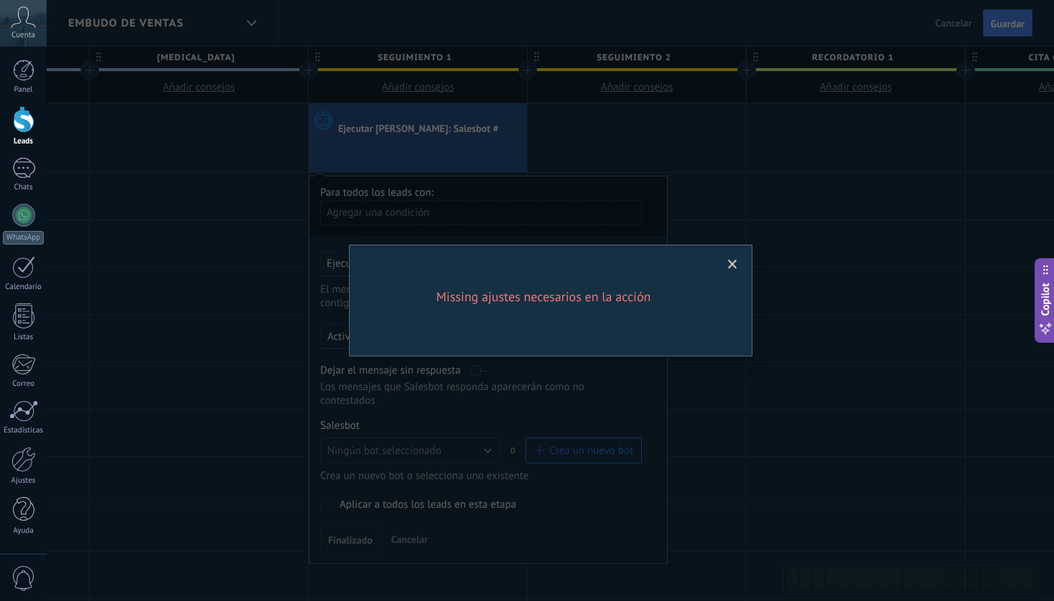
click at [734, 269] on span at bounding box center [732, 265] width 9 height 10
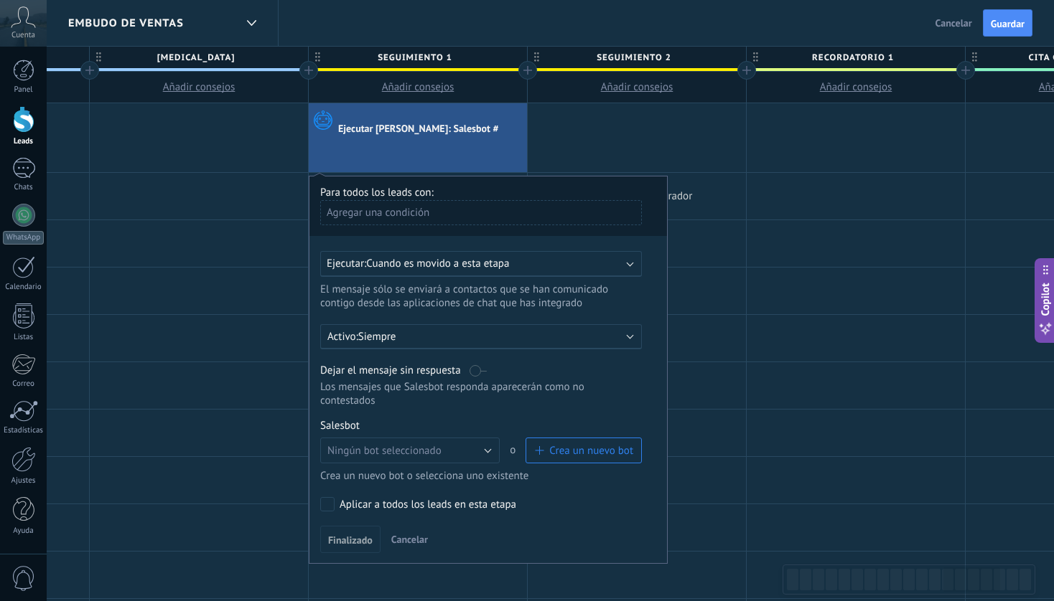
click at [741, 218] on div at bounding box center [637, 196] width 218 height 47
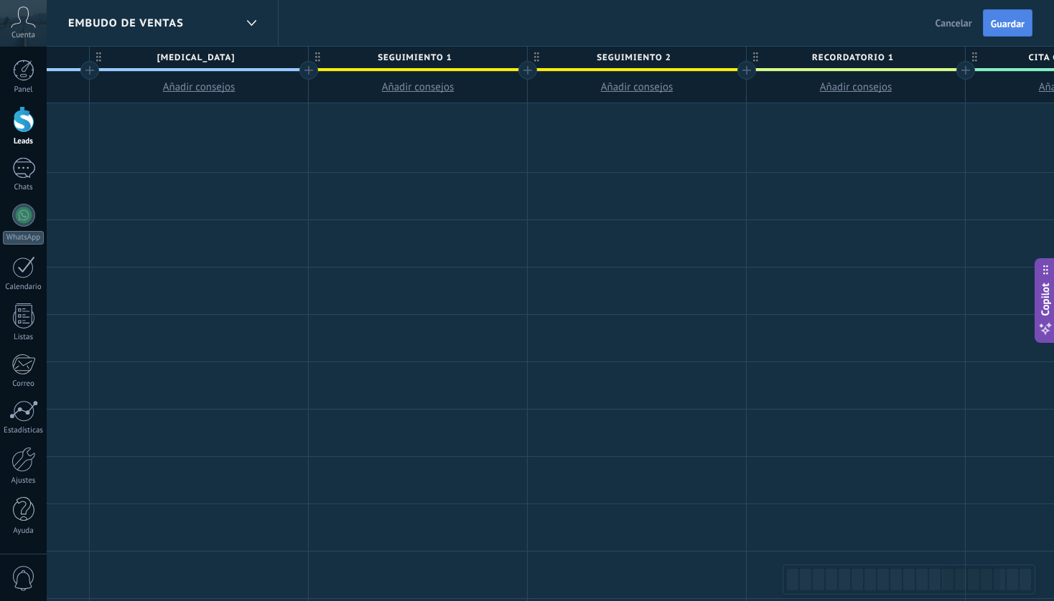
click at [1006, 25] on span "Guardar" at bounding box center [1007, 24] width 34 height 10
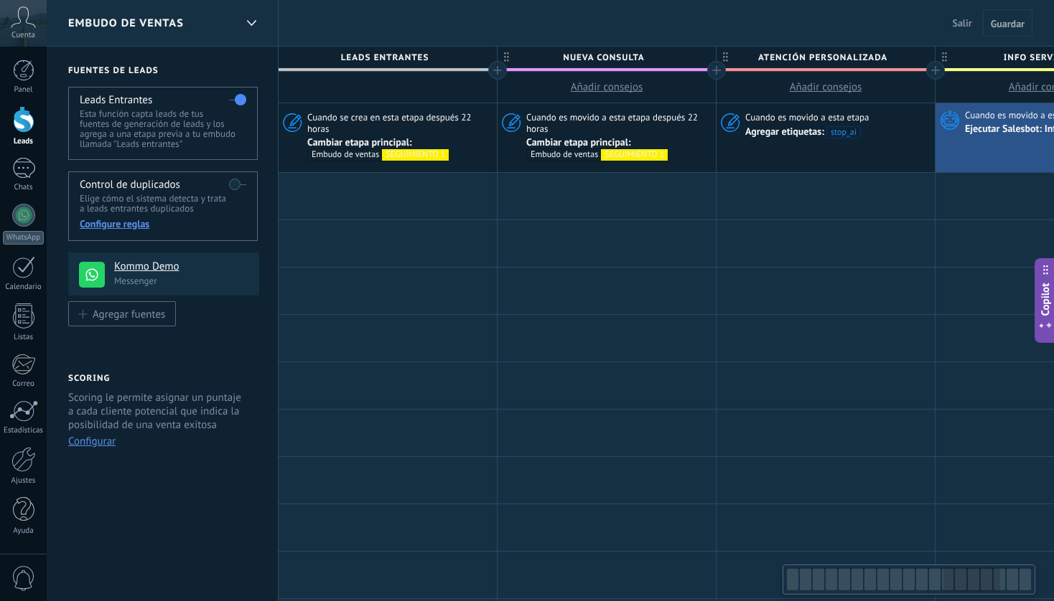
scroll to position [0, 2816]
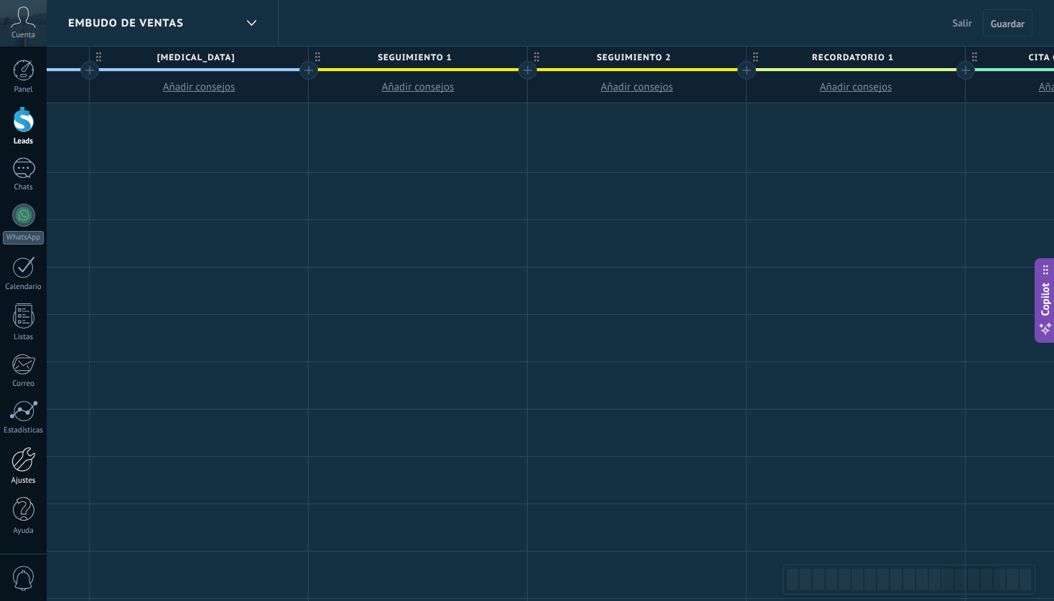
click at [23, 473] on link "Ajustes" at bounding box center [23, 466] width 47 height 39
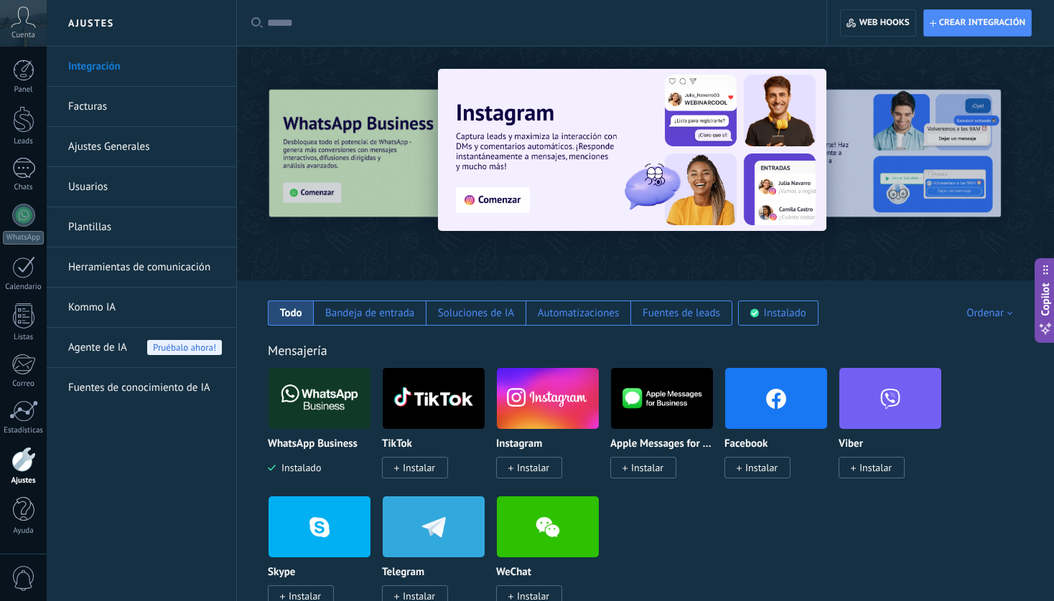
click at [182, 258] on link "Herramientas de comunicación" at bounding box center [145, 268] width 154 height 40
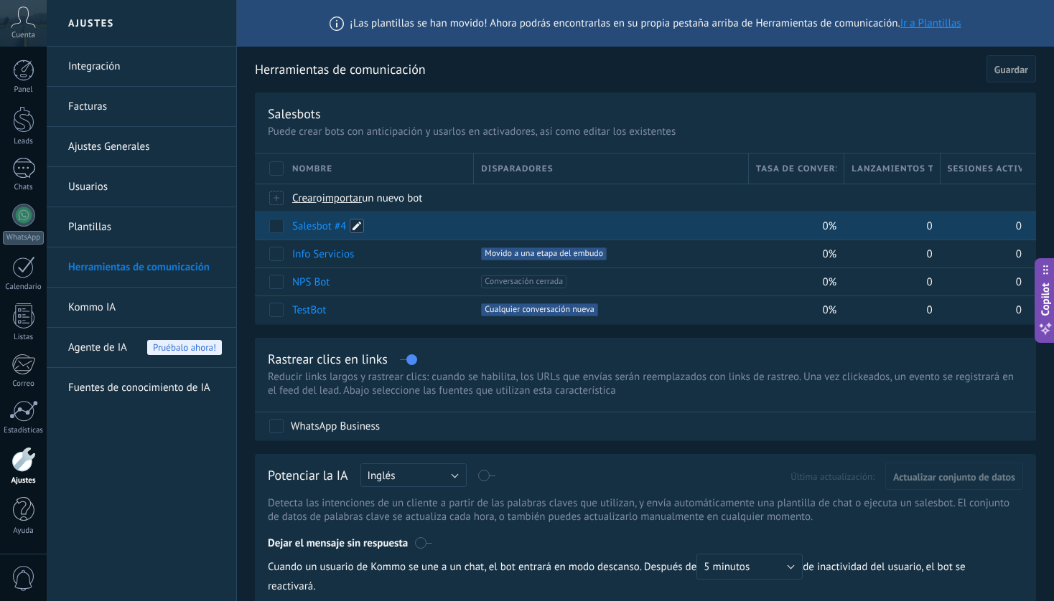
click at [355, 228] on span at bounding box center [357, 226] width 14 height 14
click at [487, 233] on div at bounding box center [610, 226] width 259 height 13
click at [485, 230] on div at bounding box center [610, 226] width 259 height 13
click at [489, 231] on div at bounding box center [610, 226] width 259 height 13
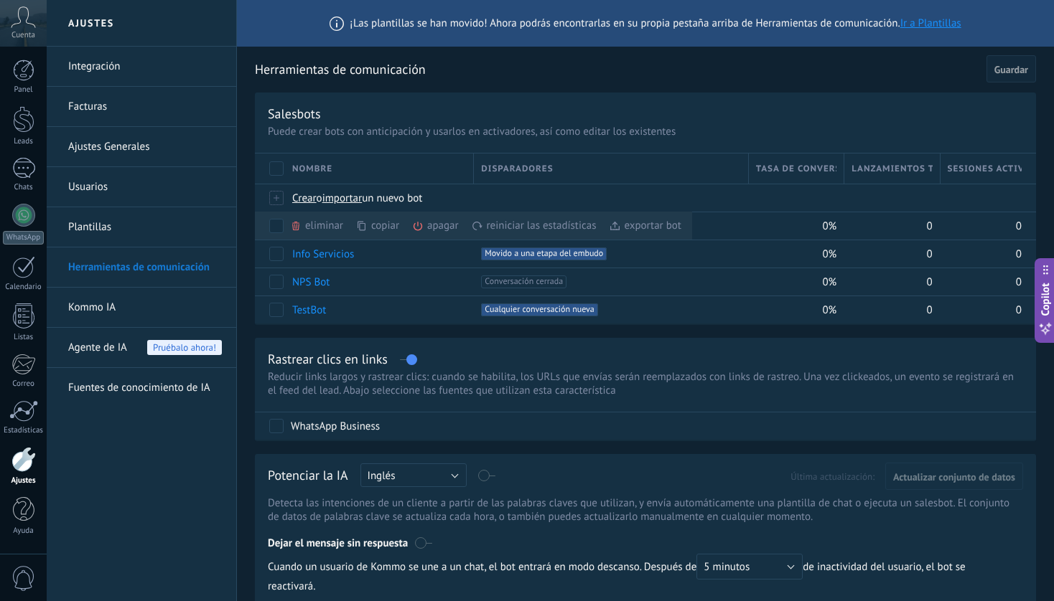
click at [332, 225] on div "eliminar màs" at bounding box center [341, 226] width 102 height 28
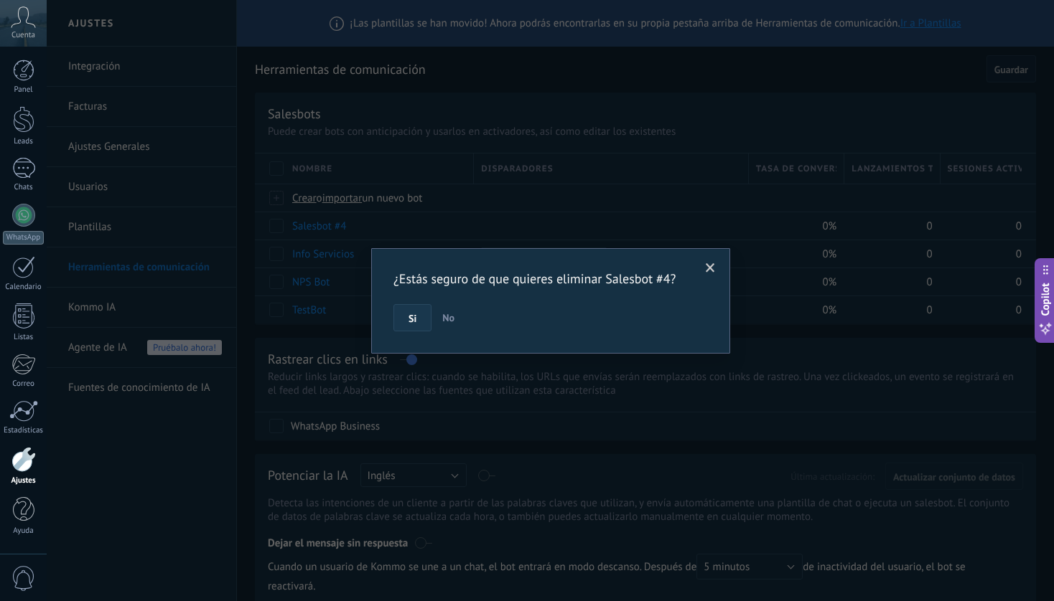
click at [410, 319] on span "Si" at bounding box center [412, 319] width 8 height 10
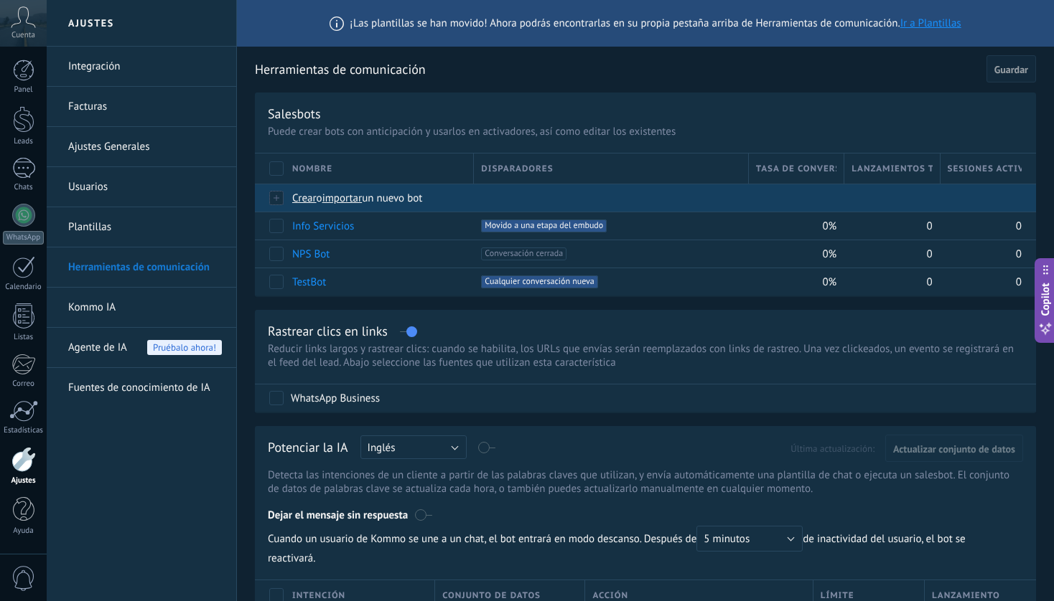
click at [350, 204] on span "importar" at bounding box center [342, 199] width 40 height 14
click at [0, 0] on input "importar un nuevo bot" at bounding box center [0, 0] width 0 height 0
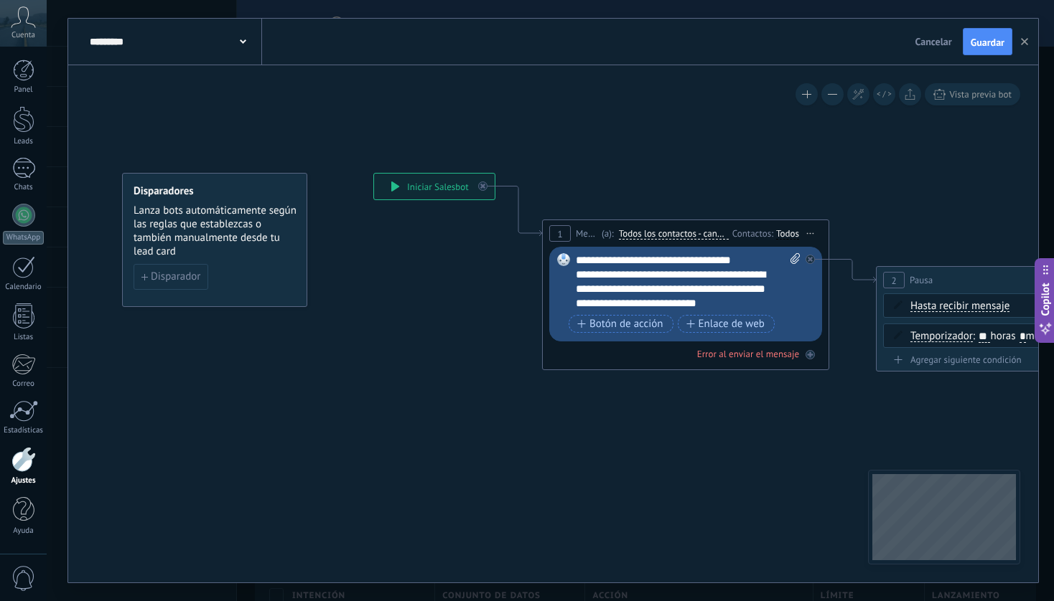
click at [576, 258] on div "**********" at bounding box center [688, 281] width 225 height 57
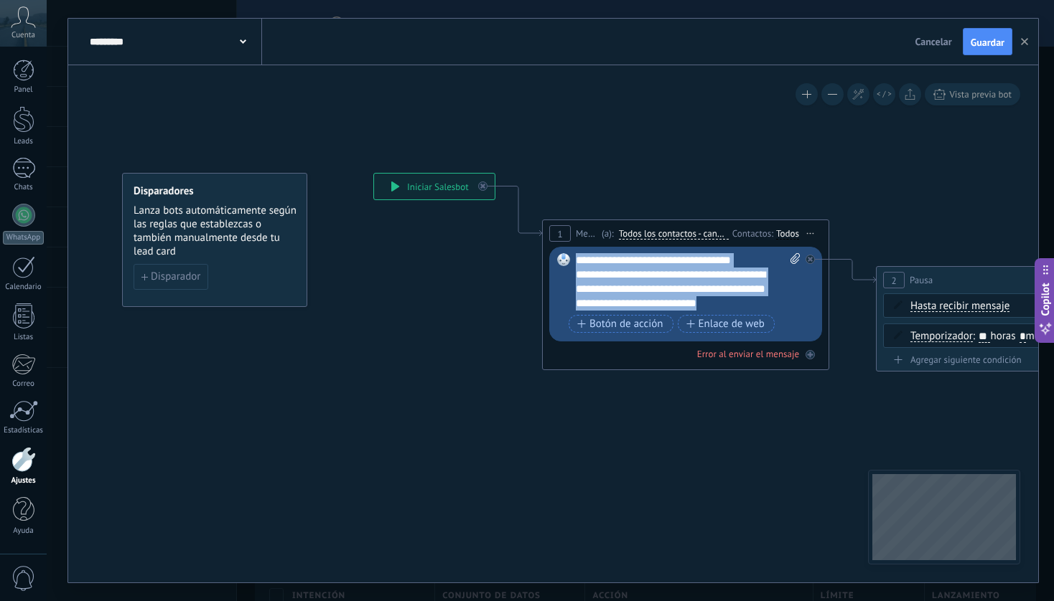
drag, startPoint x: 575, startPoint y: 258, endPoint x: 756, endPoint y: 307, distance: 188.2
click at [756, 307] on div "**********" at bounding box center [688, 281] width 225 height 57
copy div "**********"
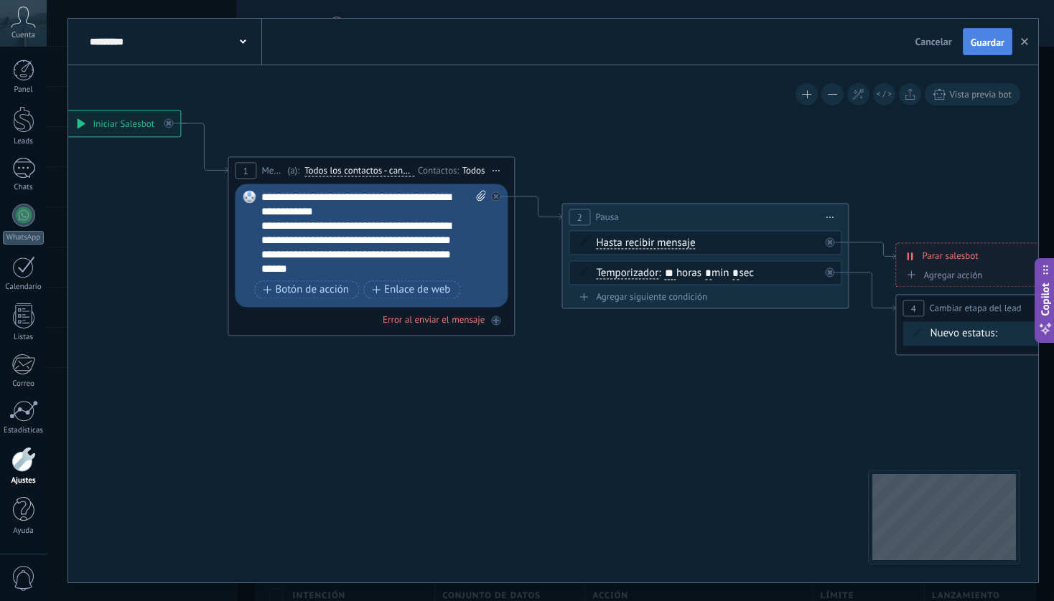
click at [990, 44] on span "Guardar" at bounding box center [987, 42] width 34 height 10
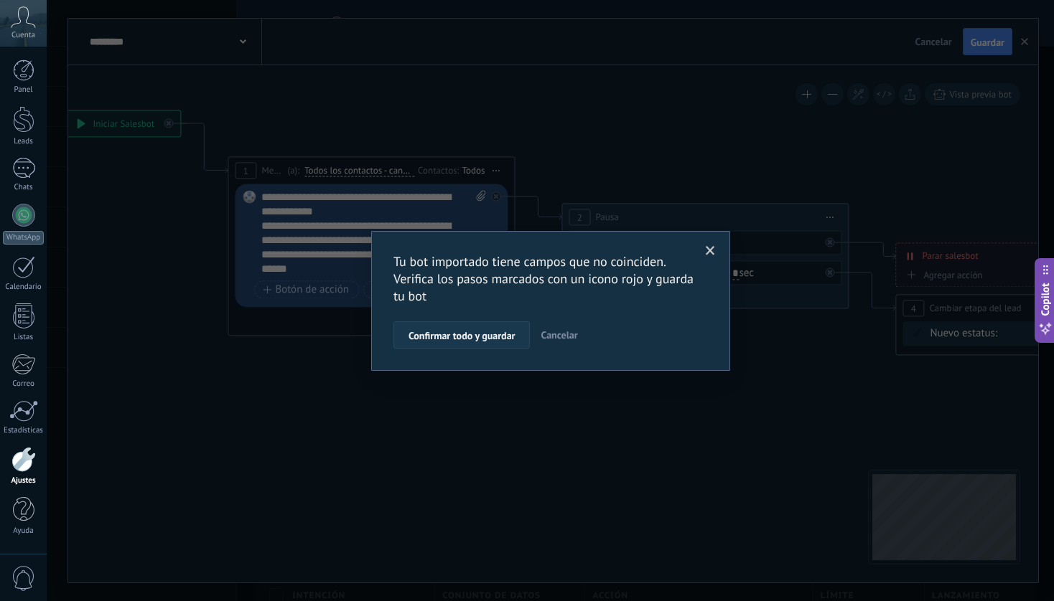
click at [479, 334] on span "Confirmar todo y guardar" at bounding box center [461, 336] width 106 height 10
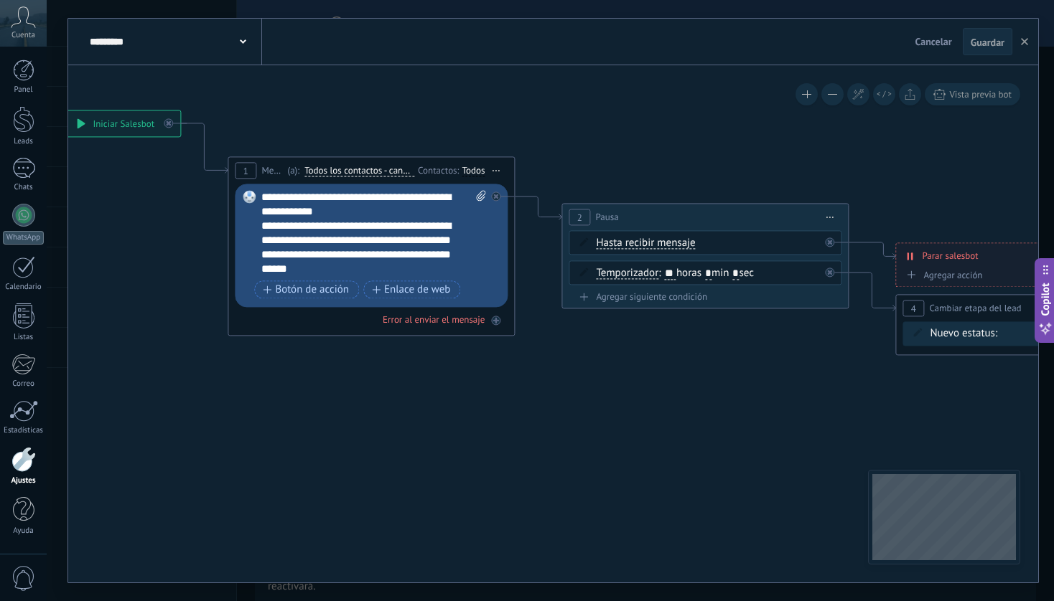
click at [990, 47] on span "Guardar" at bounding box center [987, 42] width 34 height 10
click at [1026, 43] on use "button" at bounding box center [1024, 41] width 7 height 7
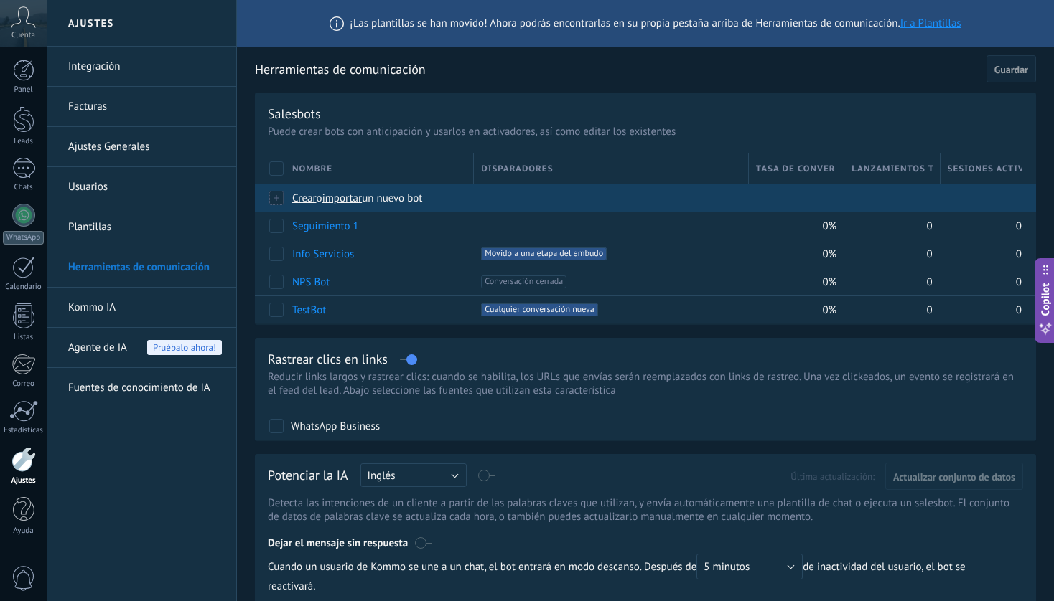
click at [353, 202] on span "importar" at bounding box center [342, 199] width 40 height 14
click at [0, 0] on input "importar un nuevo bot" at bounding box center [0, 0] width 0 height 0
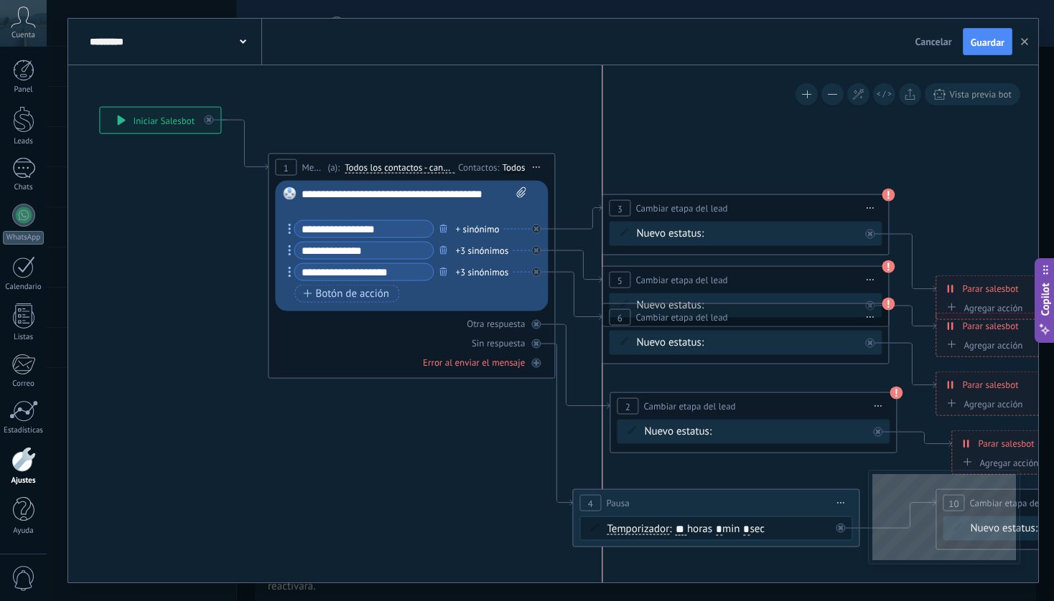
drag, startPoint x: 825, startPoint y: 238, endPoint x: 825, endPoint y: 203, distance: 34.5
click at [825, 203] on div "**********" at bounding box center [745, 208] width 286 height 27
click at [0, 0] on div "Nueva consulta ATENCIÓN PERSONALIZADA INFO SERVICIOS Corte de cabello Peinado p…" at bounding box center [0, 0] width 0 height 0
click at [0, 0] on label "Nueva consulta" at bounding box center [0, 0] width 0 height 0
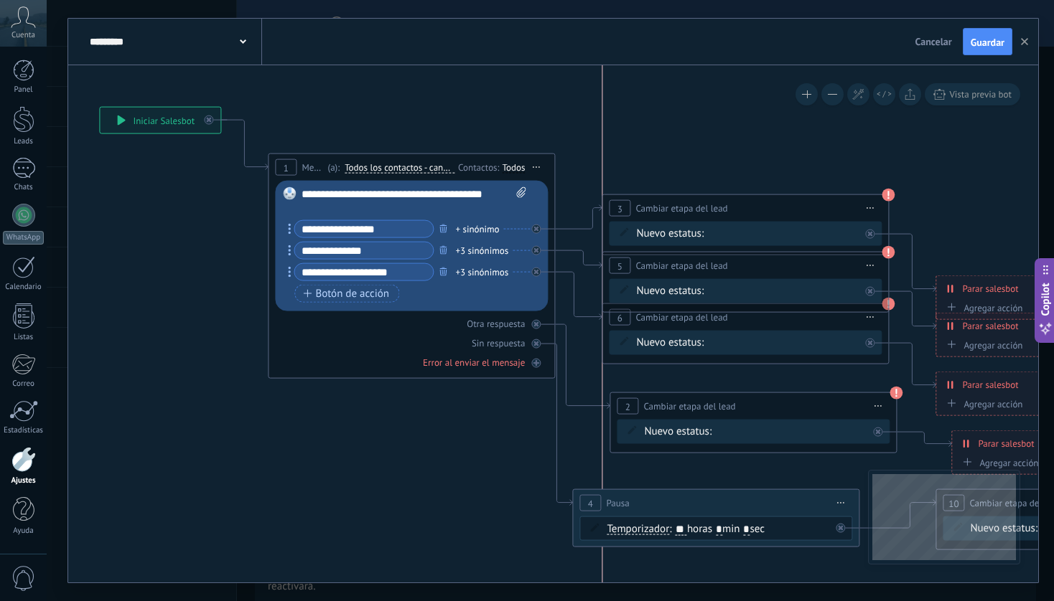
drag, startPoint x: 835, startPoint y: 277, endPoint x: 833, endPoint y: 263, distance: 14.4
click at [833, 263] on div "**********" at bounding box center [745, 266] width 286 height 27
drag, startPoint x: 652, startPoint y: 347, endPoint x: 651, endPoint y: 362, distance: 15.8
click at [652, 363] on div "**********" at bounding box center [744, 334] width 287 height 61
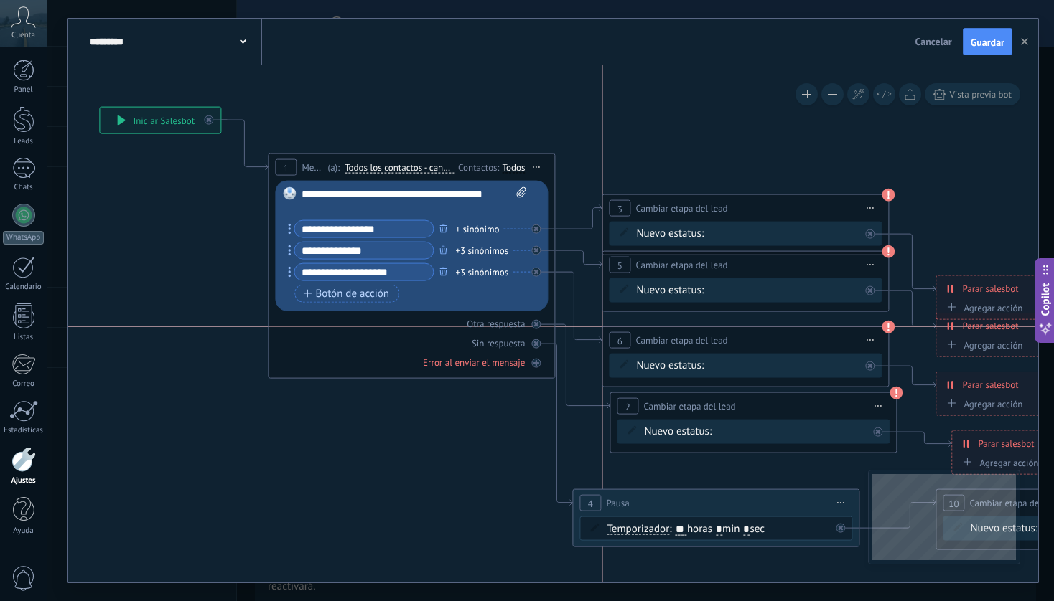
drag, startPoint x: 683, startPoint y: 320, endPoint x: 681, endPoint y: 339, distance: 18.8
click at [681, 339] on span "Cambiar etapa del lead" at bounding box center [681, 341] width 92 height 14
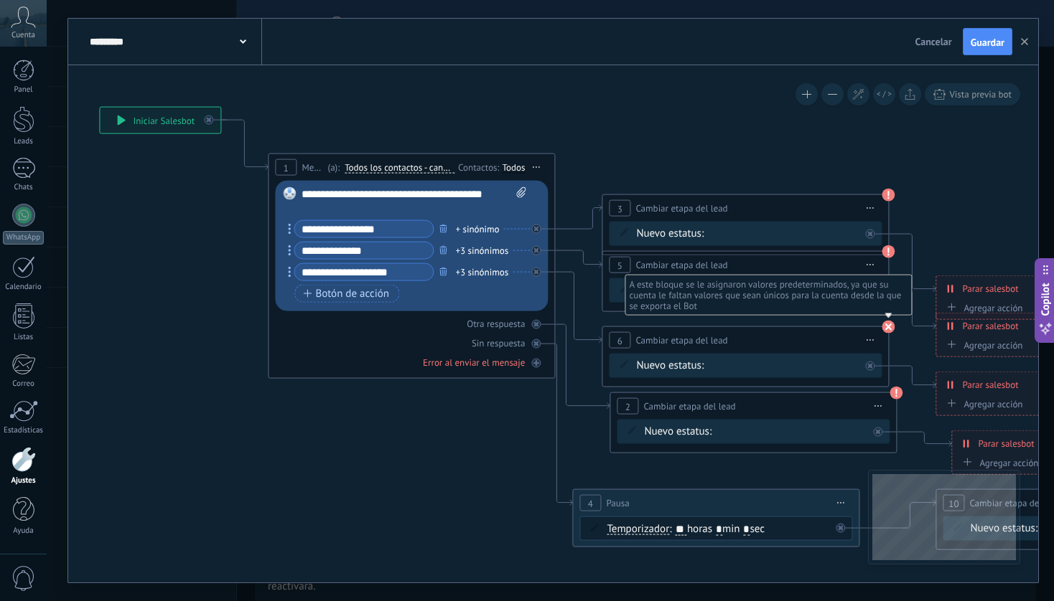
click at [891, 324] on use at bounding box center [887, 327] width 13 height 13
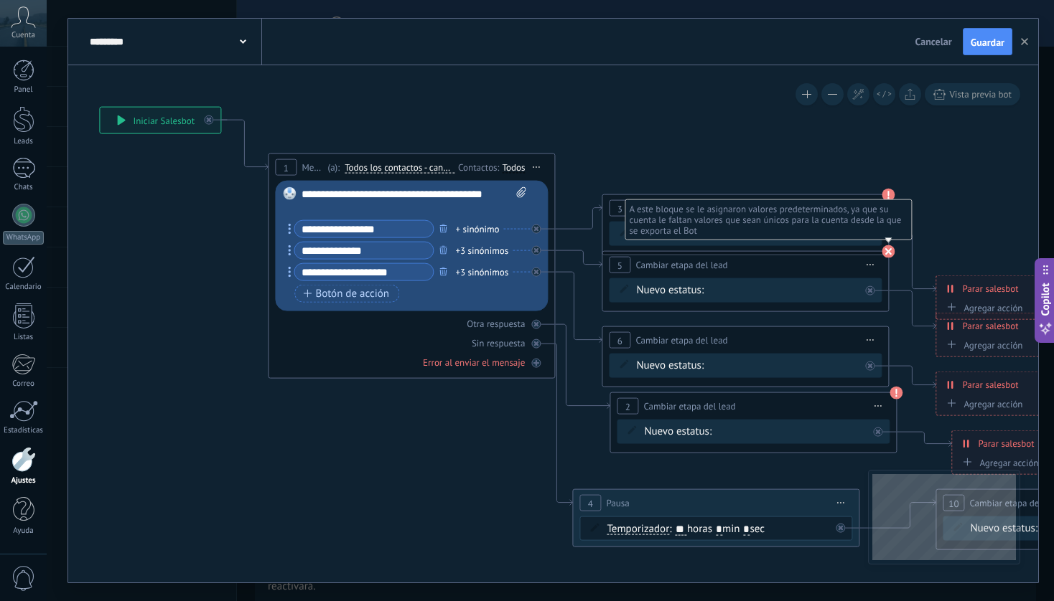
click at [890, 256] on use at bounding box center [887, 251] width 13 height 13
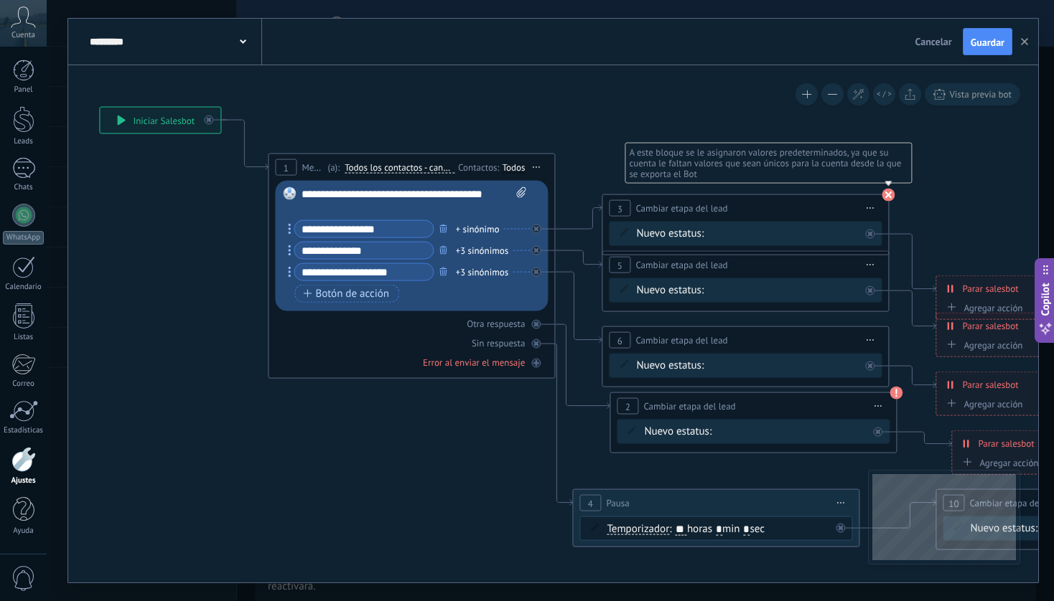
click at [884, 192] on use at bounding box center [887, 195] width 13 height 13
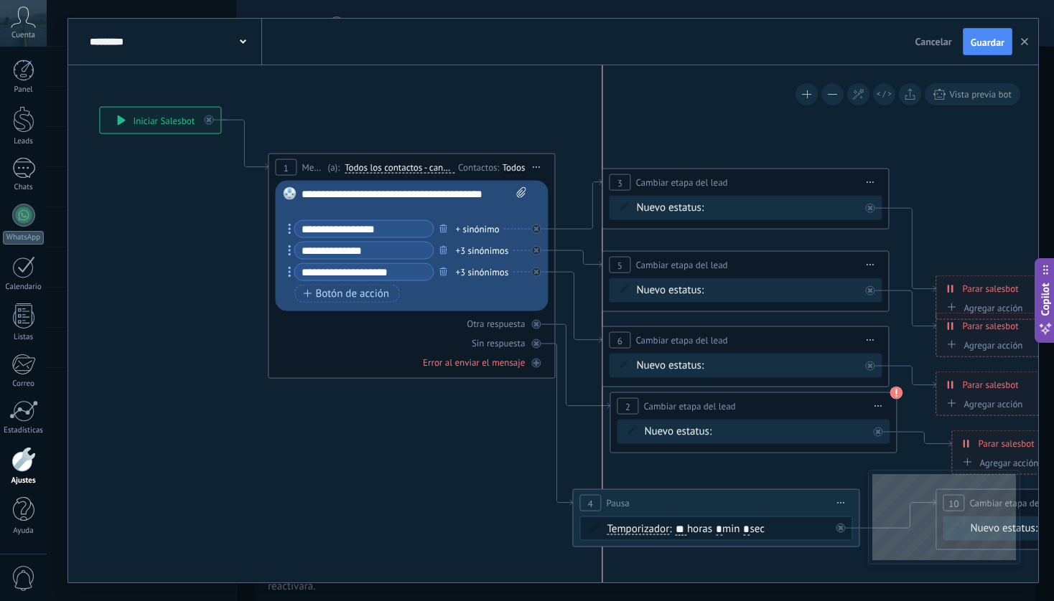
drag, startPoint x: 832, startPoint y: 206, endPoint x: 833, endPoint y: 179, distance: 26.6
click at [833, 179] on div "**********" at bounding box center [745, 182] width 286 height 27
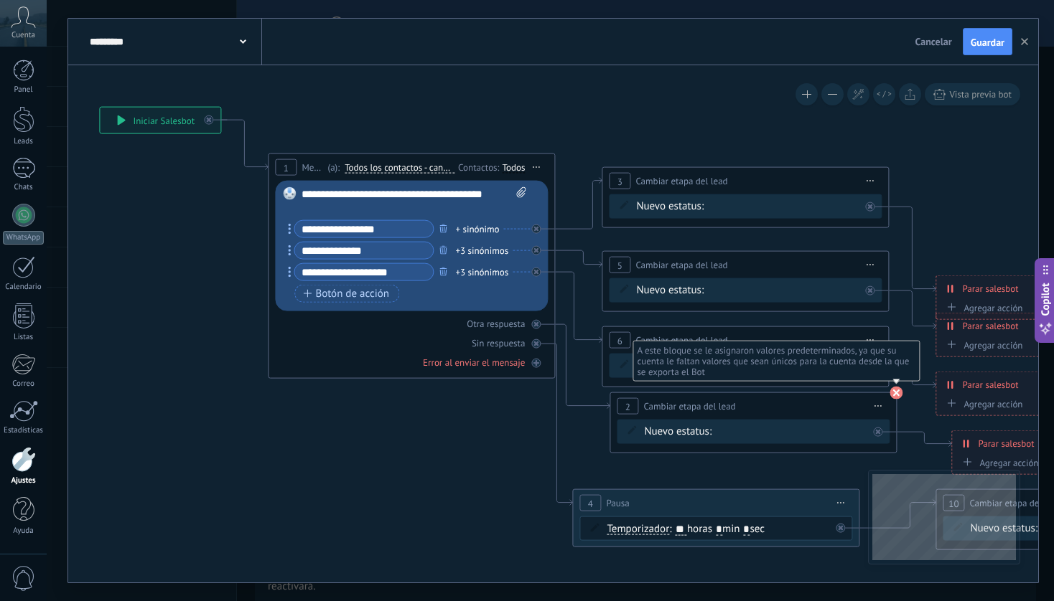
click at [896, 388] on use at bounding box center [895, 393] width 13 height 13
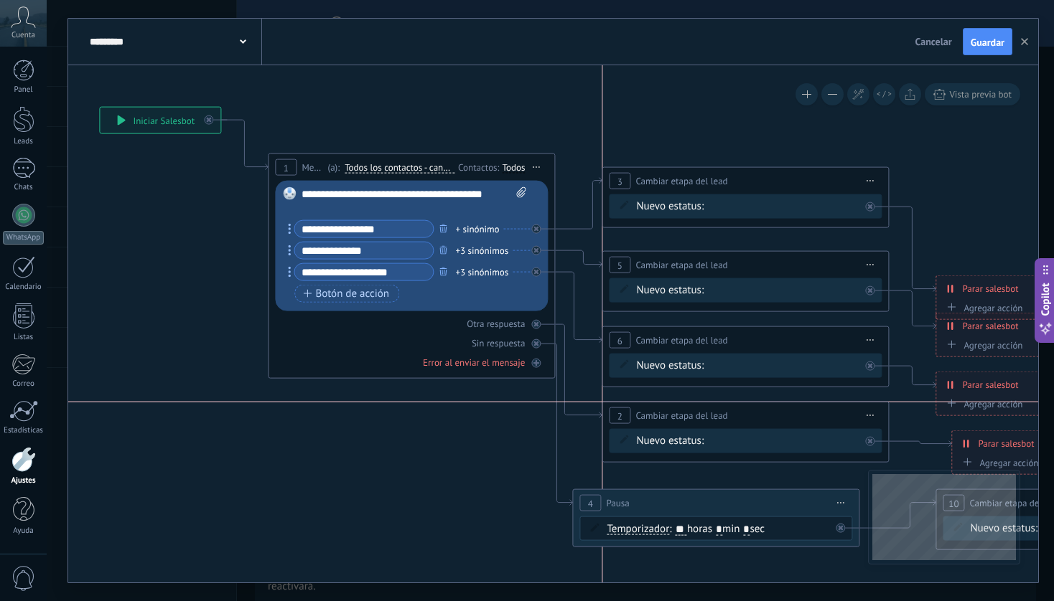
click at [809, 411] on div "**********" at bounding box center [745, 416] width 286 height 27
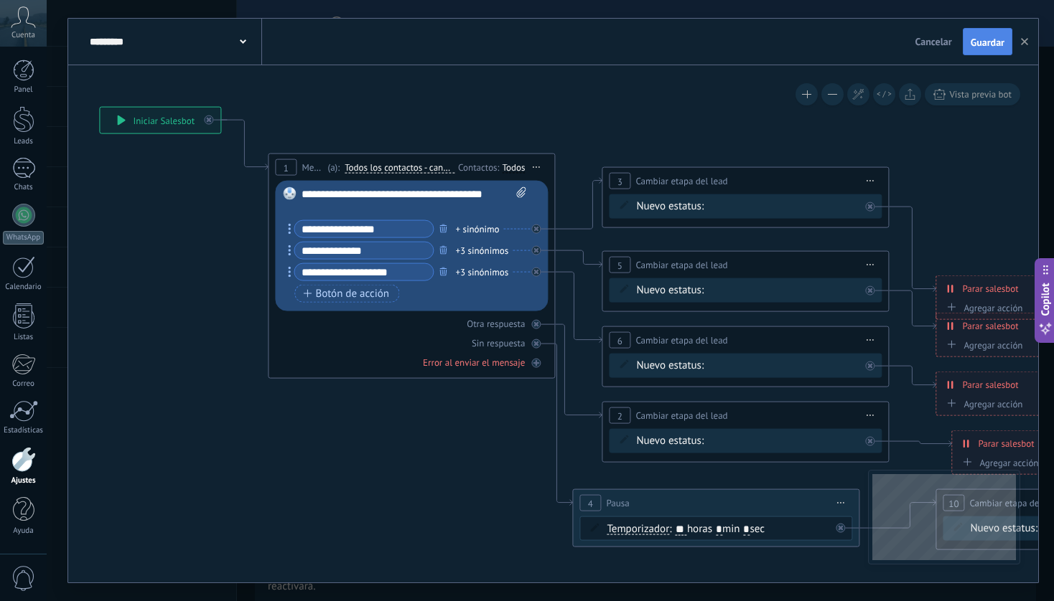
click at [991, 37] on span "Guardar" at bounding box center [987, 42] width 34 height 10
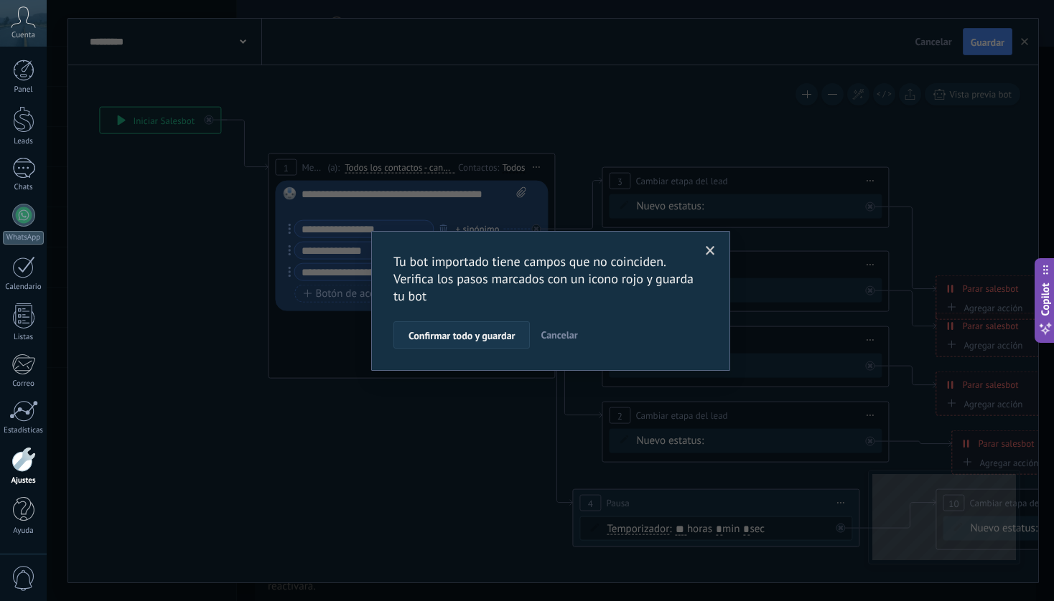
click at [485, 331] on span "Confirmar todo y guardar" at bounding box center [461, 336] width 106 height 10
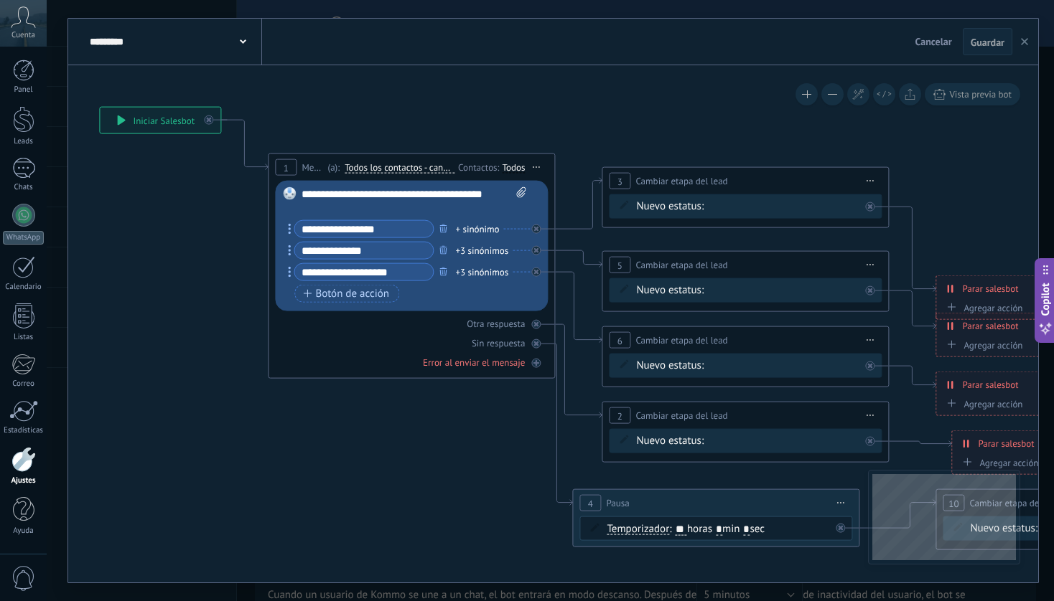
click at [1028, 44] on button "button" at bounding box center [1024, 41] width 22 height 27
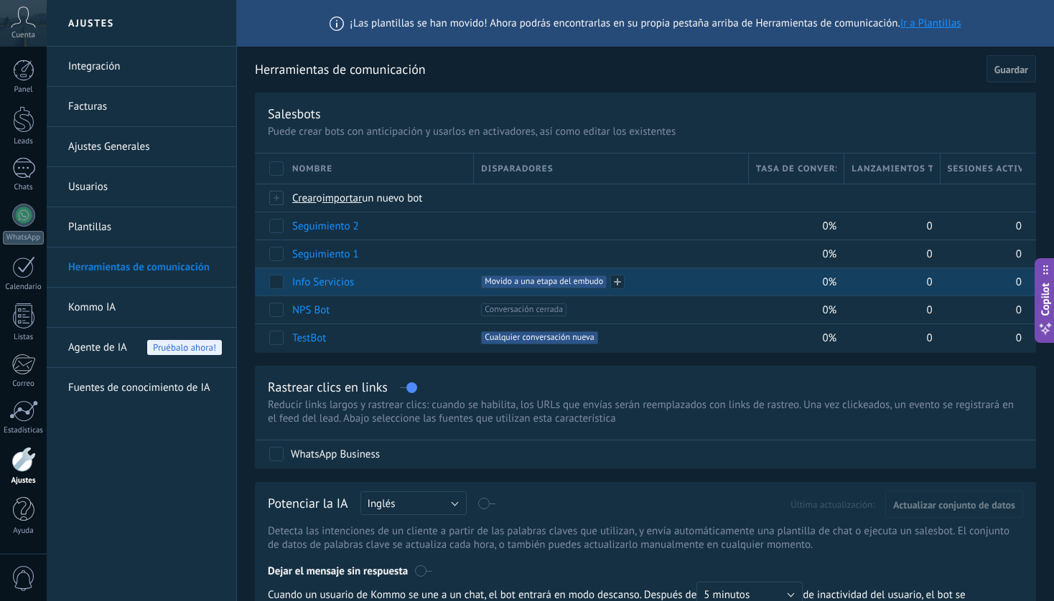
click at [524, 276] on span "Movido a una etapa del embudo +0" at bounding box center [544, 282] width 126 height 13
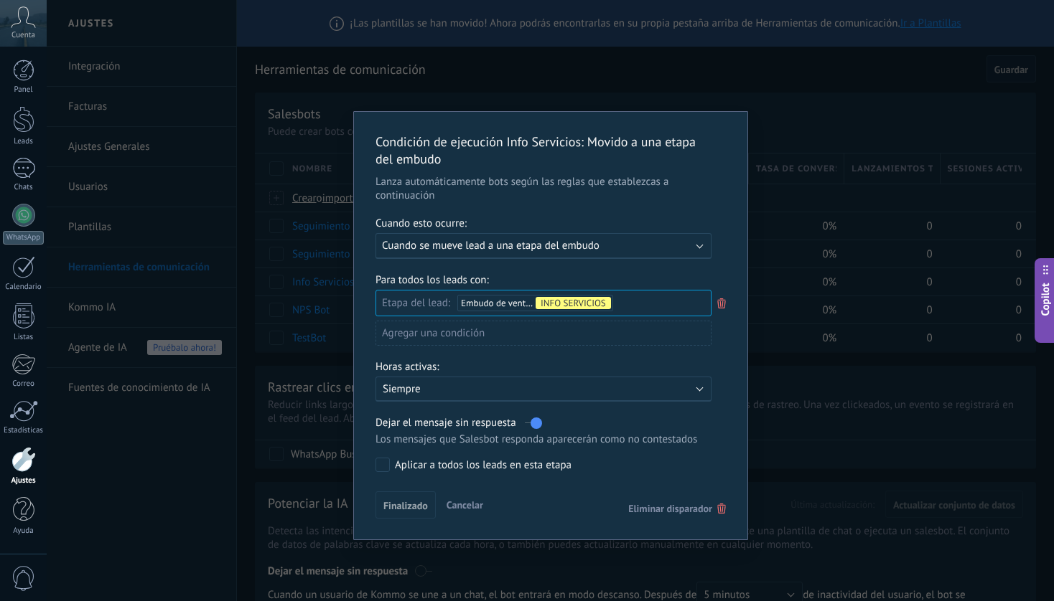
click at [829, 117] on div "Condición de ejecución Info Servicios : Movido a una etapa del embudo Lanza aut…" at bounding box center [550, 300] width 1007 height 601
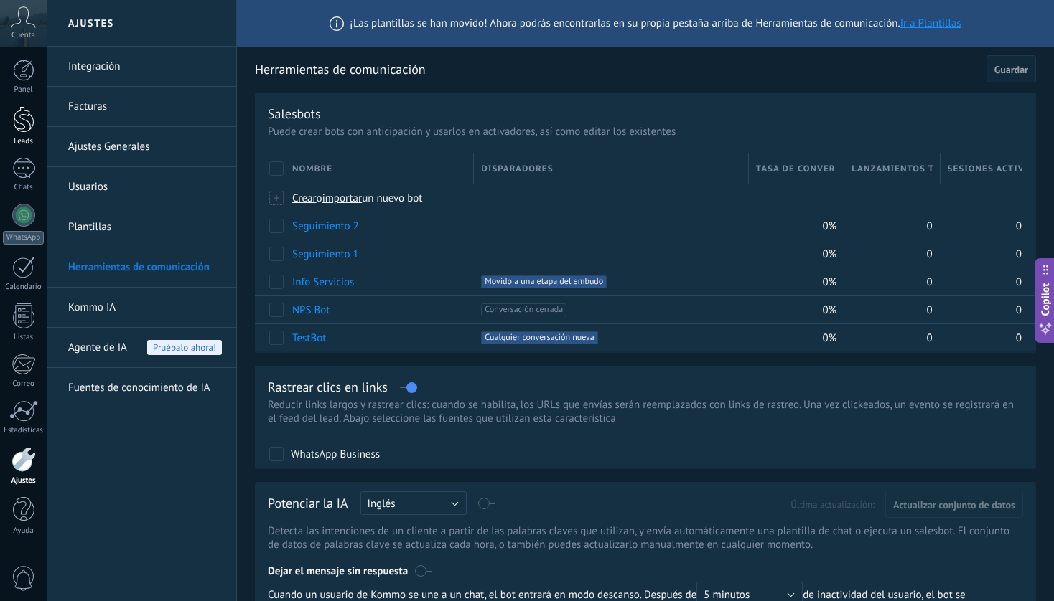
click at [22, 123] on div at bounding box center [24, 119] width 22 height 27
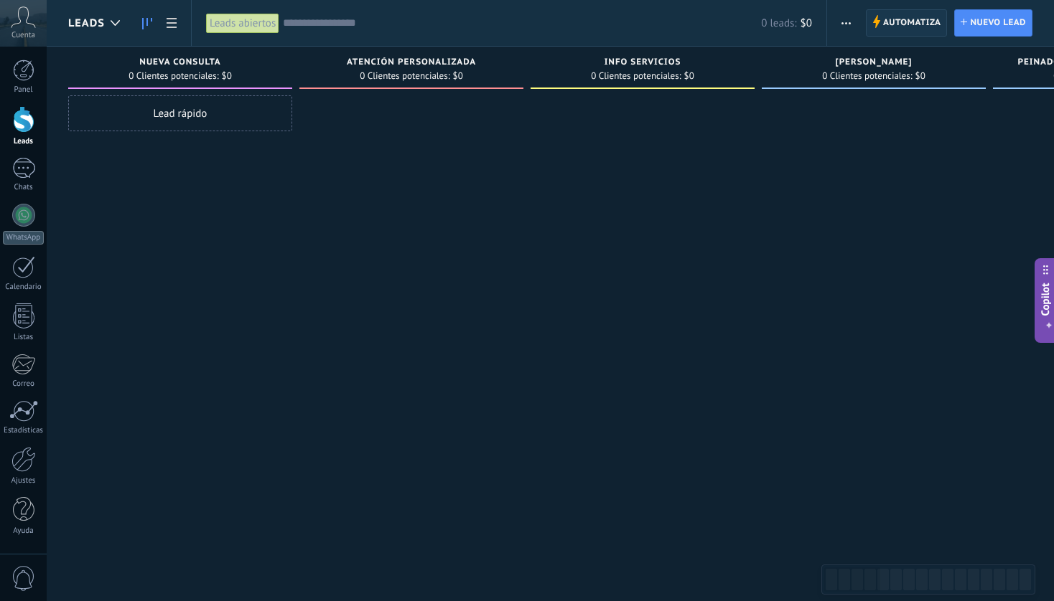
click at [895, 21] on span "Automatiza" at bounding box center [912, 23] width 58 height 26
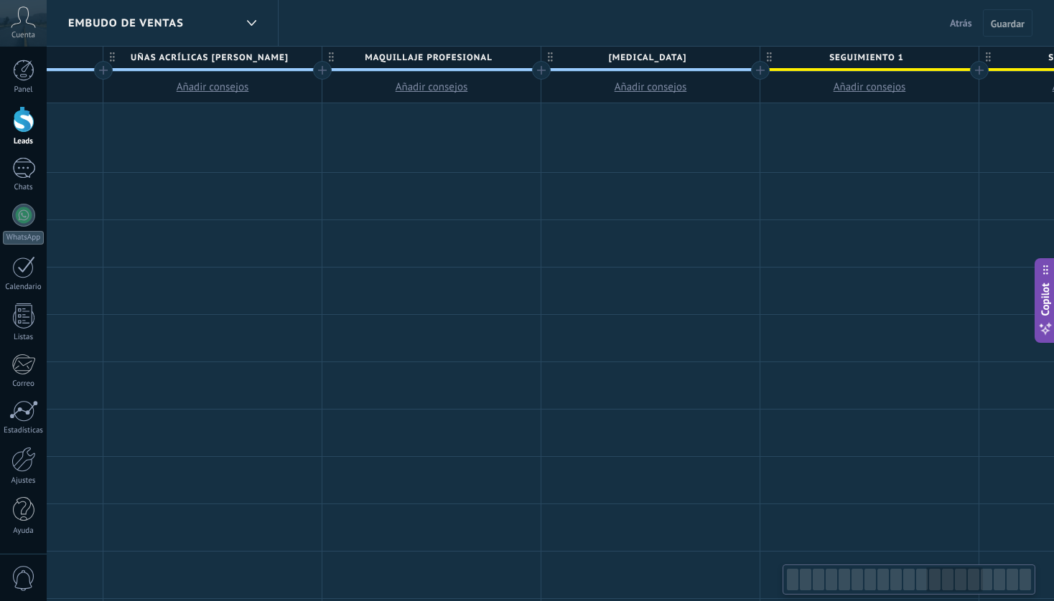
scroll to position [0, 2628]
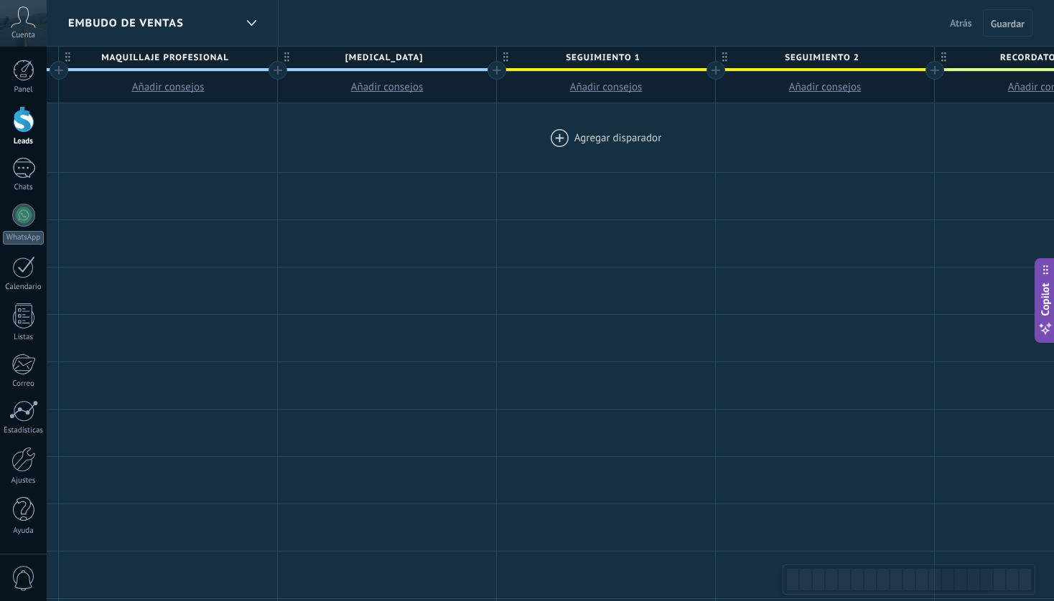
click at [596, 139] on div at bounding box center [606, 137] width 218 height 69
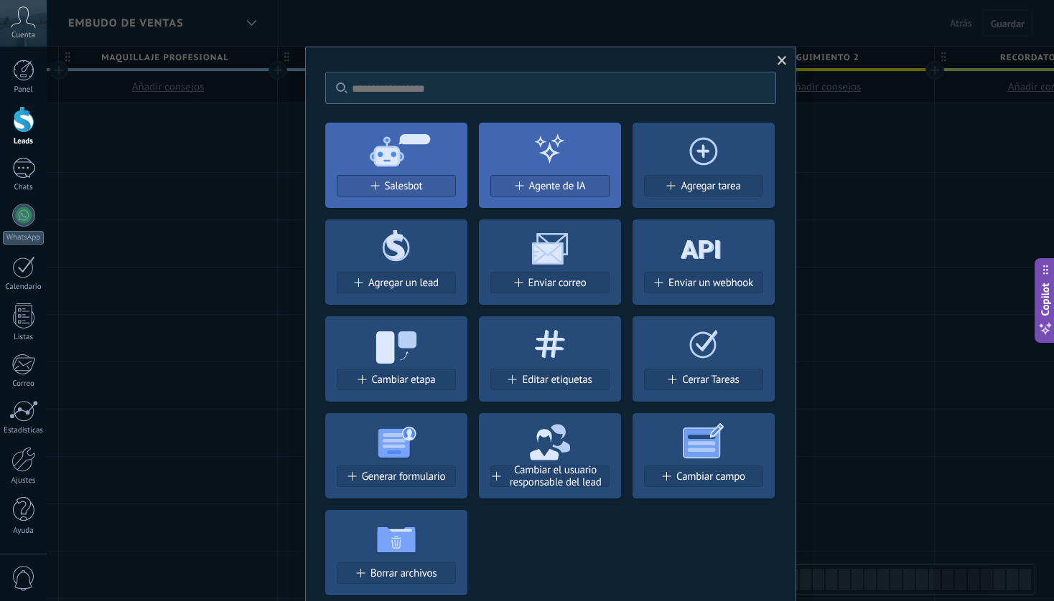
scroll to position [0, 2628]
click at [406, 187] on span "Salesbot" at bounding box center [404, 186] width 38 height 12
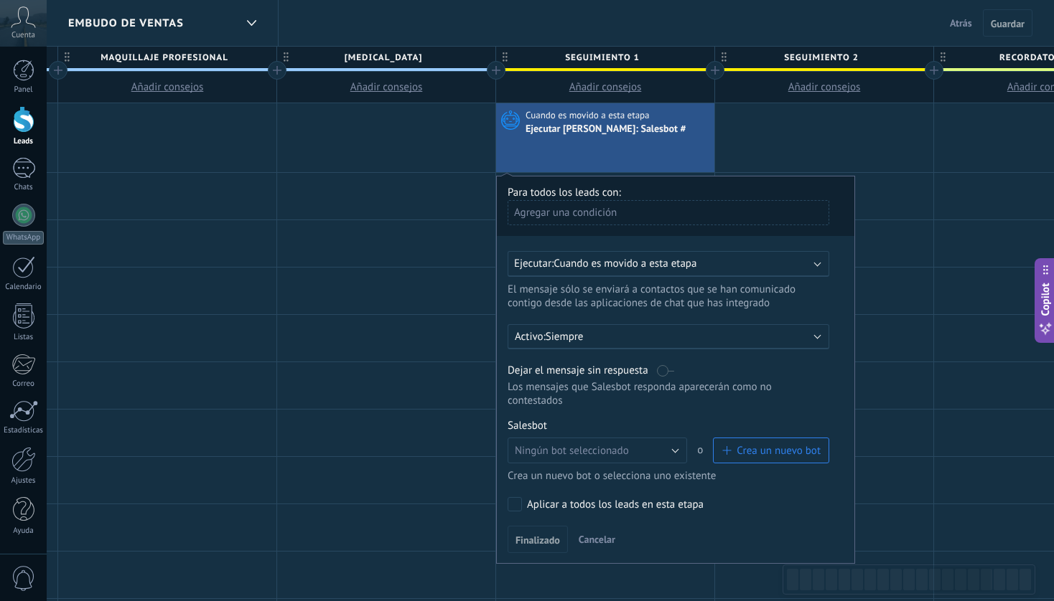
click at [663, 373] on label at bounding box center [665, 371] width 17 height 14
click at [675, 456] on button "Ningún bot seleccionado" at bounding box center [596, 451] width 179 height 26
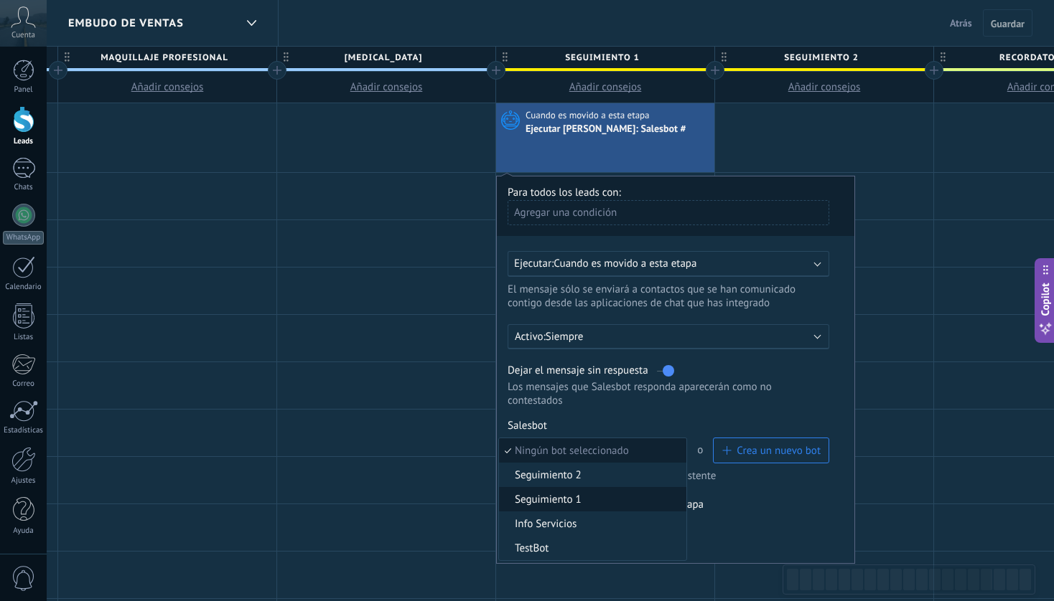
click at [608, 500] on span "Seguimiento 1" at bounding box center [590, 500] width 183 height 14
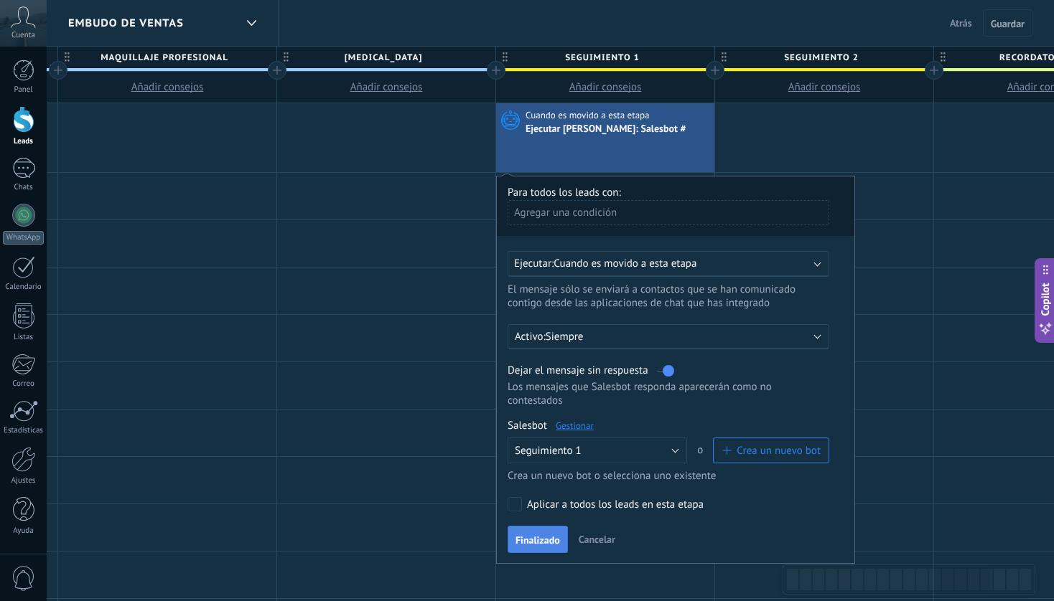
click at [556, 540] on span "Finalizado" at bounding box center [537, 540] width 44 height 10
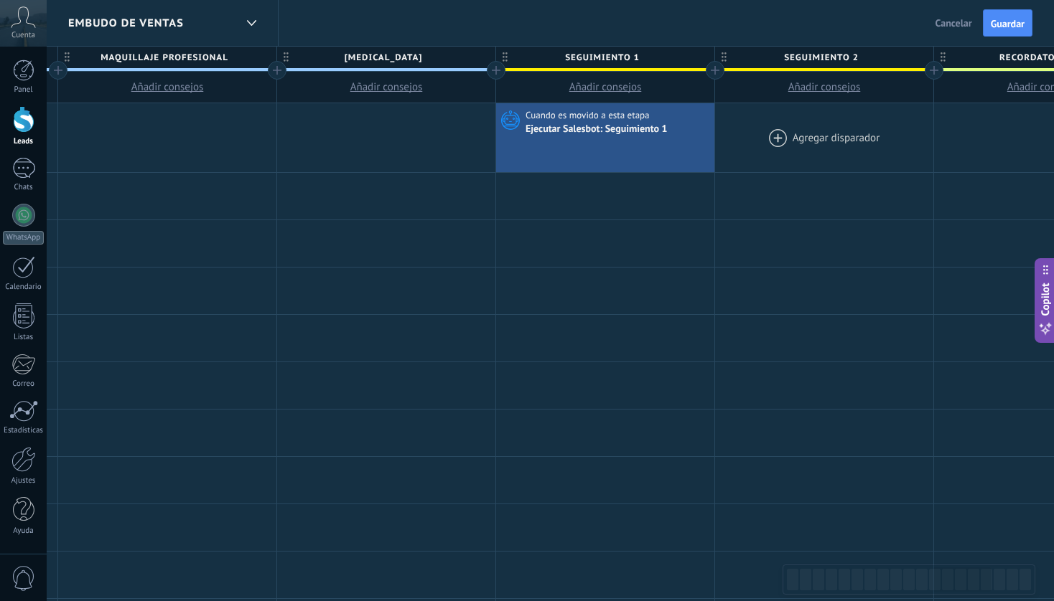
click at [812, 138] on div at bounding box center [824, 137] width 218 height 69
click at [820, 131] on div at bounding box center [824, 137] width 218 height 69
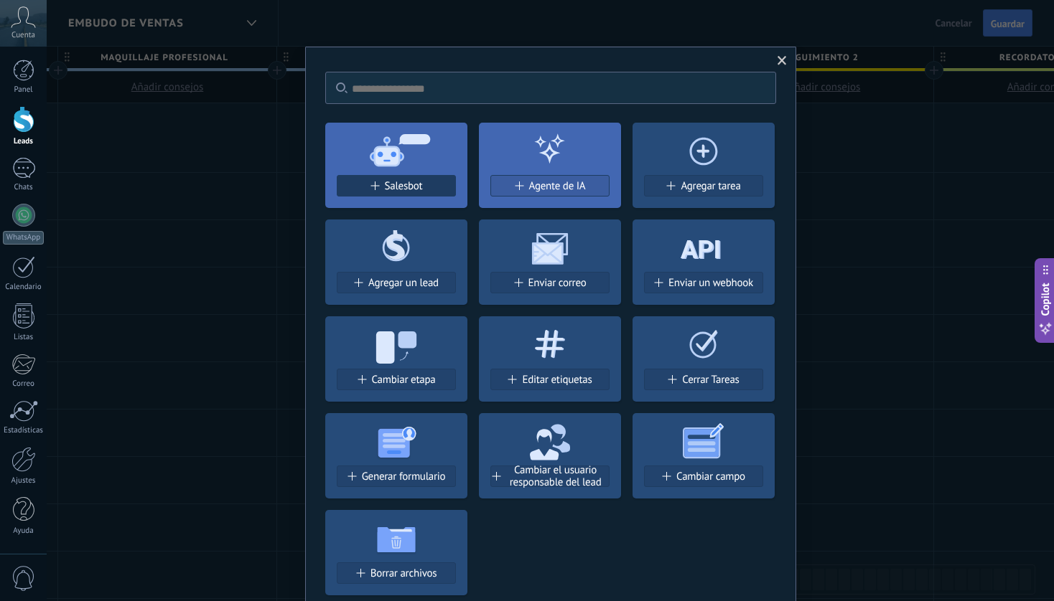
click at [416, 189] on span "Salesbot" at bounding box center [404, 186] width 38 height 12
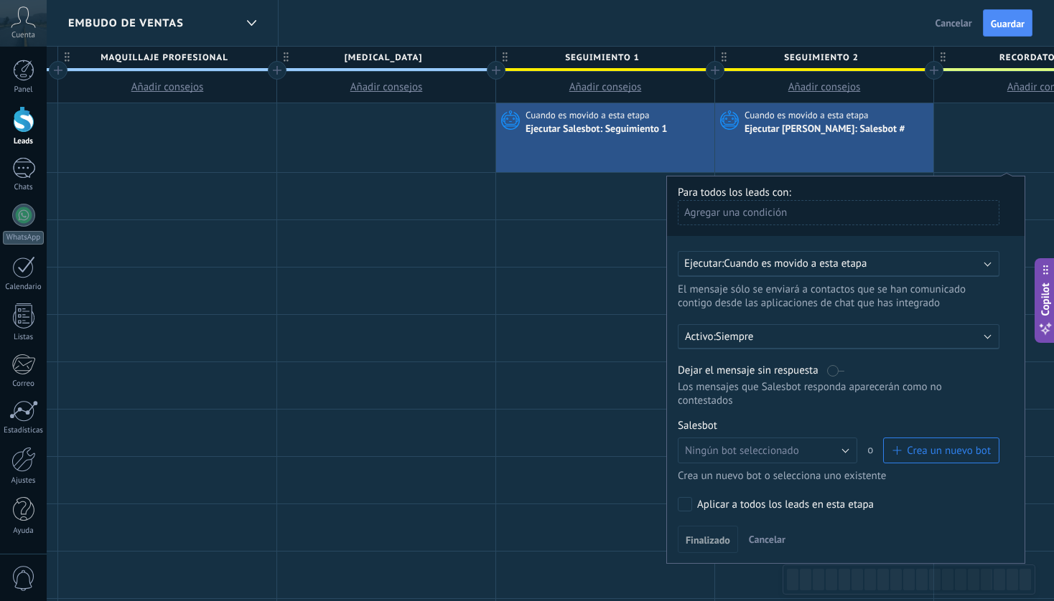
click at [825, 374] on div at bounding box center [832, 371] width 24 height 14
click at [834, 376] on label at bounding box center [835, 371] width 17 height 14
click at [833, 448] on button "Ningún bot seleccionado" at bounding box center [766, 451] width 179 height 26
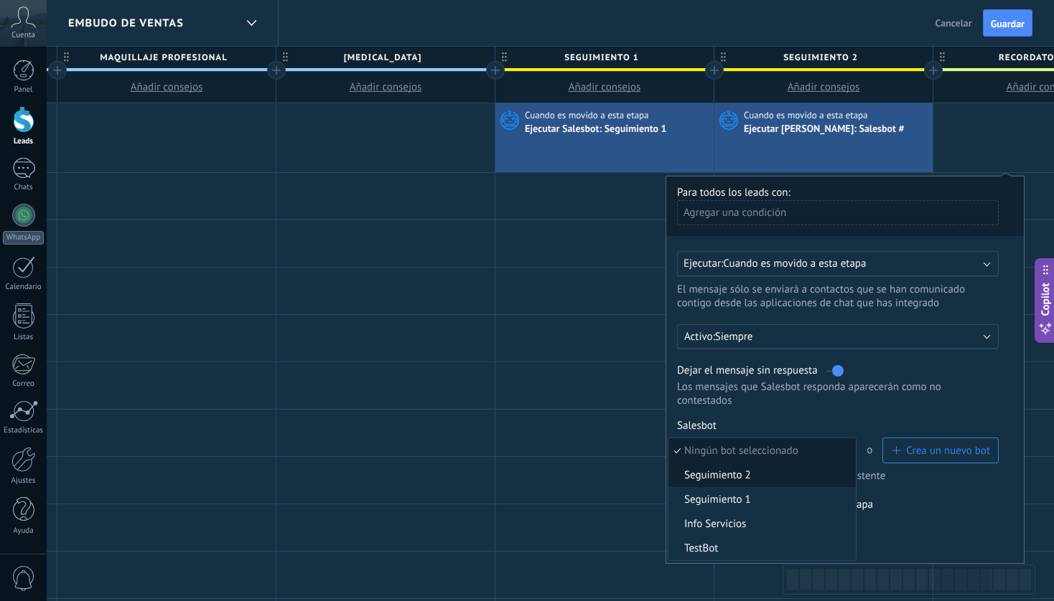
click at [762, 482] on span "Seguimiento 2" at bounding box center [759, 476] width 183 height 14
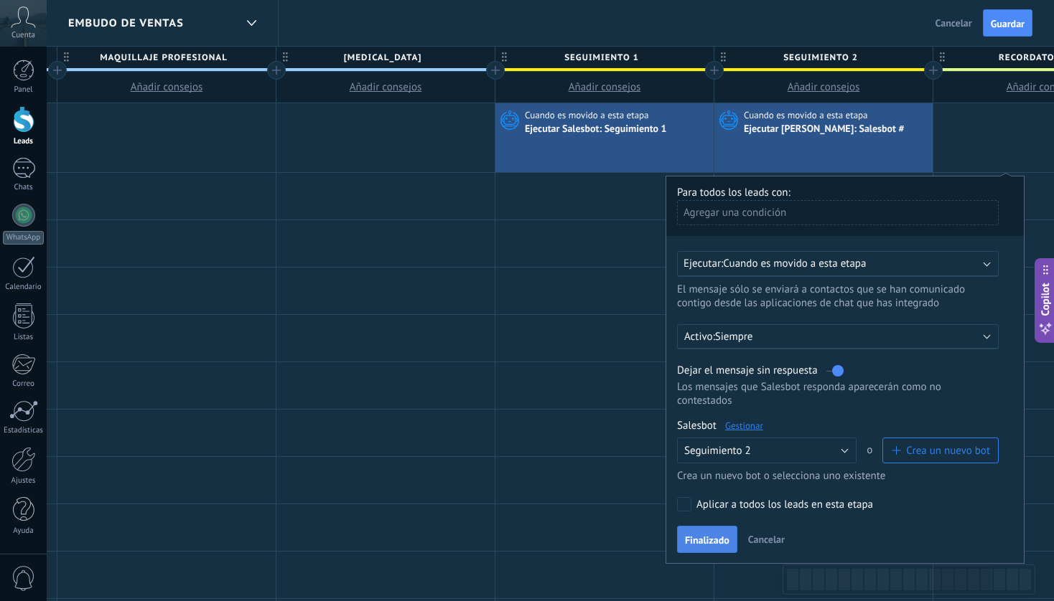
click at [723, 550] on button "Finalizado" at bounding box center [707, 539] width 60 height 27
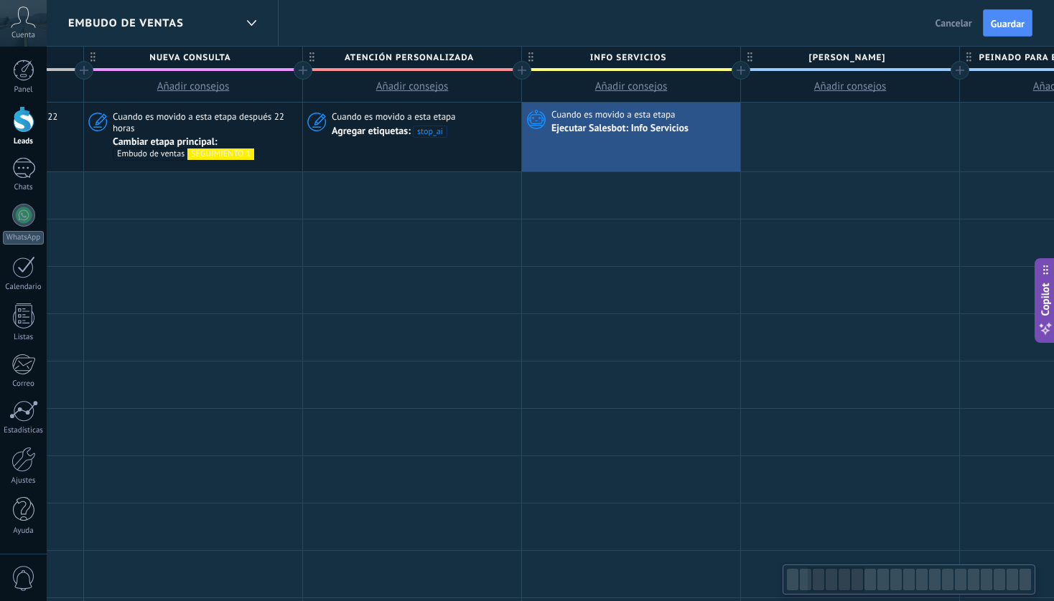
scroll to position [0, 411]
click at [1007, 24] on span "Guardar" at bounding box center [1007, 24] width 34 height 10
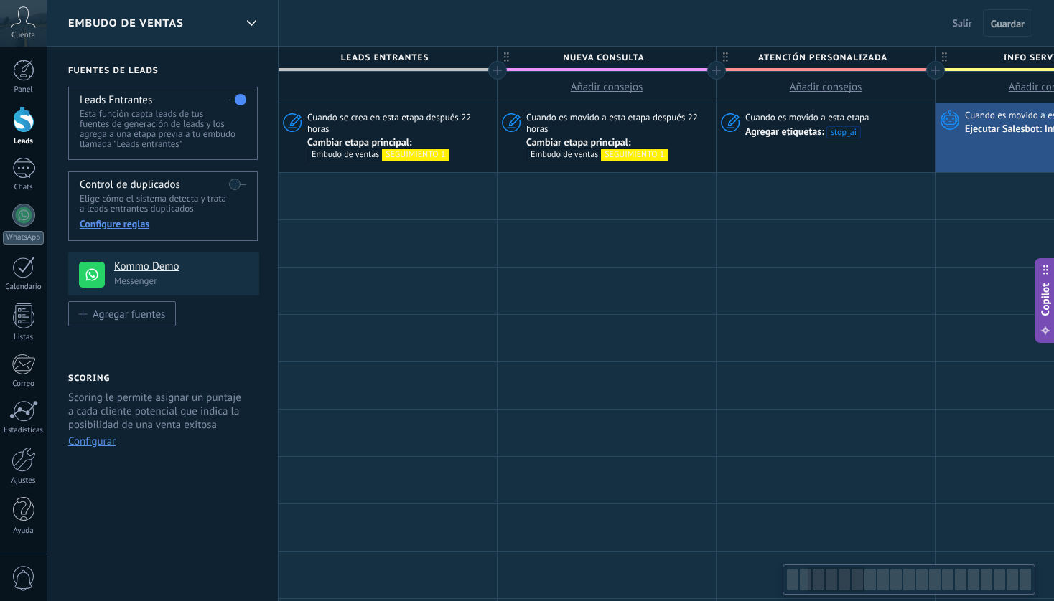
scroll to position [0, 411]
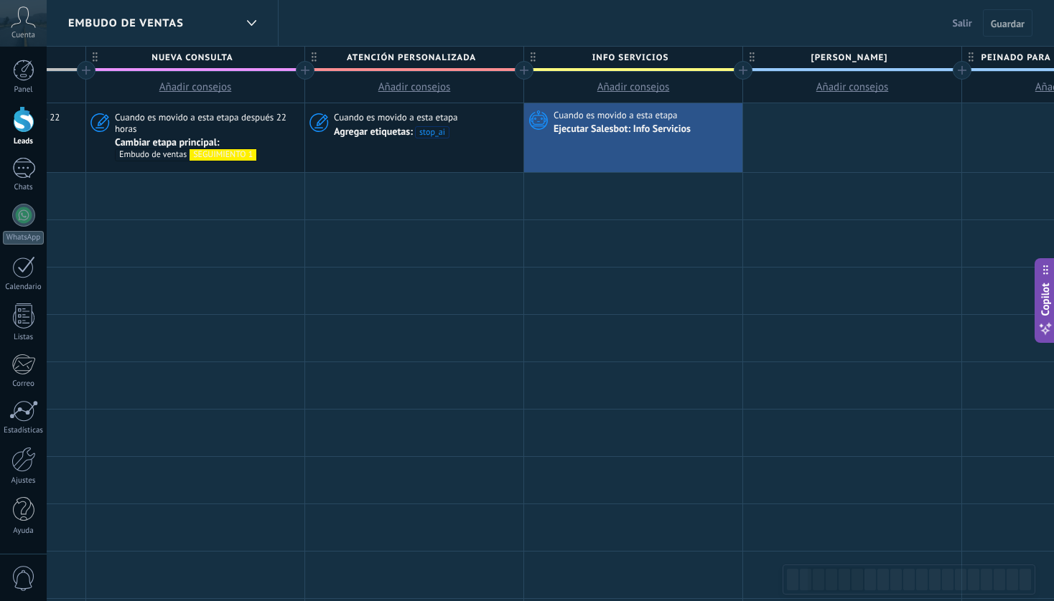
click at [967, 25] on span "Salir" at bounding box center [961, 23] width 19 height 13
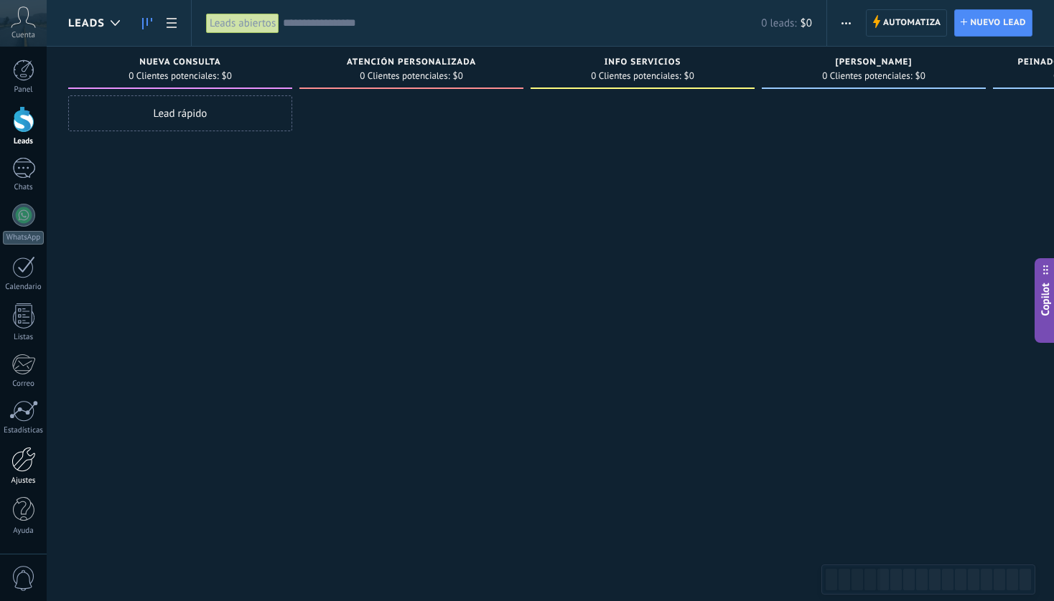
click at [24, 458] on div at bounding box center [23, 459] width 24 height 25
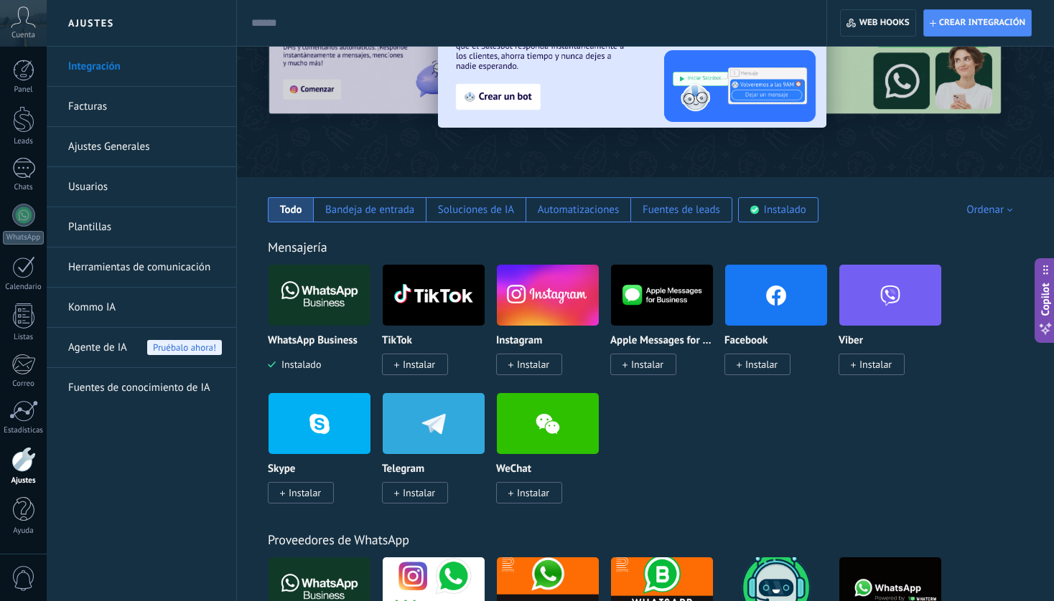
scroll to position [115, 0]
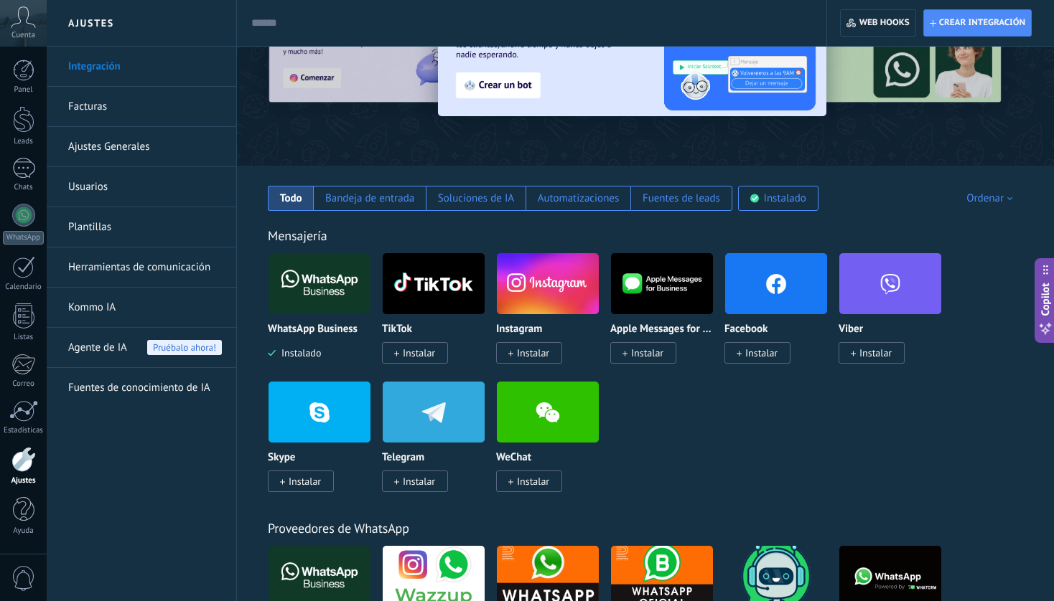
click at [422, 479] on span "Instalar" at bounding box center [419, 481] width 32 height 13
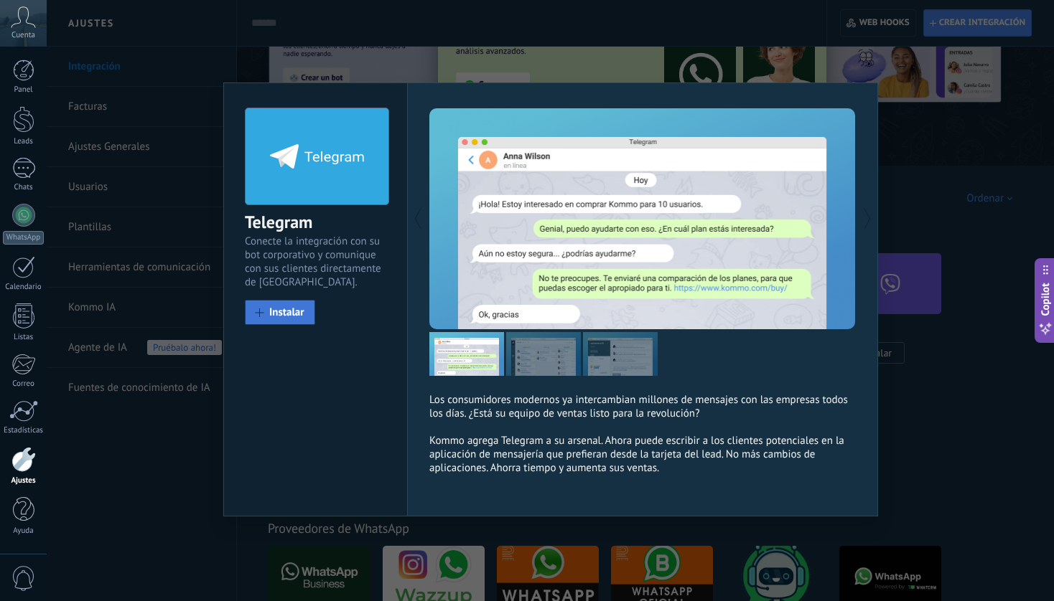
click at [289, 315] on span "Instalar" at bounding box center [286, 312] width 35 height 11
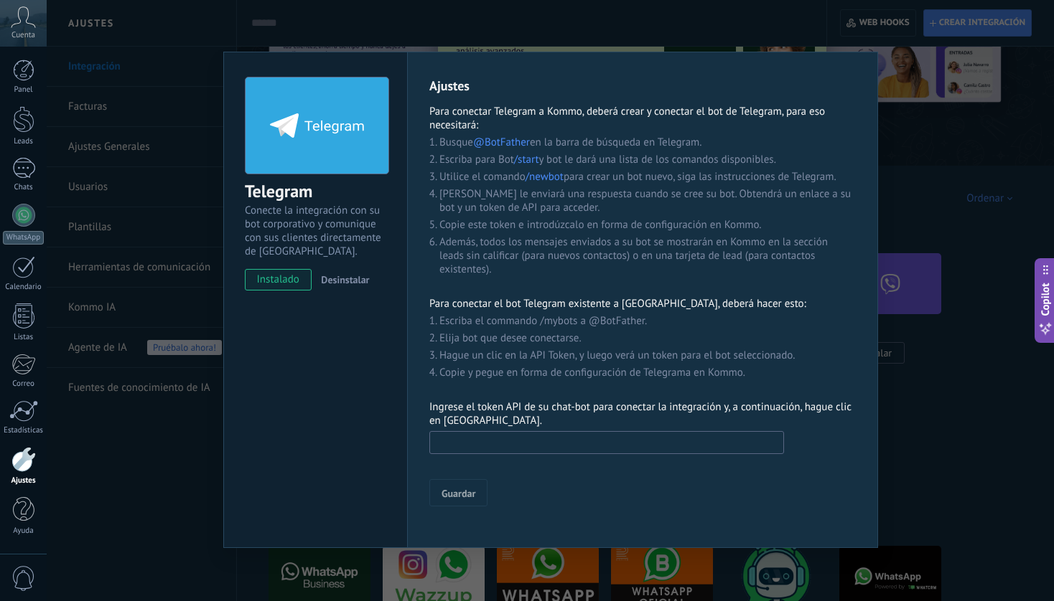
click at [472, 440] on input "text" at bounding box center [606, 442] width 355 height 23
paste input "**********"
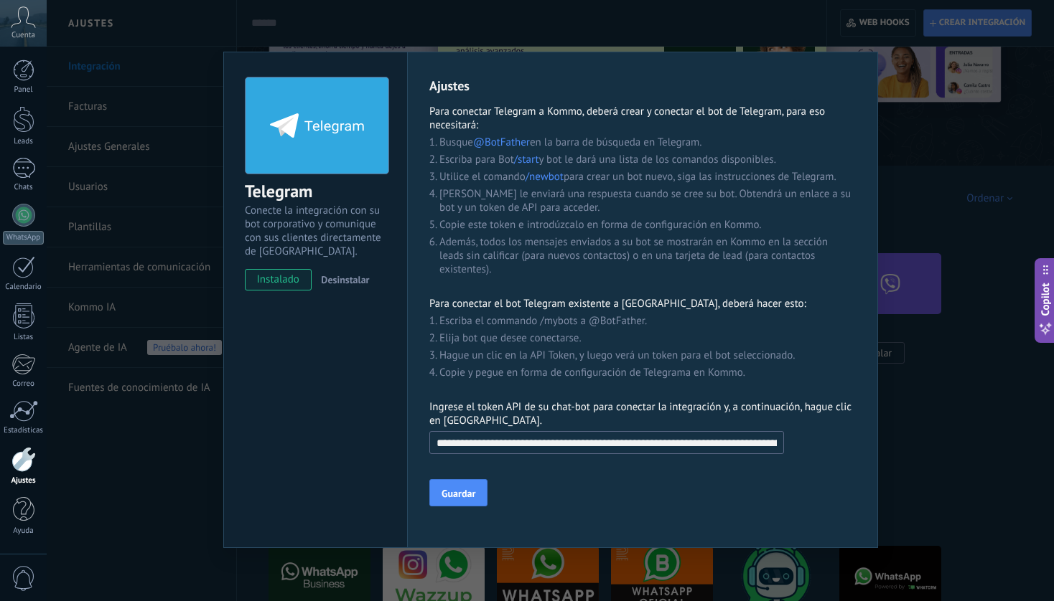
scroll to position [0, 764]
type input "**********"
click at [752, 451] on input "**********" at bounding box center [606, 442] width 355 height 23
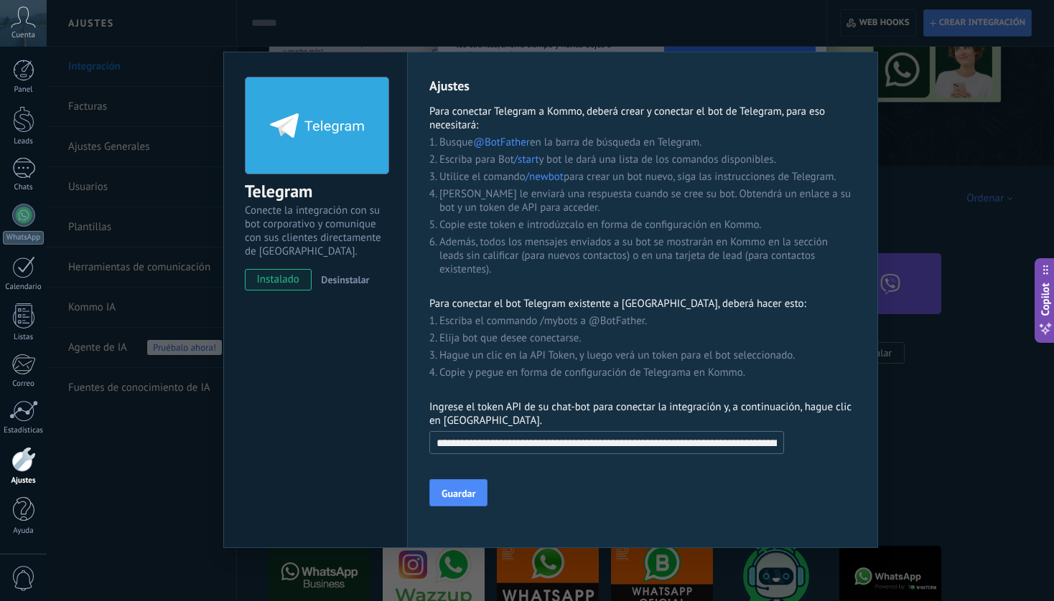
click at [752, 451] on input "**********" at bounding box center [606, 442] width 355 height 23
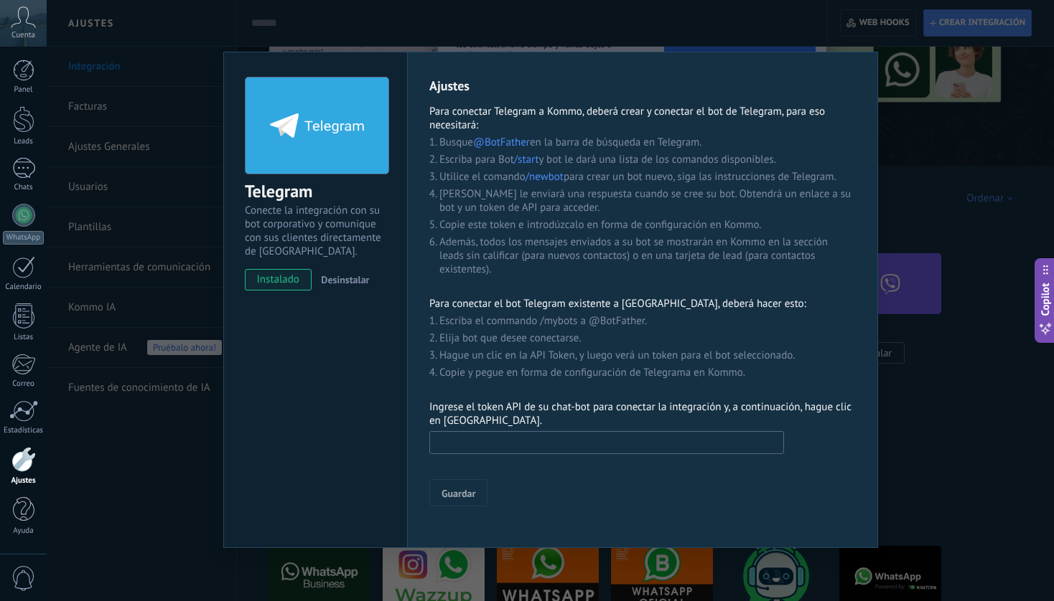
paste input "**********"
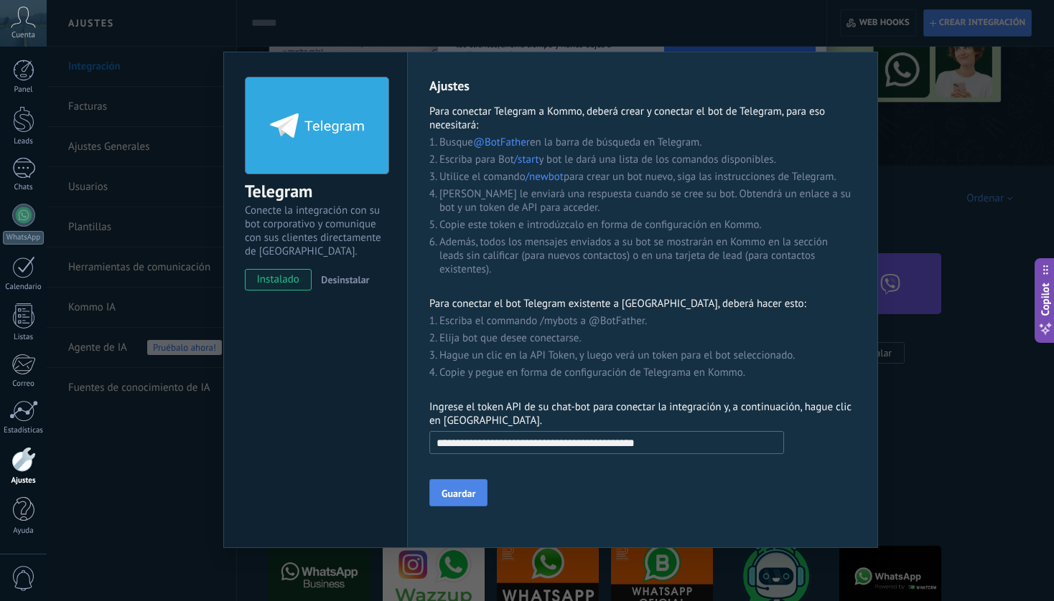
type input "**********"
click at [460, 505] on button "Guardar" at bounding box center [458, 492] width 58 height 27
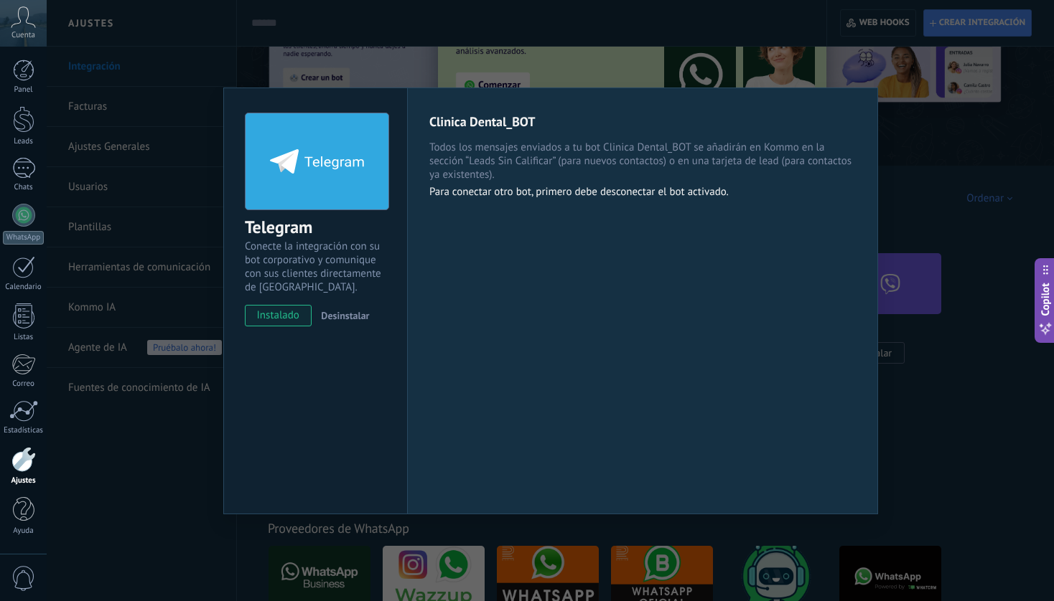
click at [944, 442] on div "Telegram Conecte la integración con su bot corporativo y comunique con sus clie…" at bounding box center [550, 300] width 1007 height 601
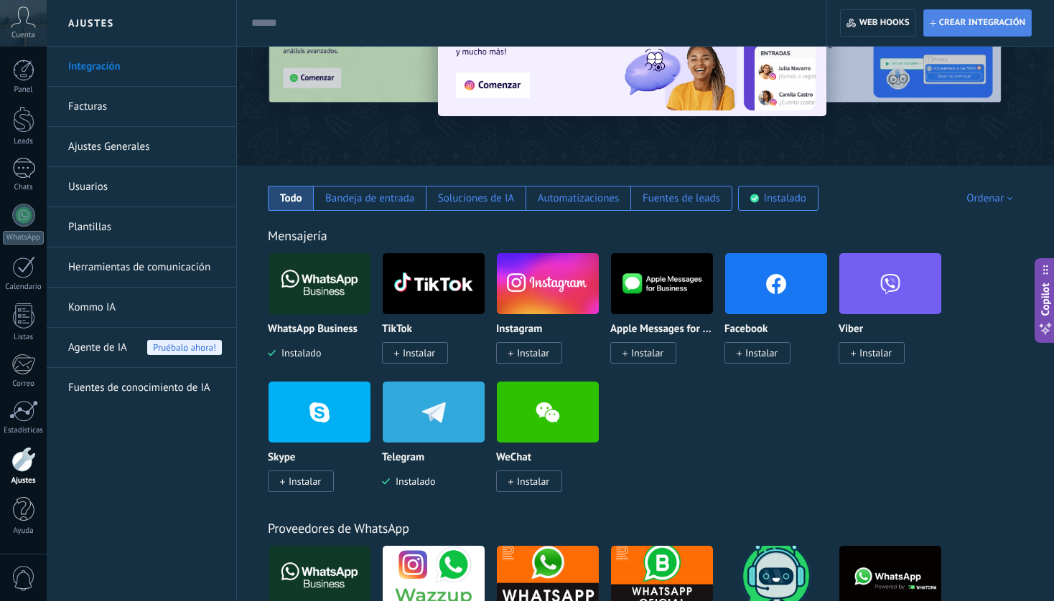
click at [1003, 23] on span "Crear integración" at bounding box center [982, 22] width 86 height 11
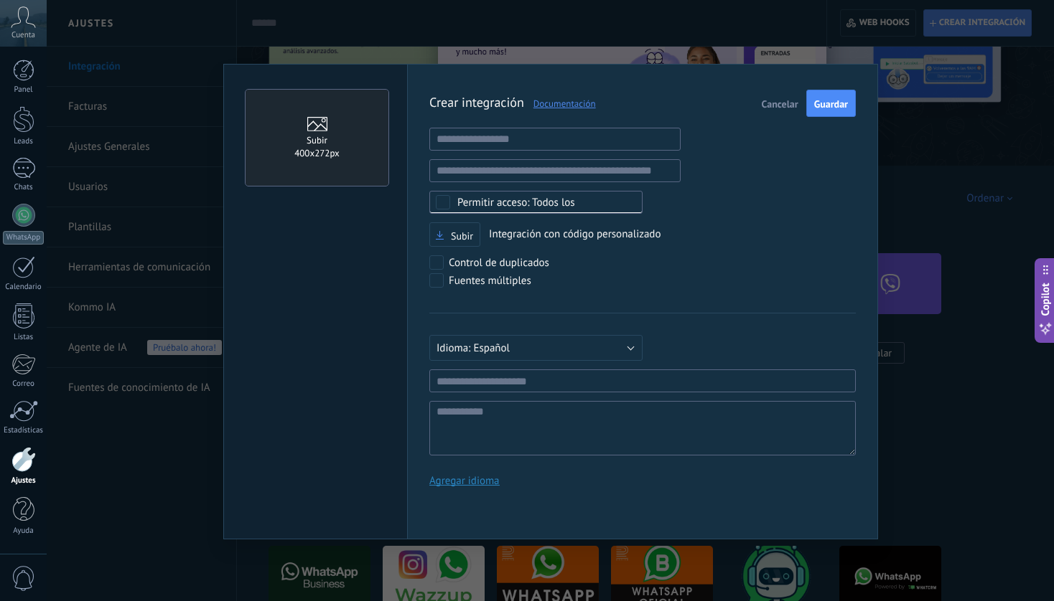
scroll to position [14, 0]
click at [601, 136] on input "text" at bounding box center [554, 139] width 251 height 23
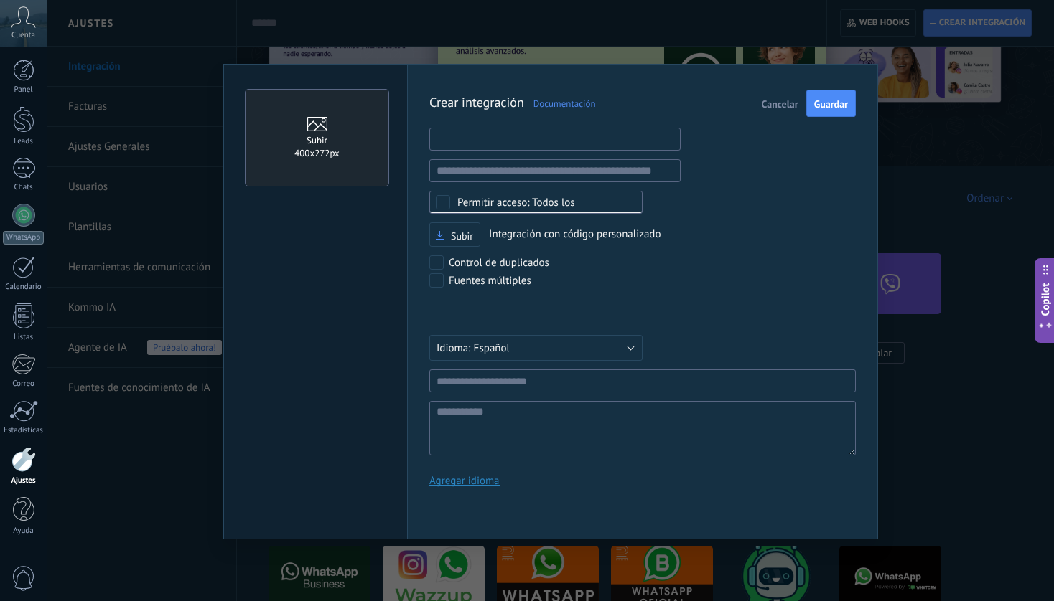
paste input "**********"
type input "**********"
click at [544, 372] on input "text" at bounding box center [642, 381] width 426 height 23
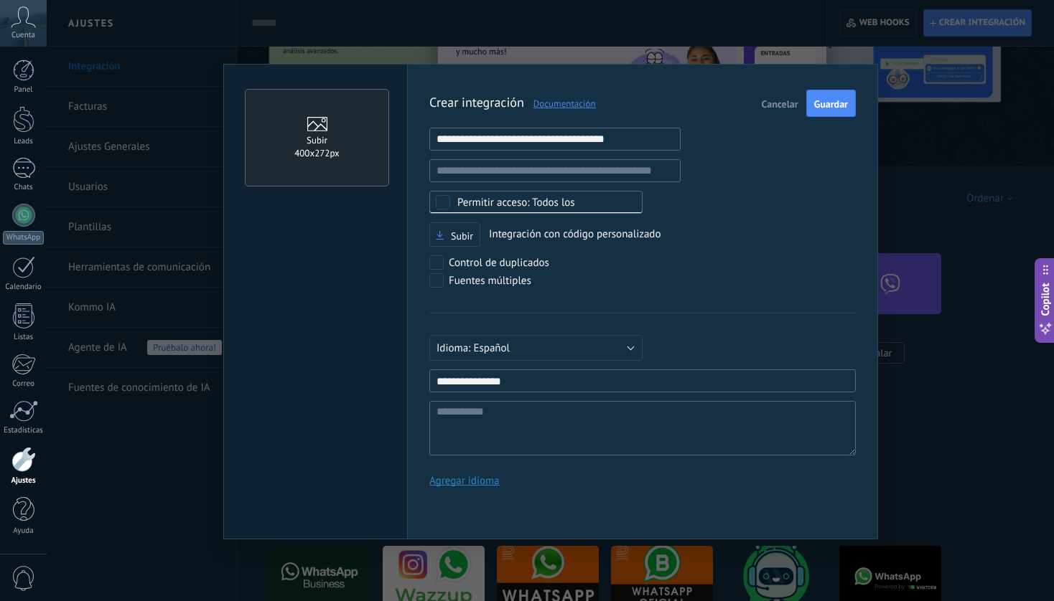
drag, startPoint x: 545, startPoint y: 377, endPoint x: 421, endPoint y: 371, distance: 125.0
click at [421, 371] on div "**********" at bounding box center [642, 302] width 471 height 476
type input "**********"
click at [461, 420] on textarea at bounding box center [642, 428] width 426 height 55
paste textarea "**********"
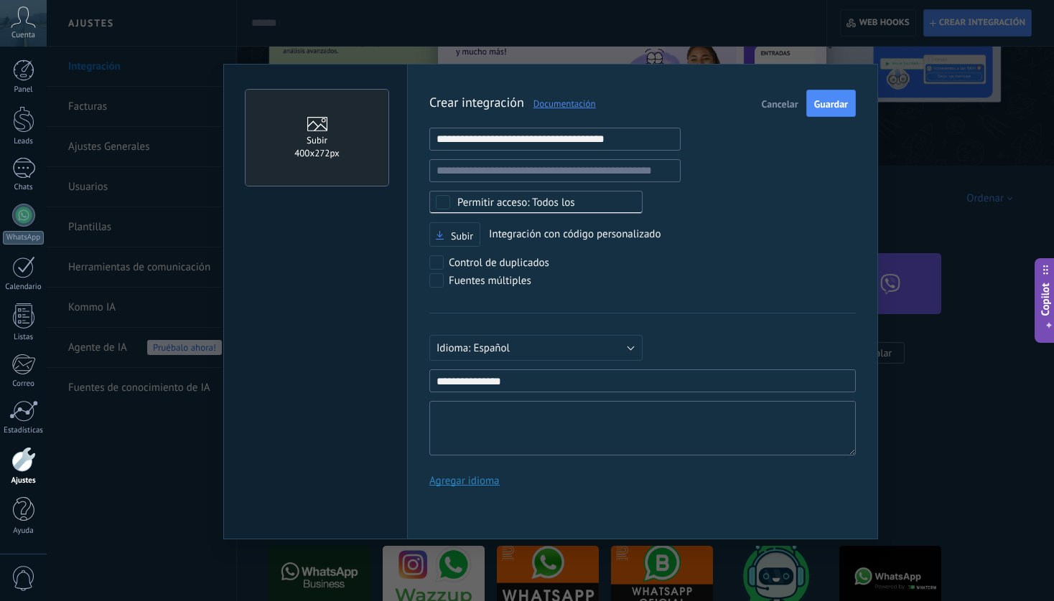
type textarea "**********"
click at [830, 104] on span "Guardar" at bounding box center [831, 104] width 34 height 10
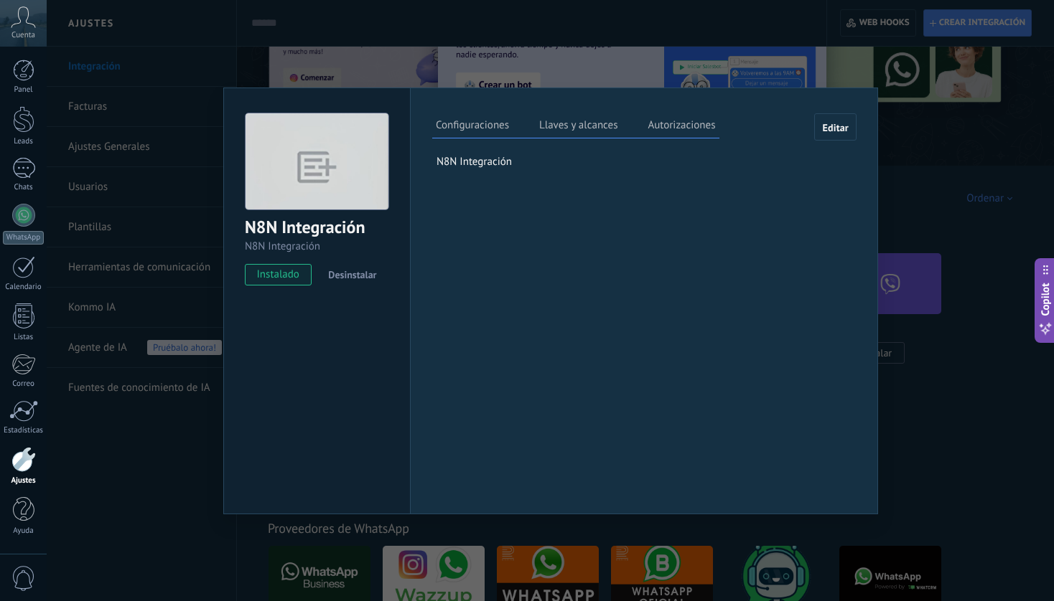
click at [582, 129] on label "Llaves y alcances" at bounding box center [577, 127] width 85 height 21
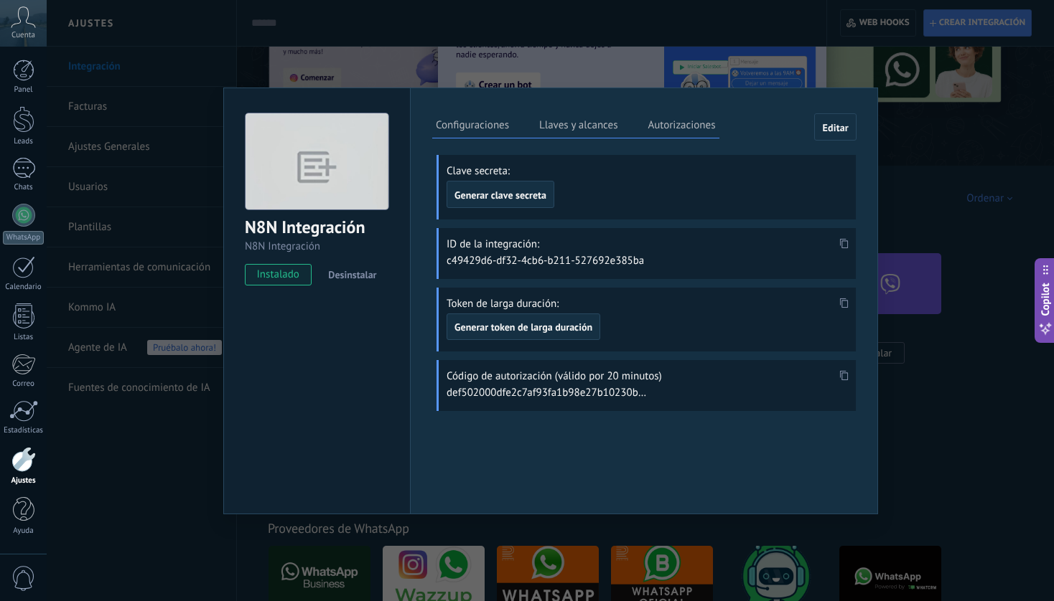
click at [843, 243] on icon at bounding box center [844, 243] width 9 height 10
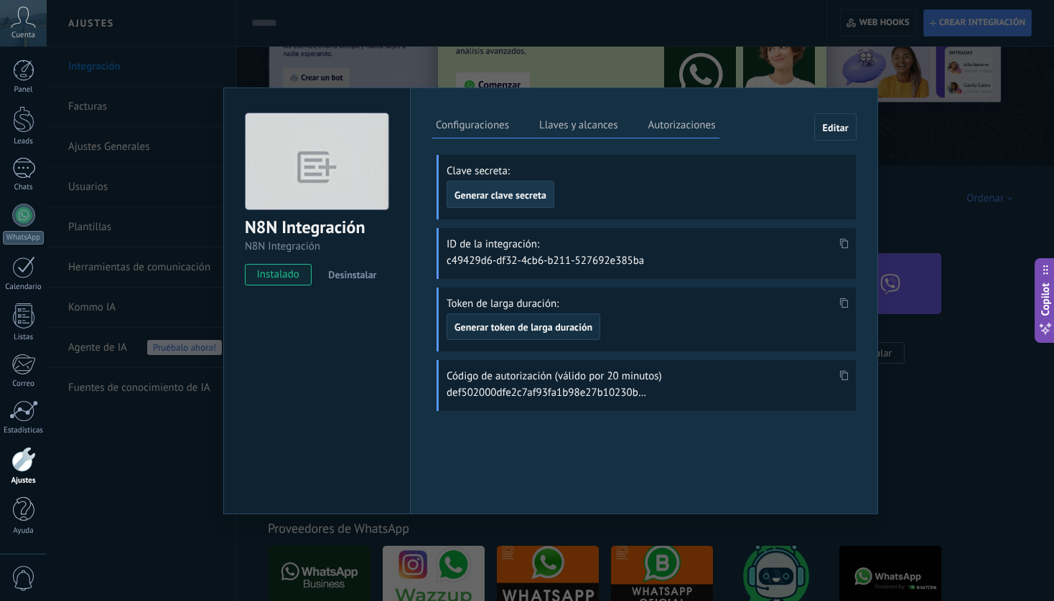
click at [515, 200] on span "Generar clave secreta" at bounding box center [500, 195] width 92 height 10
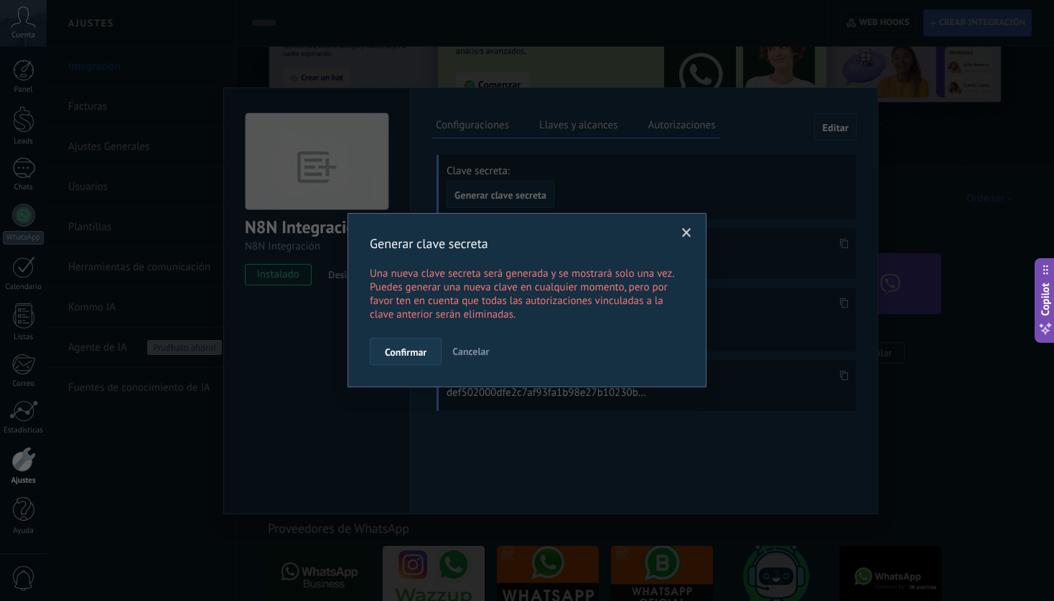
click at [418, 351] on span "Confirmar" at bounding box center [406, 352] width 42 height 10
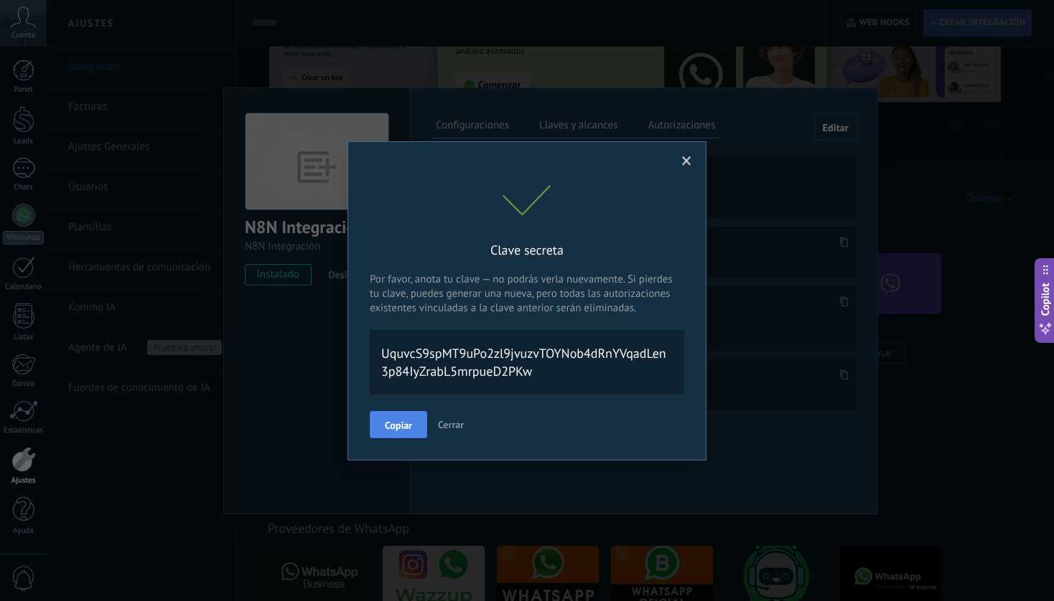
click at [408, 426] on span "Copiar" at bounding box center [398, 426] width 27 height 10
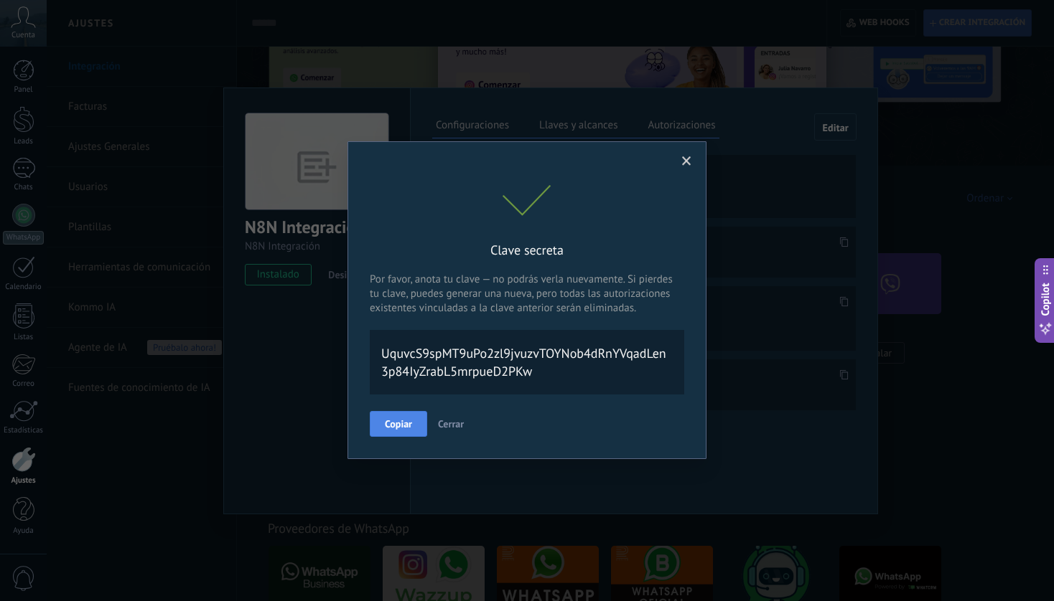
click at [395, 424] on button "Copiar" at bounding box center [398, 424] width 57 height 26
click at [771, 119] on div "Clave secreta Por favor, anota tu clave — no podrás verla nuevamente. Si pierde…" at bounding box center [527, 300] width 1054 height 601
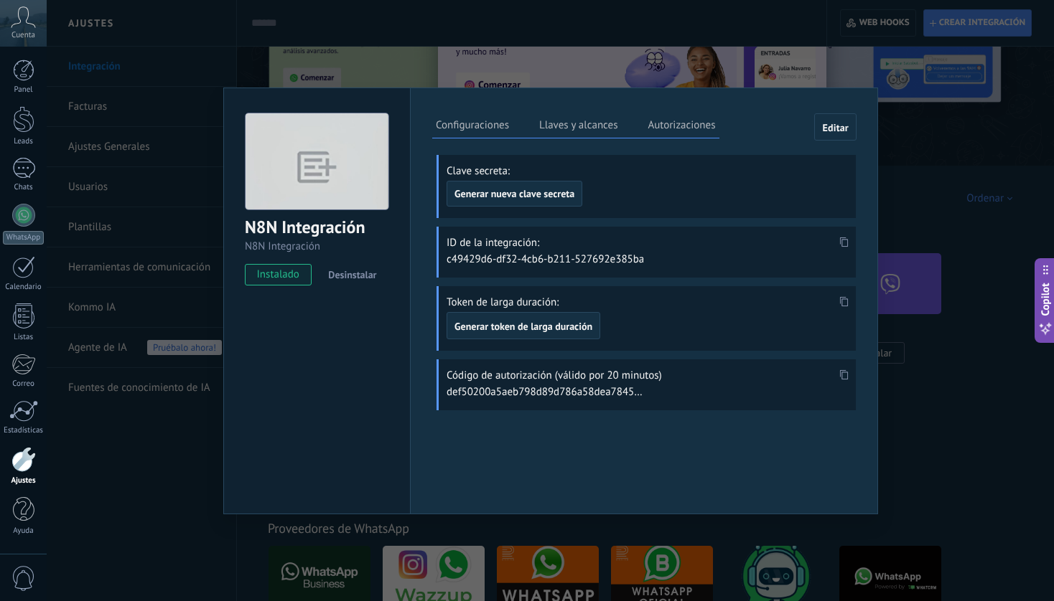
click at [724, 20] on div "N8N Integración N8N Integración instalado Desinstalar Configuraciones Llaves y …" at bounding box center [550, 300] width 1007 height 601
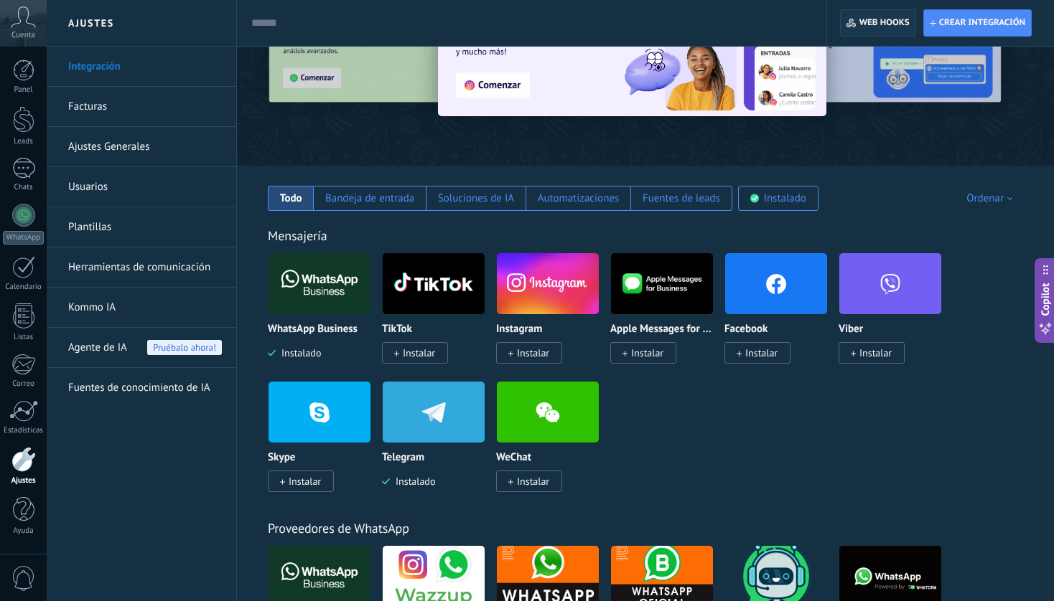
click at [867, 22] on span "Web hooks 0" at bounding box center [884, 22] width 50 height 11
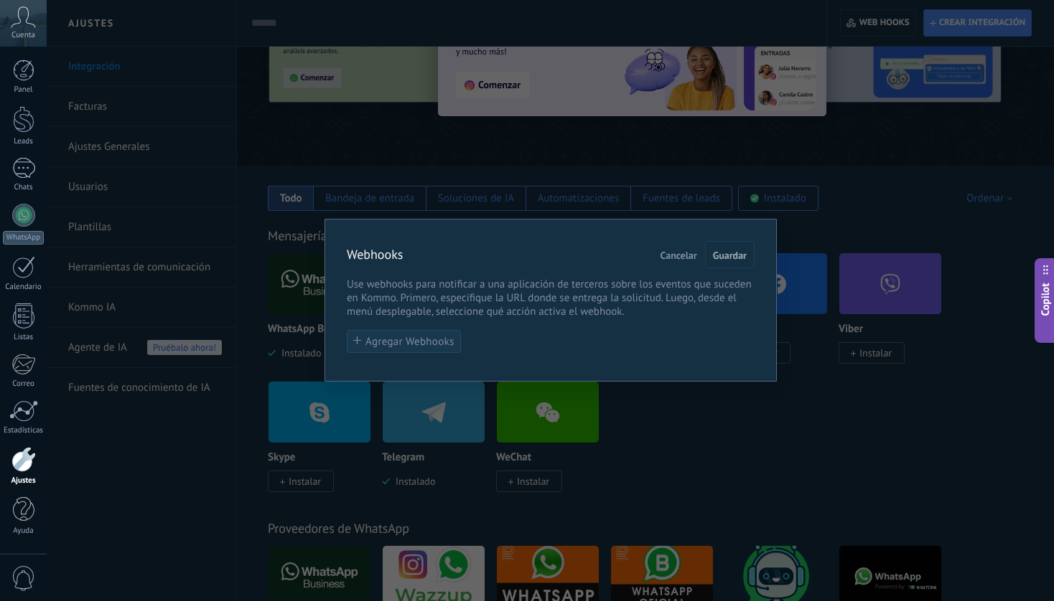
click at [416, 347] on span "Agregar Webhooks" at bounding box center [409, 342] width 89 height 11
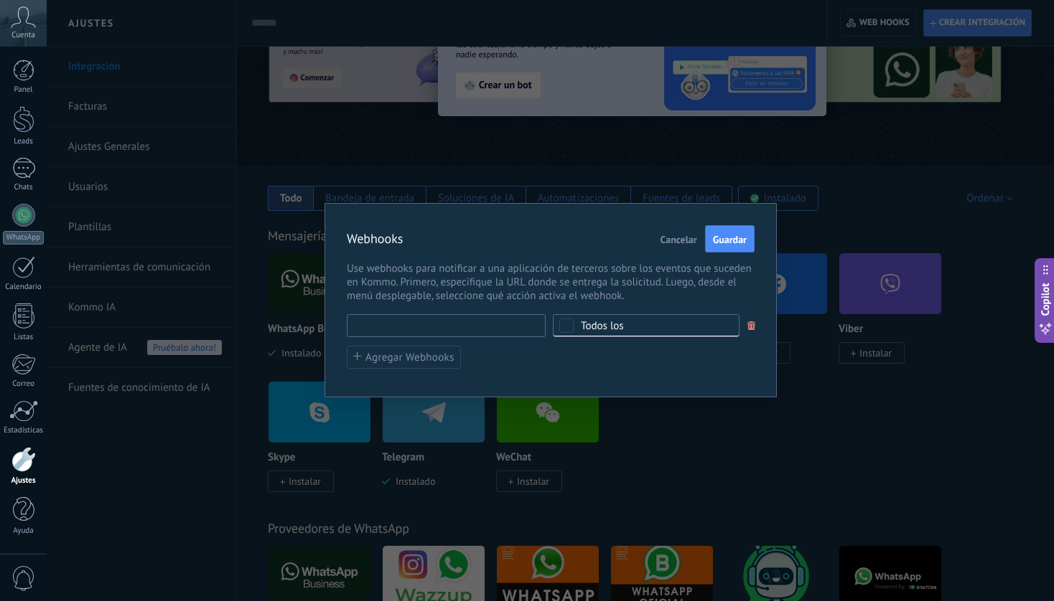
click at [460, 320] on input "text" at bounding box center [446, 325] width 199 height 23
type input "********"
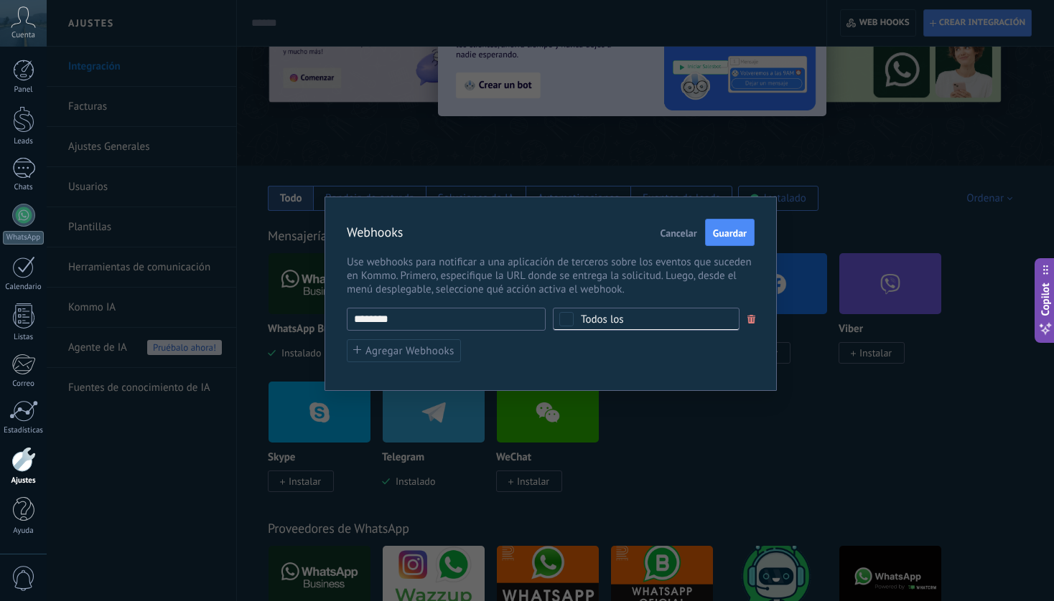
click at [489, 317] on input "********" at bounding box center [446, 319] width 199 height 23
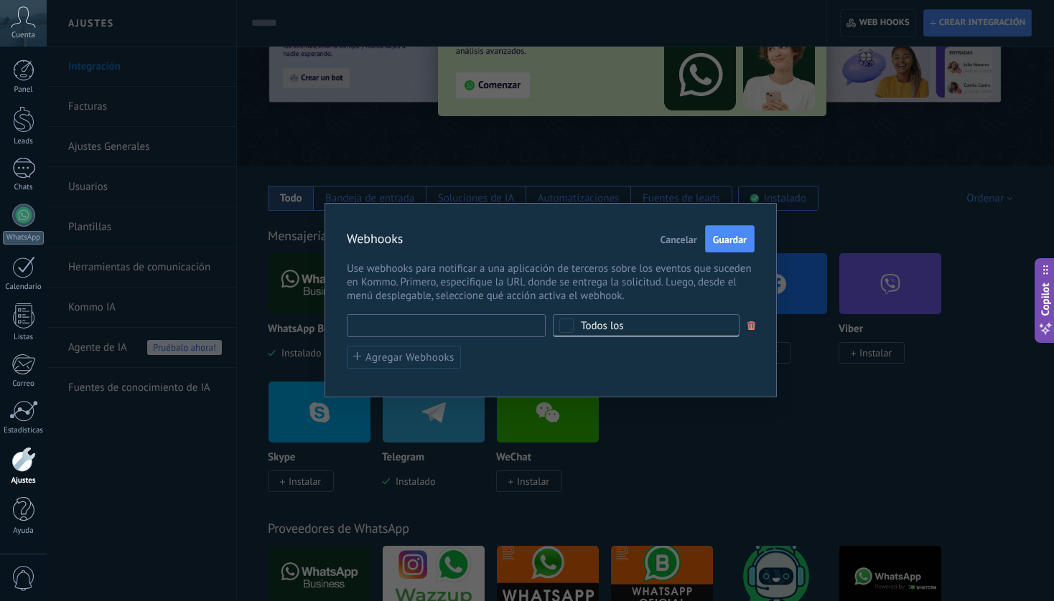
type input "*"
paste input "**********"
type input "**********"
click at [673, 324] on span "Todos los" at bounding box center [651, 326] width 140 height 11
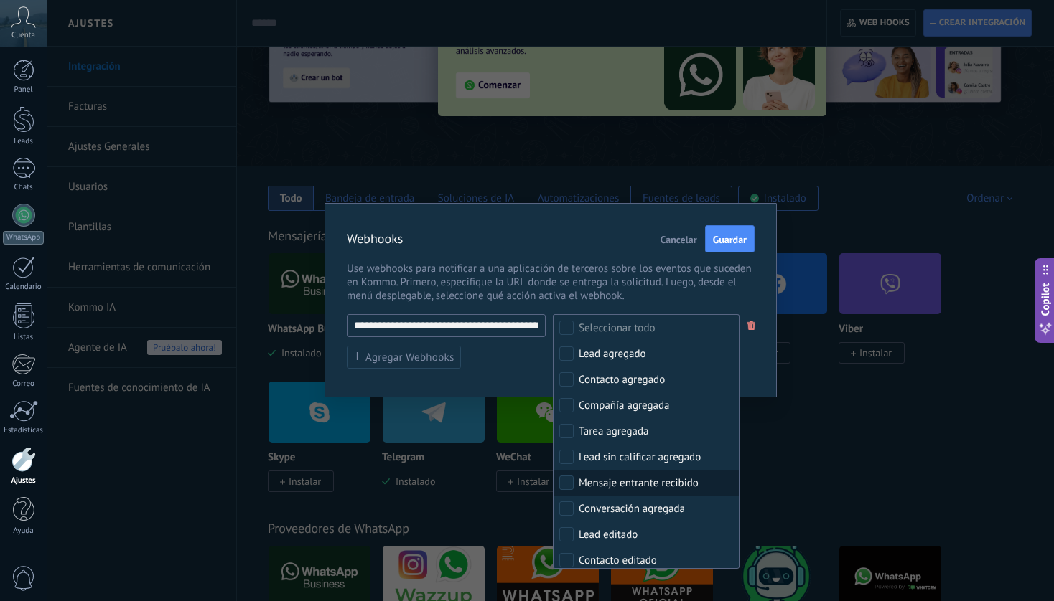
click at [658, 477] on div "Mensaje entrante recibido" at bounding box center [638, 484] width 120 height 14
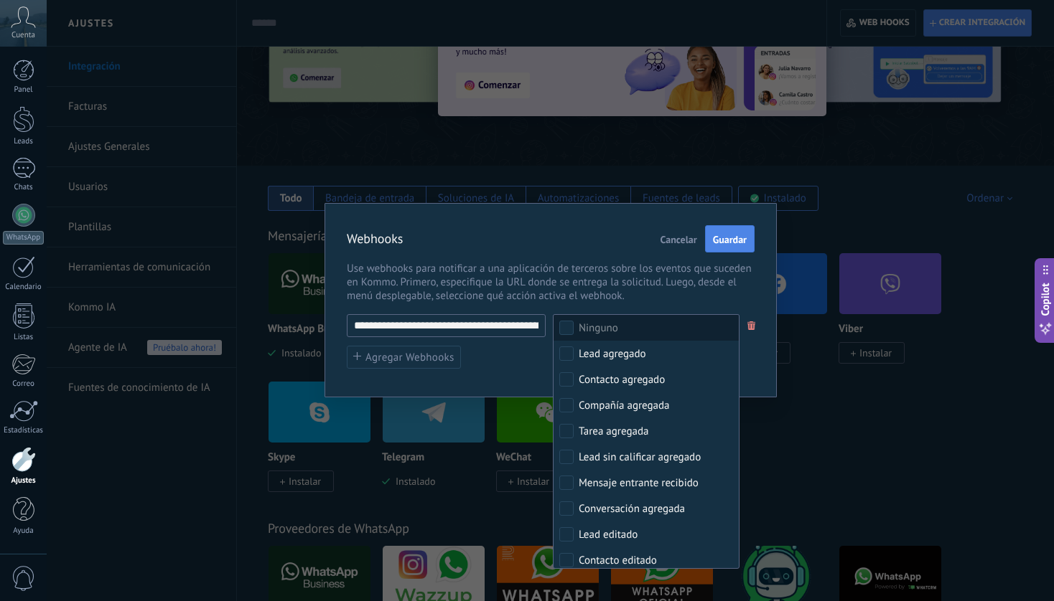
click at [731, 244] on span "Guardar" at bounding box center [730, 240] width 34 height 10
